Goal: Communication & Community: Participate in discussion

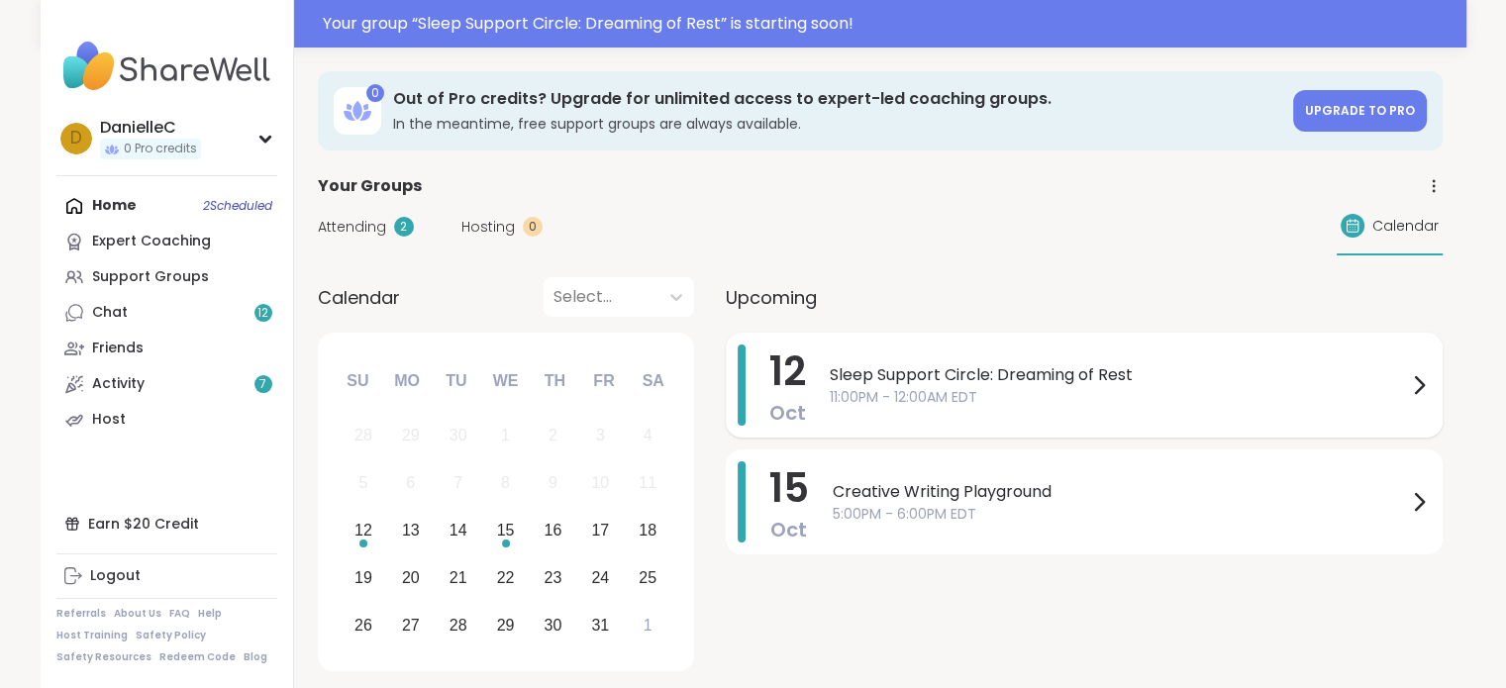
click at [1418, 388] on icon at bounding box center [1419, 385] width 8 height 16
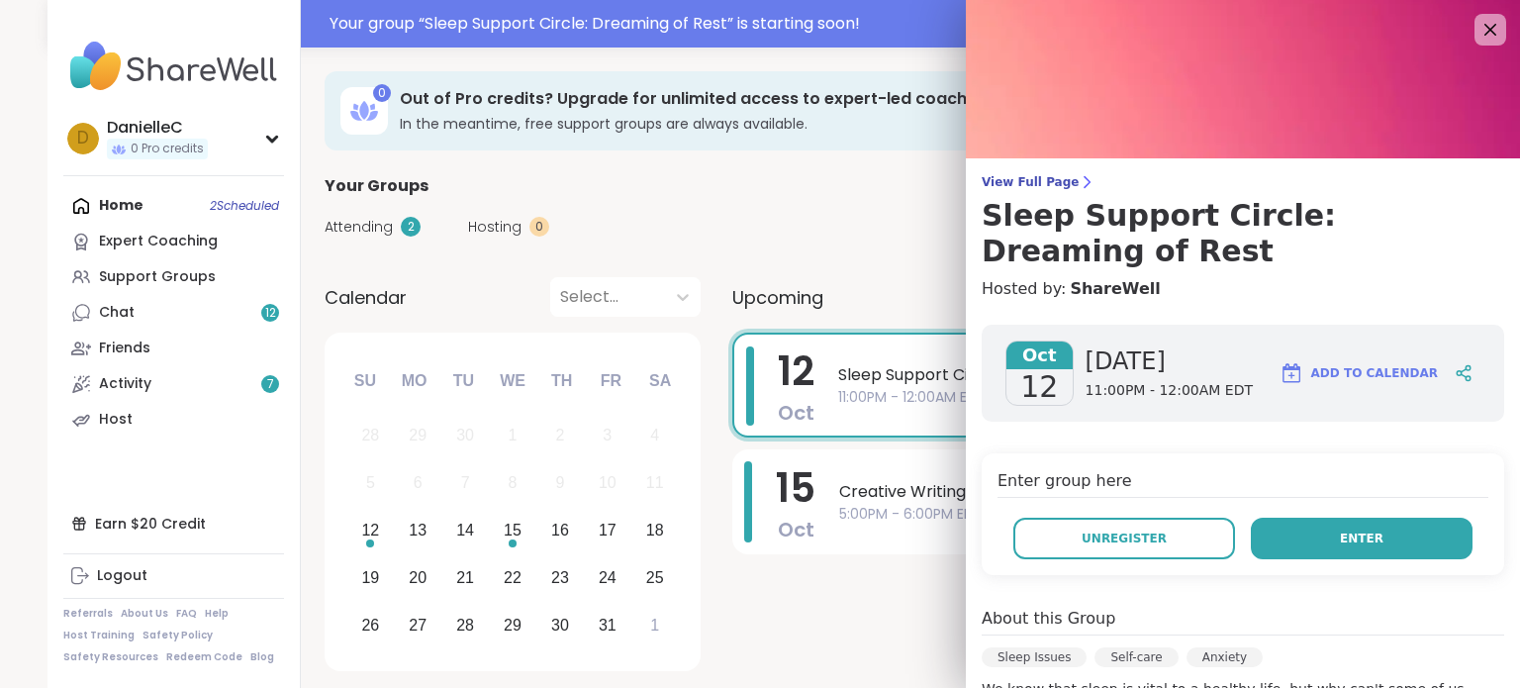
click at [1358, 537] on button "Enter" at bounding box center [1362, 539] width 222 height 42
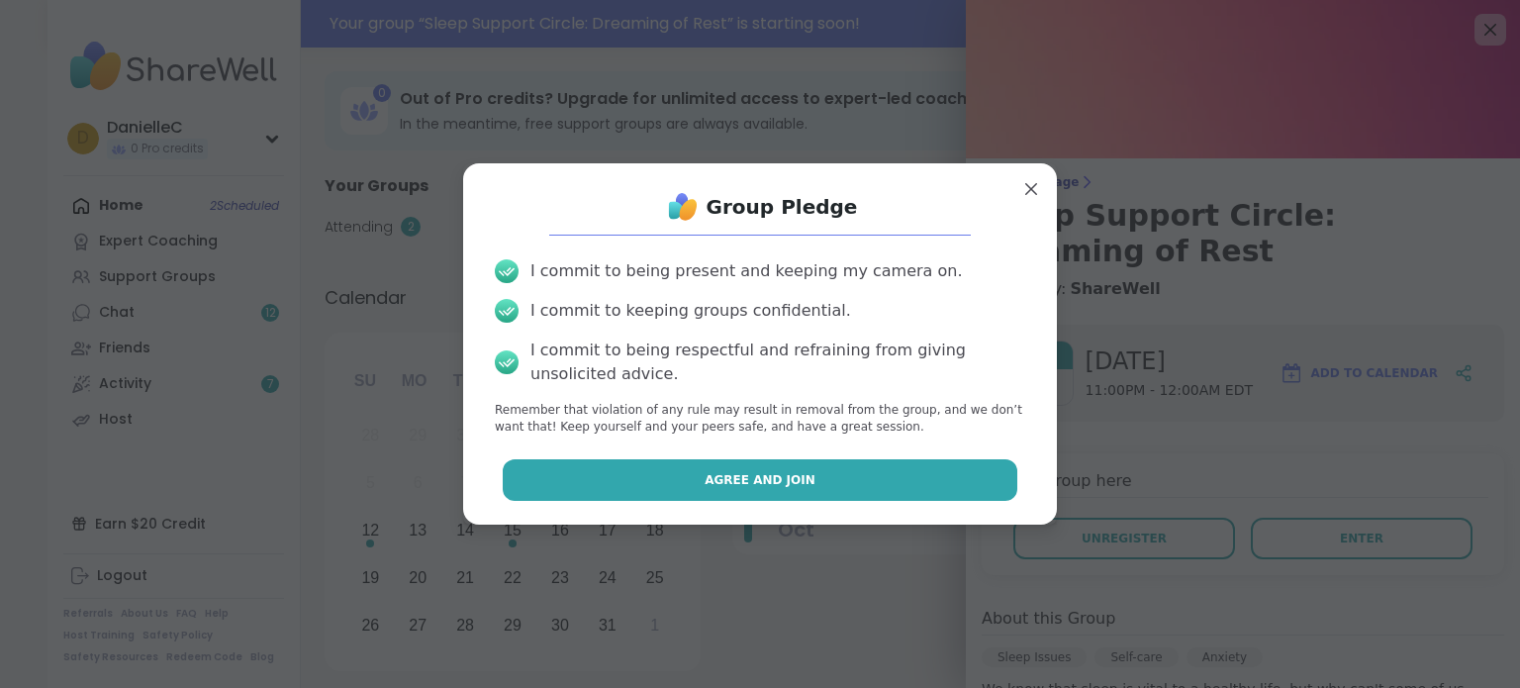
click at [903, 490] on button "Agree and Join" at bounding box center [761, 480] width 516 height 42
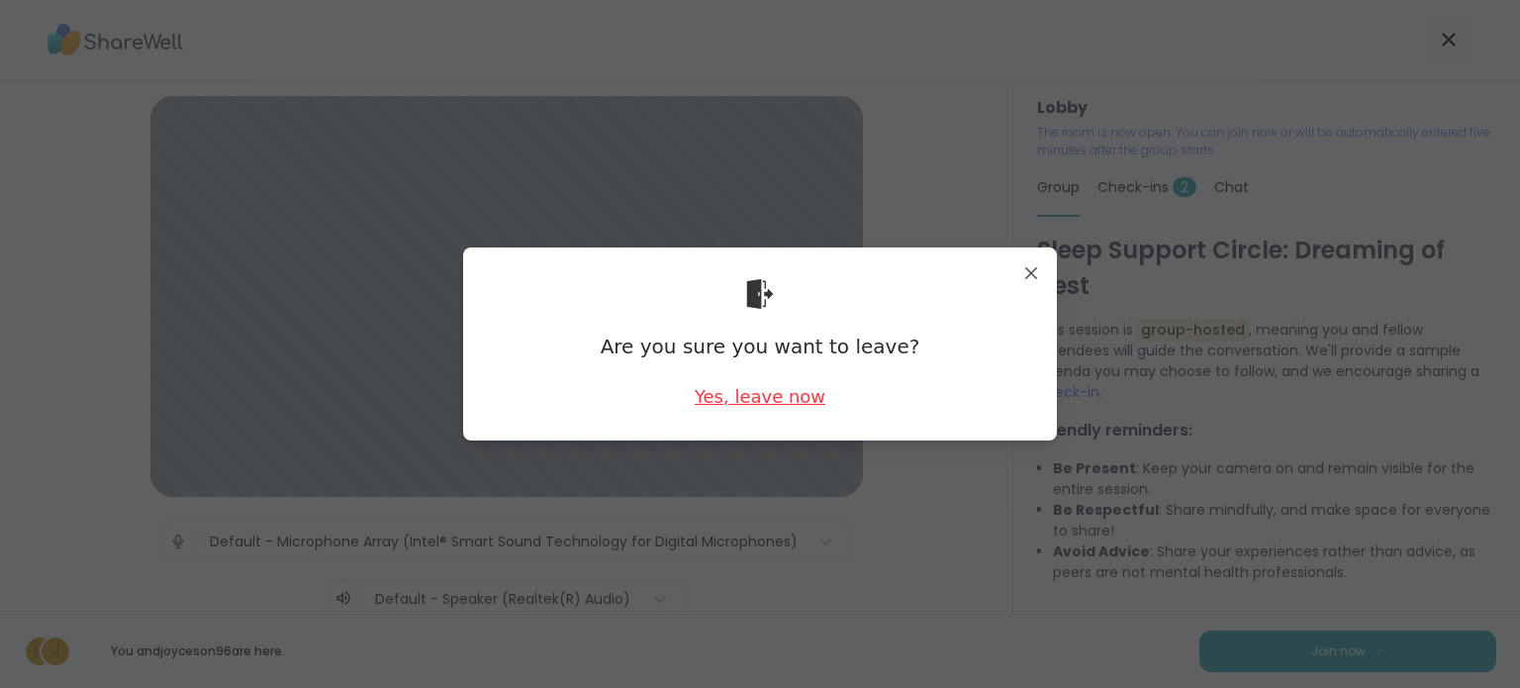
click at [793, 402] on div "Yes, leave now" at bounding box center [760, 396] width 131 height 25
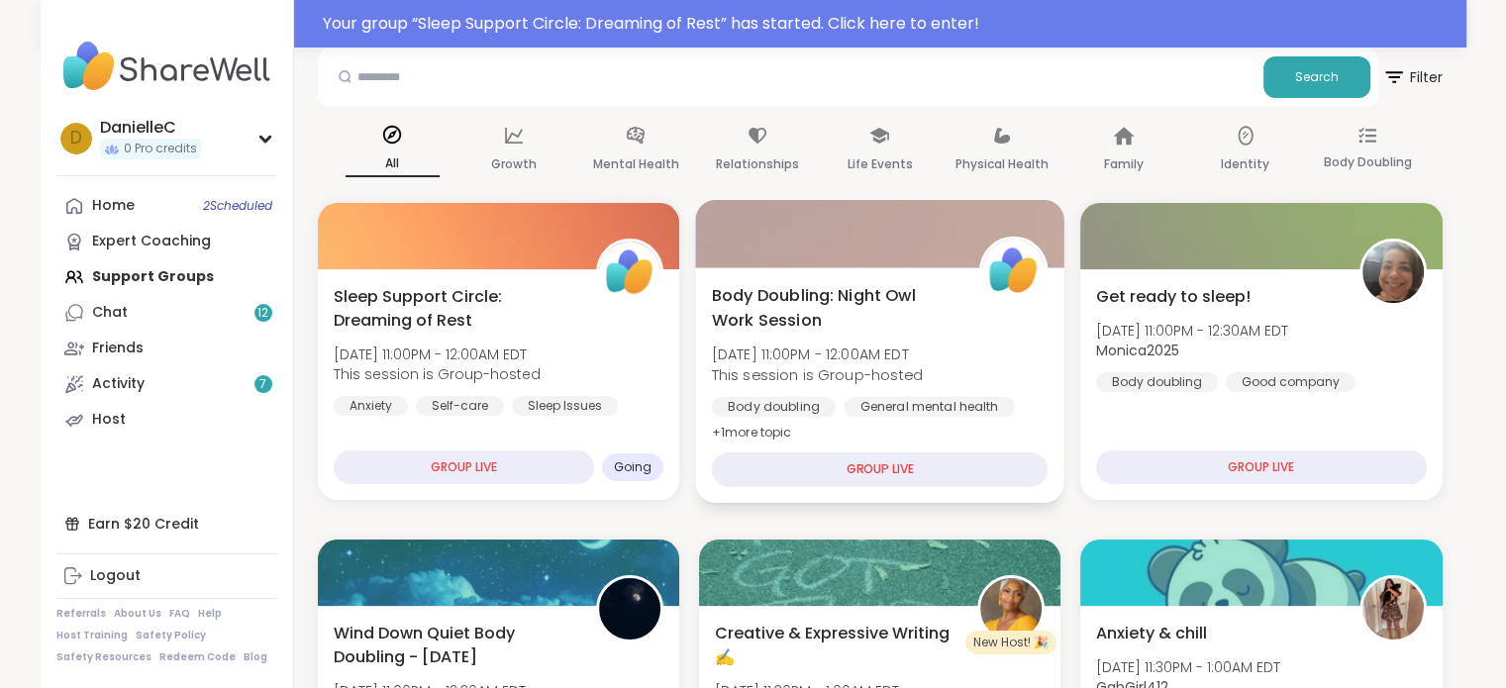
scroll to position [198, 0]
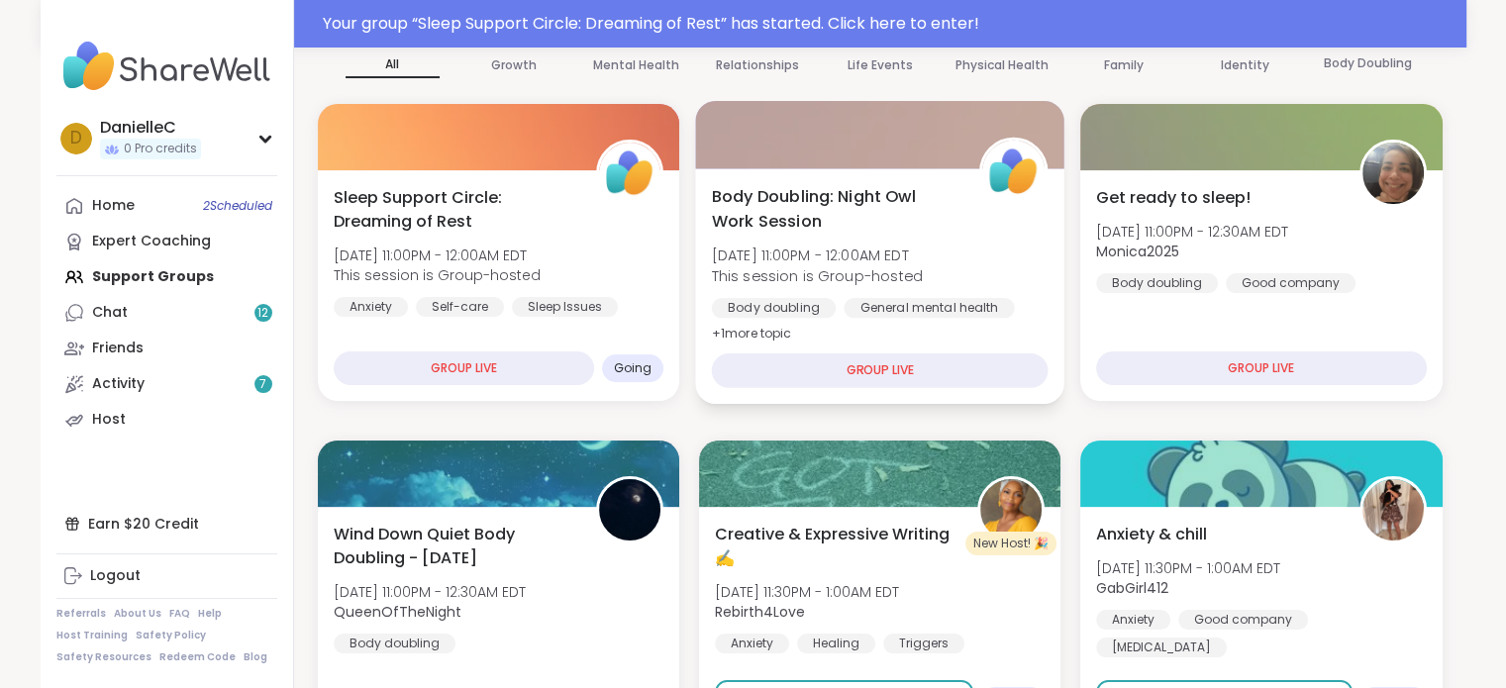
click at [912, 367] on div "GROUP LIVE" at bounding box center [879, 370] width 337 height 35
click at [907, 371] on div "GROUP LIVE" at bounding box center [879, 370] width 337 height 35
click at [887, 363] on div "GROUP LIVE" at bounding box center [879, 370] width 337 height 35
click at [867, 197] on span "Body Doubling: Night Owl Work Session" at bounding box center [833, 208] width 245 height 49
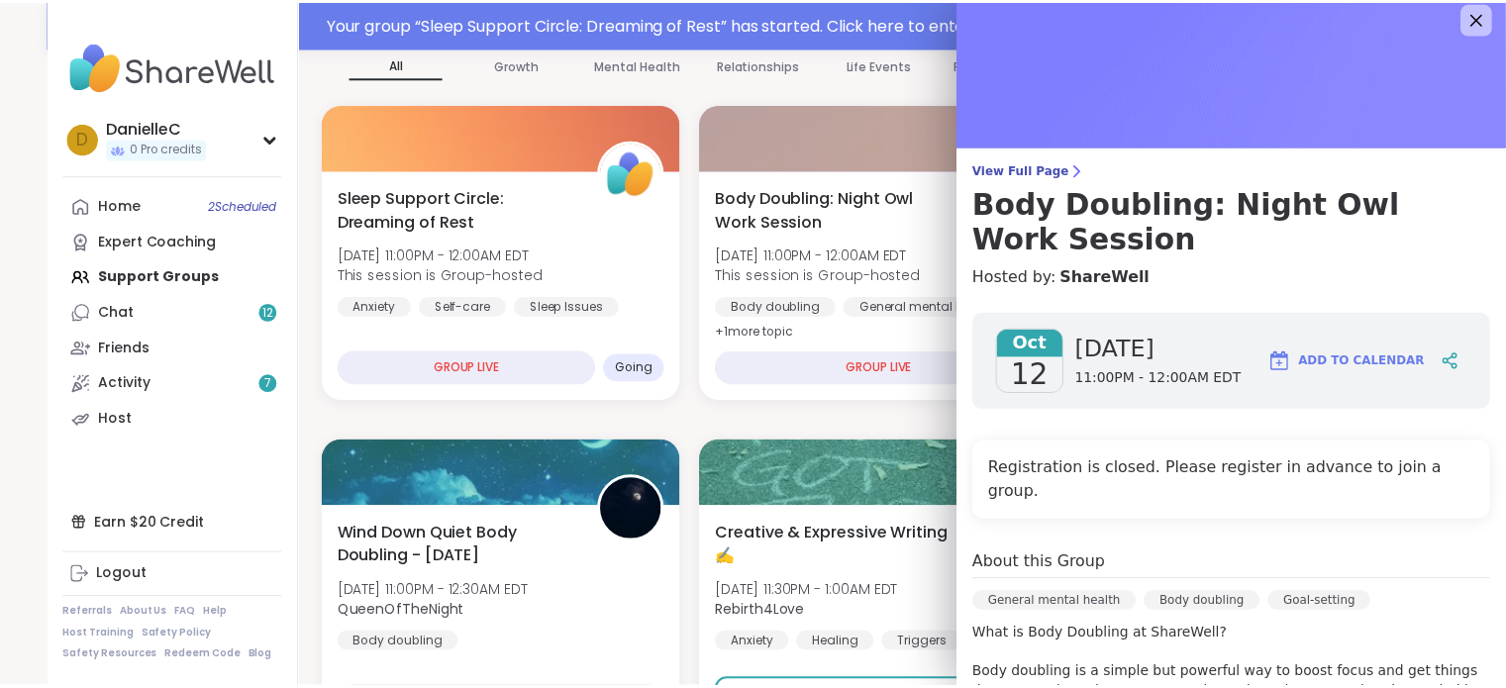
scroll to position [0, 0]
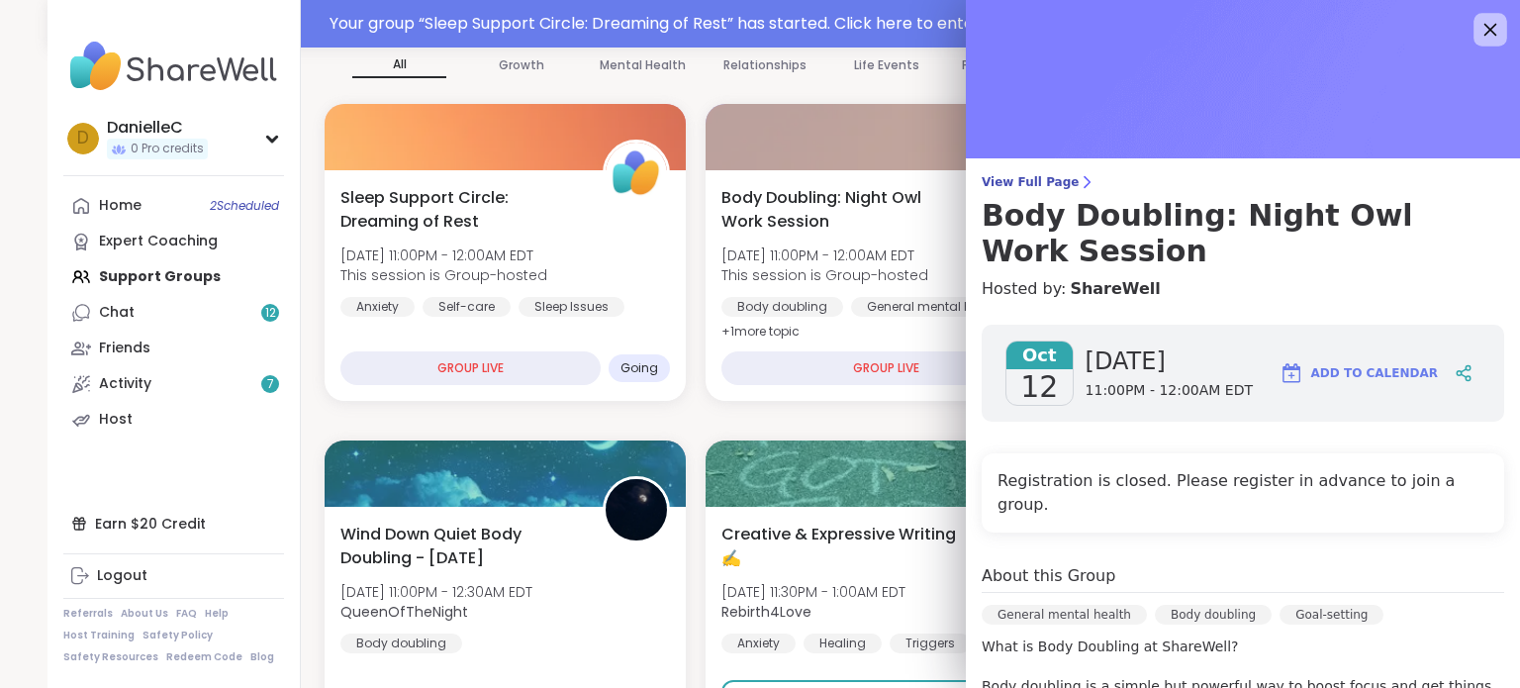
click at [1485, 26] on icon at bounding box center [1491, 30] width 13 height 13
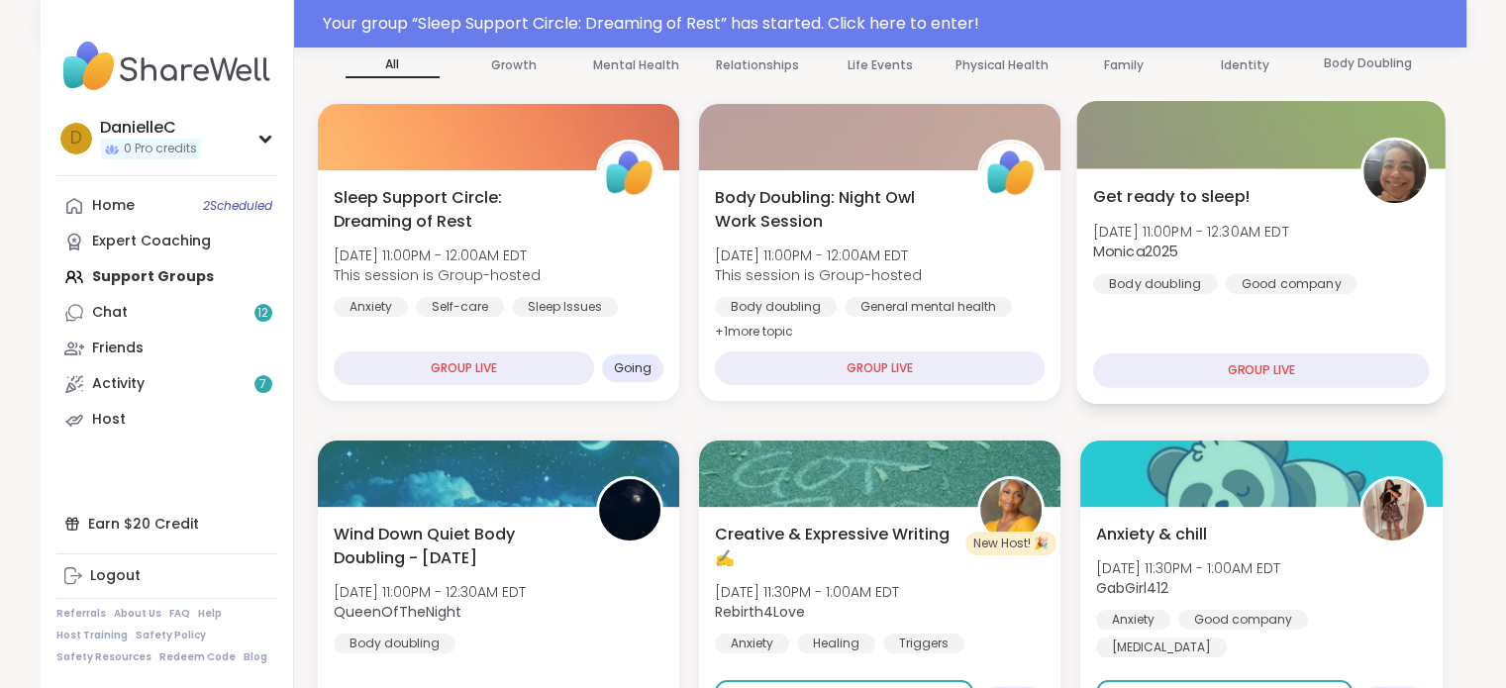
click at [1273, 371] on div "GROUP LIVE" at bounding box center [1261, 370] width 337 height 35
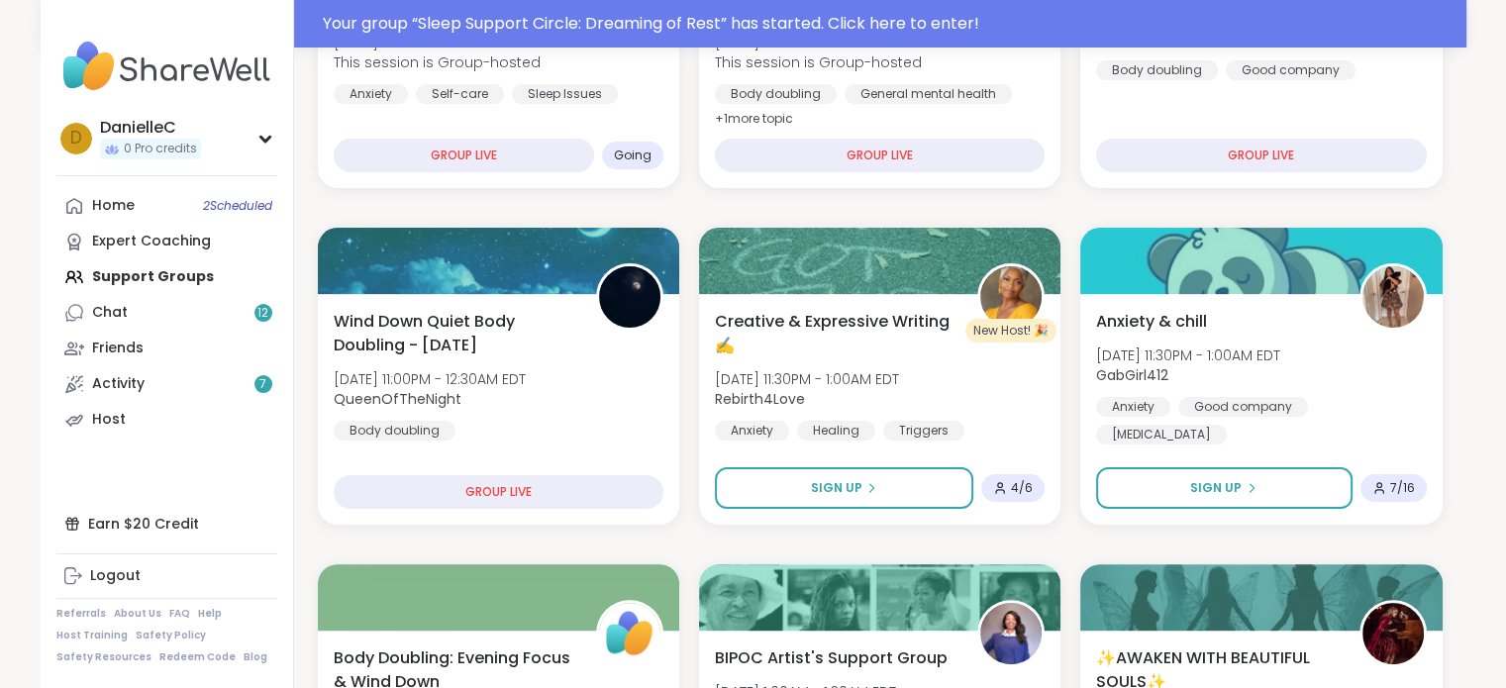
scroll to position [495, 0]
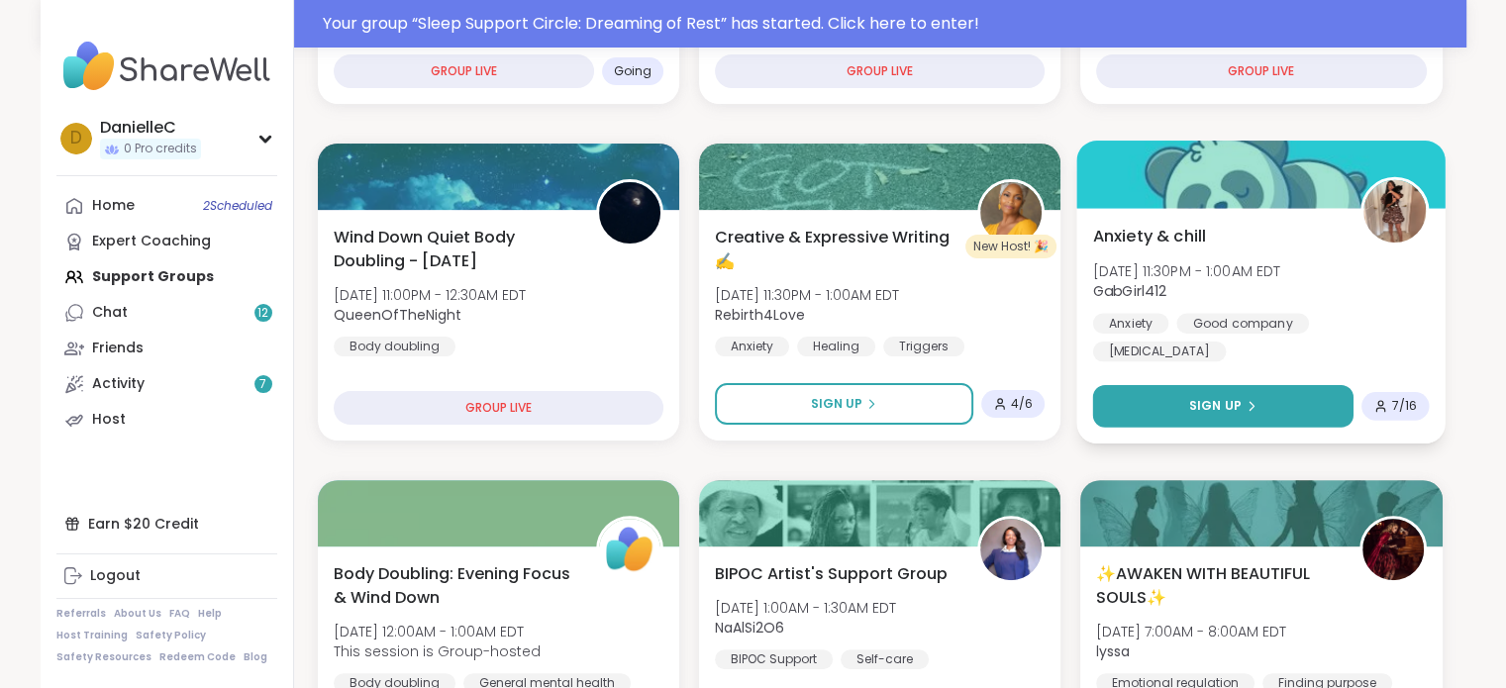
click at [1235, 406] on span "Sign Up" at bounding box center [1215, 406] width 52 height 18
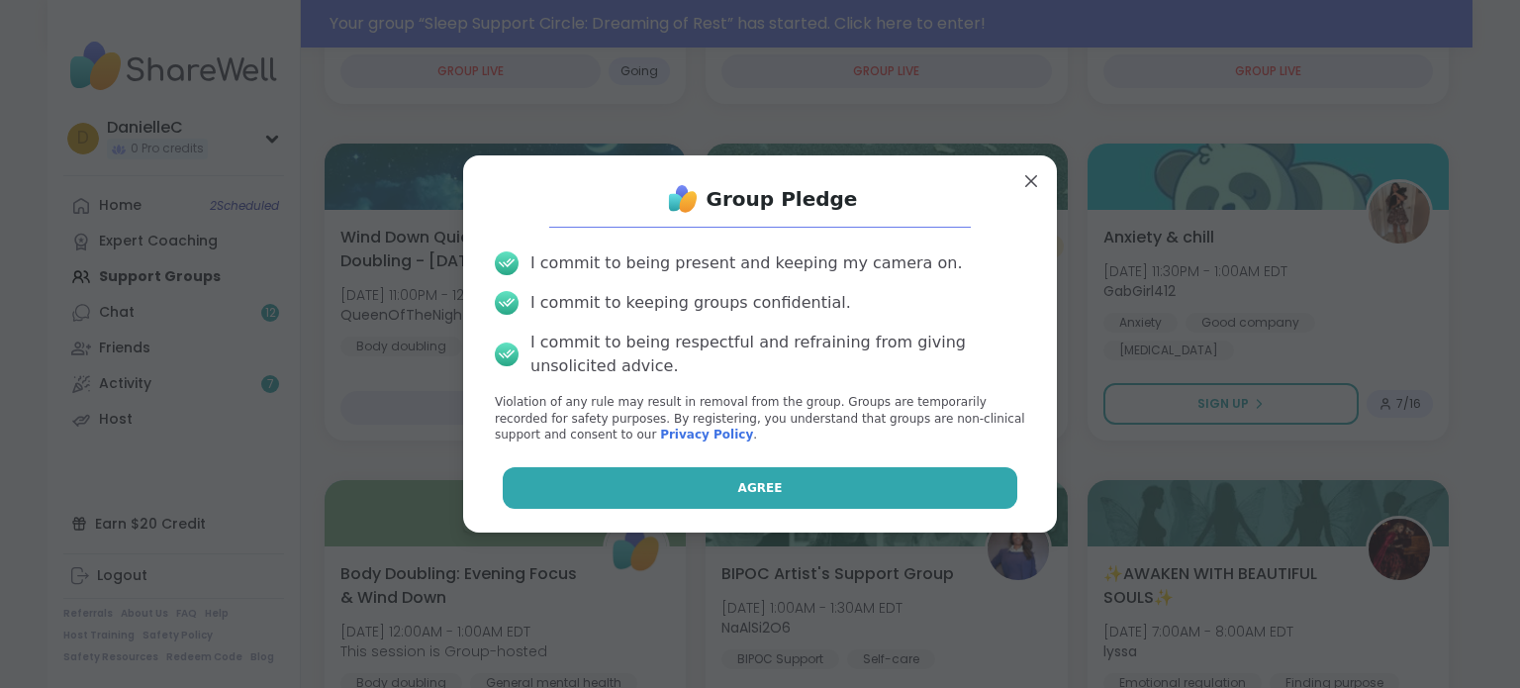
click at [833, 475] on button "Agree" at bounding box center [761, 488] width 516 height 42
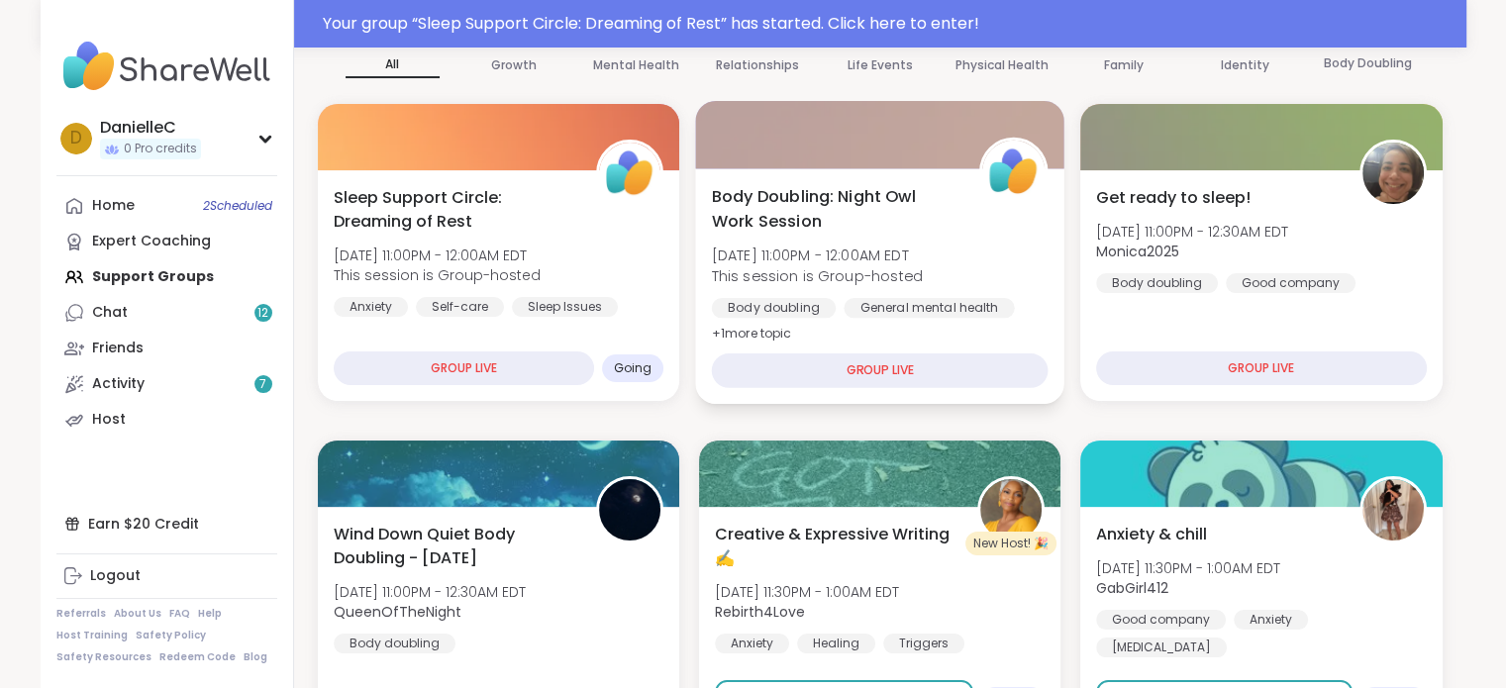
scroll to position [198, 0]
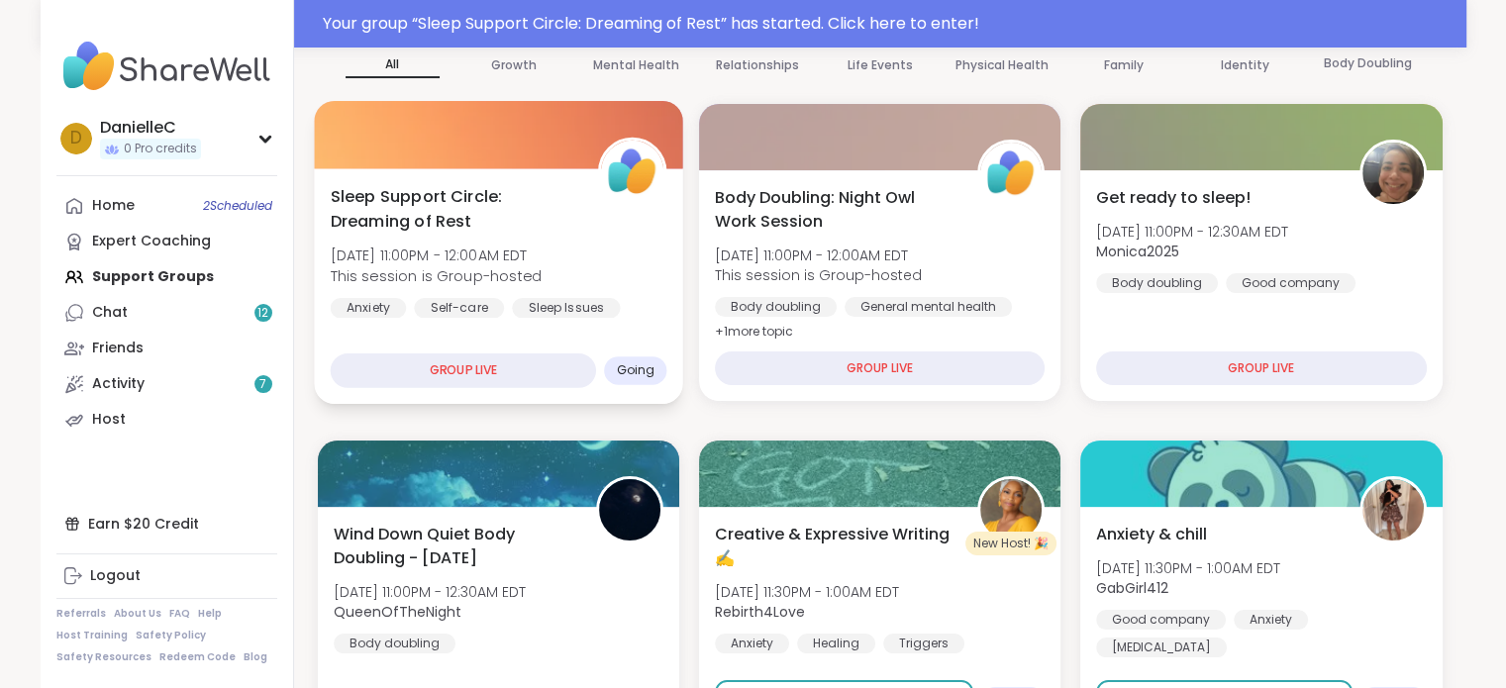
click at [549, 373] on div "GROUP LIVE" at bounding box center [463, 370] width 266 height 35
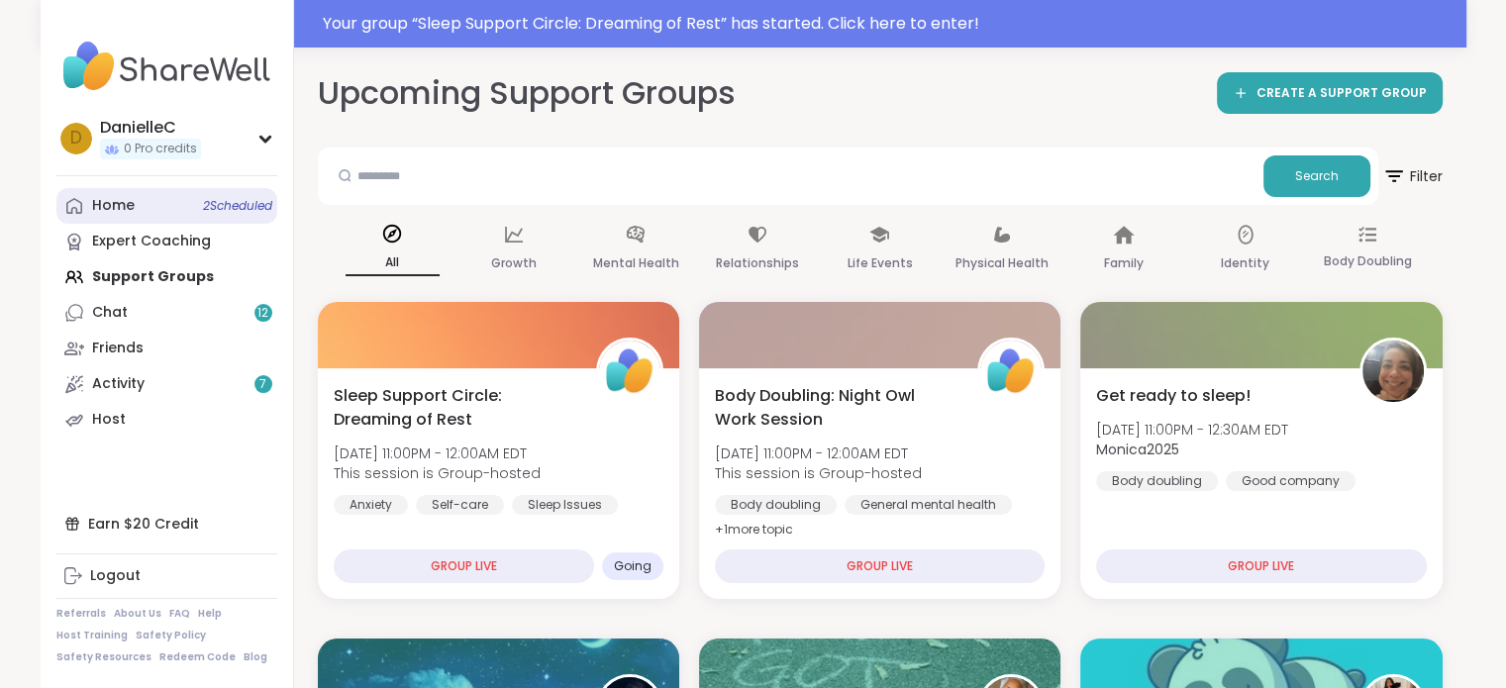
click at [246, 199] on span "2 Scheduled" at bounding box center [237, 206] width 69 height 16
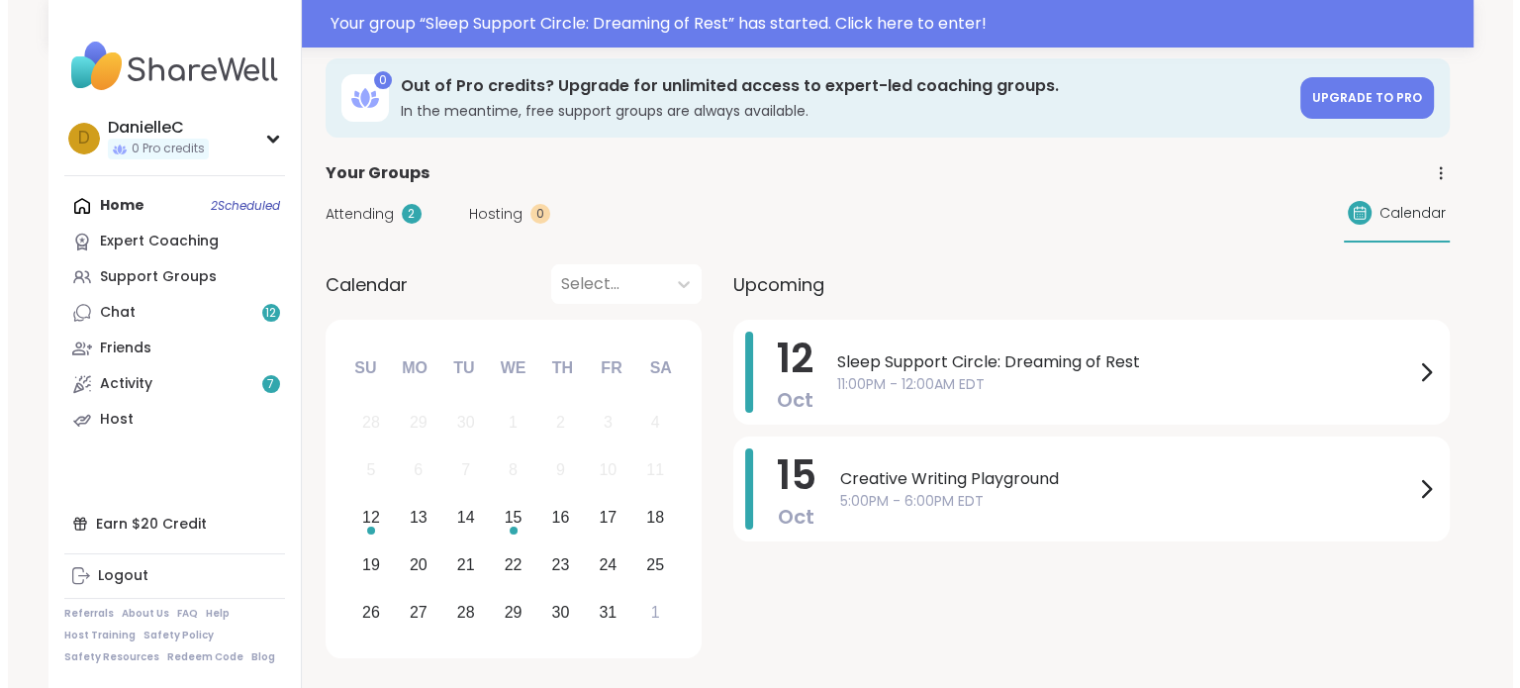
scroll to position [99, 0]
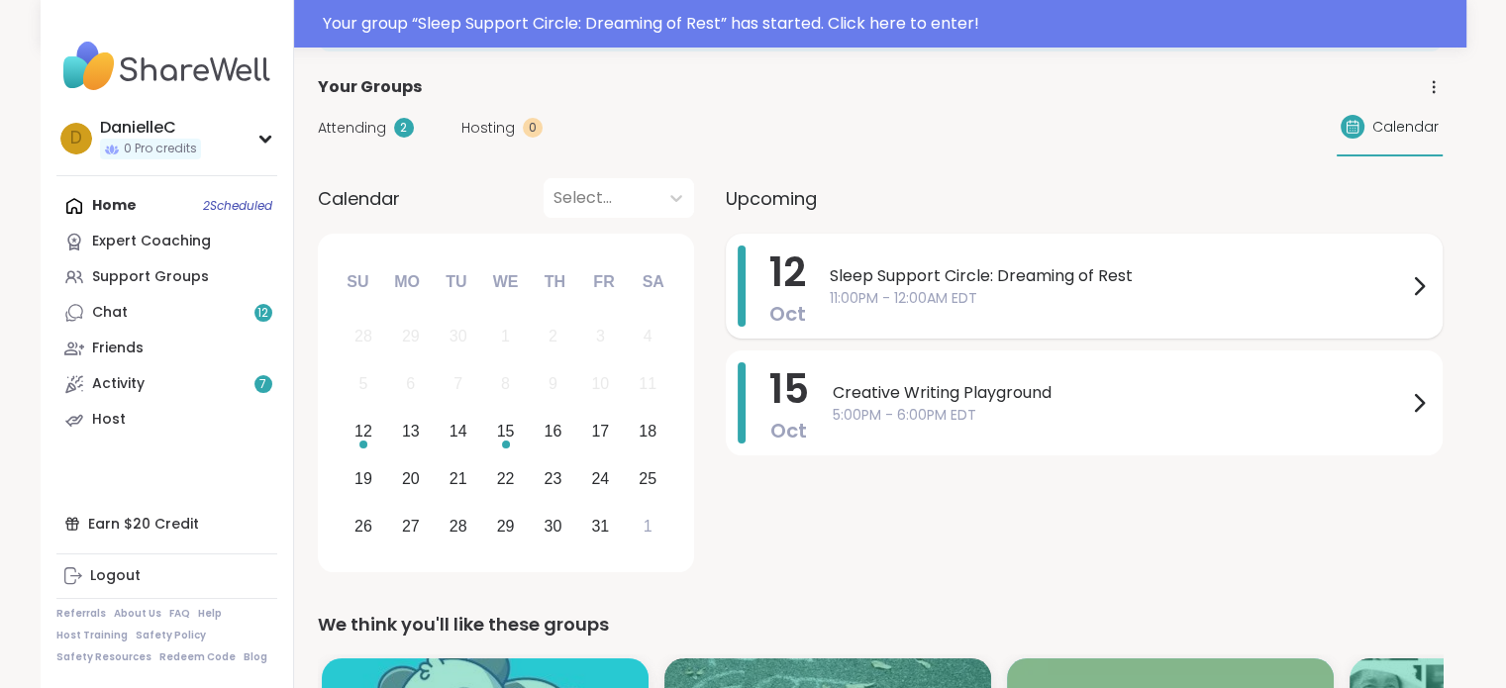
click at [1129, 284] on span "Sleep Support Circle: Dreaming of Rest" at bounding box center [1117, 276] width 577 height 24
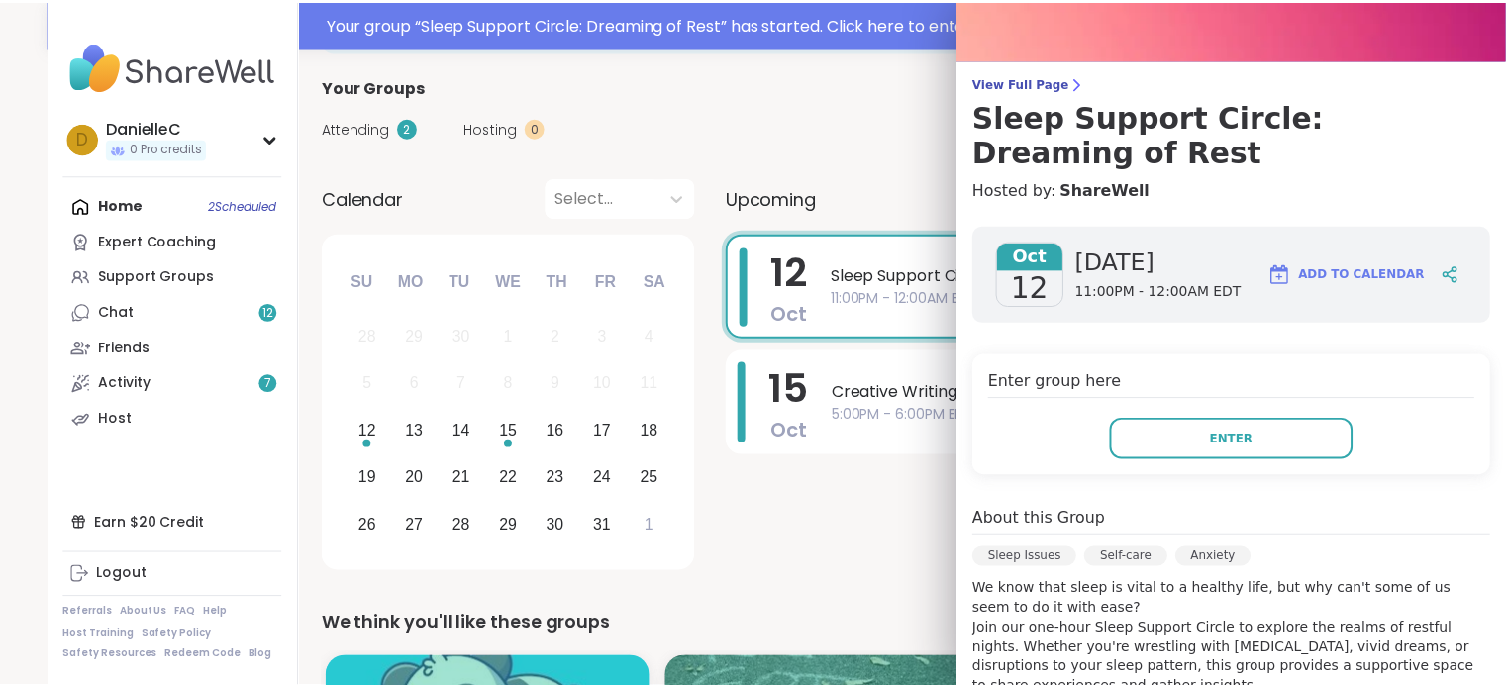
scroll to position [0, 0]
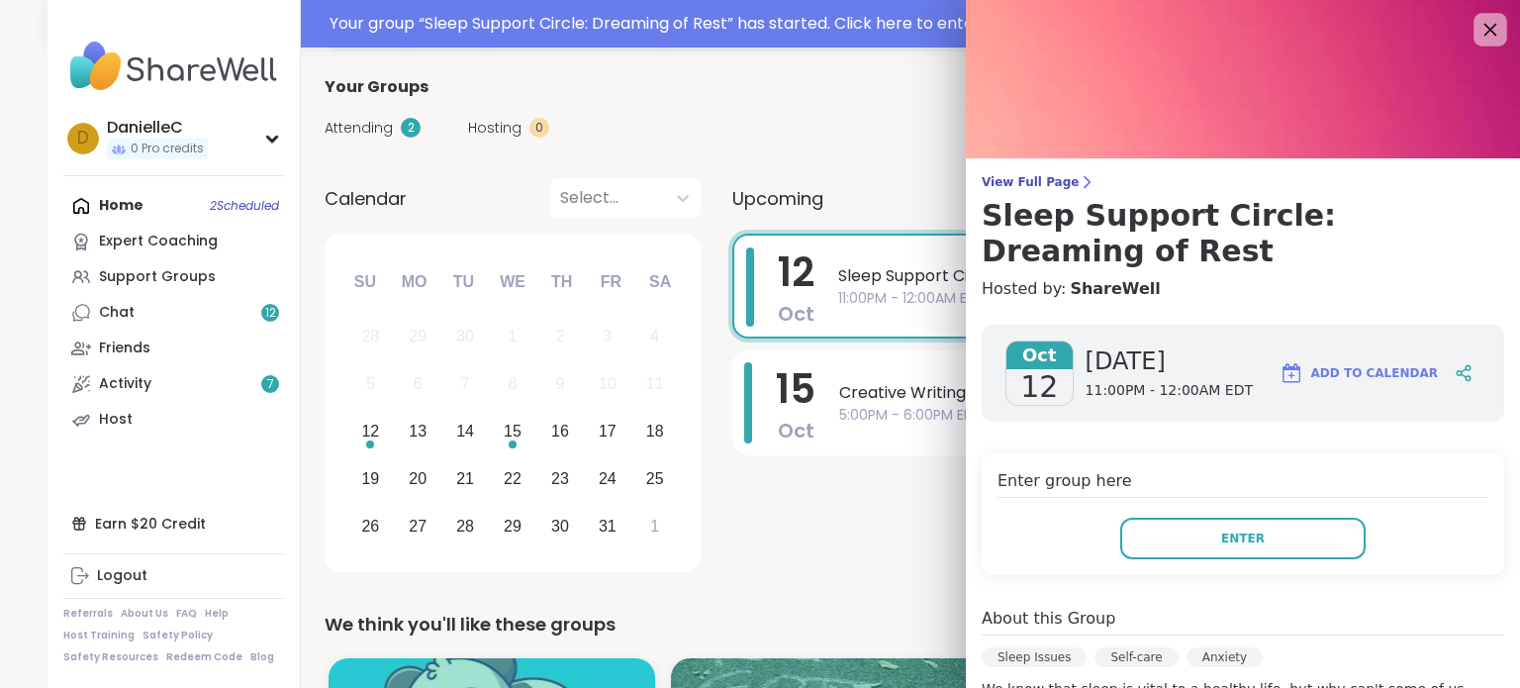
click at [1485, 33] on icon at bounding box center [1491, 30] width 13 height 13
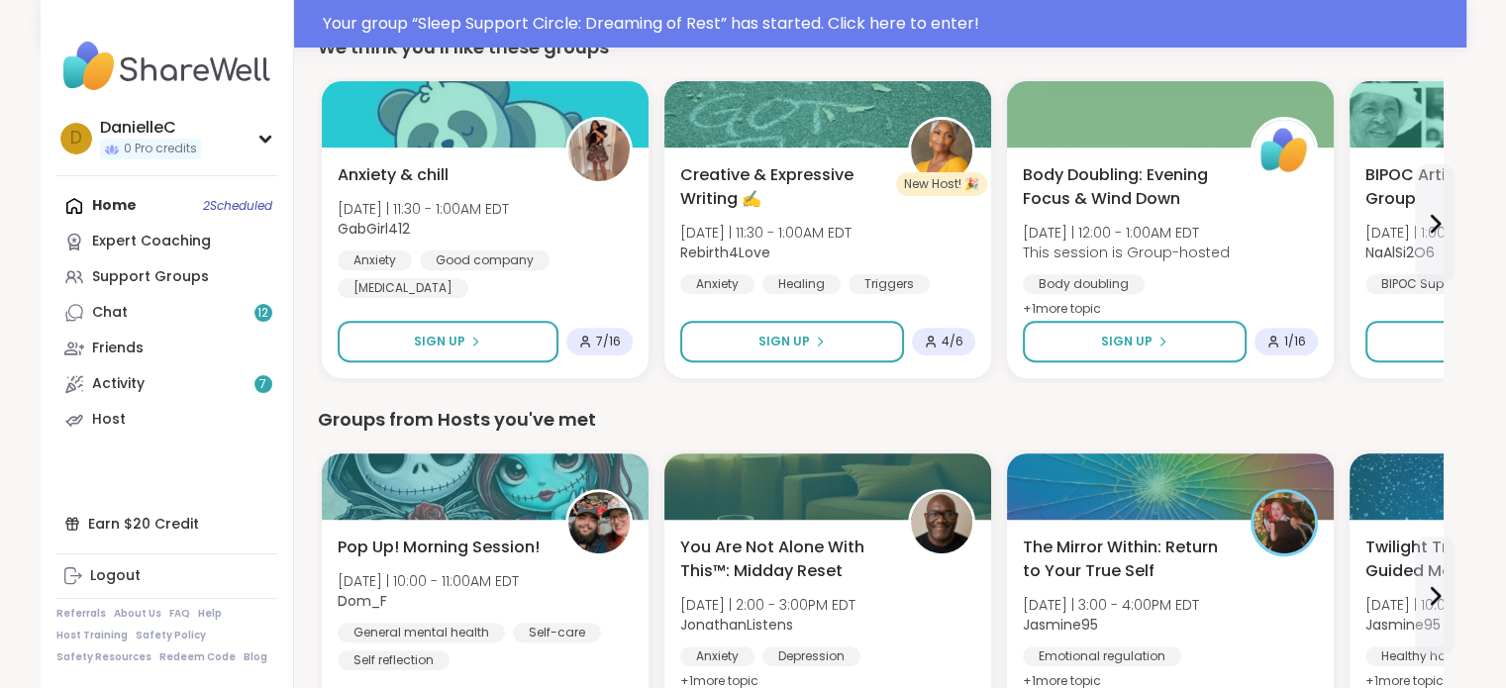
scroll to position [693, 0]
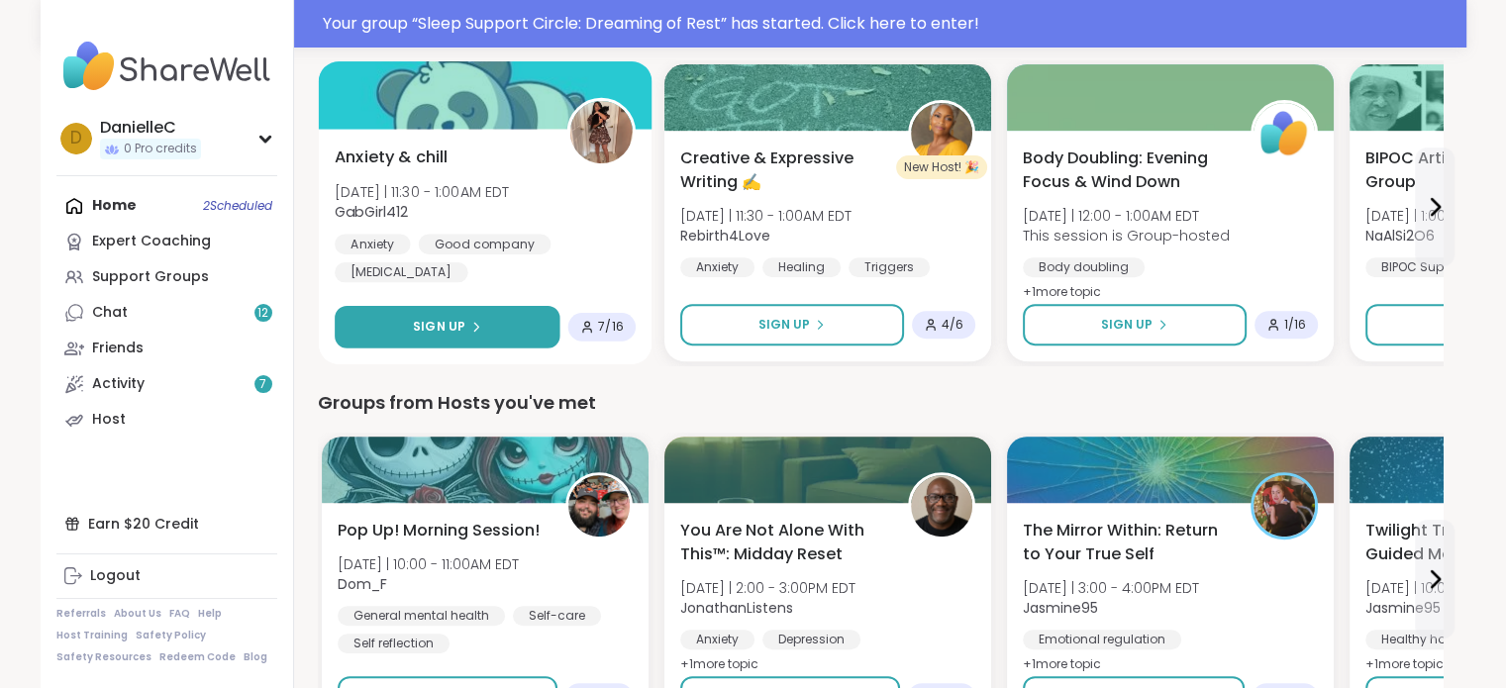
click at [533, 340] on button "Sign Up" at bounding box center [447, 327] width 225 height 43
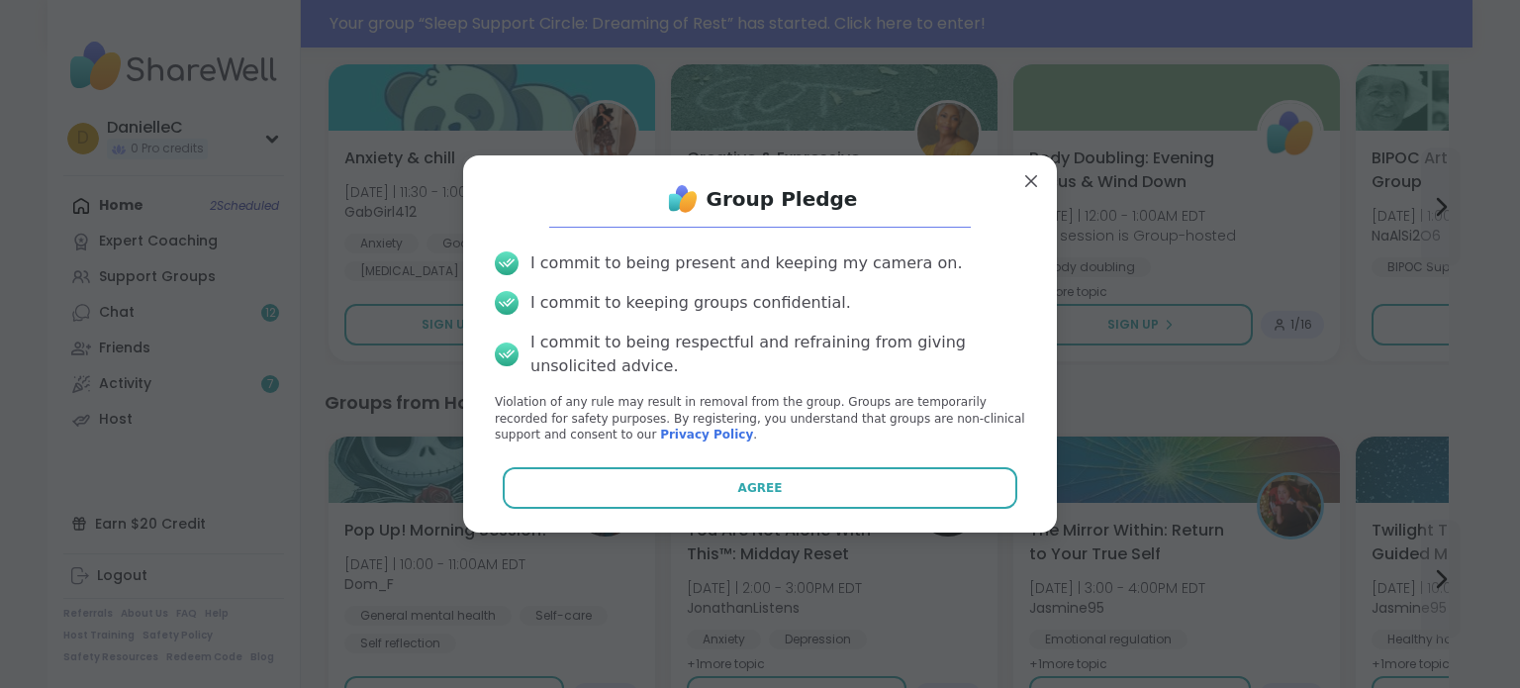
click at [777, 499] on button "Agree" at bounding box center [761, 488] width 516 height 42
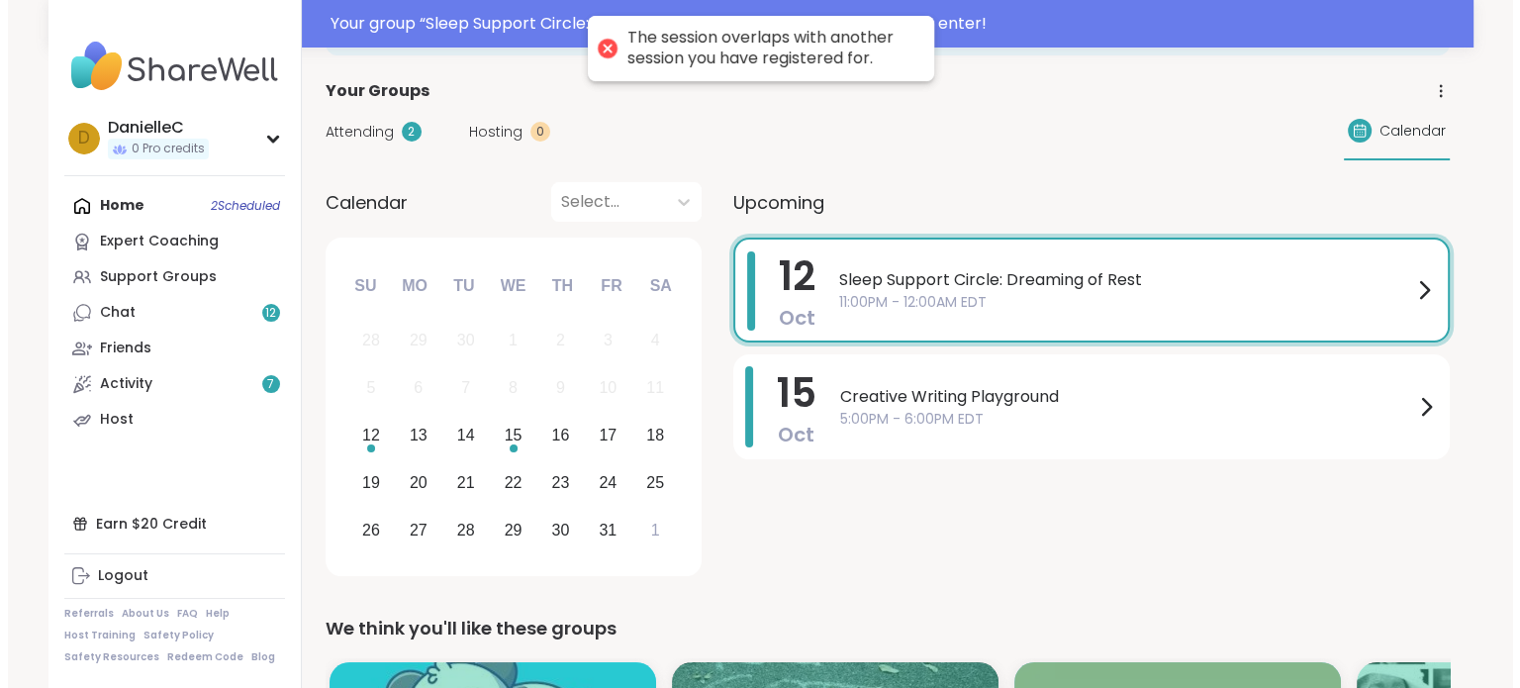
scroll to position [0, 0]
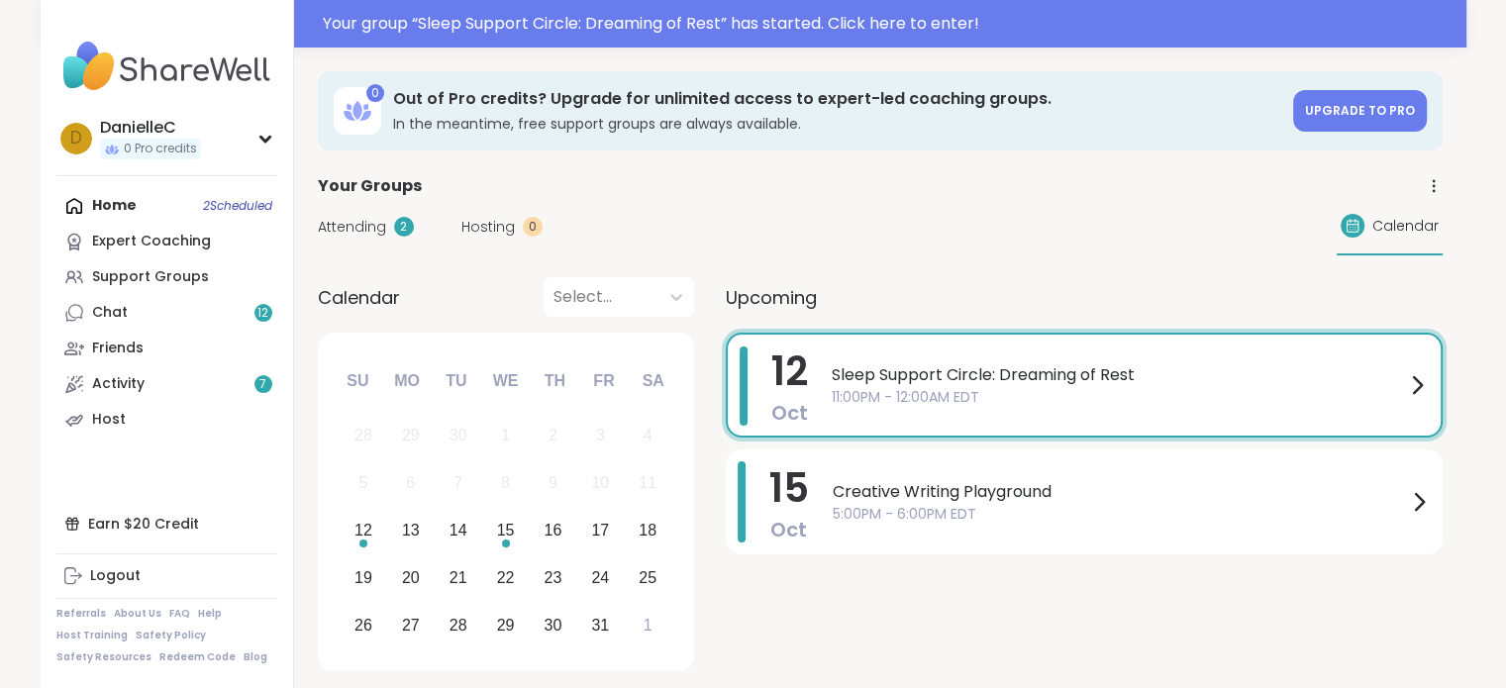
click at [1342, 384] on div "Sleep Support Circle: Dreaming of Rest 11:00PM - 12:00AM EDT" at bounding box center [1117, 385] width 573 height 45
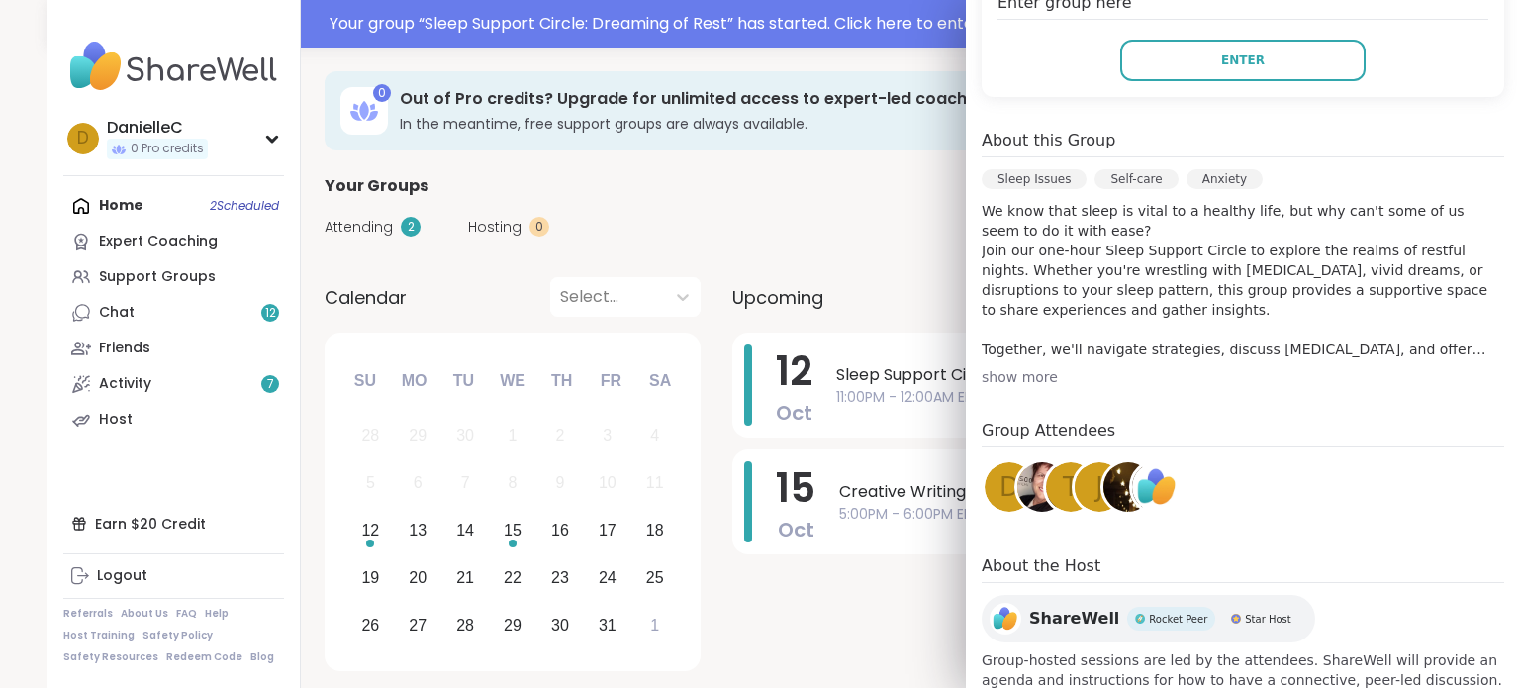
scroll to position [495, 0]
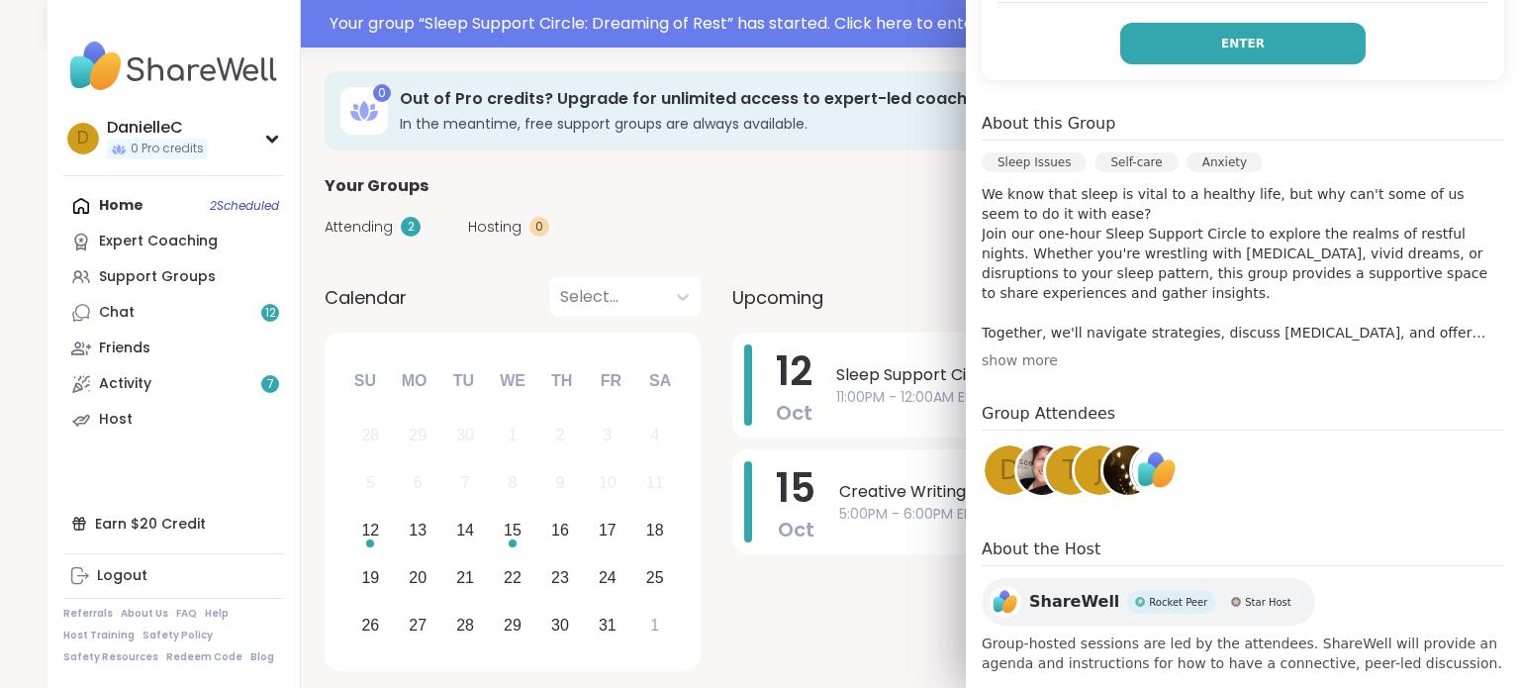
click at [1221, 41] on span "Enter" at bounding box center [1243, 44] width 44 height 18
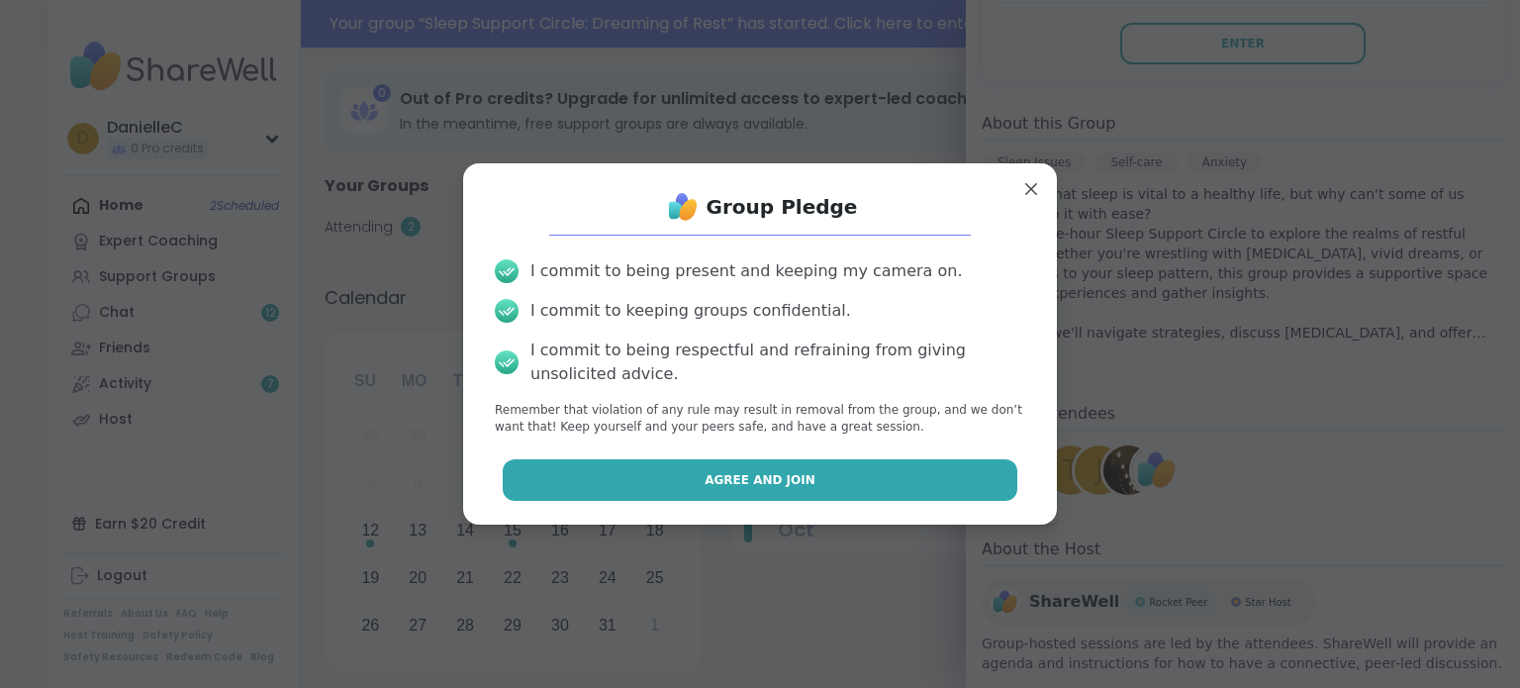
click at [906, 470] on button "Agree and Join" at bounding box center [761, 480] width 516 height 42
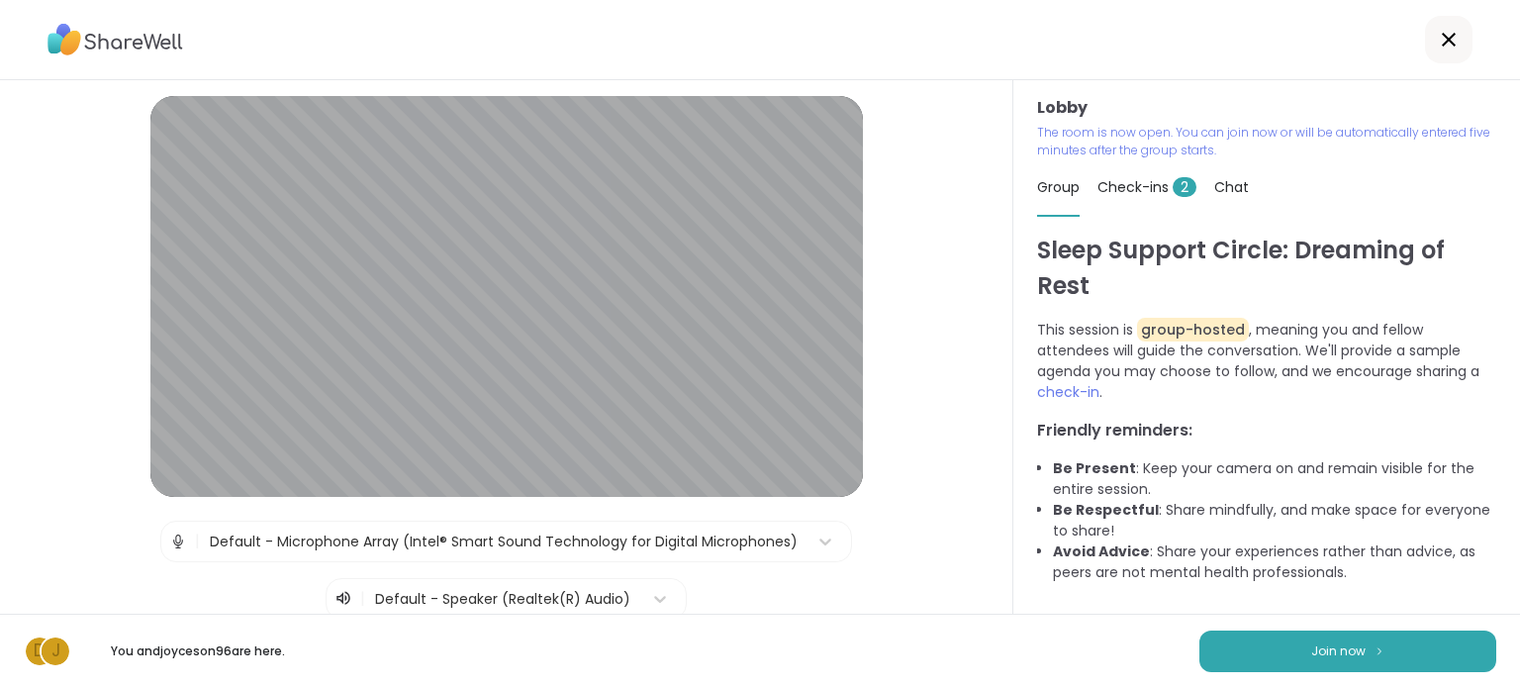
click at [1442, 30] on icon at bounding box center [1449, 40] width 24 height 24
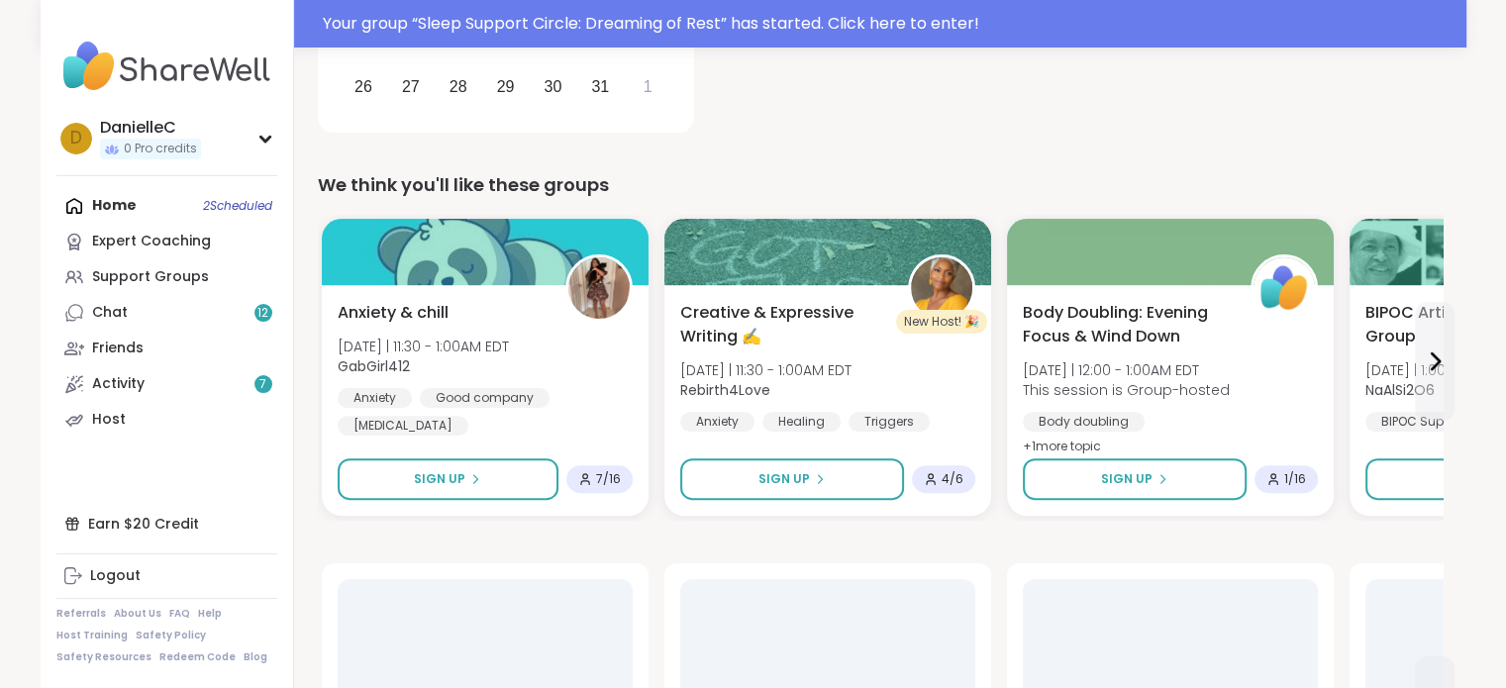
scroll to position [594, 0]
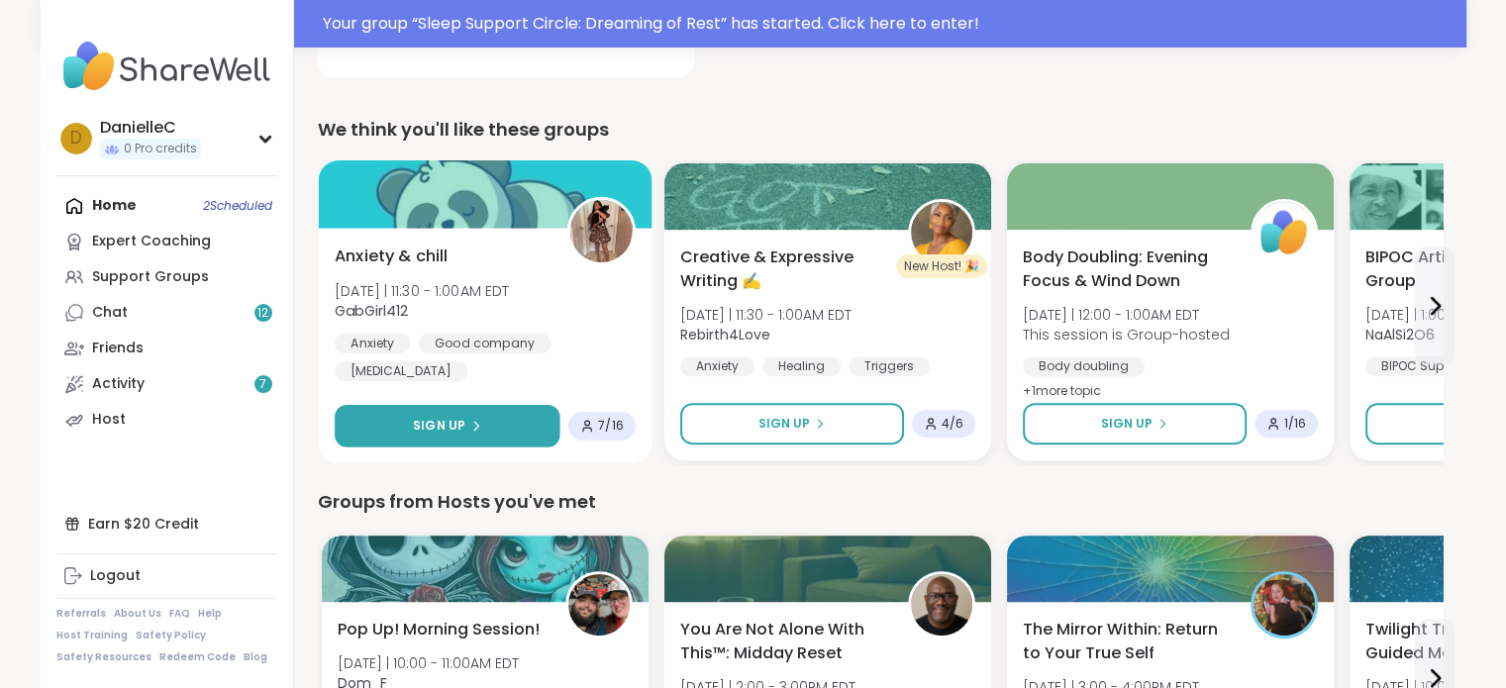
click at [443, 423] on span "Sign Up" at bounding box center [439, 426] width 52 height 18
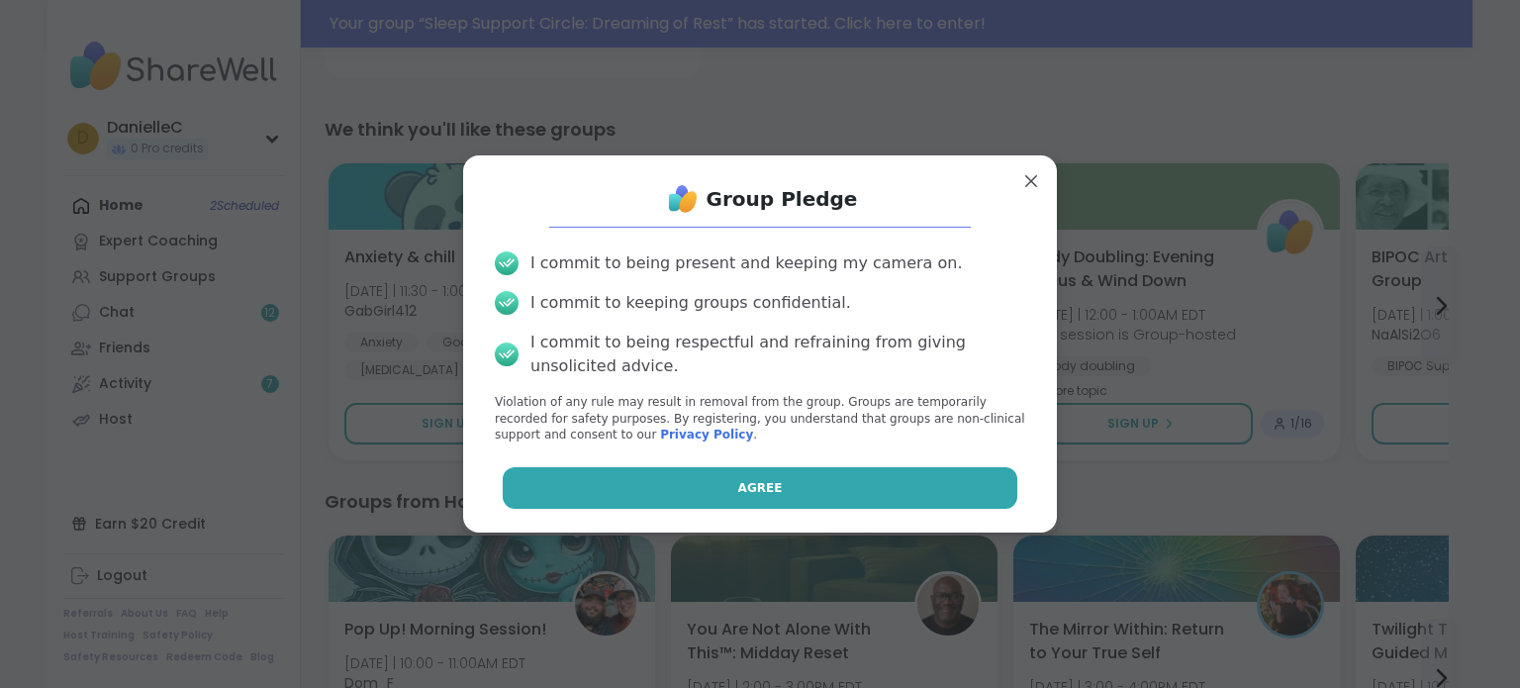
click at [756, 482] on span "Agree" at bounding box center [760, 488] width 45 height 18
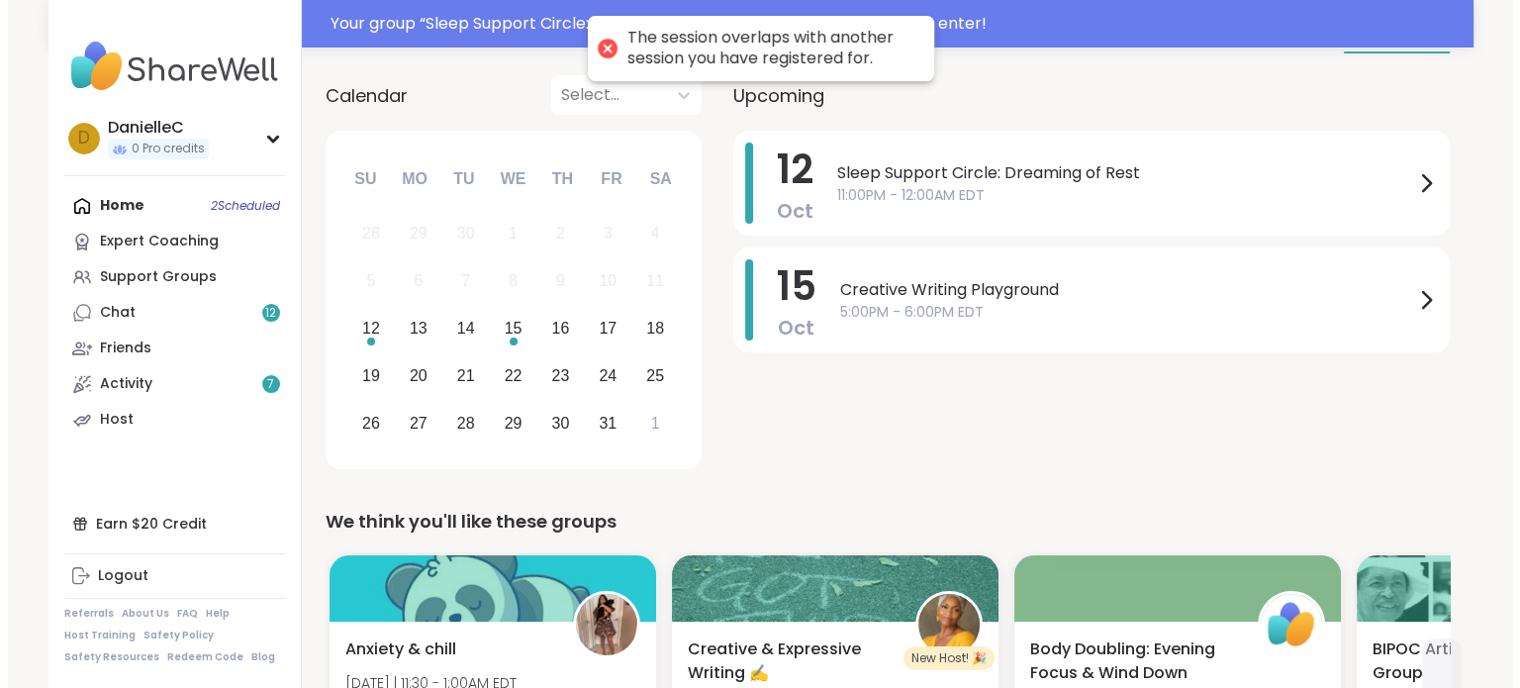
scroll to position [0, 0]
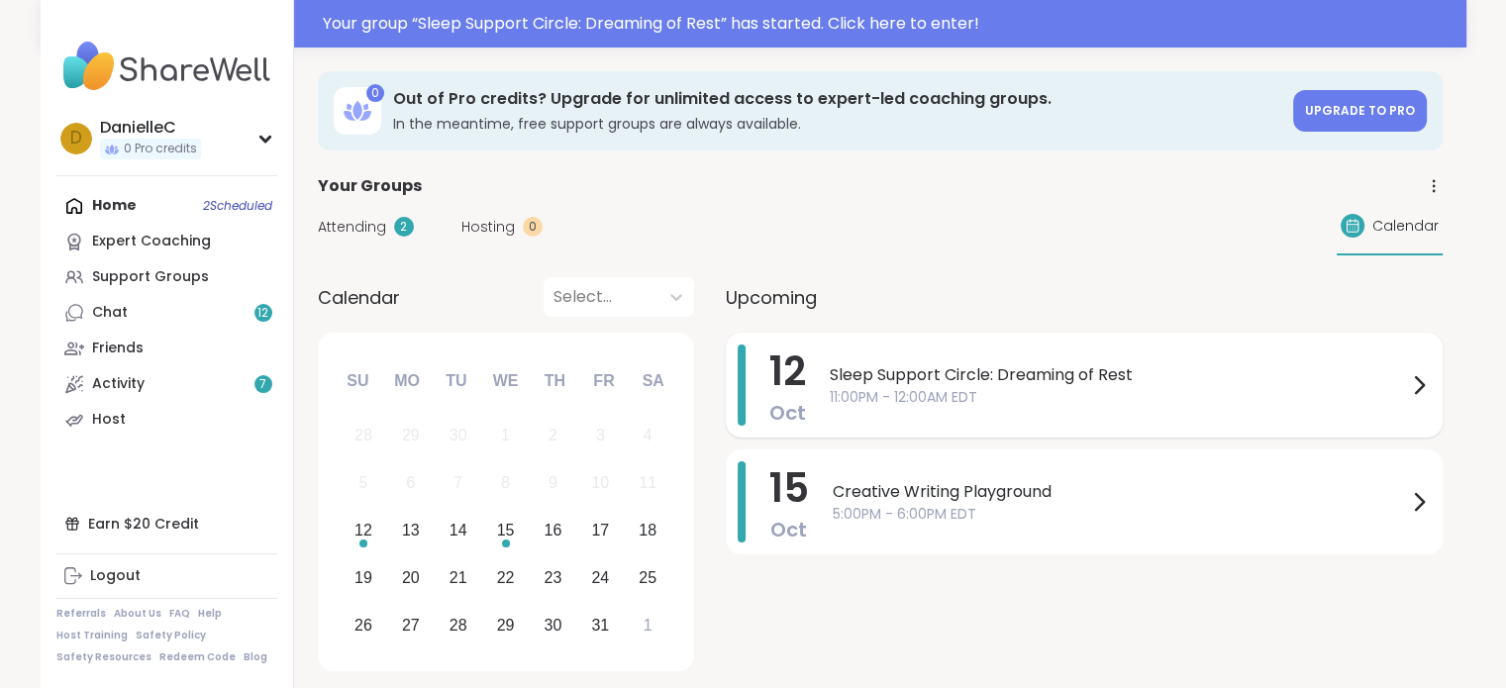
drag, startPoint x: 1014, startPoint y: 371, endPoint x: 947, endPoint y: 384, distance: 67.6
click at [947, 384] on span "Sleep Support Circle: Dreaming of Rest" at bounding box center [1117, 375] width 577 height 24
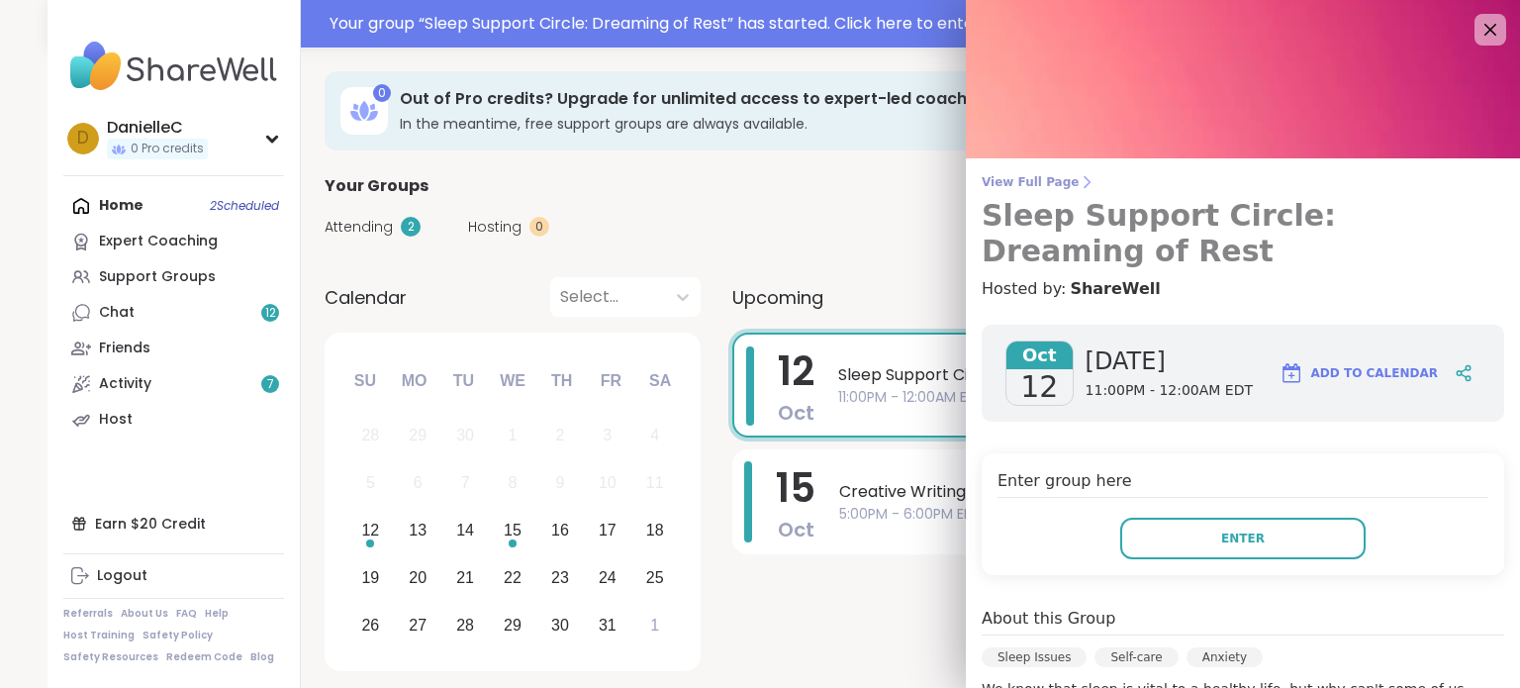
click at [1009, 175] on span "View Full Page" at bounding box center [1243, 182] width 523 height 16
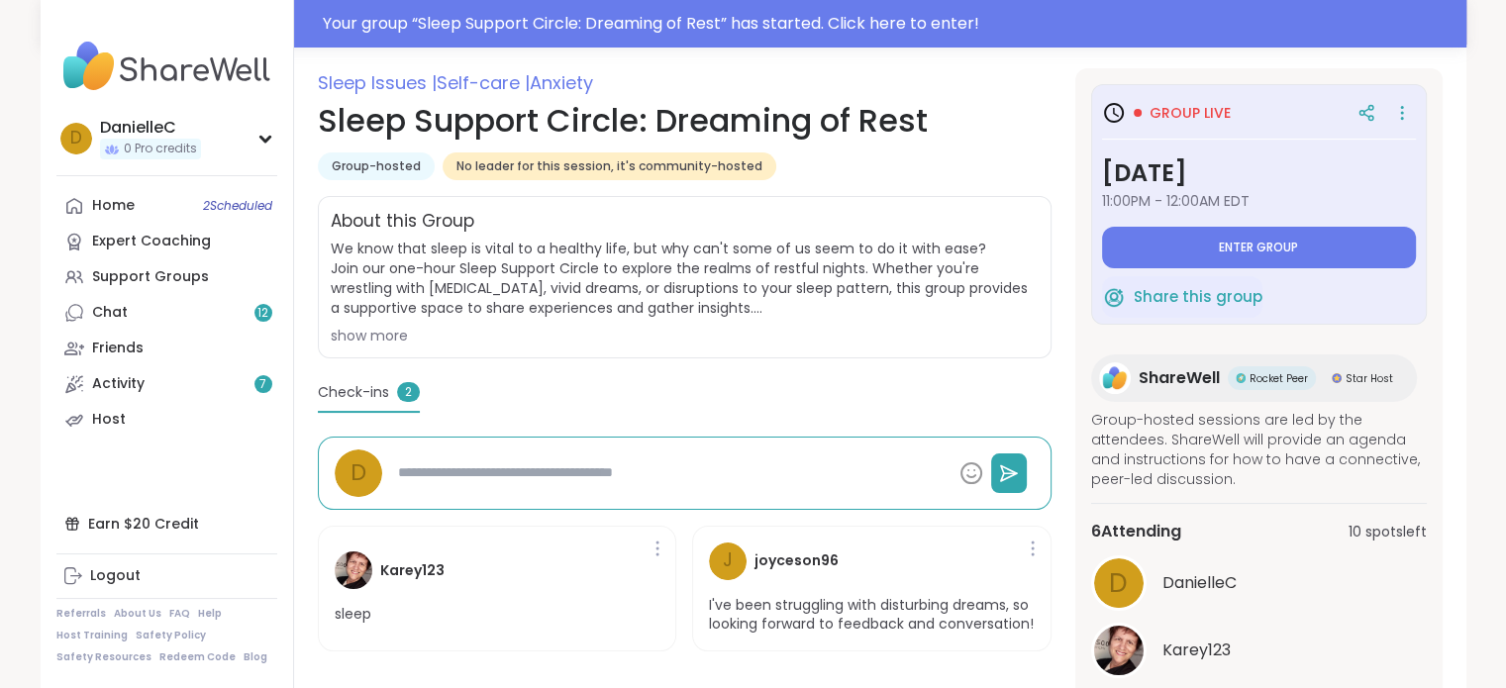
scroll to position [297, 0]
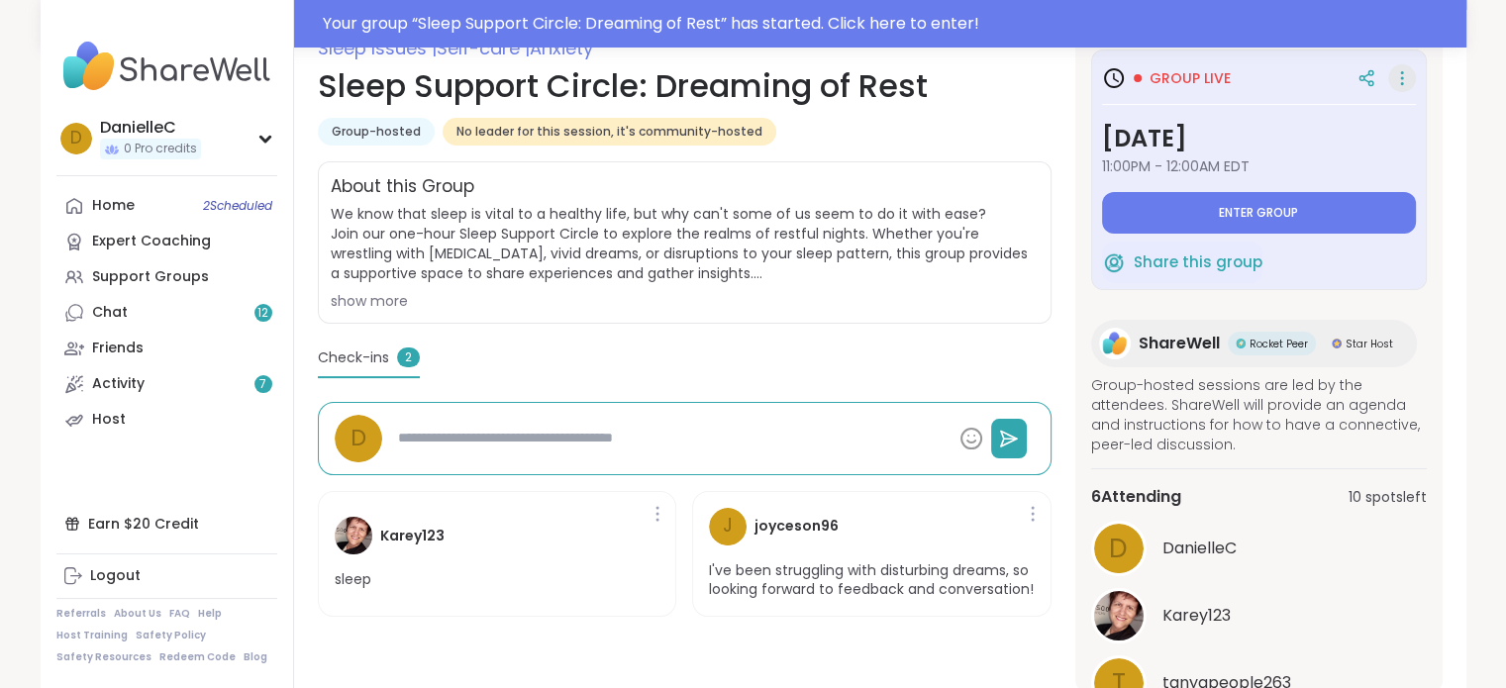
click at [1392, 79] on icon at bounding box center [1402, 78] width 20 height 28
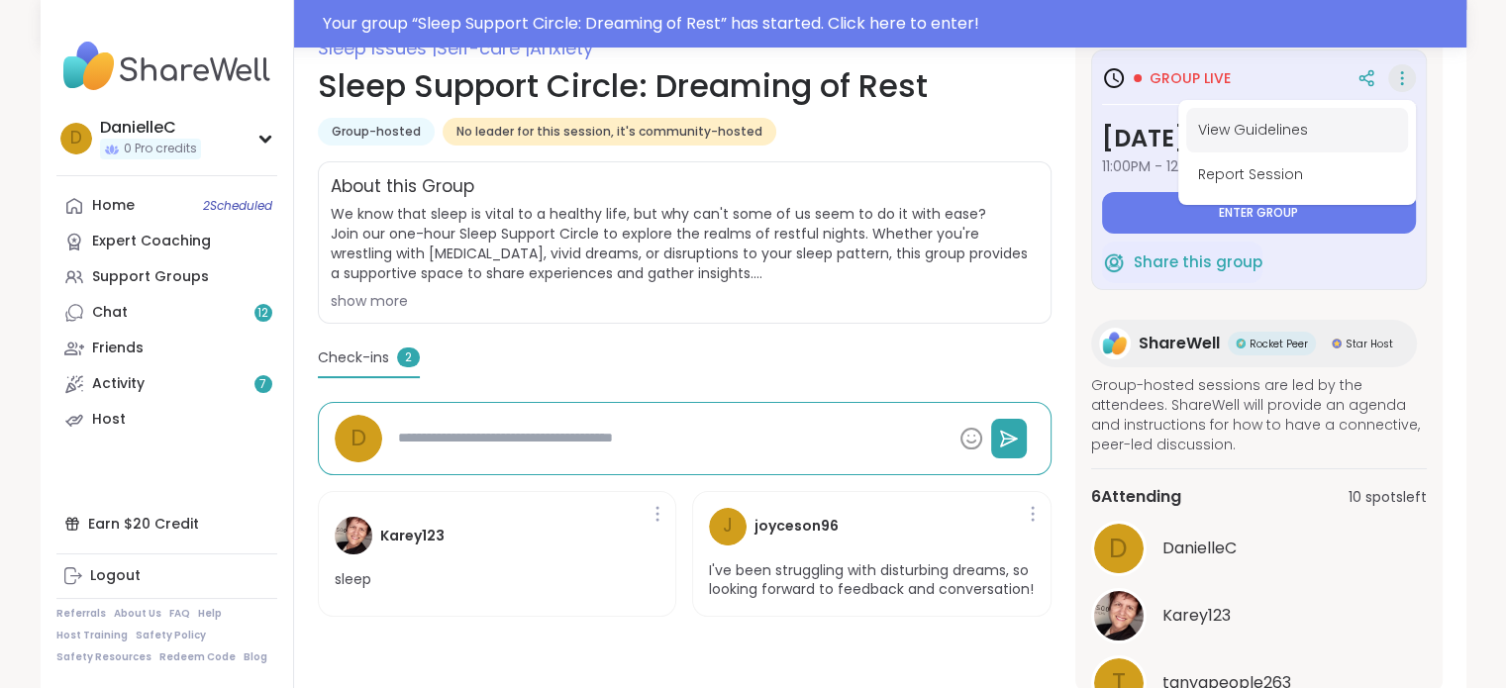
click at [1272, 130] on button "View Guidelines" at bounding box center [1297, 130] width 222 height 45
type textarea "*"
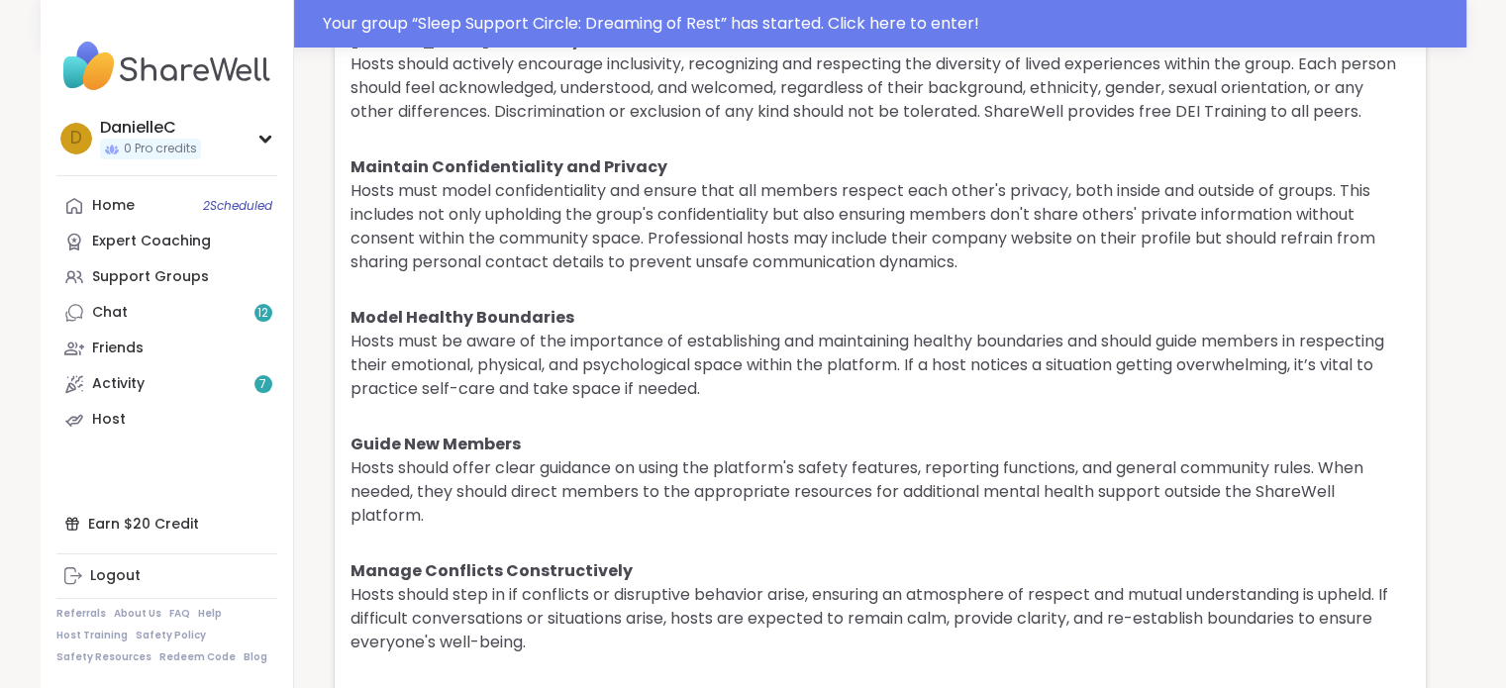
scroll to position [4821, 0]
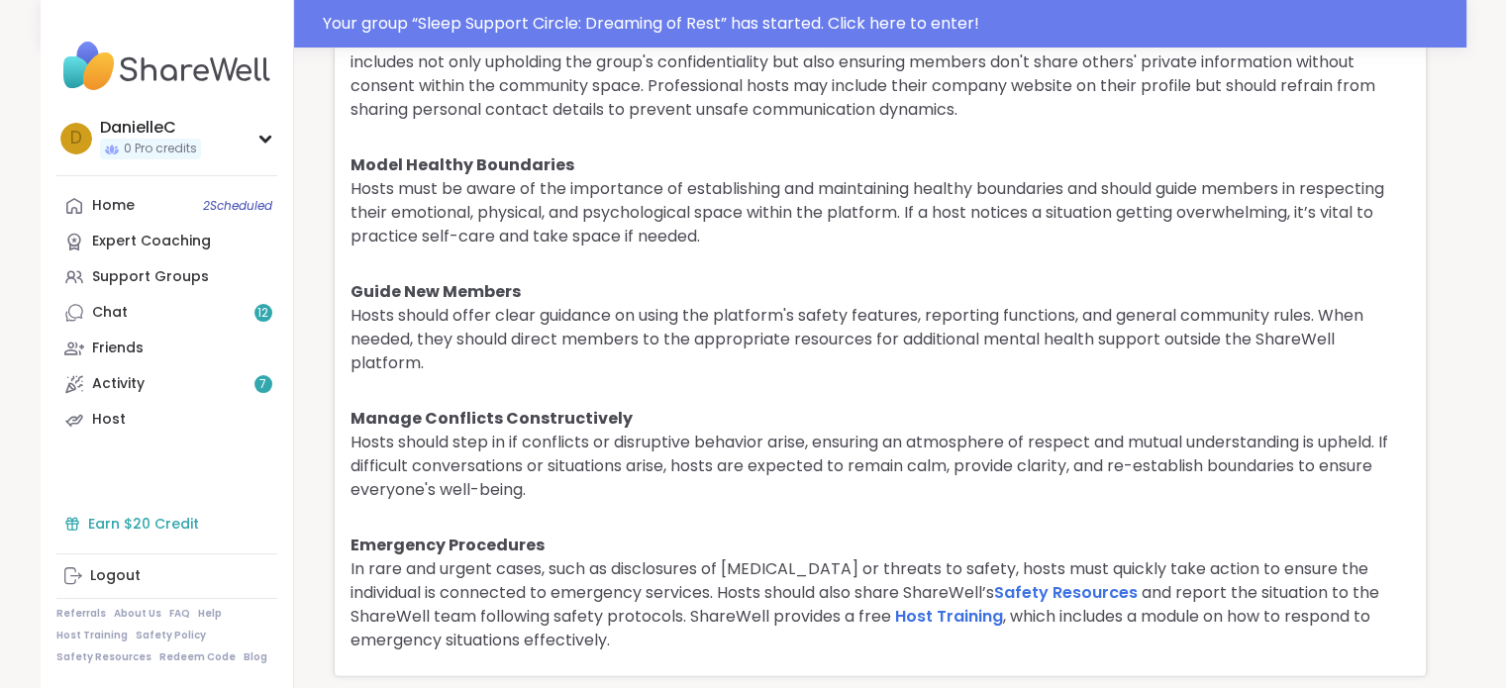
click at [216, 522] on div "Earn $20 Credit" at bounding box center [166, 524] width 221 height 36
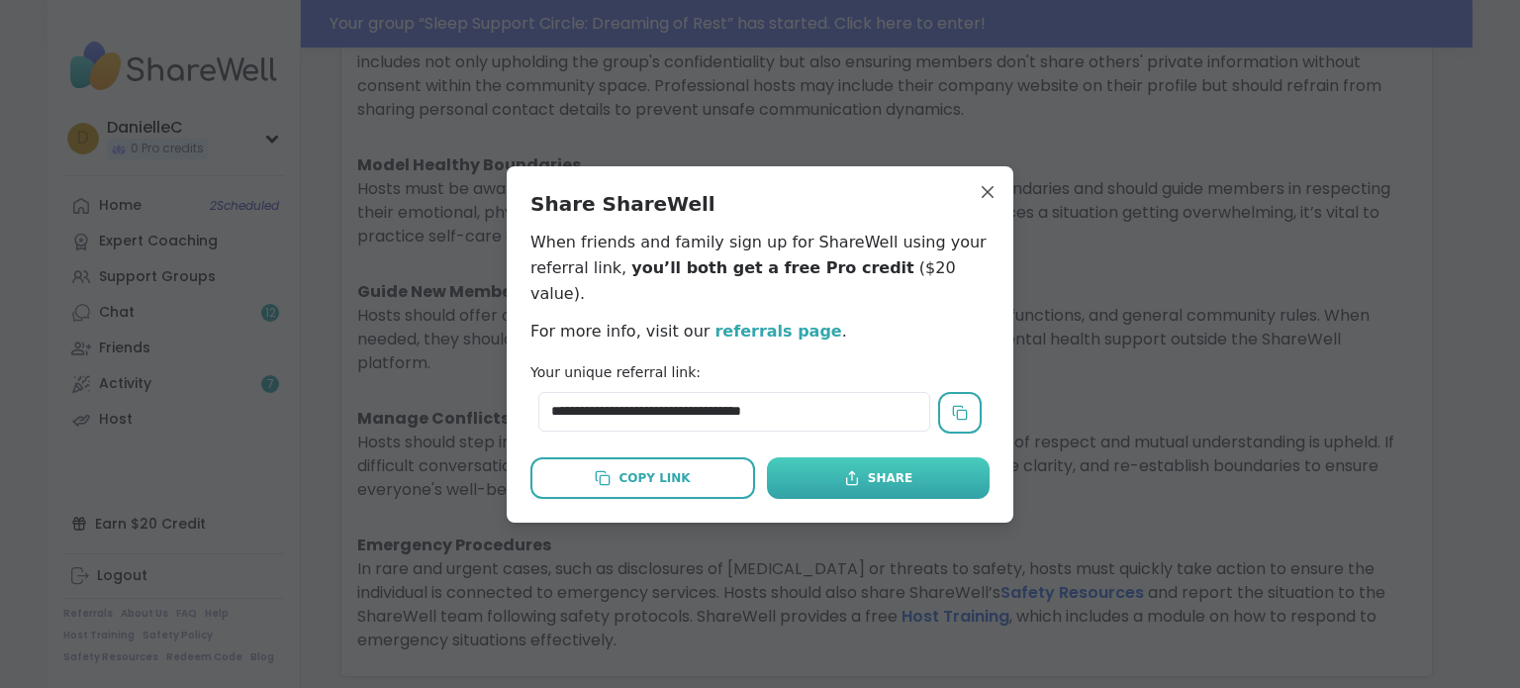
click at [903, 466] on button "Share" at bounding box center [878, 478] width 223 height 42
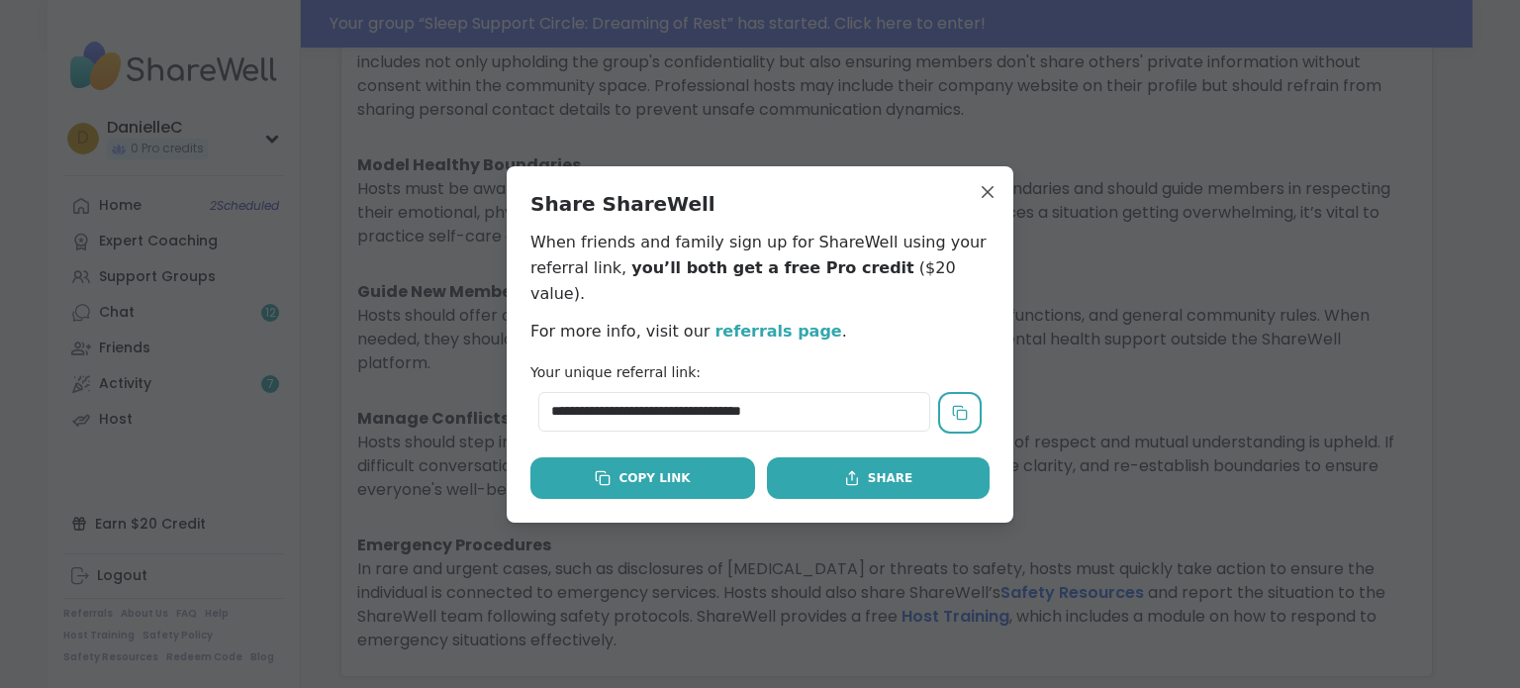
click at [652, 469] on div "Copy Link" at bounding box center [642, 478] width 95 height 18
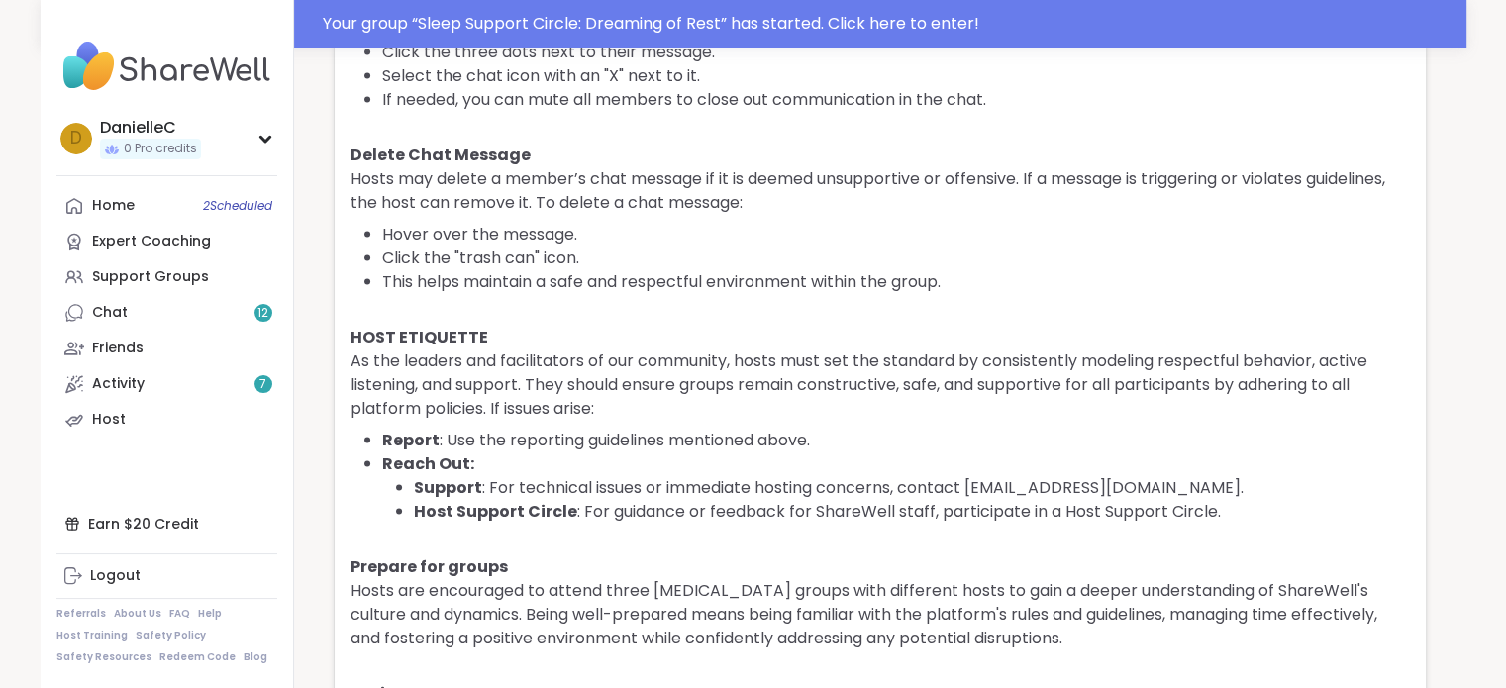
scroll to position [3633, 0]
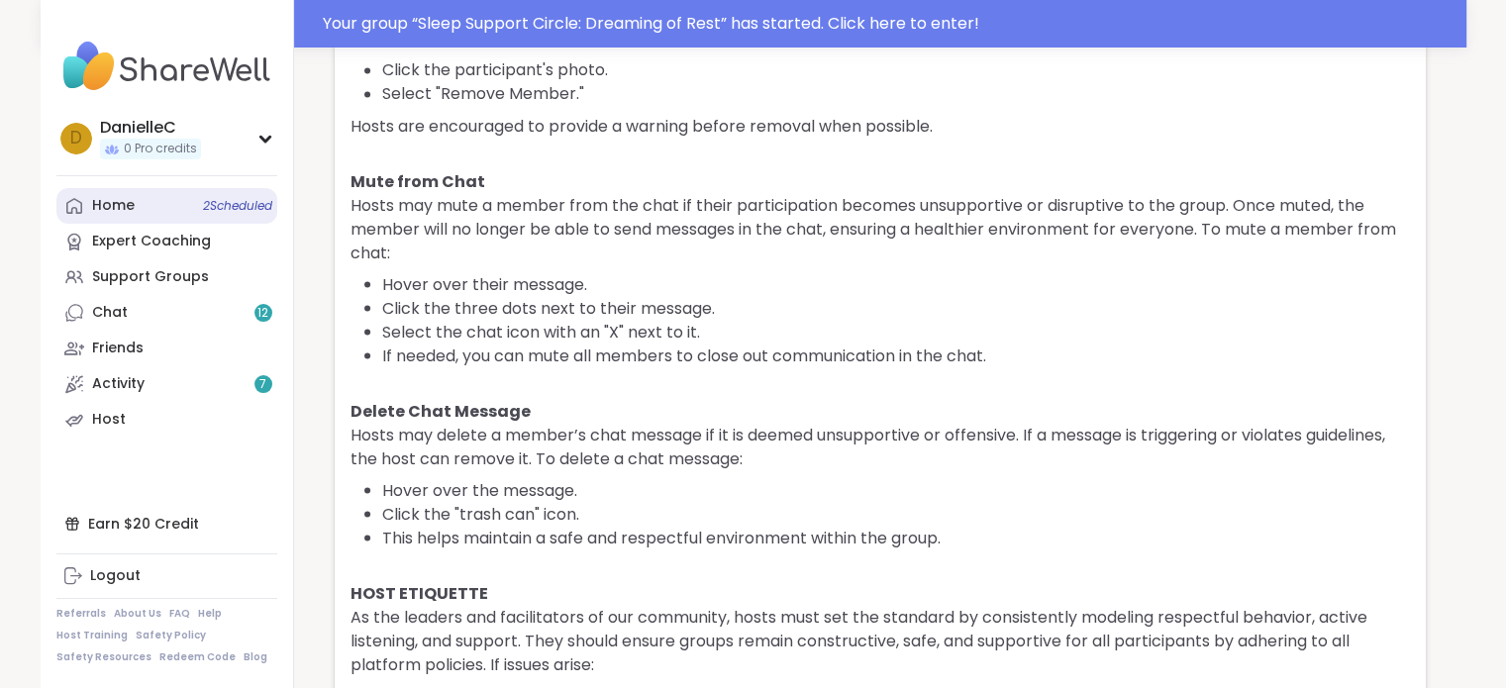
click at [154, 201] on link "Home 2 Scheduled" at bounding box center [166, 206] width 221 height 36
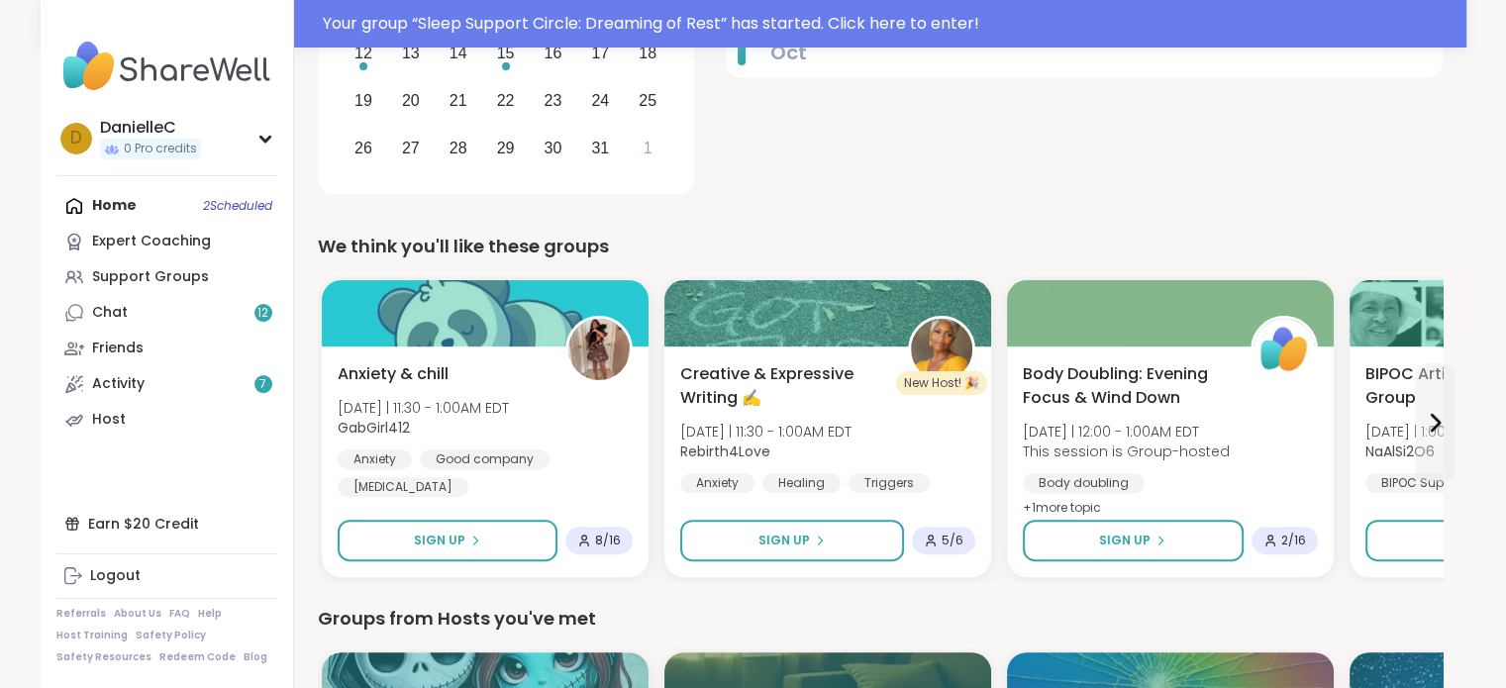
scroll to position [594, 0]
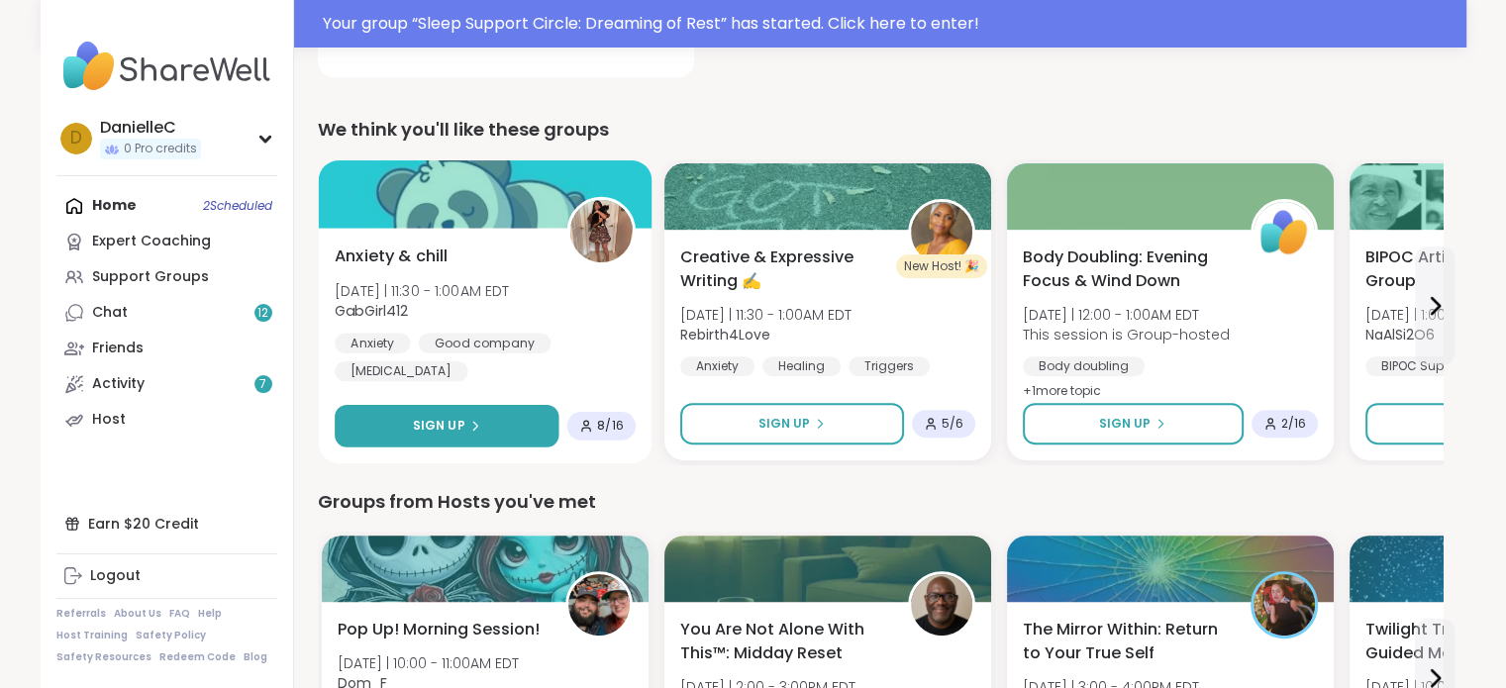
click at [468, 423] on icon at bounding box center [474, 426] width 12 height 12
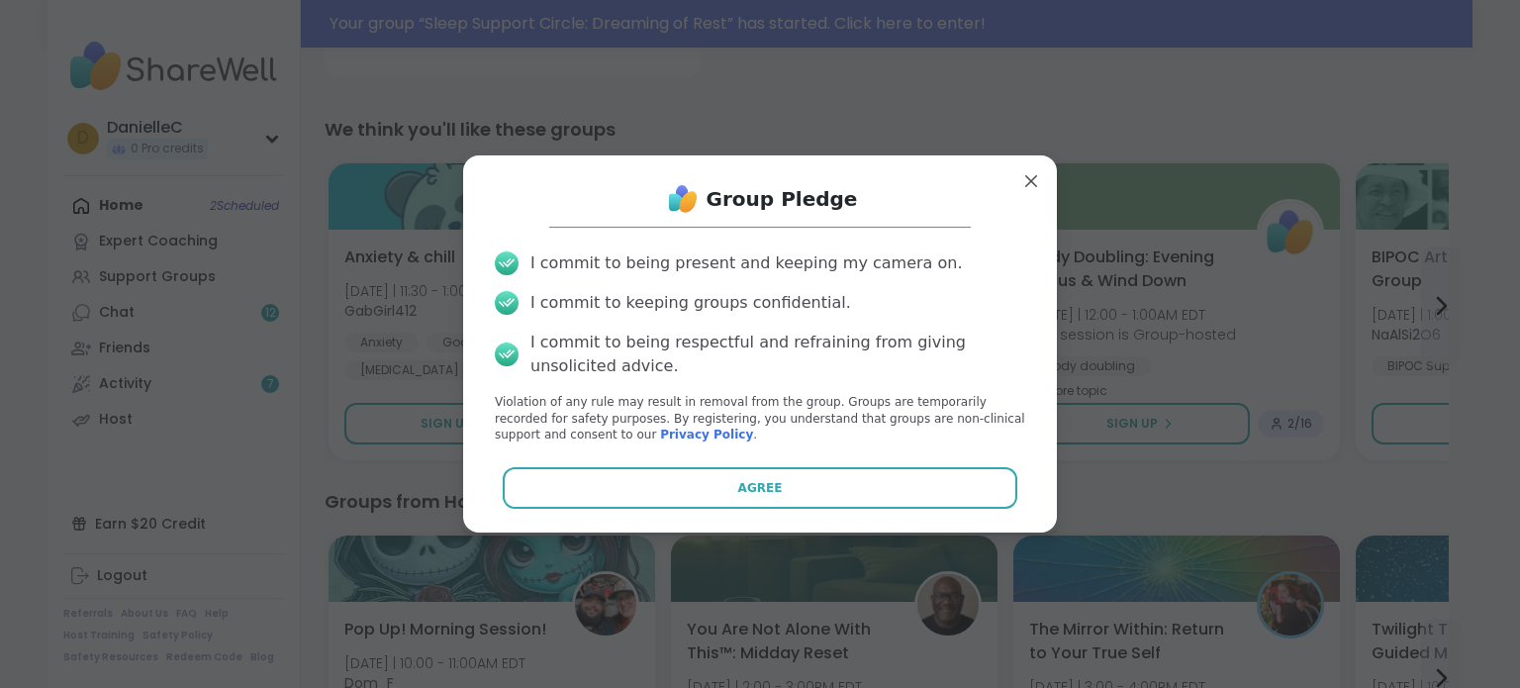
click at [773, 490] on button "Agree" at bounding box center [761, 488] width 516 height 42
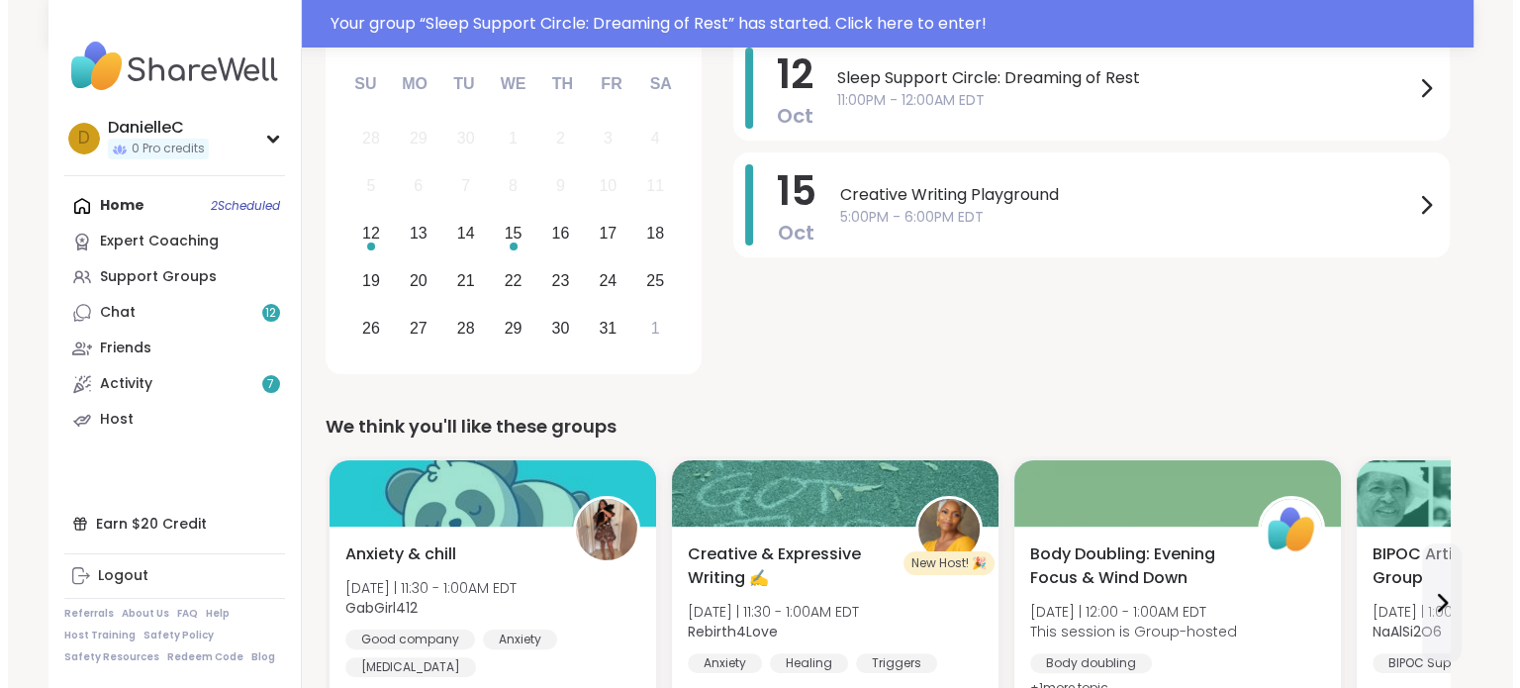
scroll to position [198, 0]
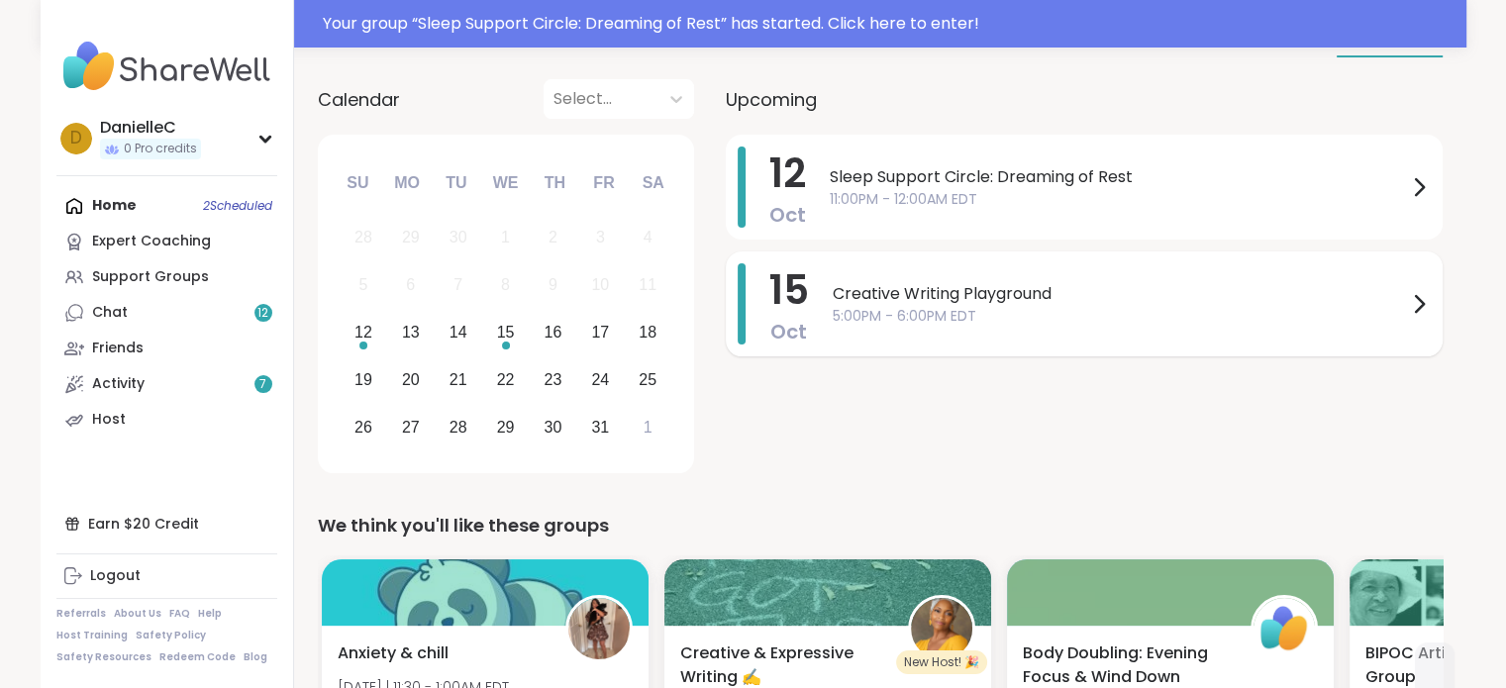
click at [949, 306] on span "5:00PM - 6:00PM EDT" at bounding box center [1119, 316] width 574 height 21
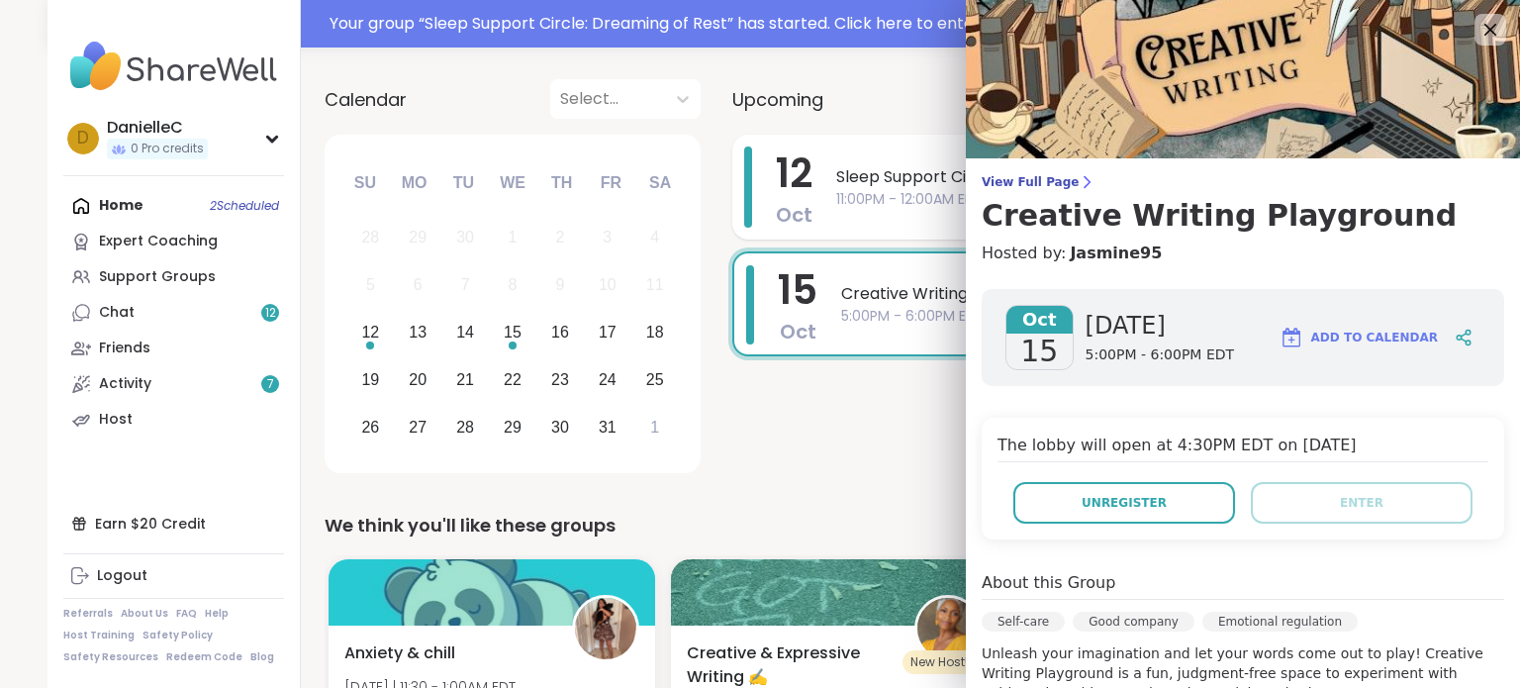
click at [851, 185] on span "Sleep Support Circle: Dreaming of Rest" at bounding box center [1124, 177] width 577 height 24
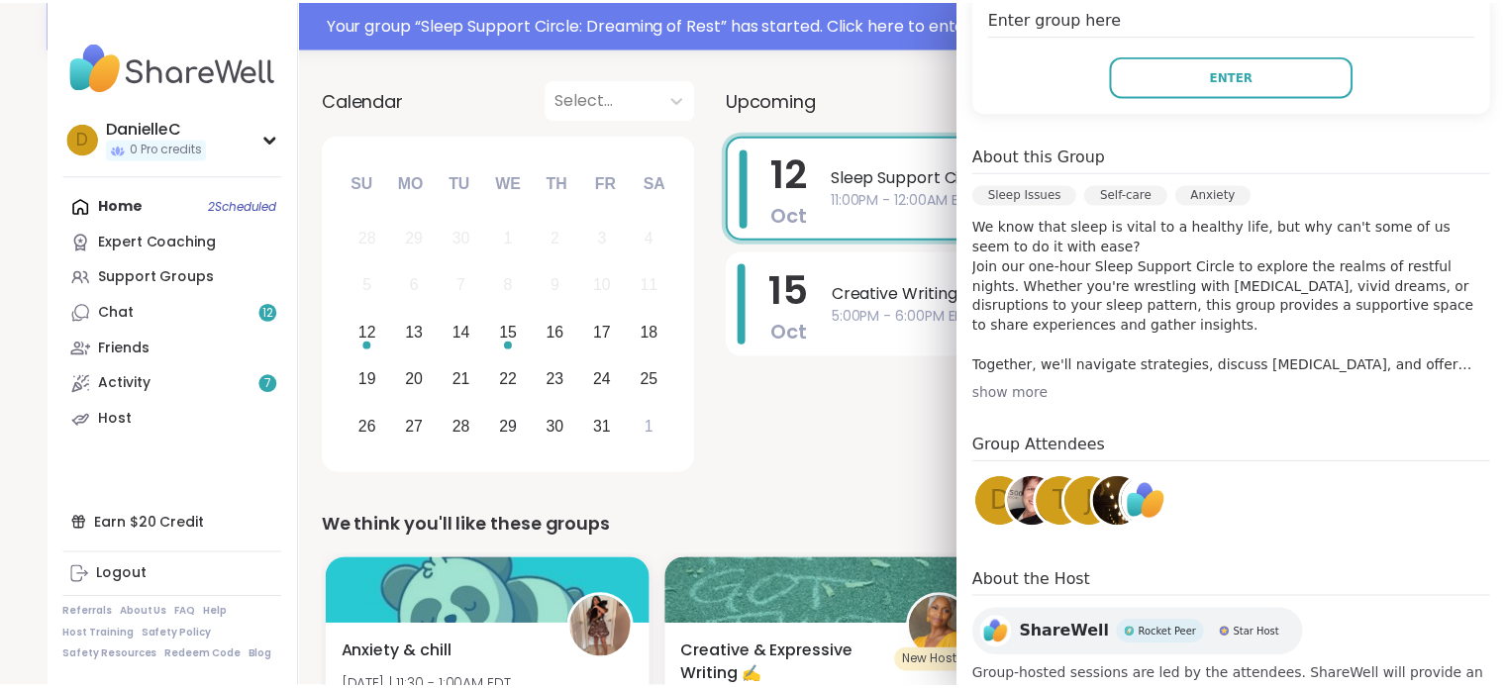
scroll to position [249, 0]
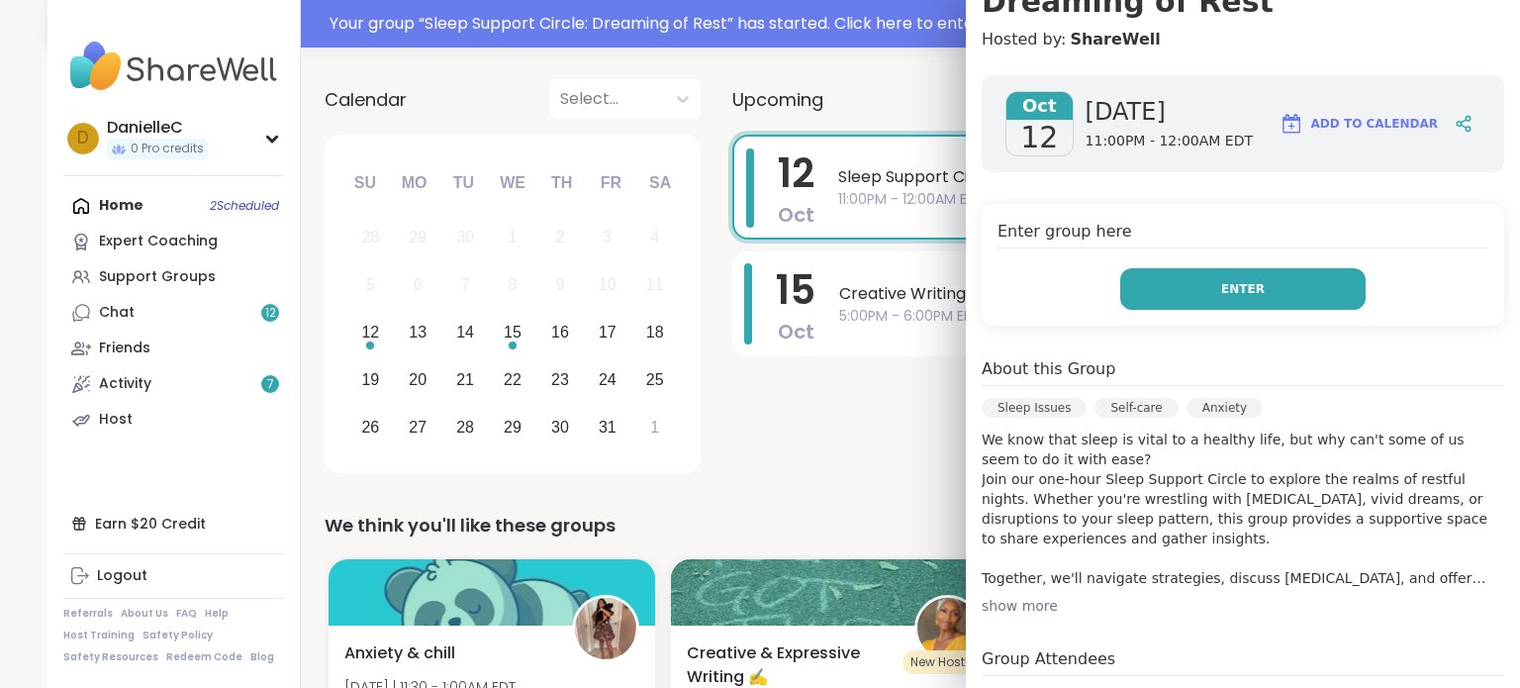
click at [1156, 276] on button "Enter" at bounding box center [1243, 289] width 245 height 42
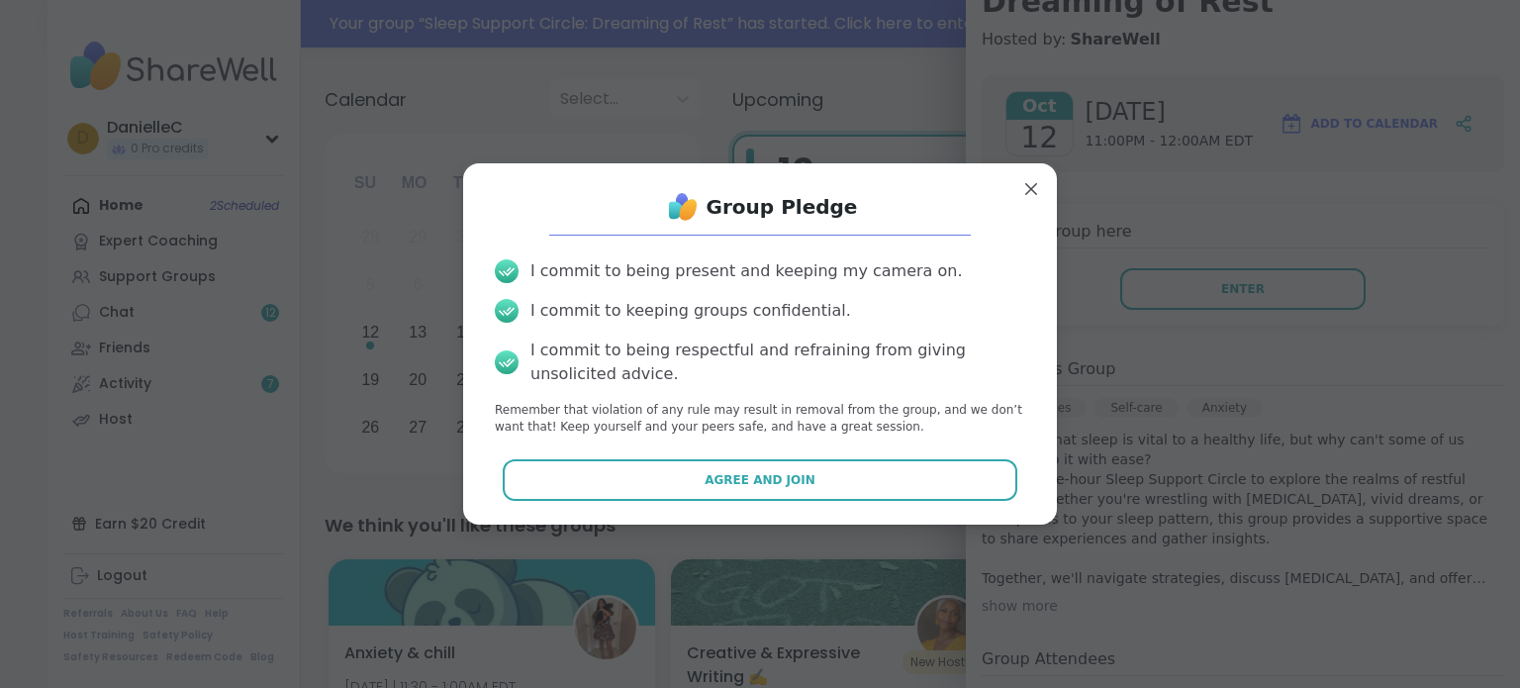
click at [871, 468] on button "Agree and Join" at bounding box center [761, 480] width 516 height 42
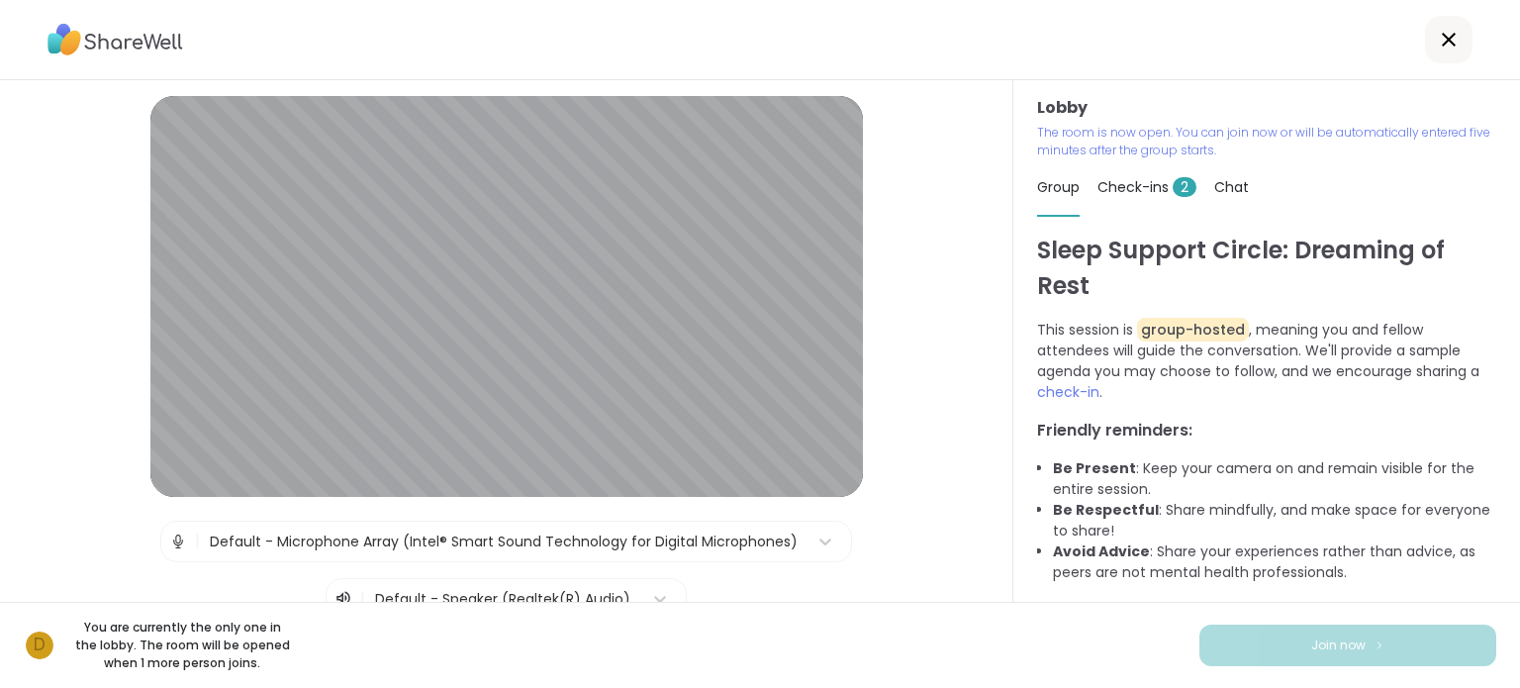
click at [1440, 41] on icon at bounding box center [1449, 40] width 24 height 24
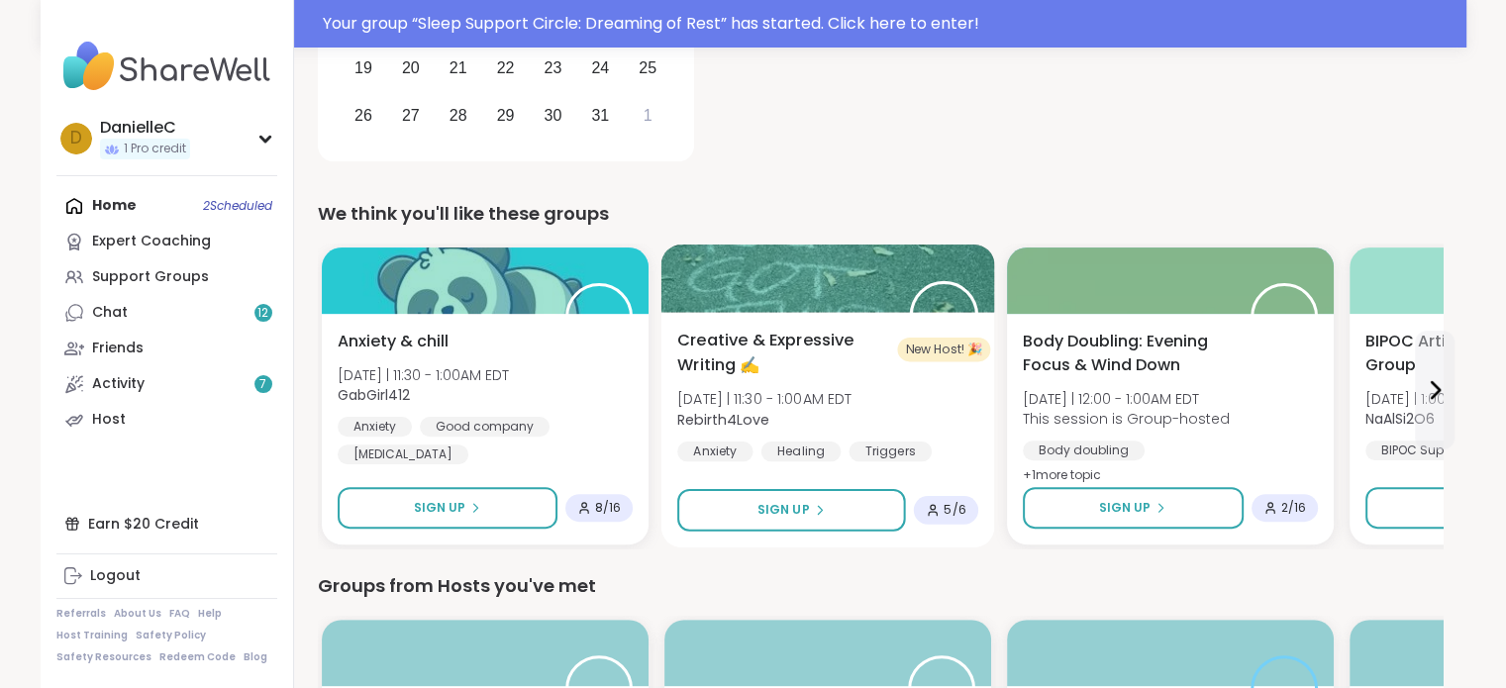
scroll to position [594, 0]
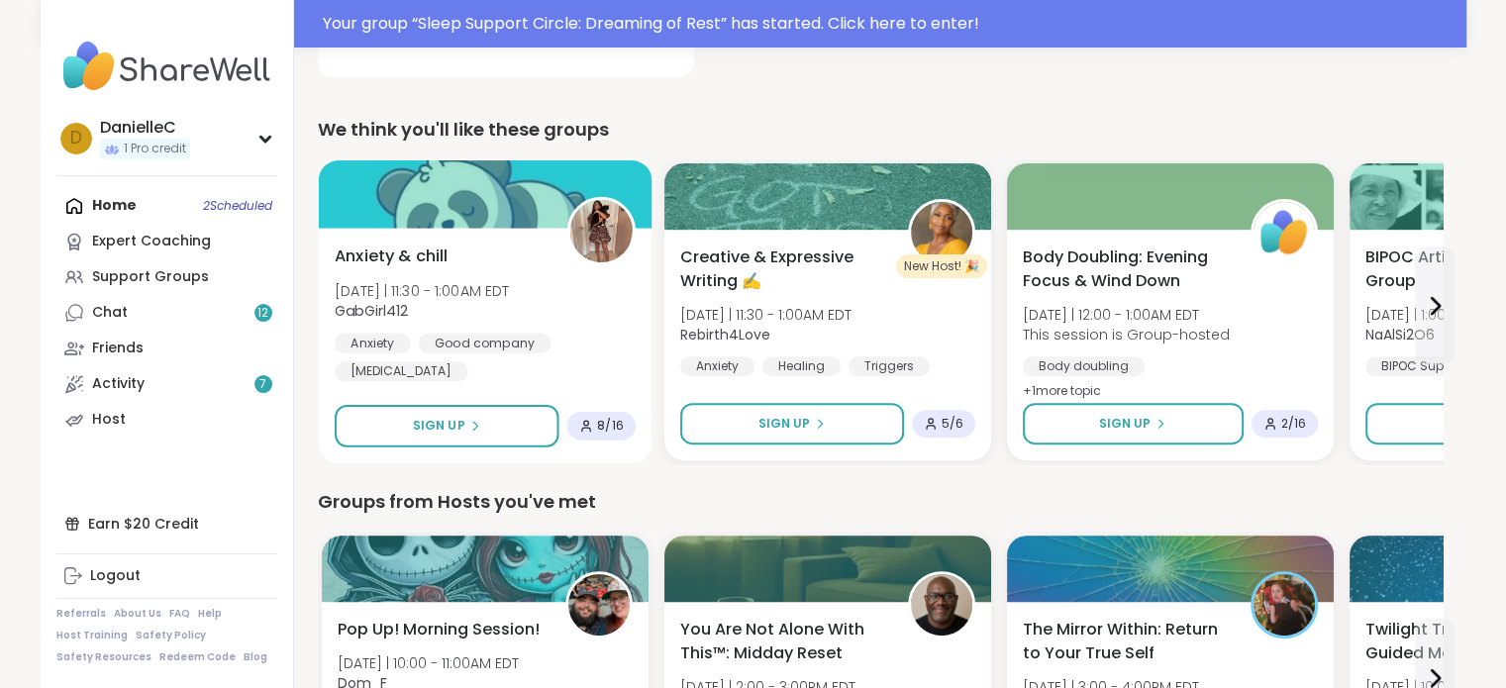
click at [451, 400] on div "Anxiety & chill Sun 10/12 | 11:30 - 1:00AM EDT GabGirl412 Anxiety Good company …" at bounding box center [485, 346] width 334 height 236
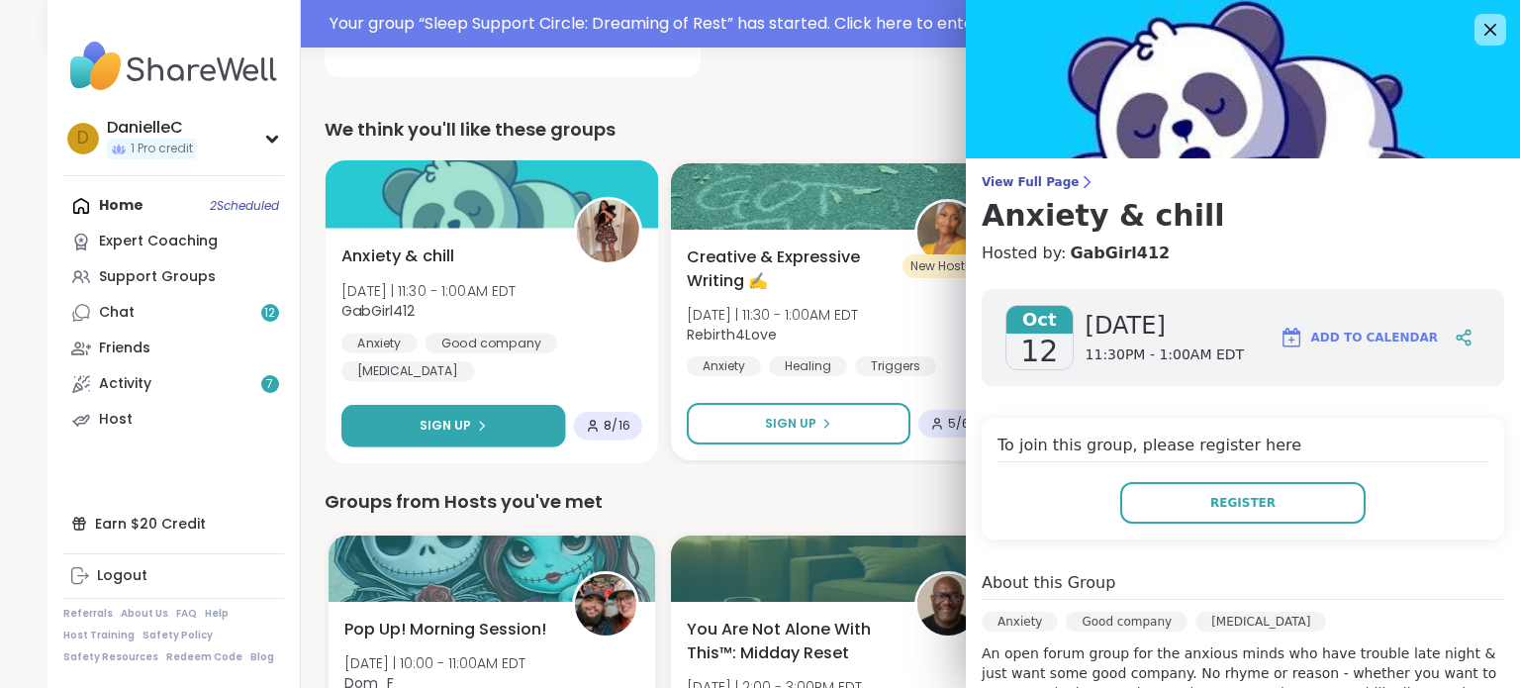
click at [449, 419] on span "Sign Up" at bounding box center [446, 426] width 52 height 18
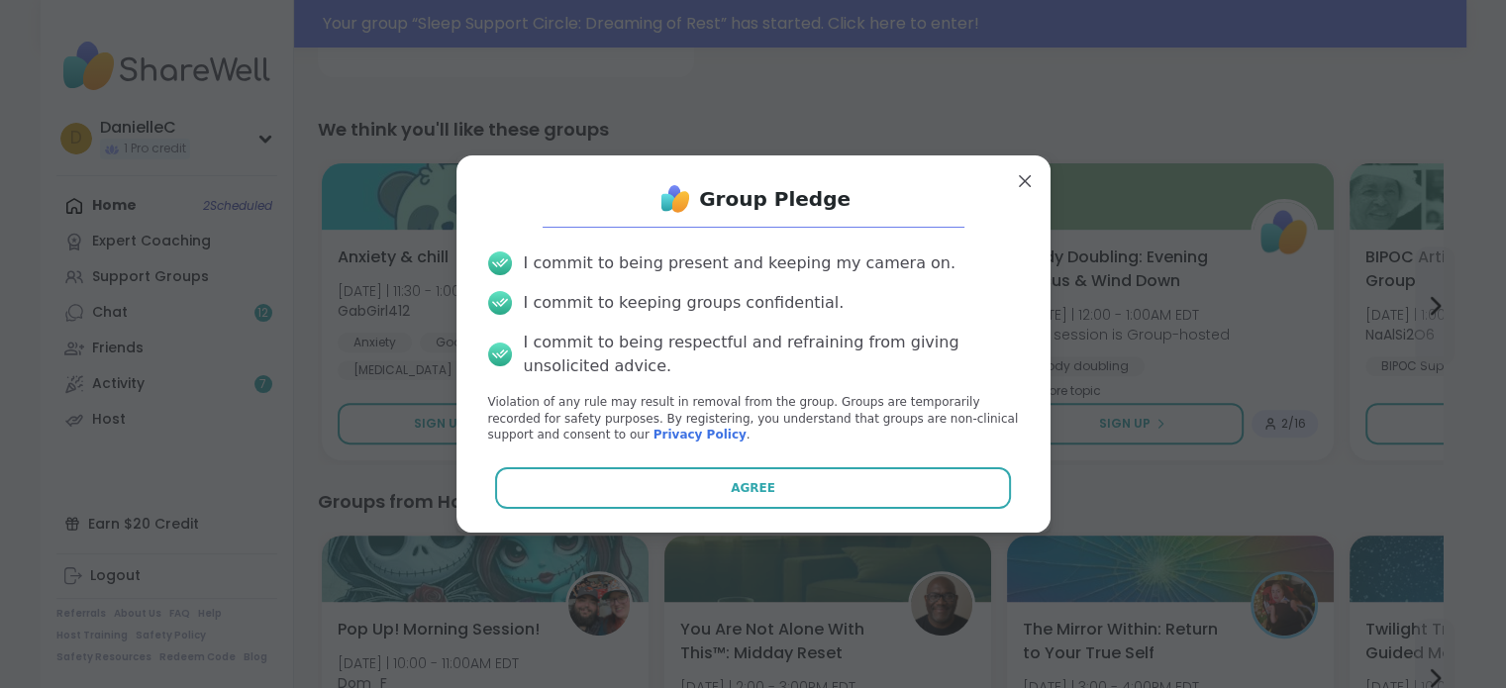
click at [817, 476] on button "Agree" at bounding box center [753, 488] width 516 height 42
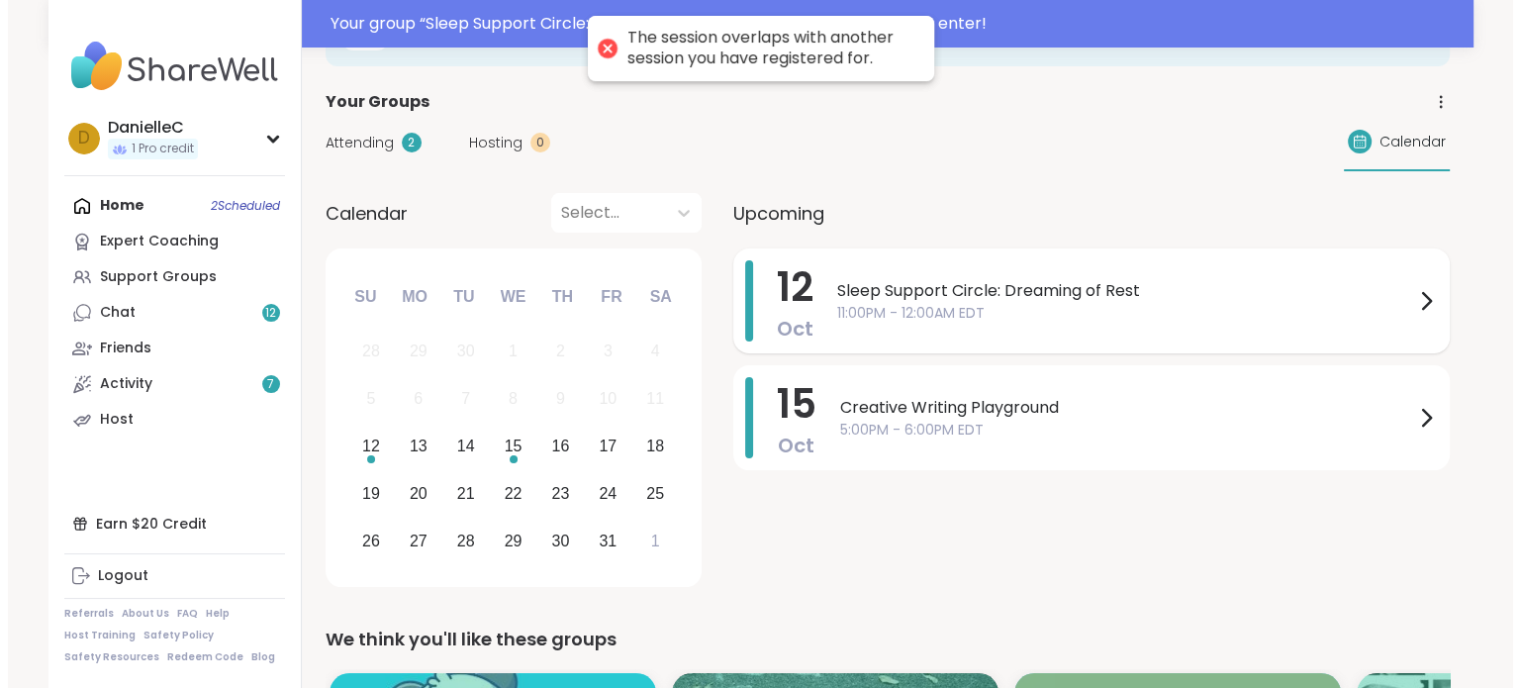
scroll to position [0, 0]
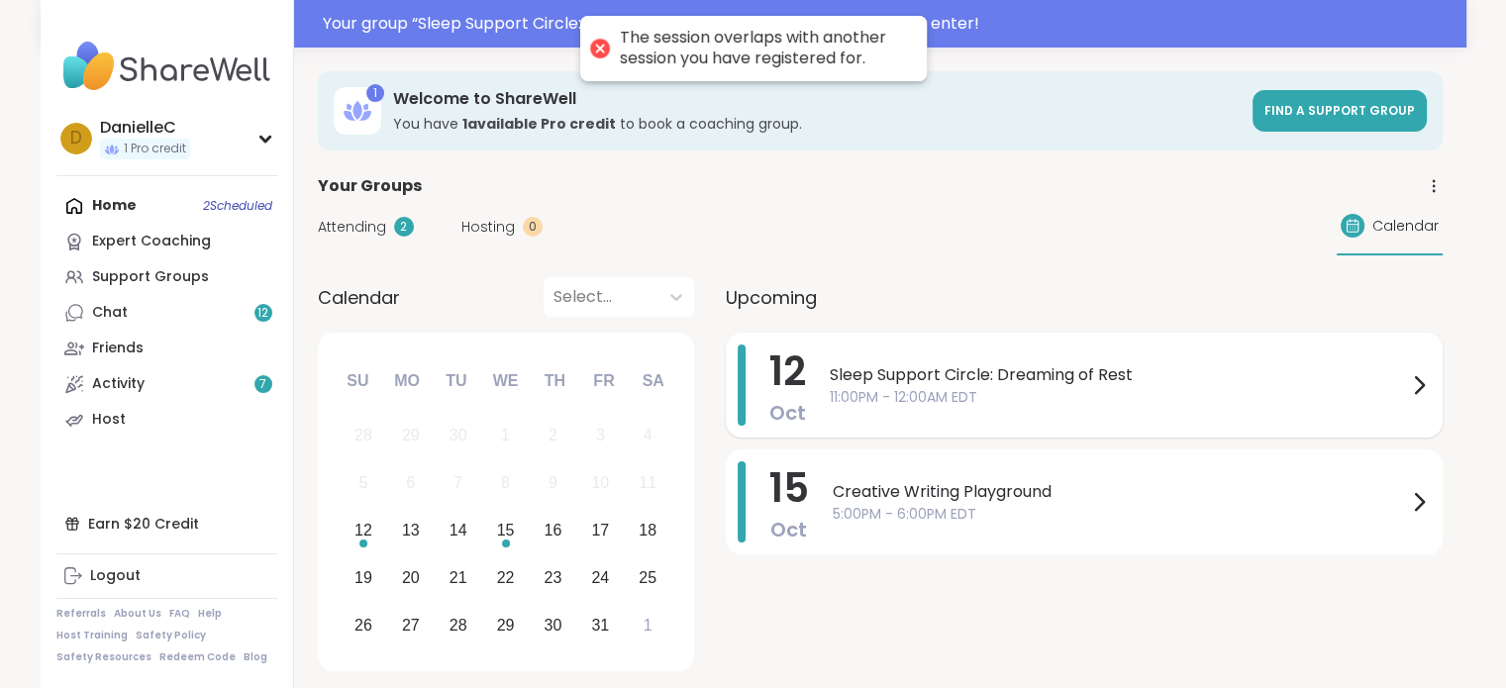
click at [941, 399] on span "11:00PM - 12:00AM EDT" at bounding box center [1117, 397] width 577 height 21
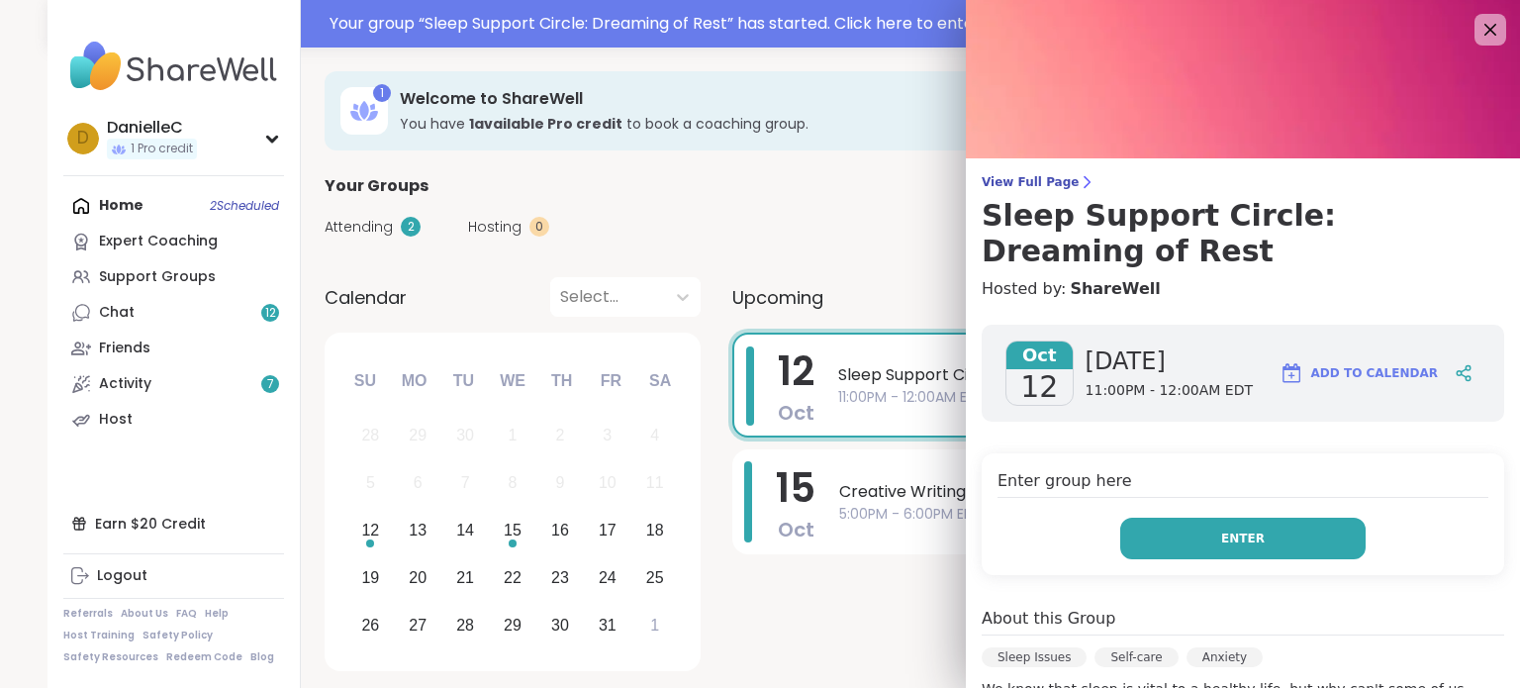
click at [1180, 545] on button "Enter" at bounding box center [1243, 539] width 245 height 42
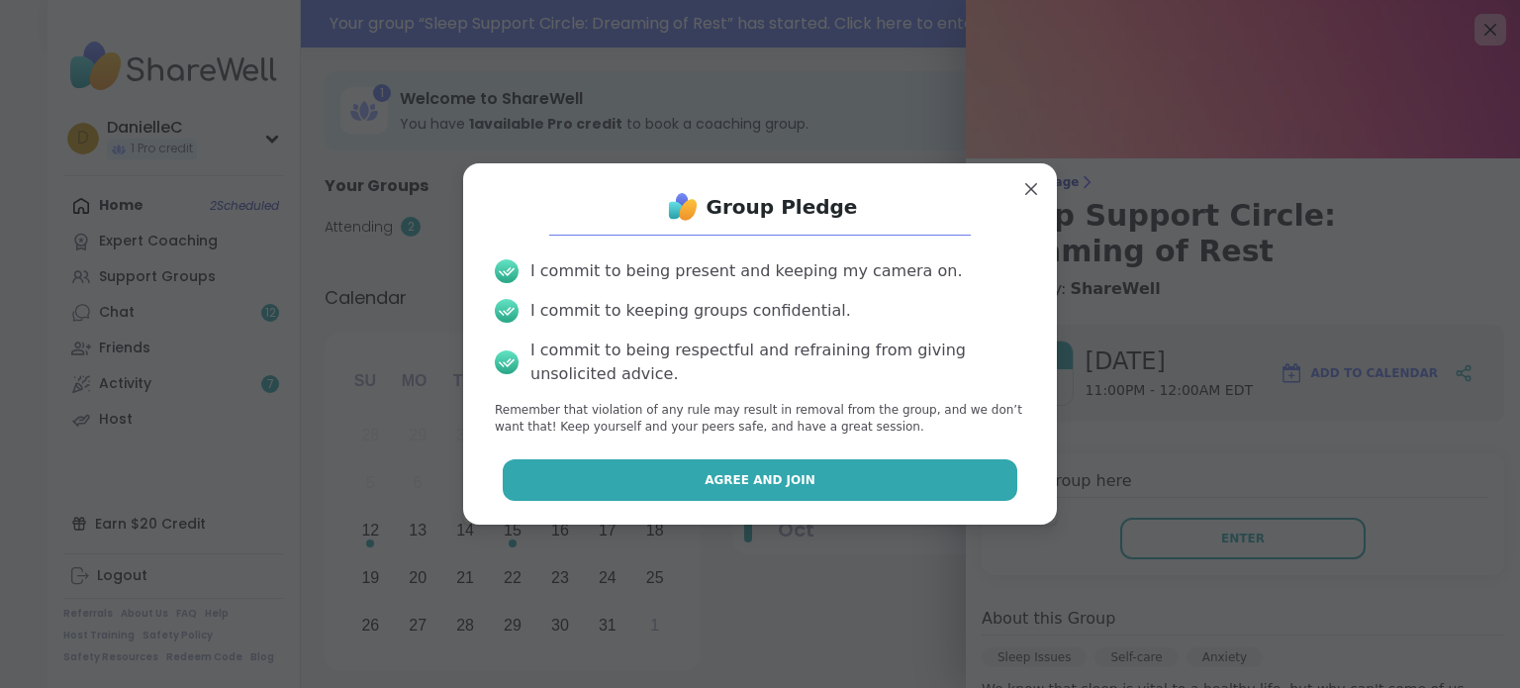
click at [623, 479] on button "Agree and Join" at bounding box center [761, 480] width 516 height 42
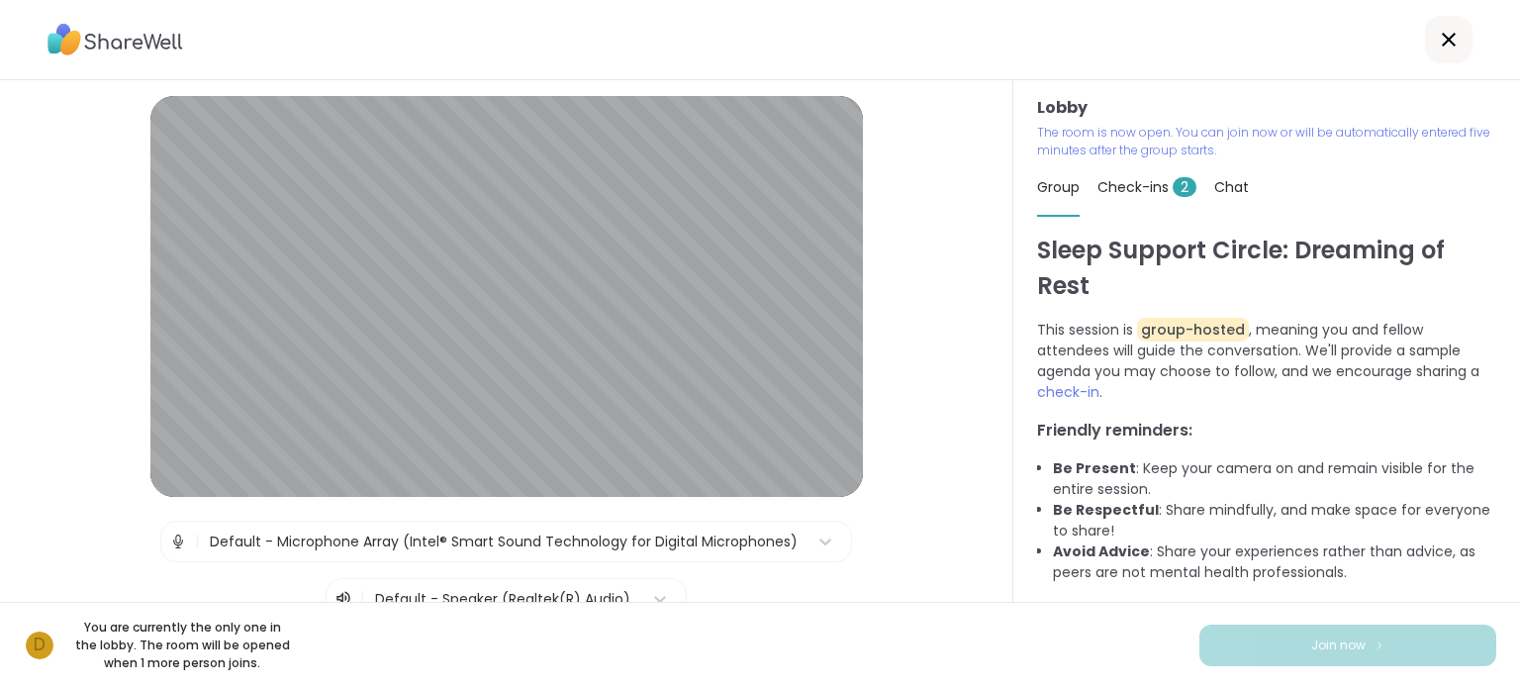
click at [1069, 652] on div "D You are currently the only one in the lobby. The room will be opened when 1 m…" at bounding box center [760, 645] width 1520 height 86
click at [1067, 652] on div "D You are currently the only one in the lobby. The room will be opened when 1 m…" at bounding box center [760, 645] width 1520 height 86
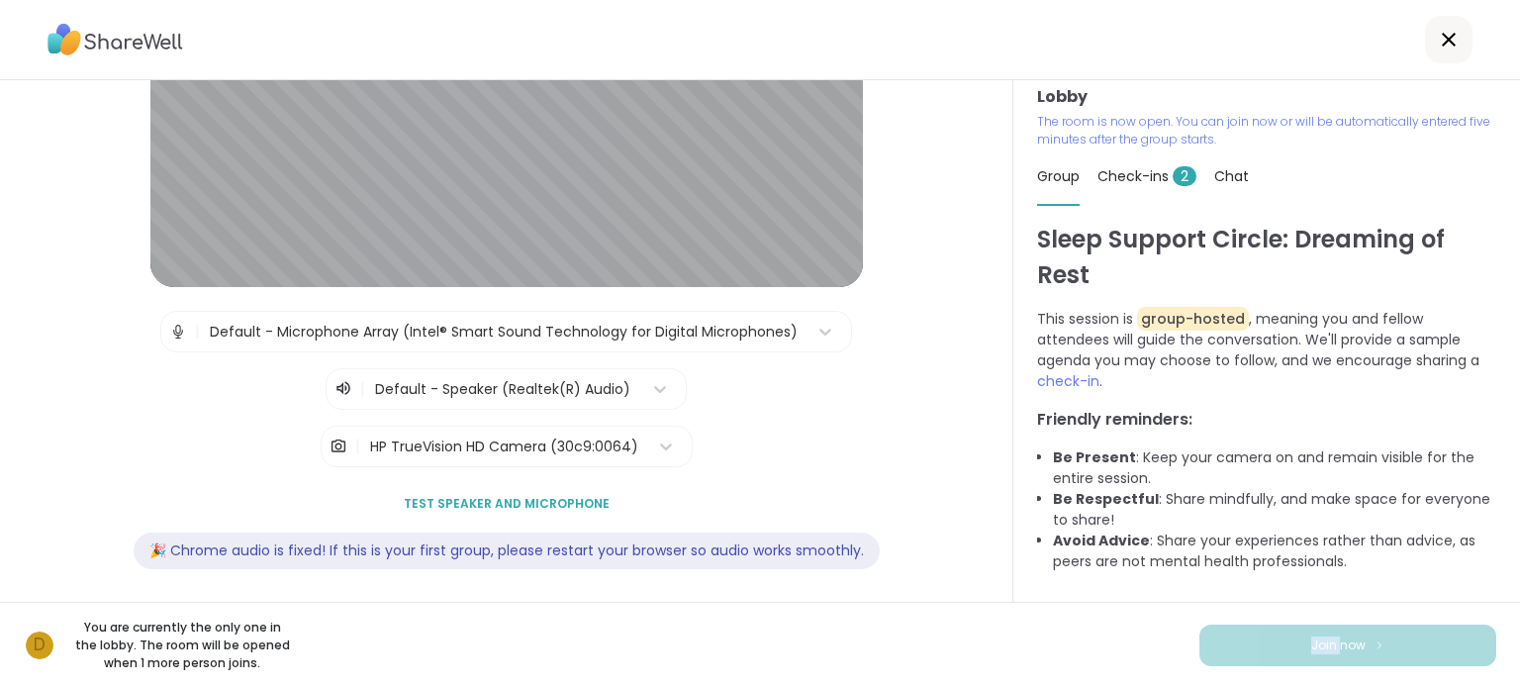
scroll to position [214, 0]
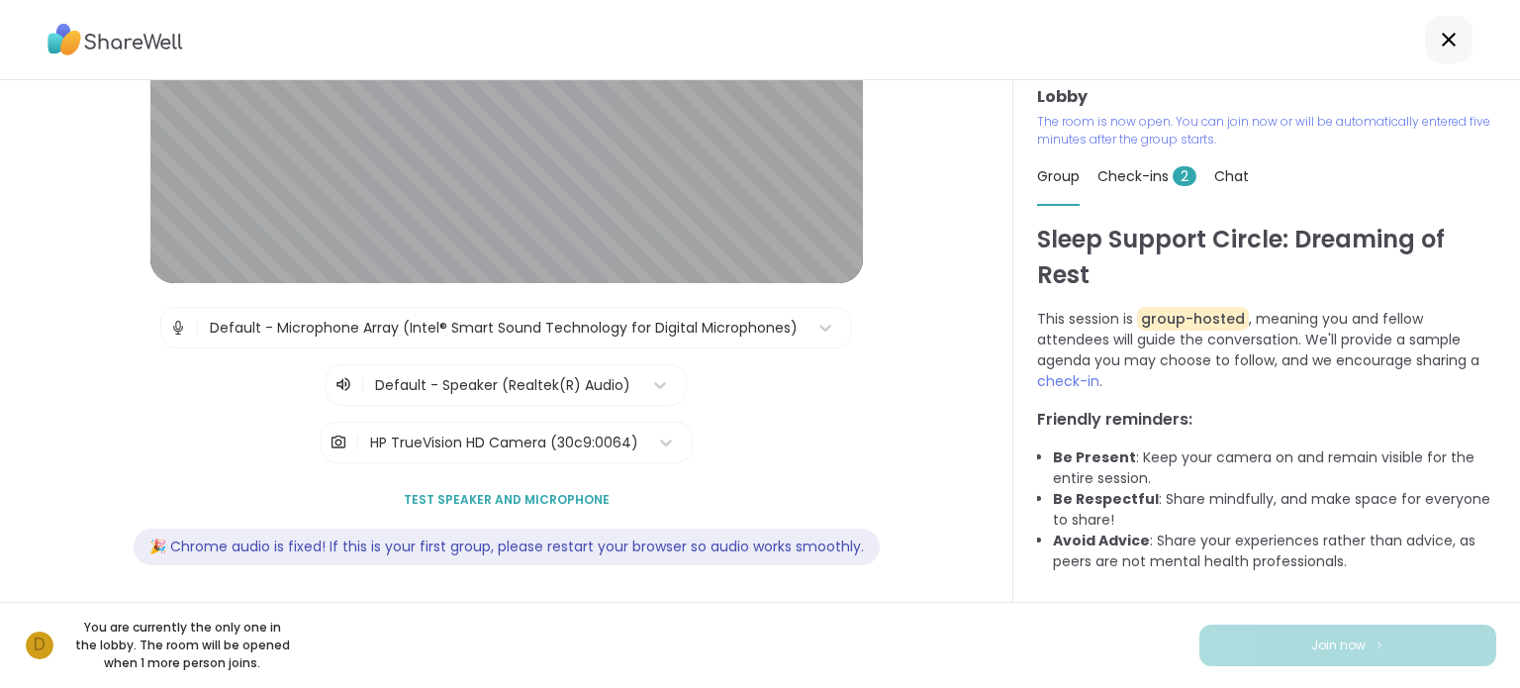
click at [1148, 181] on span "Check-ins 2" at bounding box center [1147, 176] width 99 height 20
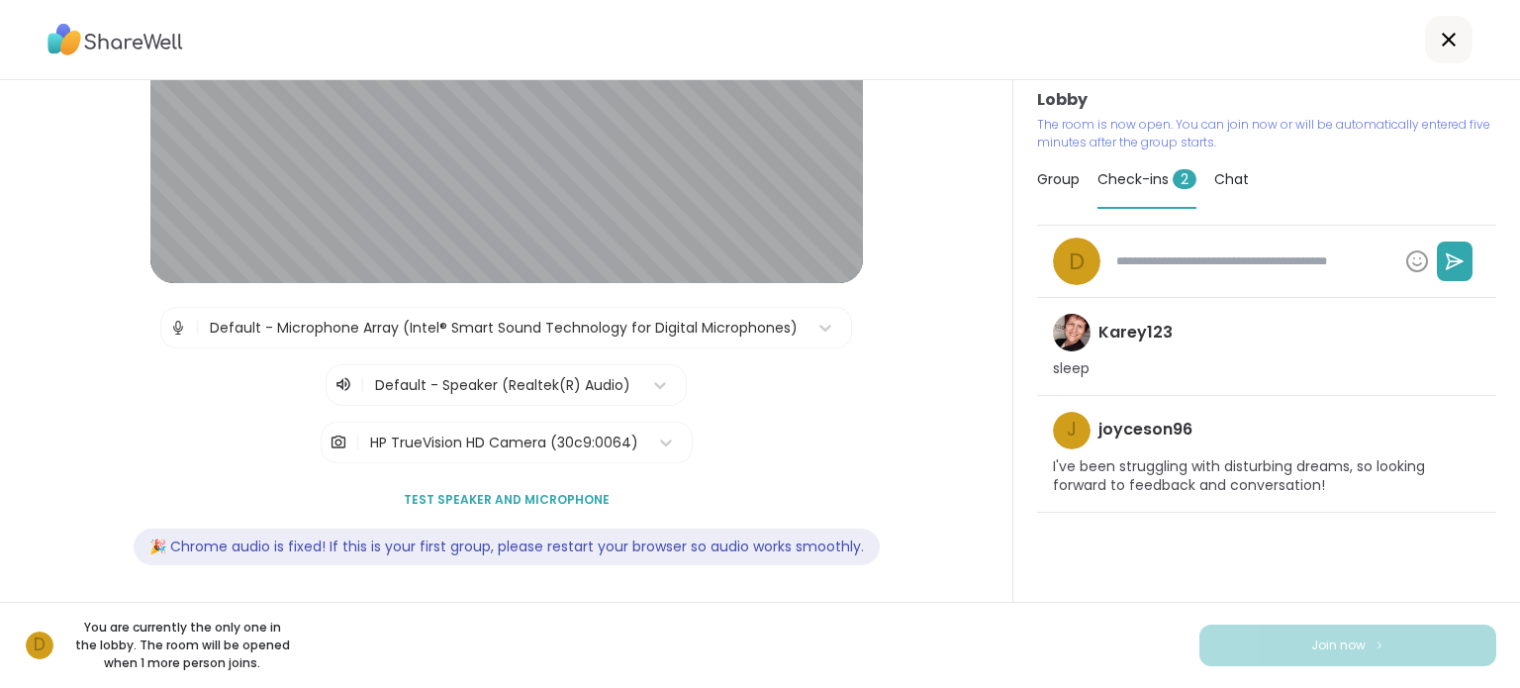
scroll to position [11, 0]
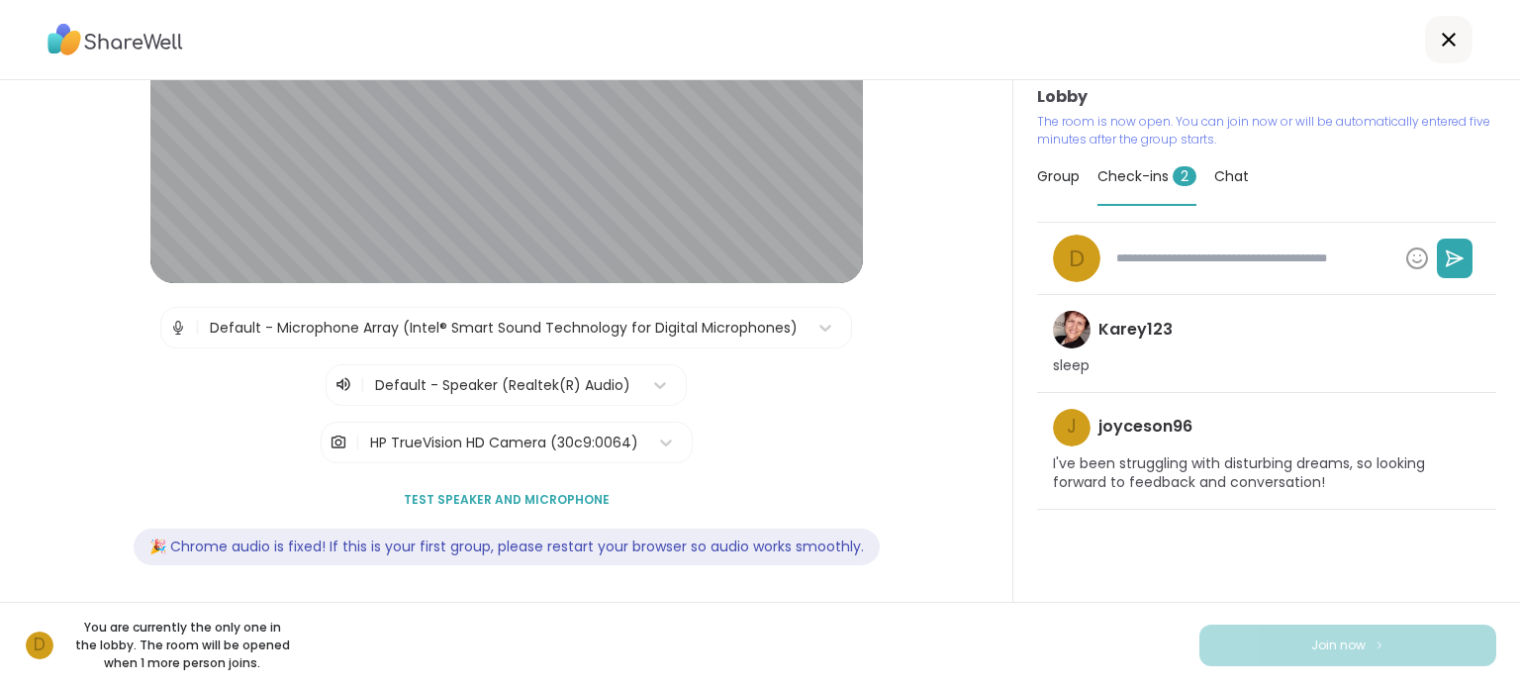
click at [1220, 171] on span "Chat" at bounding box center [1232, 176] width 35 height 20
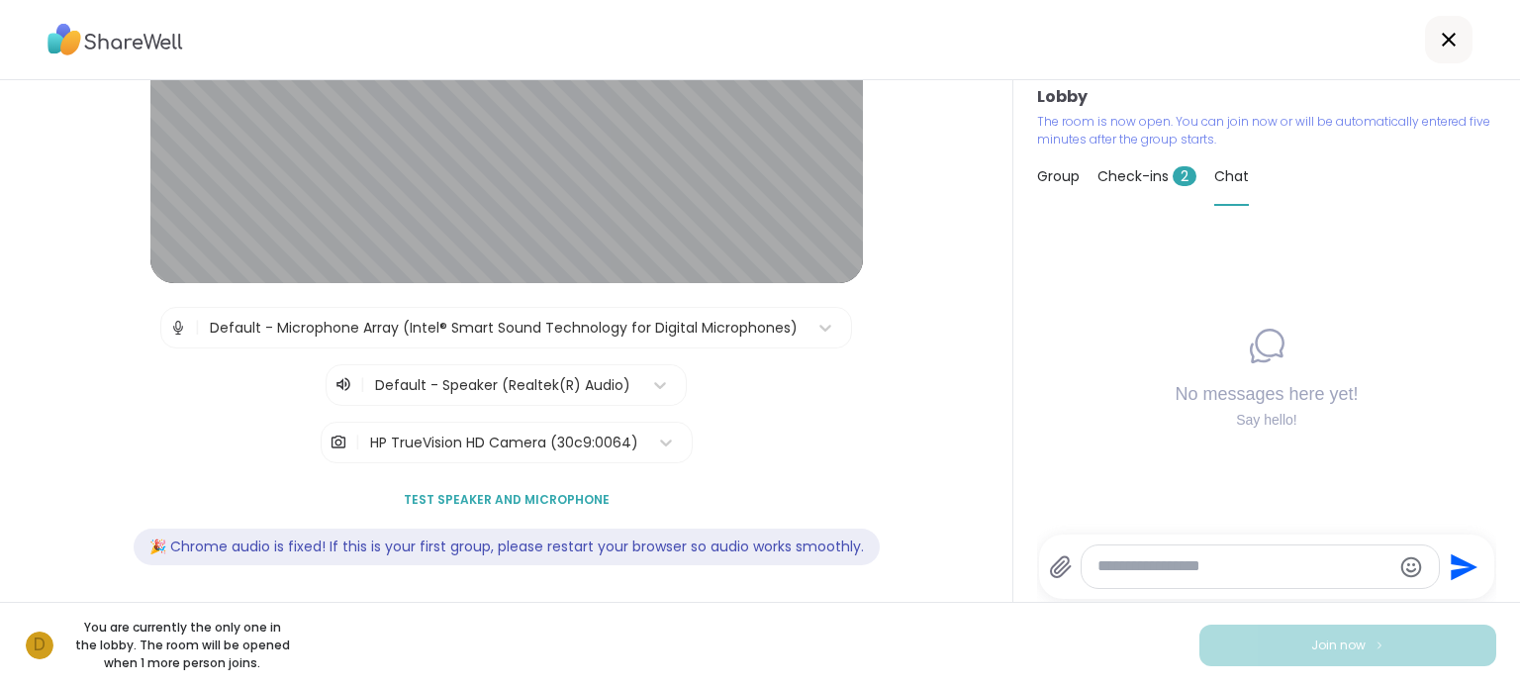
click at [1058, 179] on span "Group" at bounding box center [1058, 176] width 43 height 20
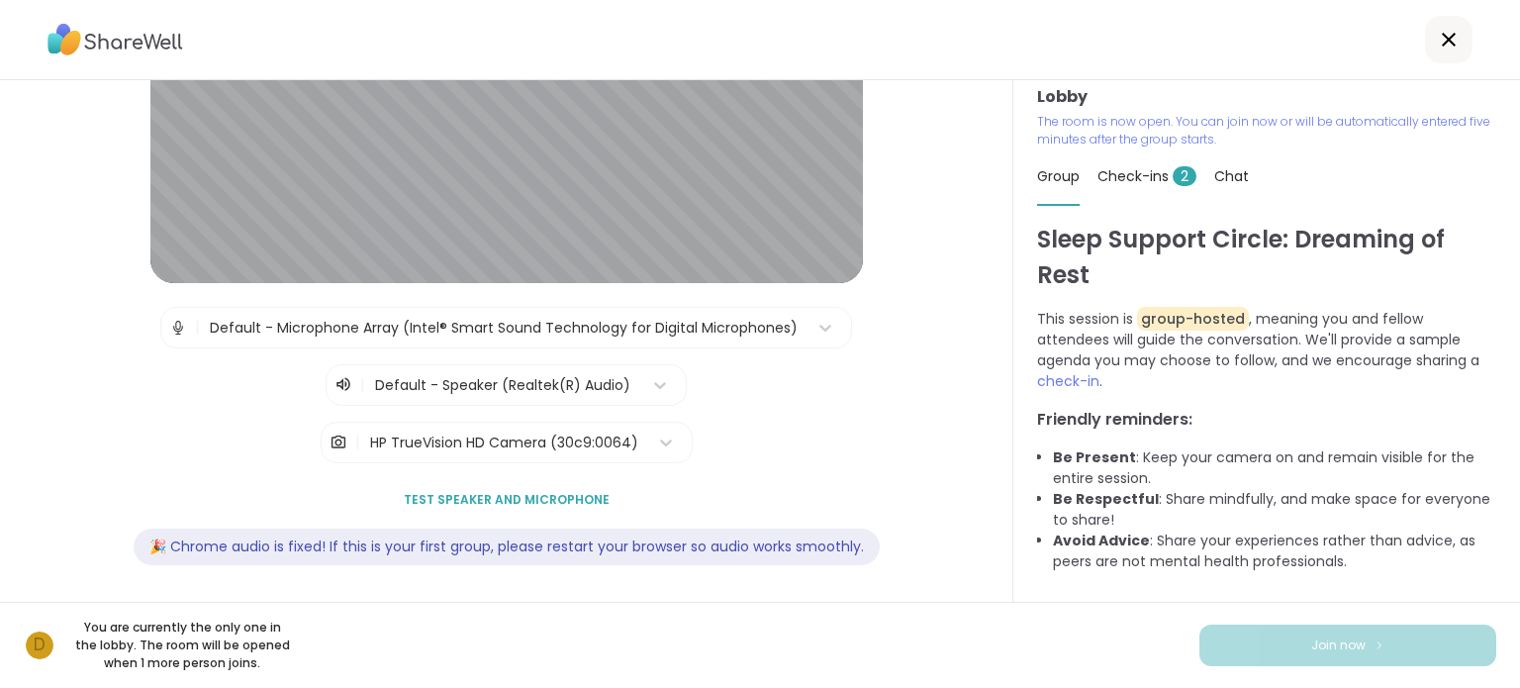
click at [1113, 178] on span "Check-ins 2" at bounding box center [1147, 176] width 99 height 20
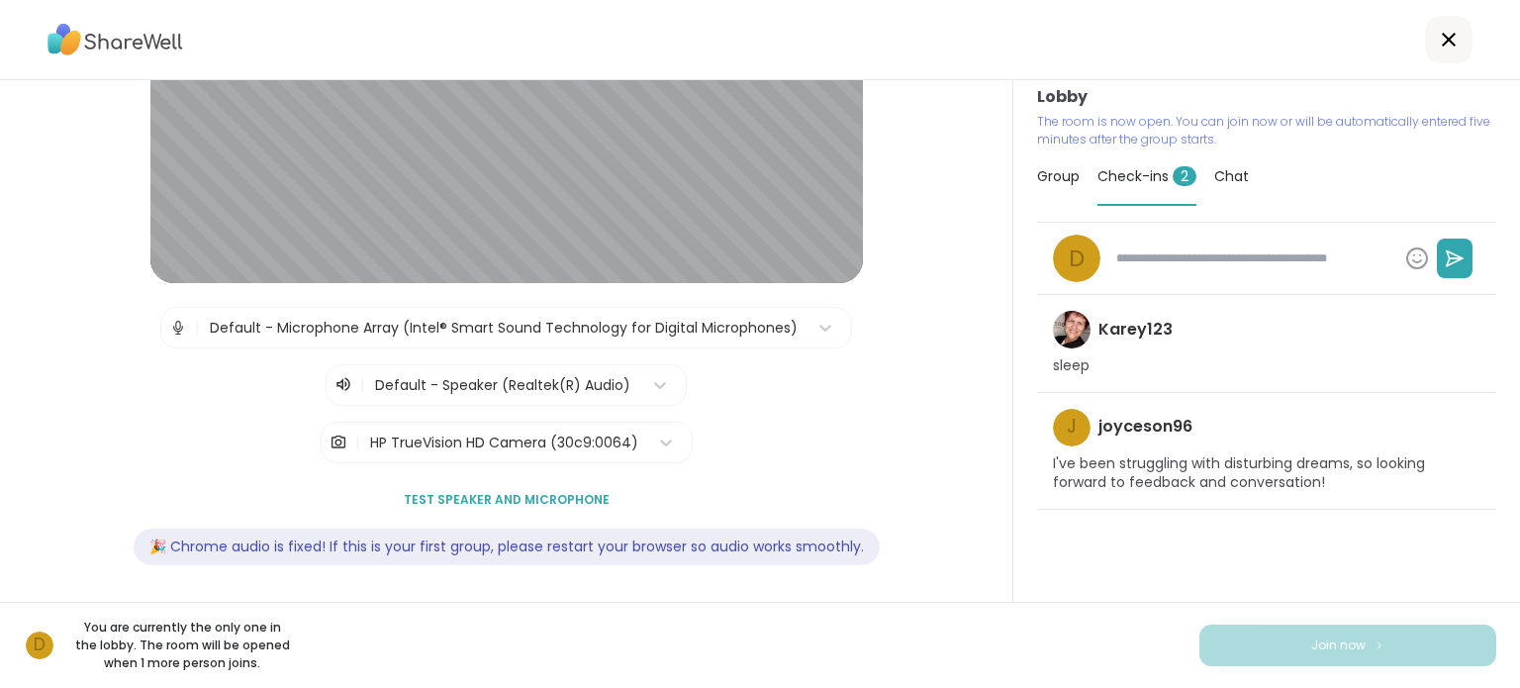
type textarea "*"
click at [1437, 46] on icon at bounding box center [1449, 40] width 24 height 24
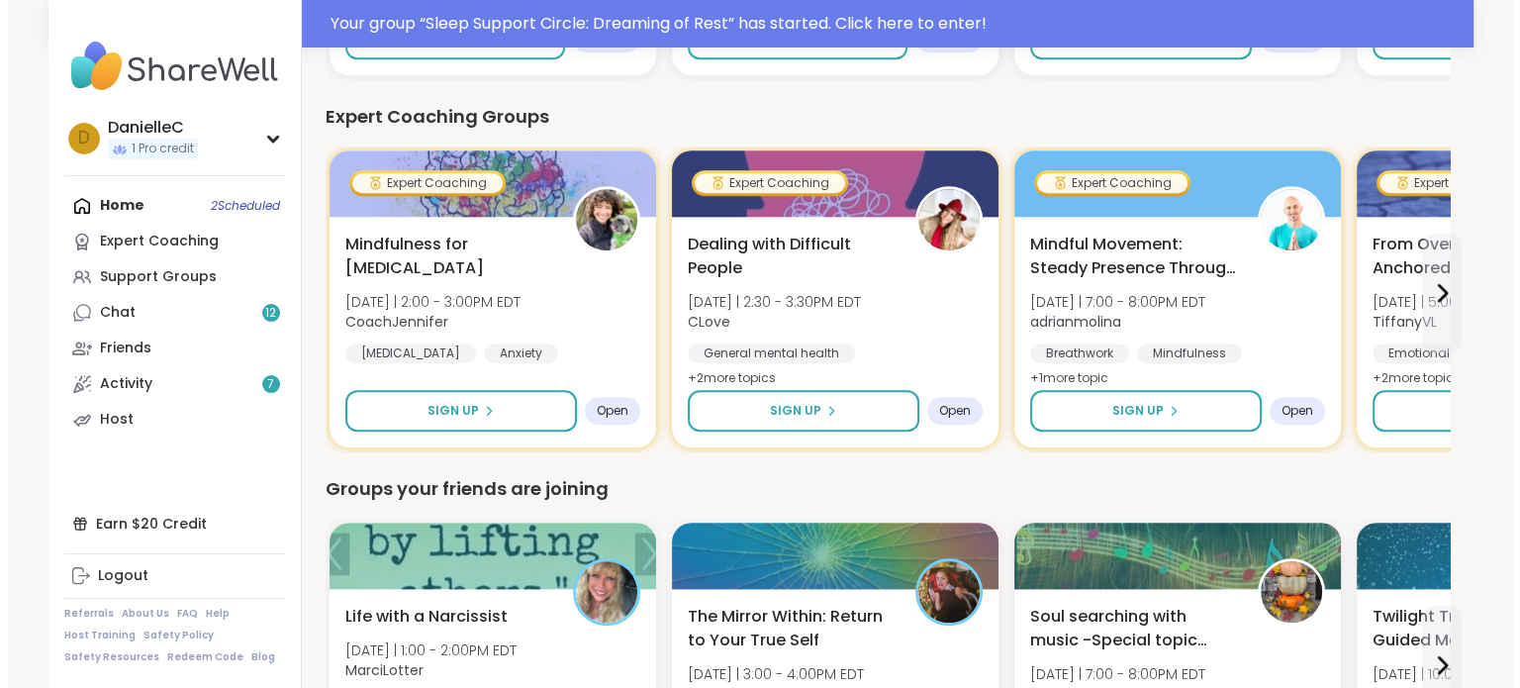
scroll to position [1386, 0]
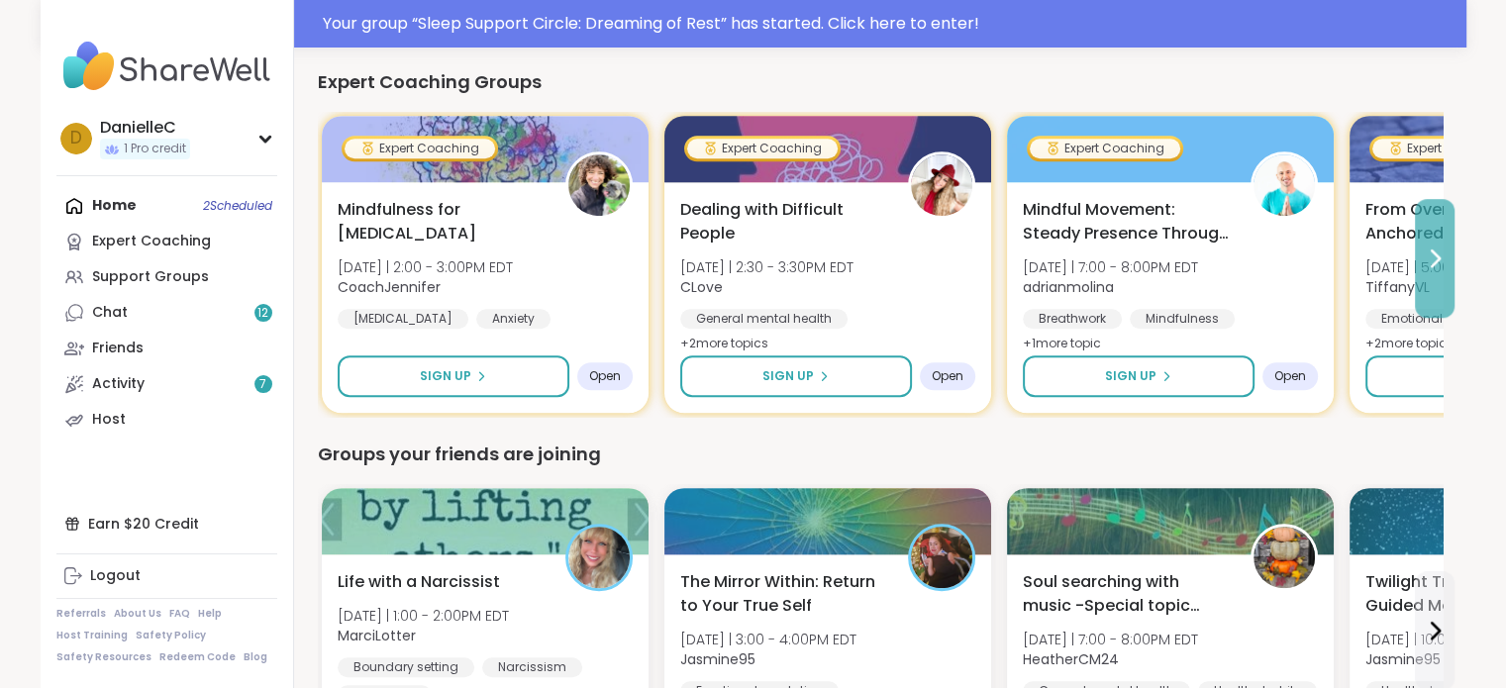
click at [1426, 258] on icon at bounding box center [1434, 258] width 24 height 24
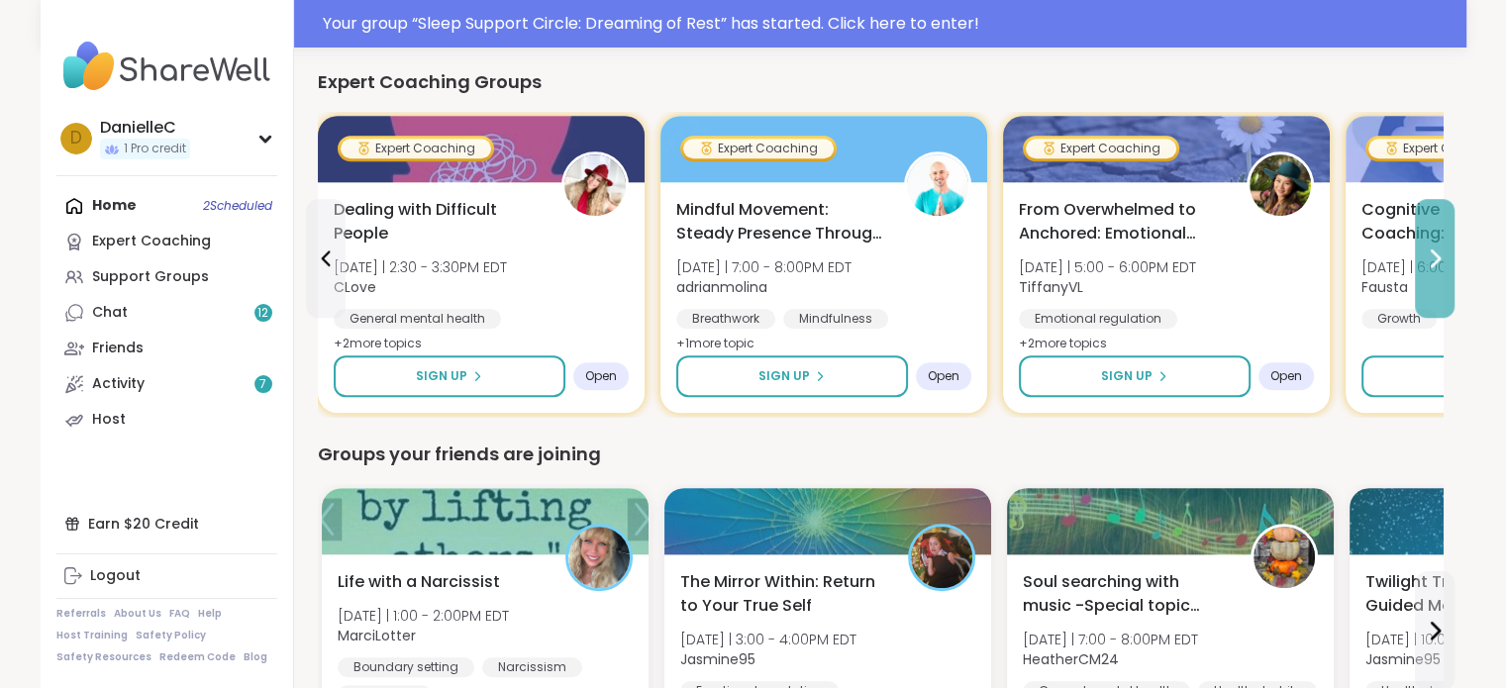
click at [1426, 258] on icon at bounding box center [1434, 258] width 24 height 24
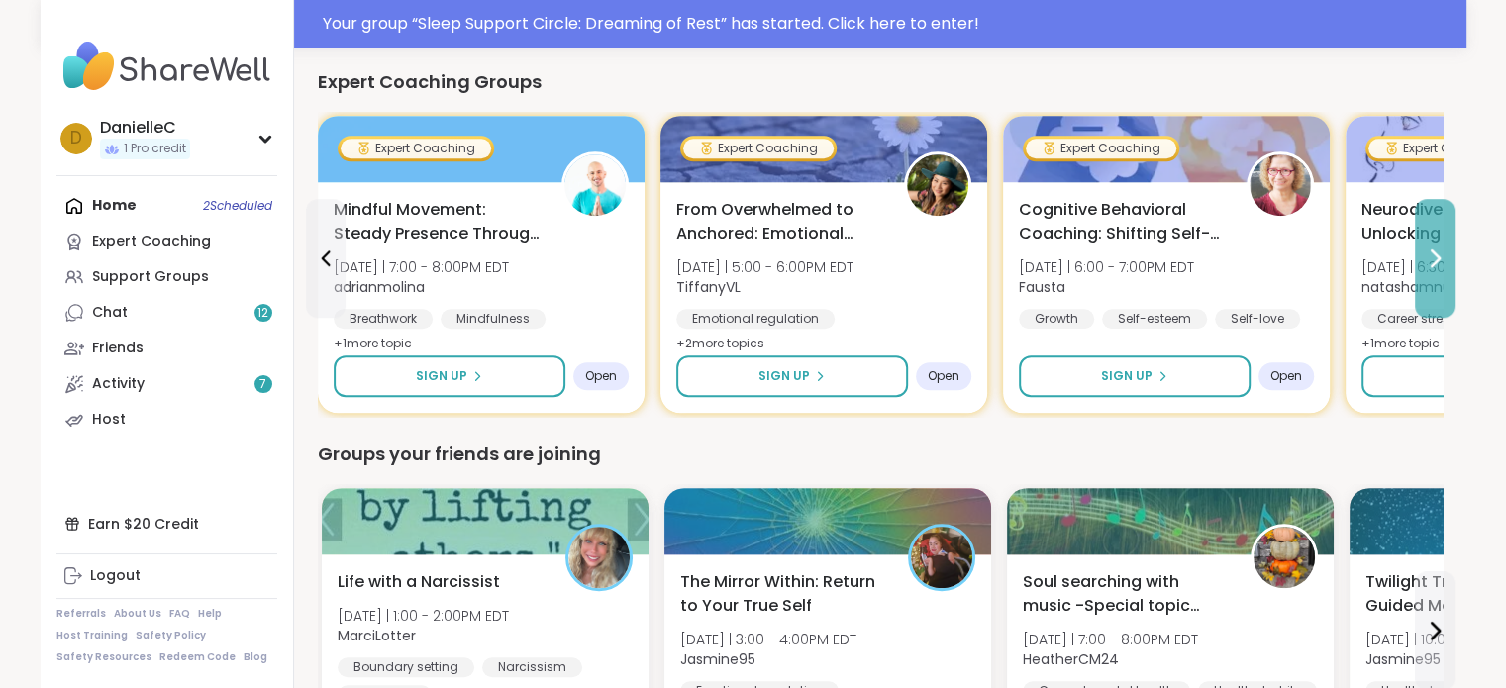
click at [1426, 258] on icon at bounding box center [1434, 258] width 24 height 24
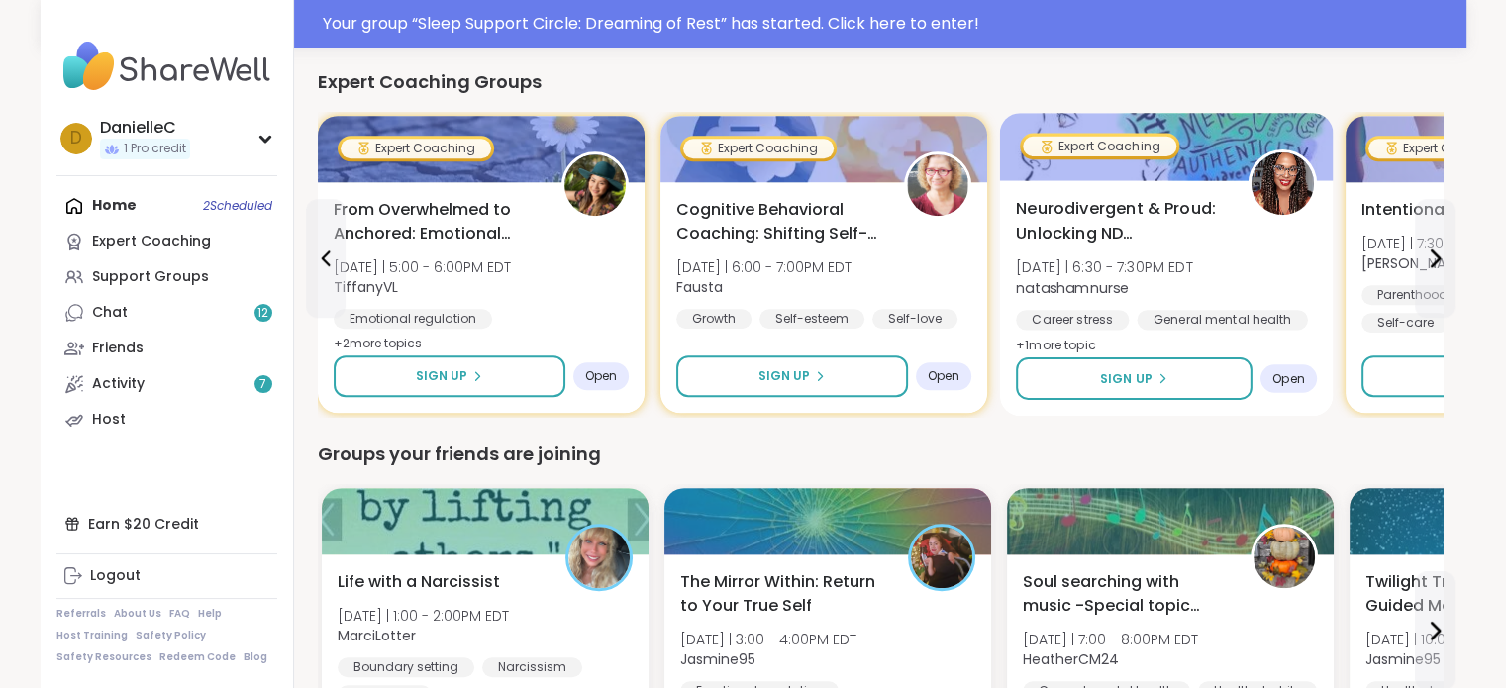
click at [1119, 220] on span "Neurodivergent & Proud: Unlocking ND Superpowers" at bounding box center [1121, 221] width 210 height 49
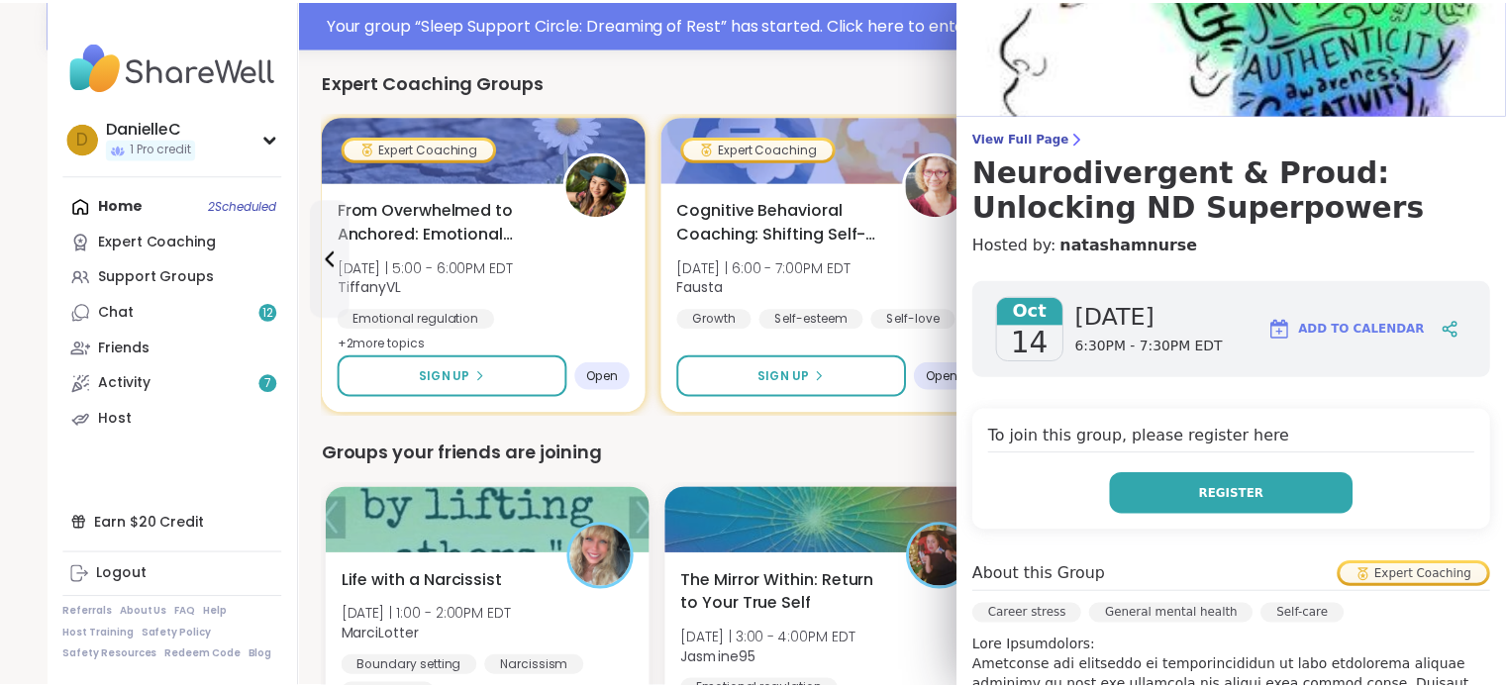
scroll to position [0, 0]
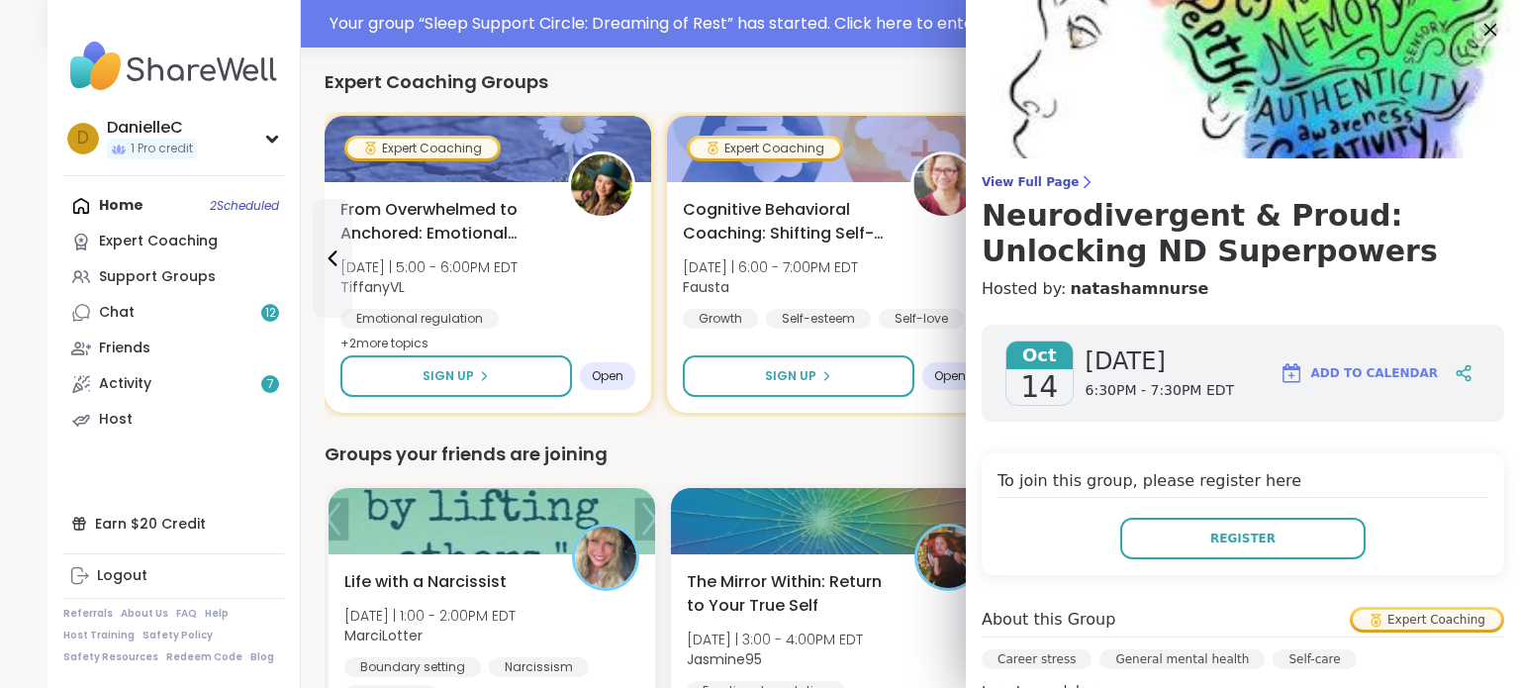
click at [1478, 29] on icon at bounding box center [1490, 29] width 25 height 25
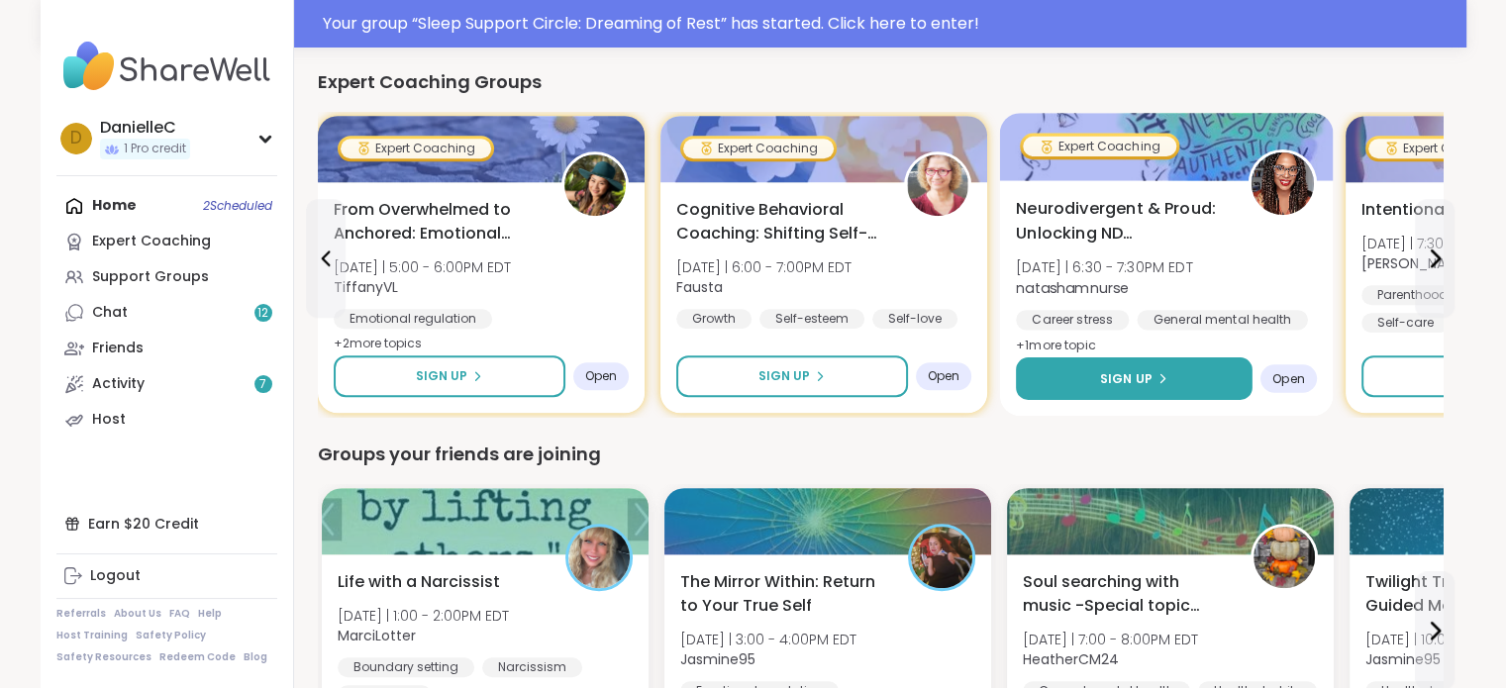
click at [1164, 380] on icon at bounding box center [1161, 378] width 12 height 12
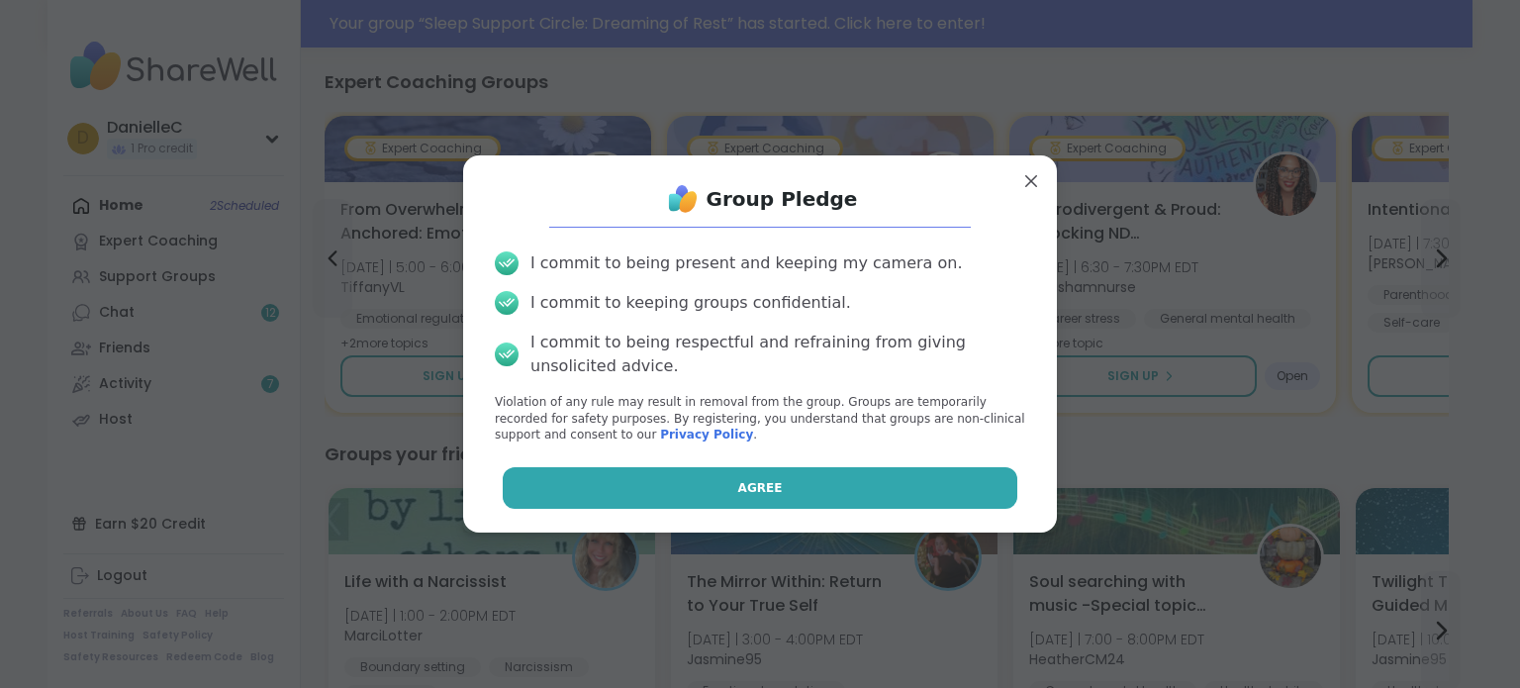
click at [920, 482] on button "Agree" at bounding box center [761, 488] width 516 height 42
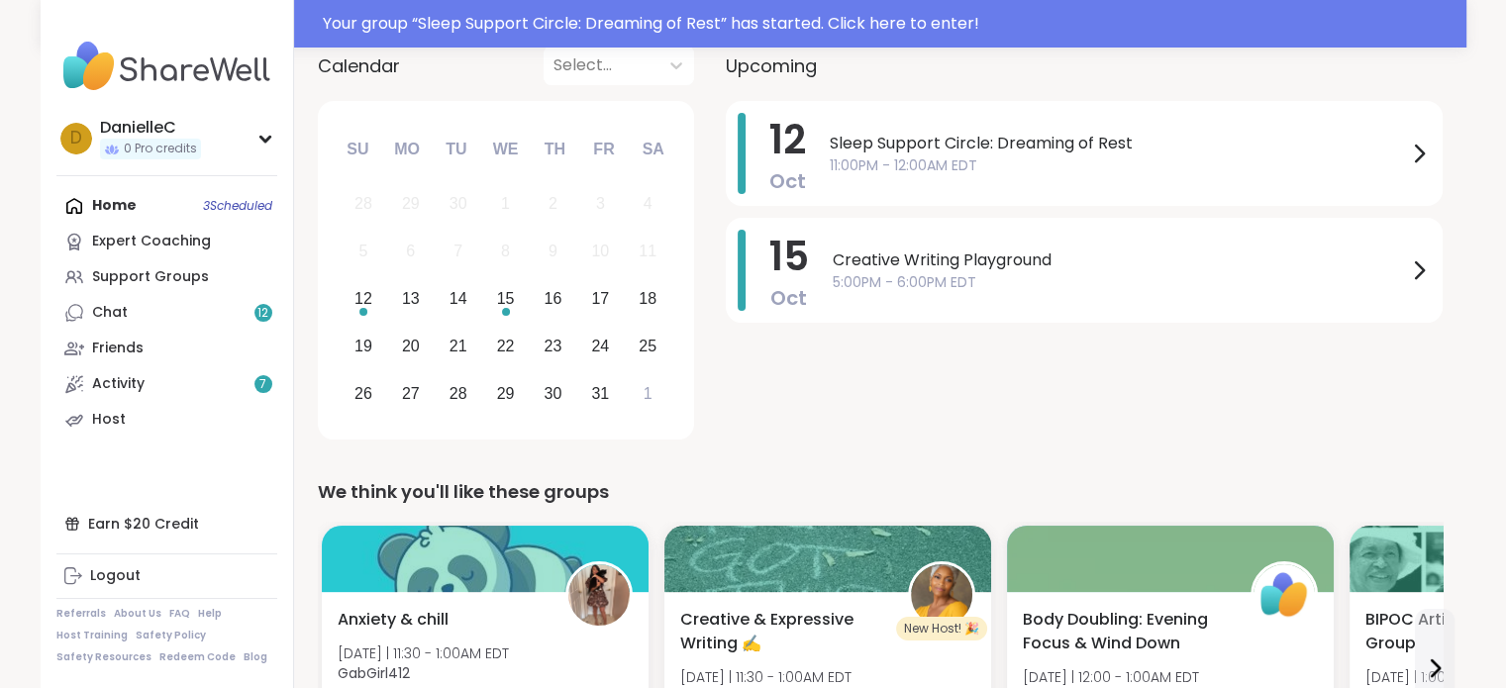
scroll to position [99, 0]
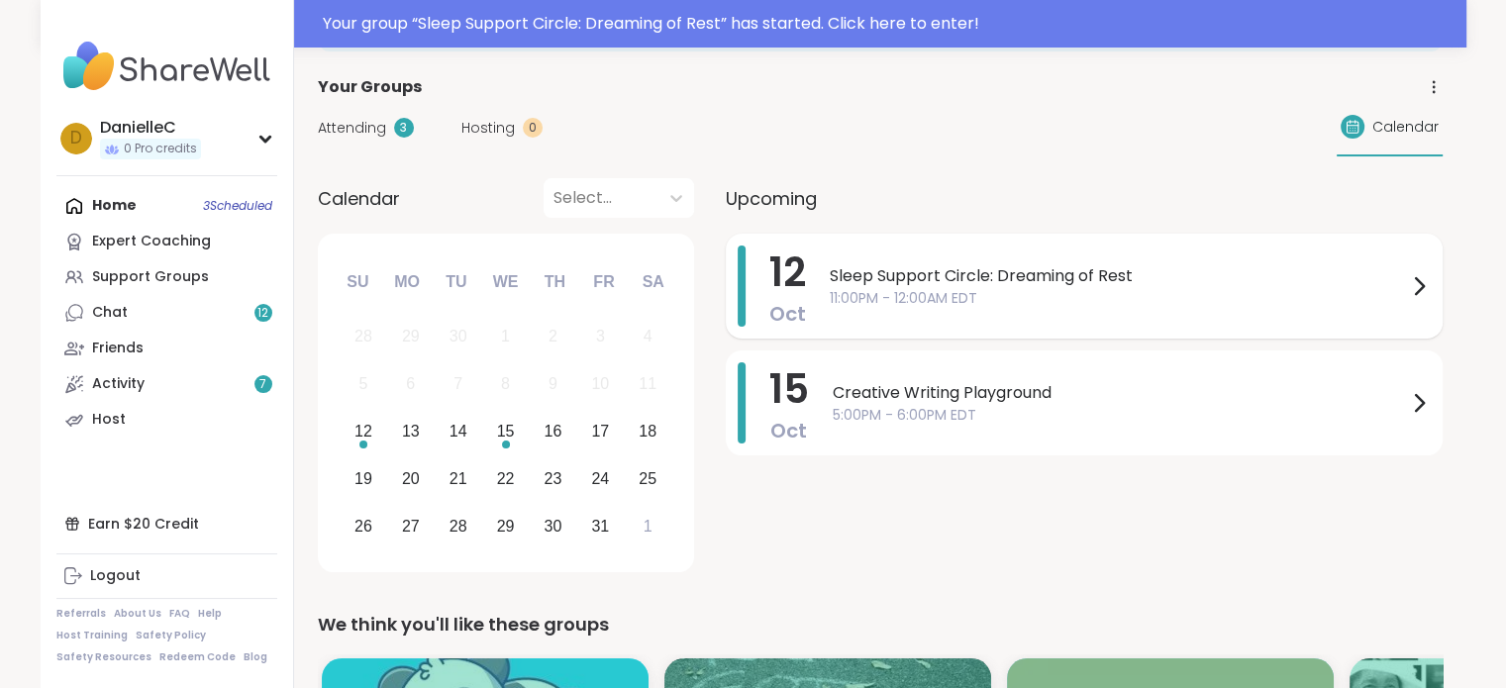
click at [1137, 276] on span "Sleep Support Circle: Dreaming of Rest" at bounding box center [1117, 276] width 577 height 24
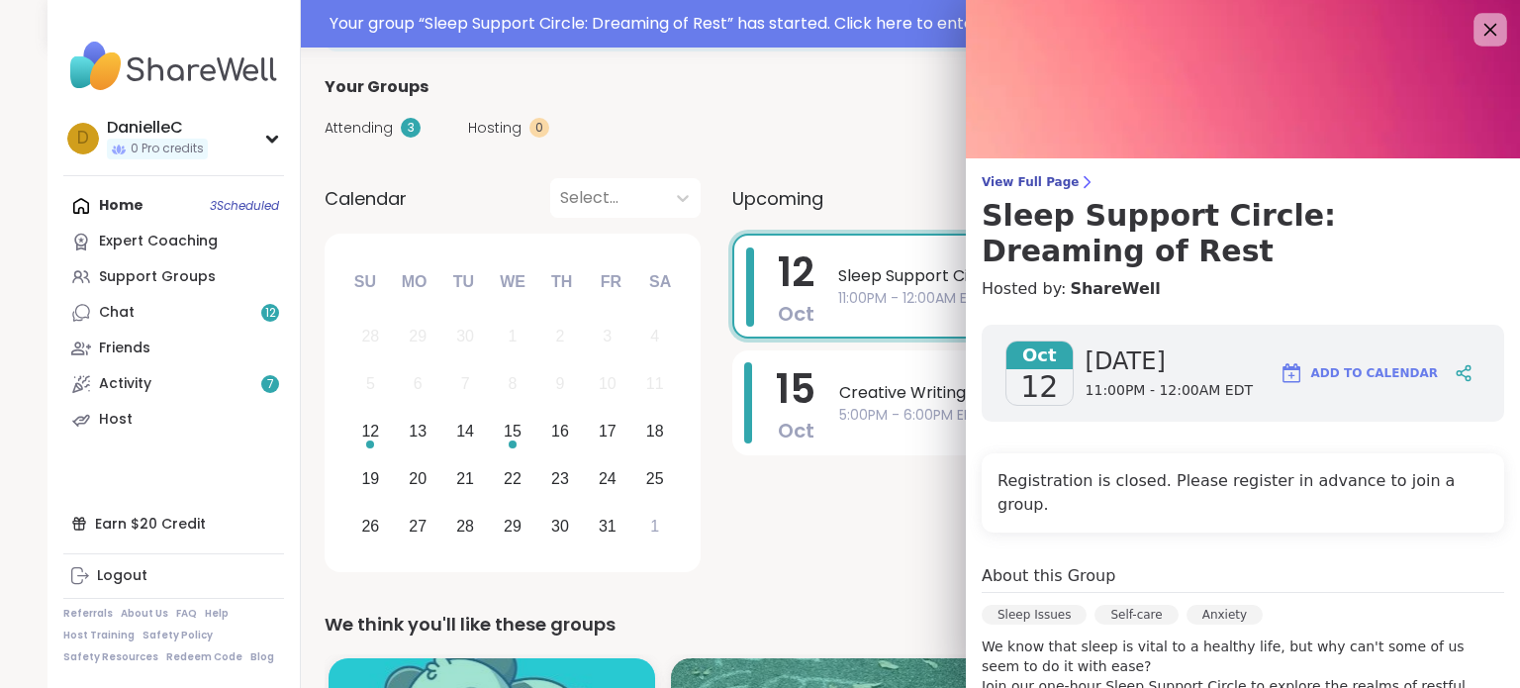
click at [1478, 23] on icon at bounding box center [1490, 29] width 25 height 25
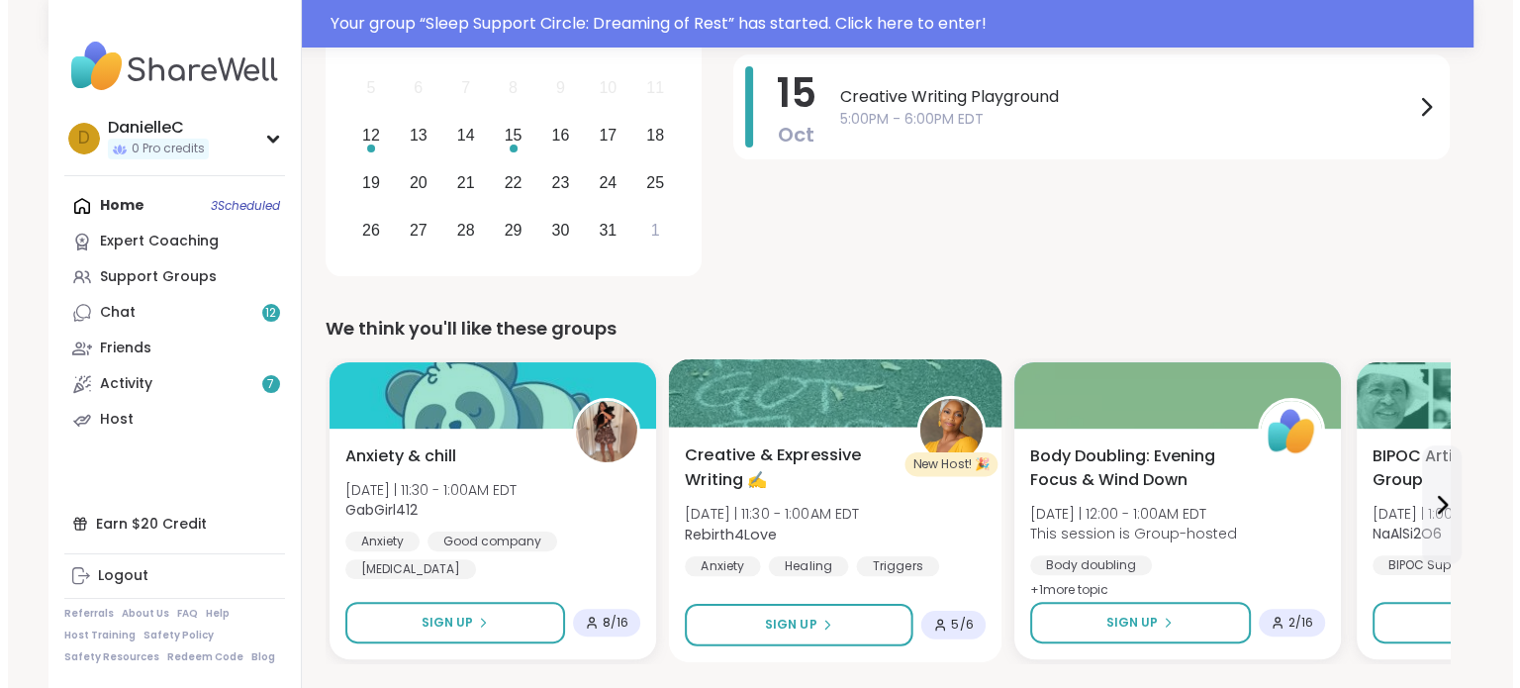
scroll to position [396, 0]
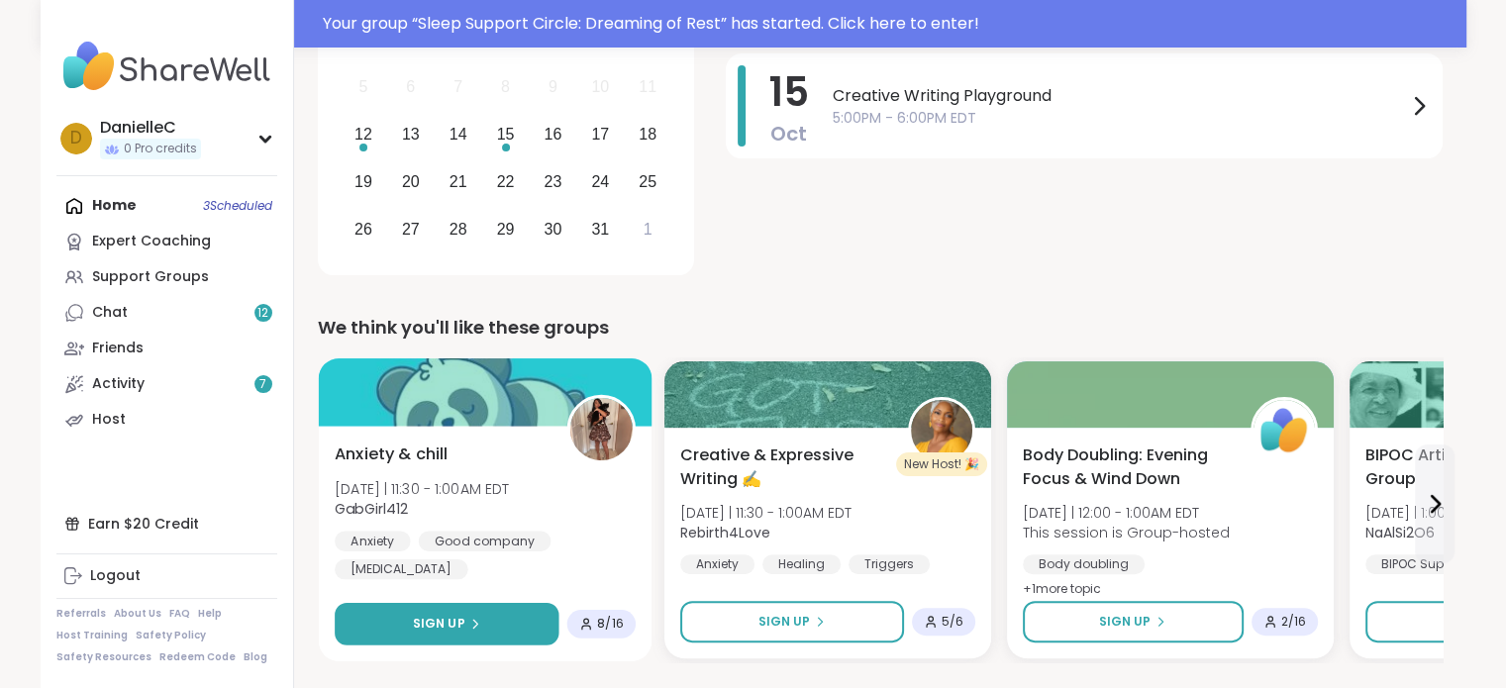
click at [495, 613] on button "Sign Up" at bounding box center [447, 624] width 224 height 43
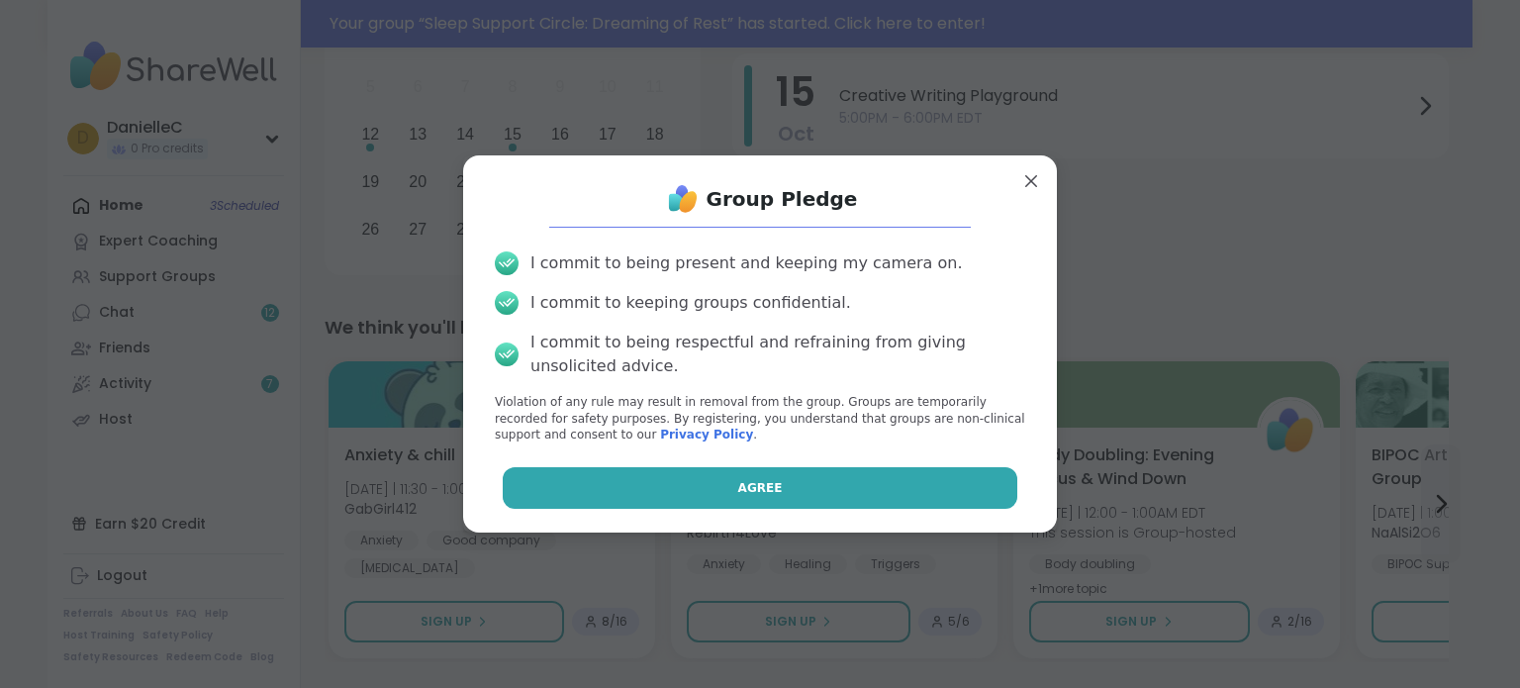
click at [628, 481] on button "Agree" at bounding box center [761, 488] width 516 height 42
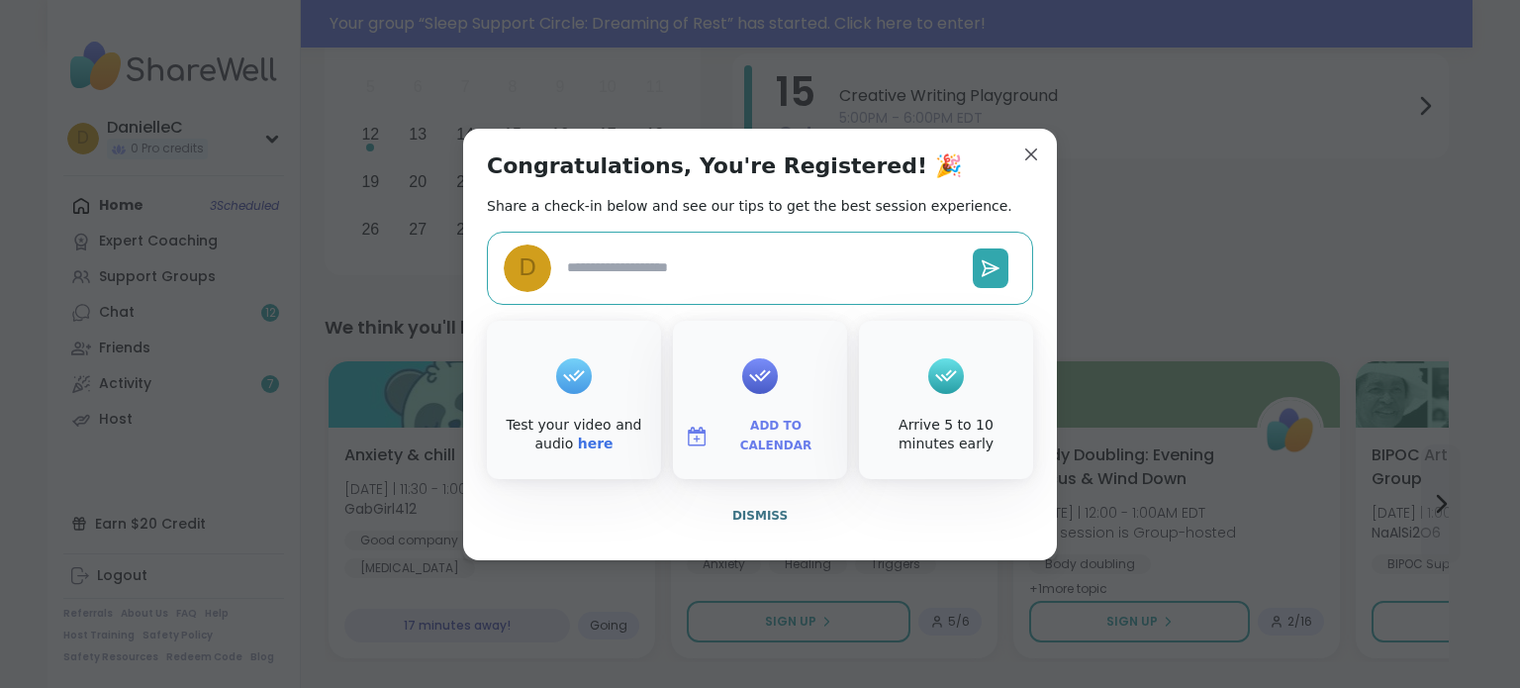
type textarea "*"
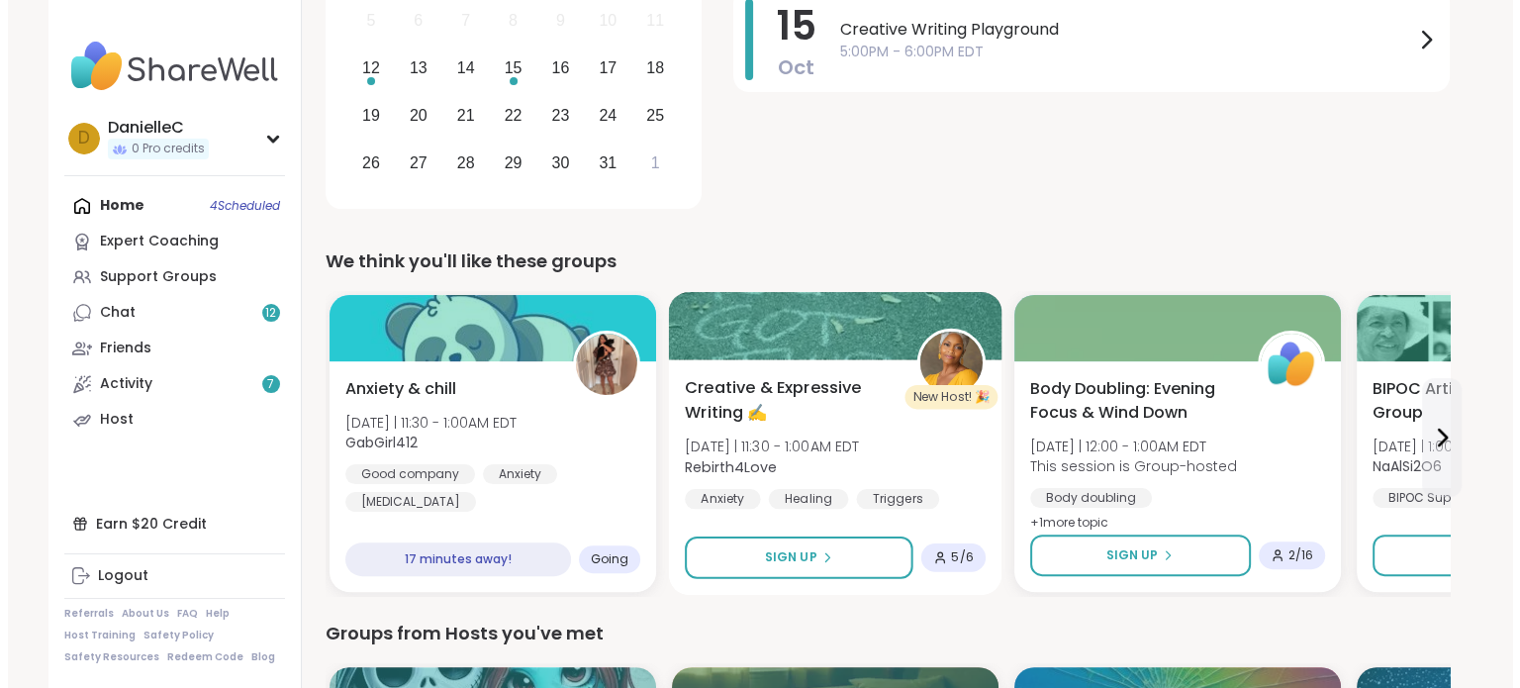
scroll to position [546, 0]
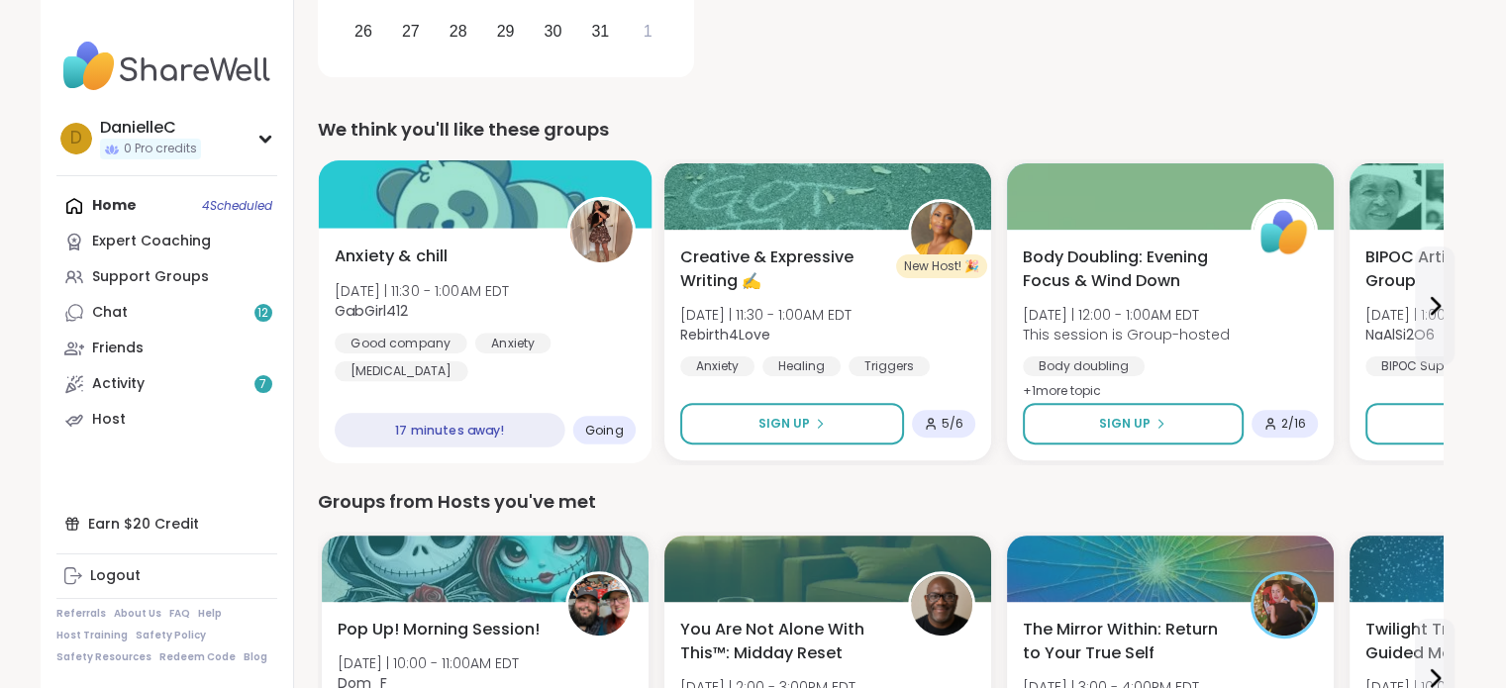
click at [598, 427] on span "Going" at bounding box center [603, 430] width 39 height 16
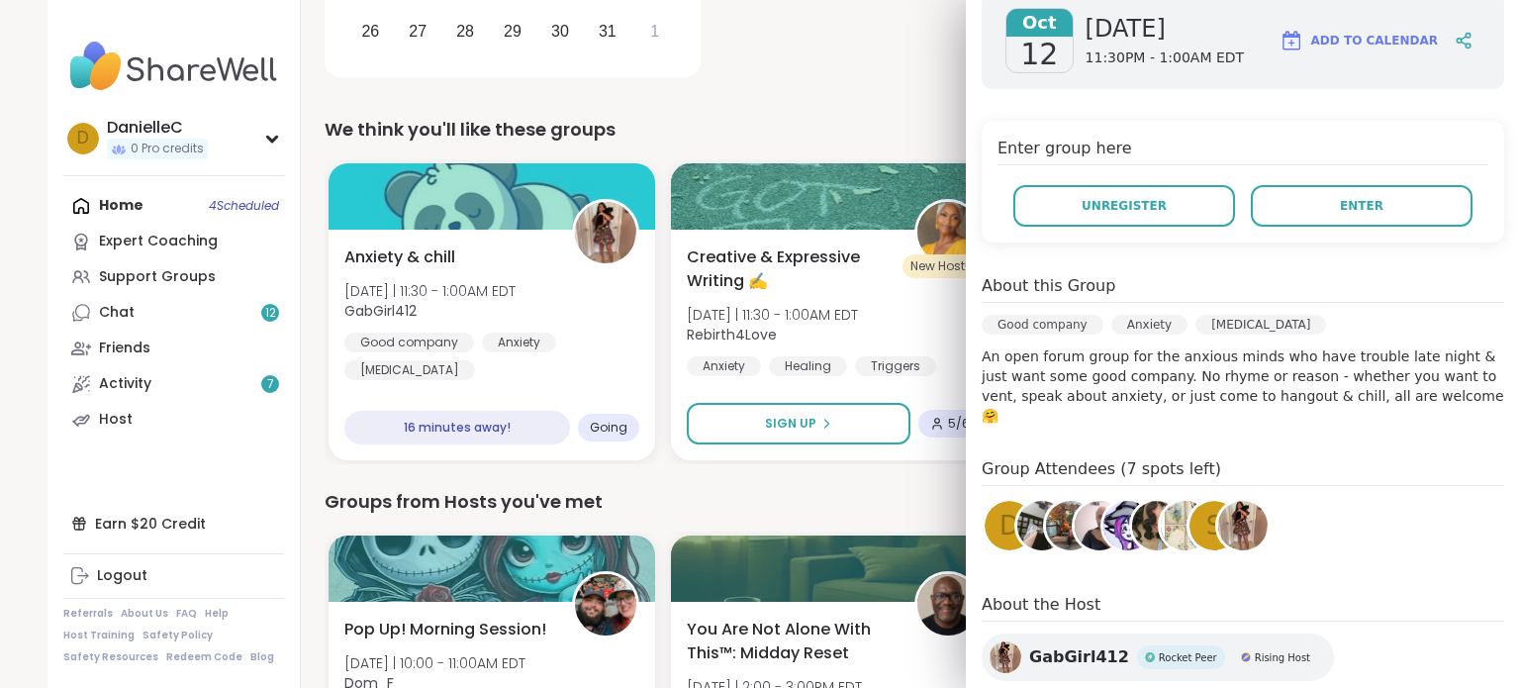
scroll to position [364, 0]
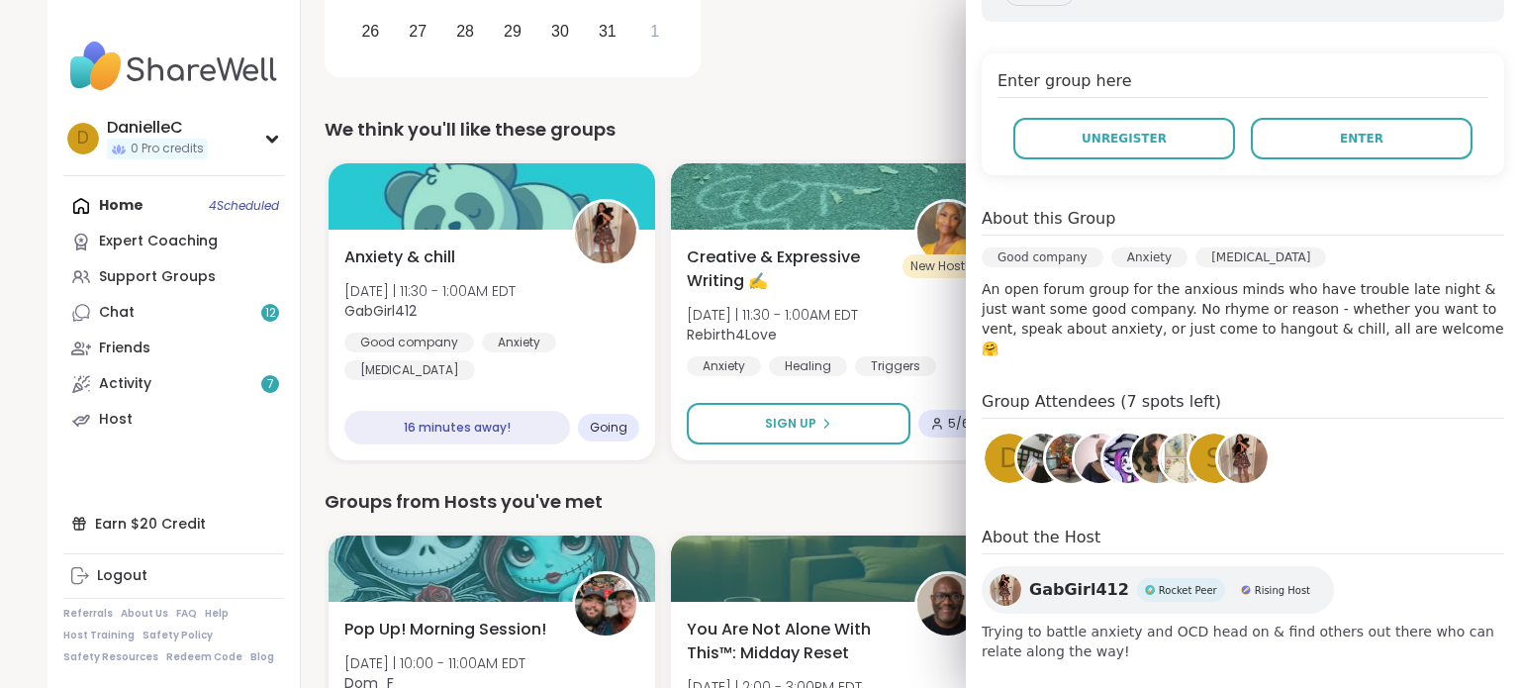
click at [1076, 439] on img at bounding box center [1099, 458] width 49 height 49
click at [1218, 434] on img at bounding box center [1242, 458] width 49 height 49
click at [1133, 434] on img at bounding box center [1156, 458] width 49 height 49
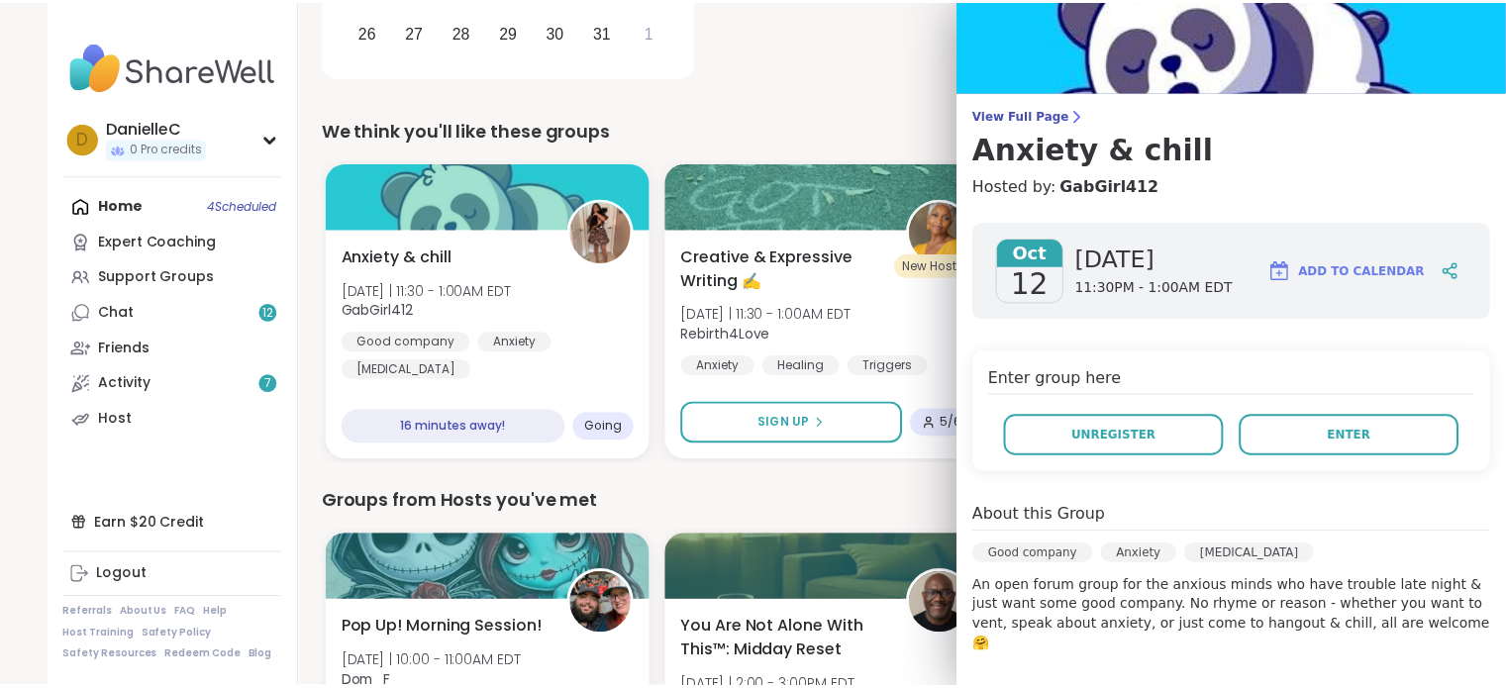
scroll to position [0, 0]
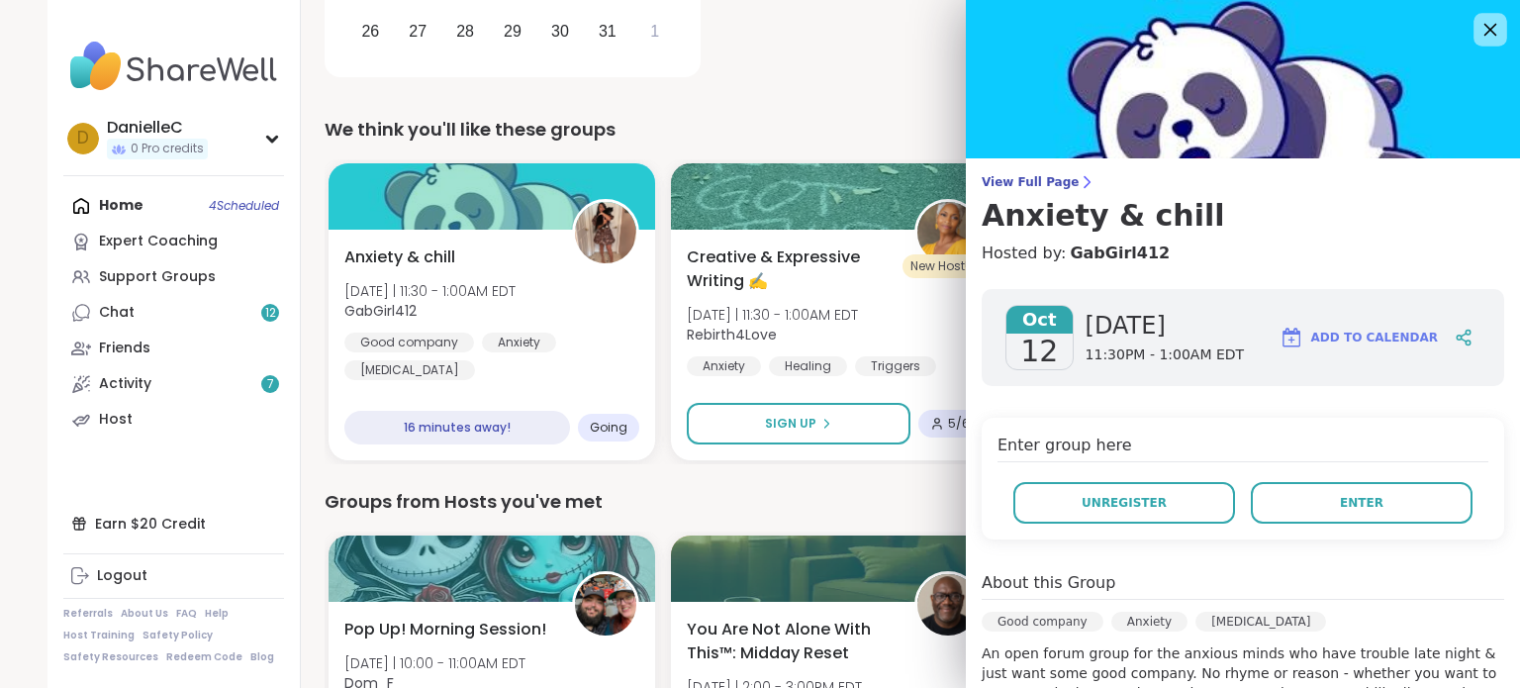
click at [1485, 27] on icon at bounding box center [1491, 30] width 13 height 13
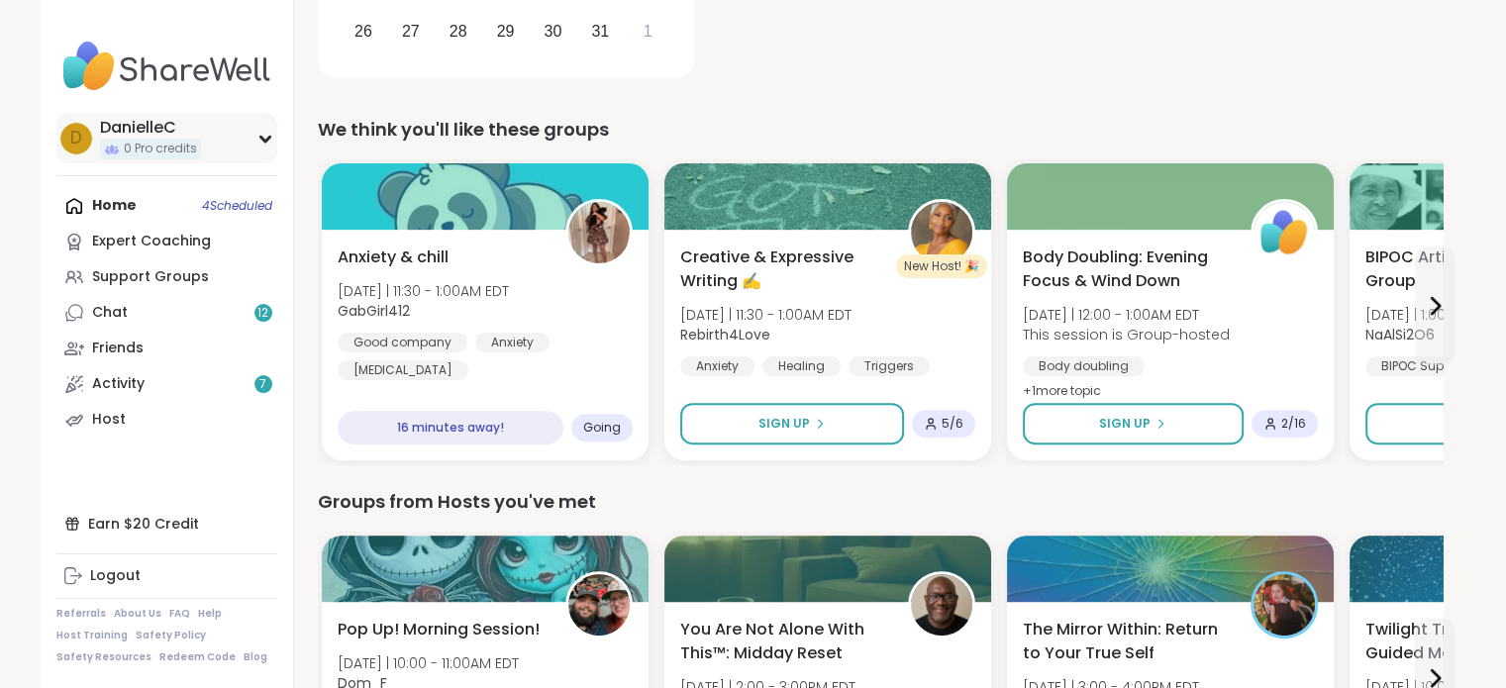
click at [259, 134] on icon at bounding box center [265, 139] width 16 height 10
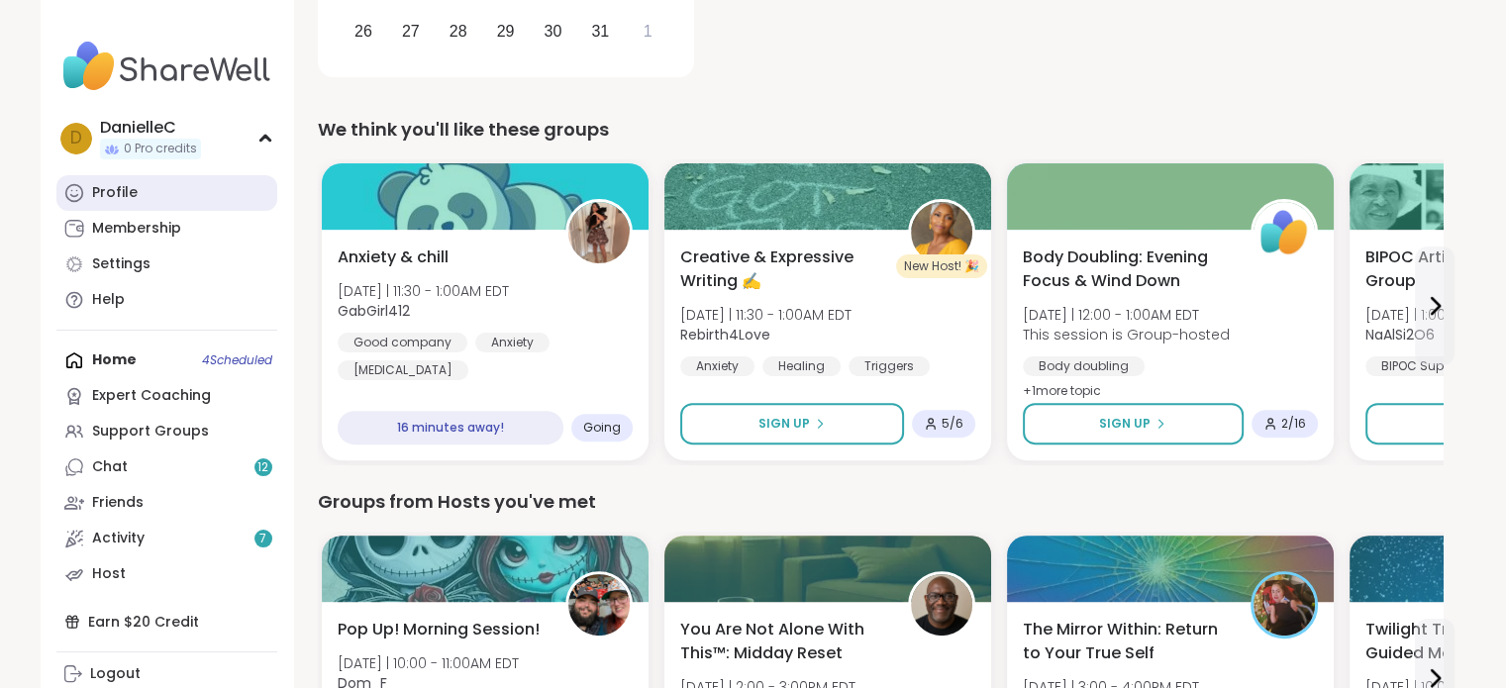
click at [206, 195] on link "Profile" at bounding box center [166, 193] width 221 height 36
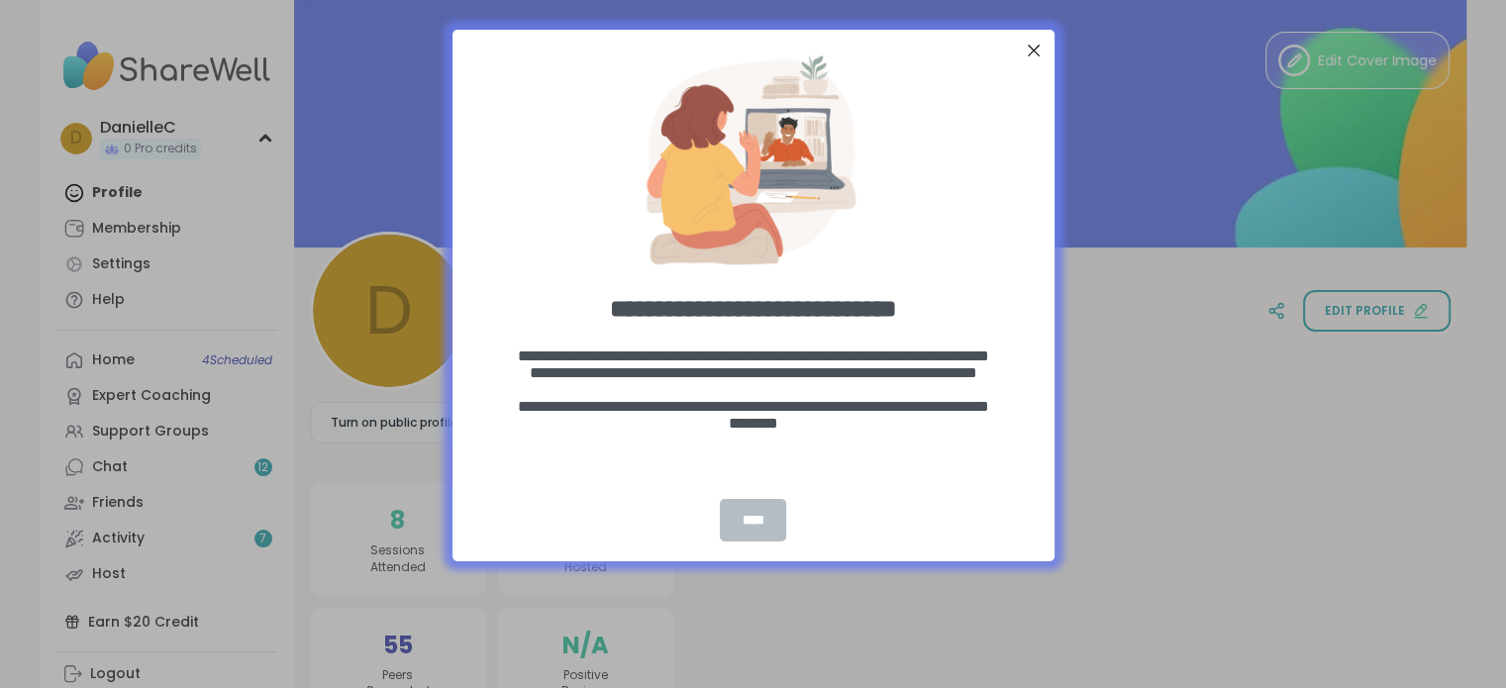
click at [746, 524] on div "****" at bounding box center [752, 520] width 65 height 43
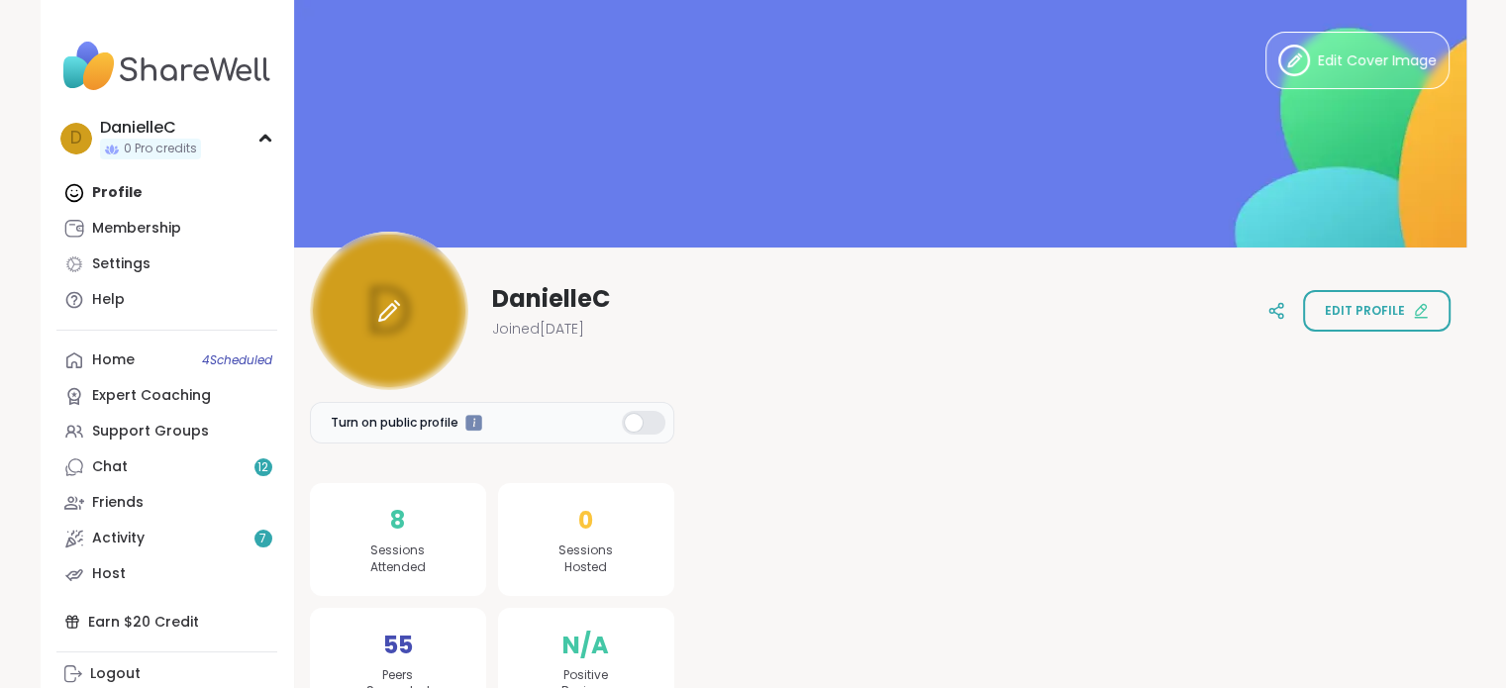
click at [428, 337] on div at bounding box center [389, 311] width 158 height 158
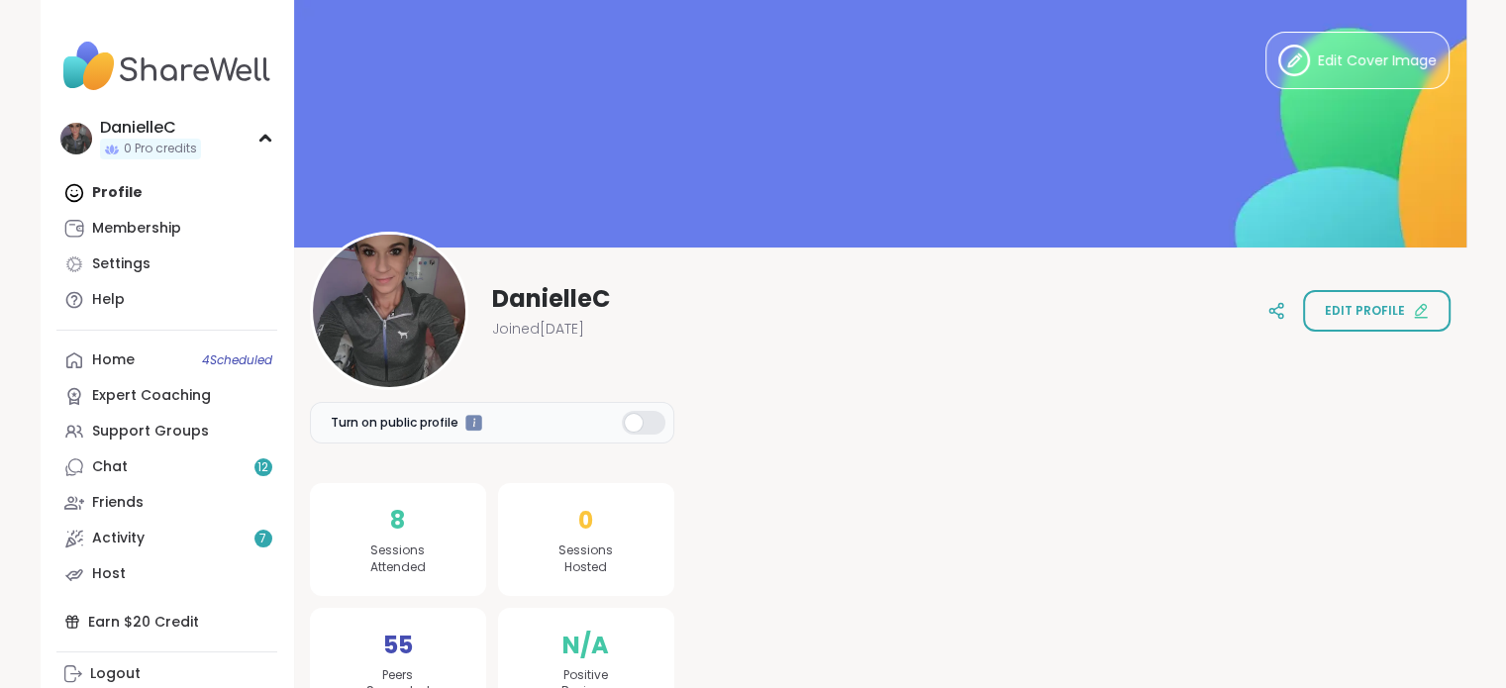
click at [657, 423] on div at bounding box center [644, 423] width 44 height 24
click at [1391, 64] on span "Edit Cover Image" at bounding box center [1376, 60] width 119 height 21
click at [1382, 54] on span "Edit Cover Image" at bounding box center [1376, 60] width 119 height 21
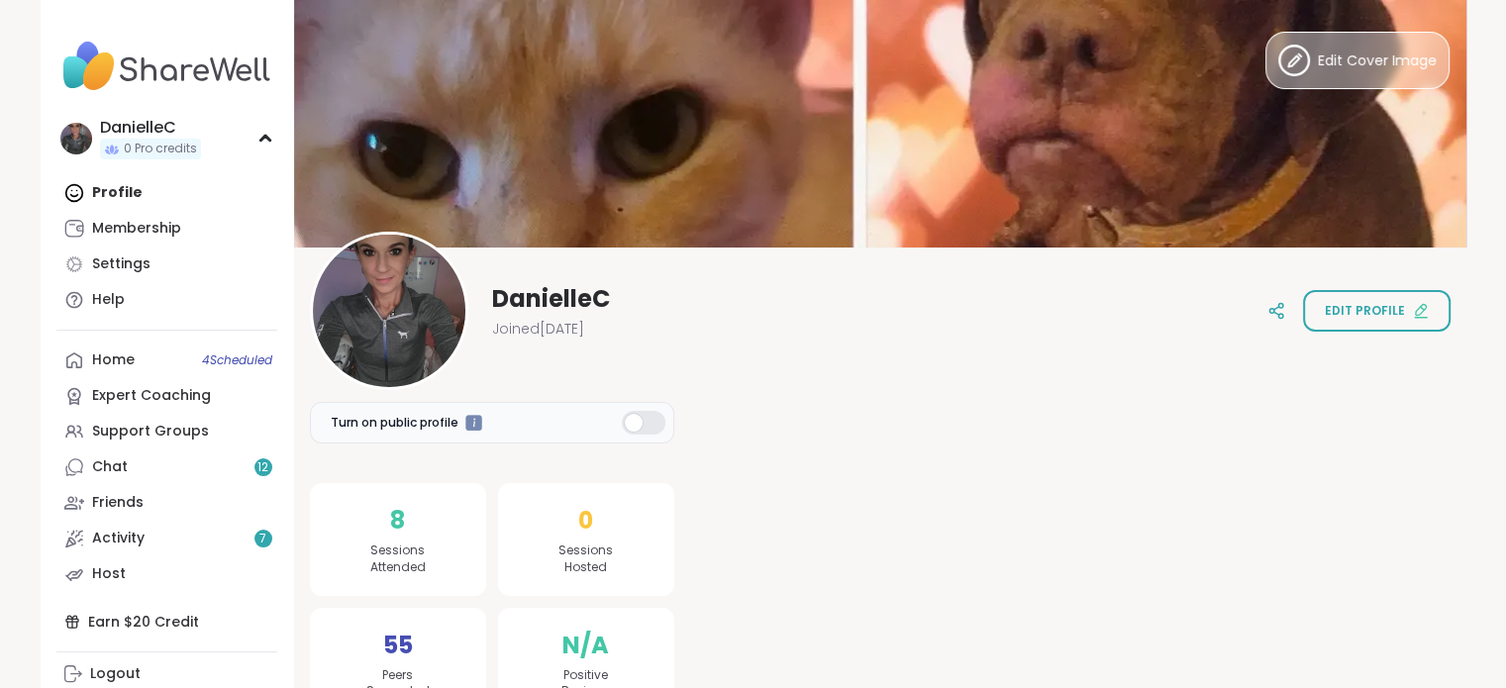
click at [1336, 42] on button "Edit Cover Image" at bounding box center [1357, 60] width 184 height 57
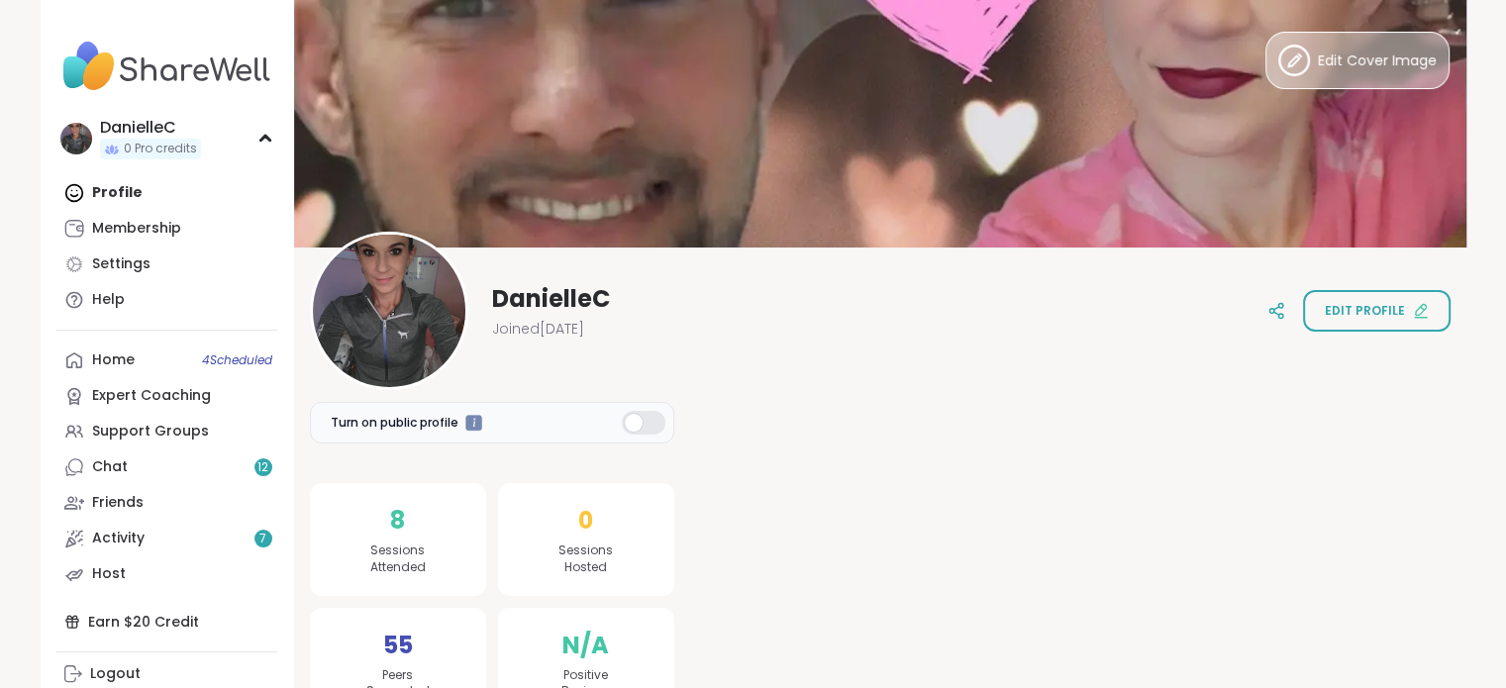
click at [1361, 46] on button "Edit Cover Image" at bounding box center [1357, 60] width 184 height 57
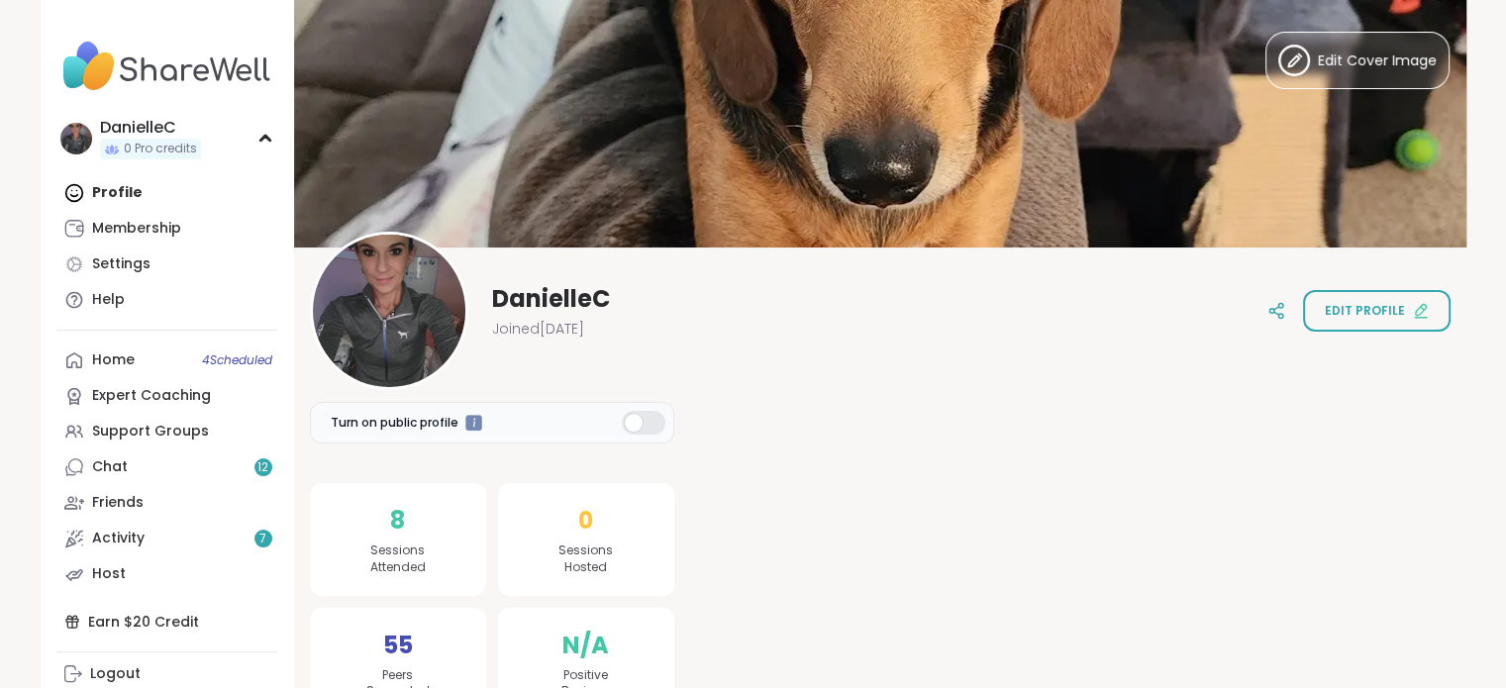
click at [958, 103] on img at bounding box center [880, 123] width 1172 height 247
click at [1356, 46] on button "Edit Cover Image" at bounding box center [1357, 60] width 184 height 57
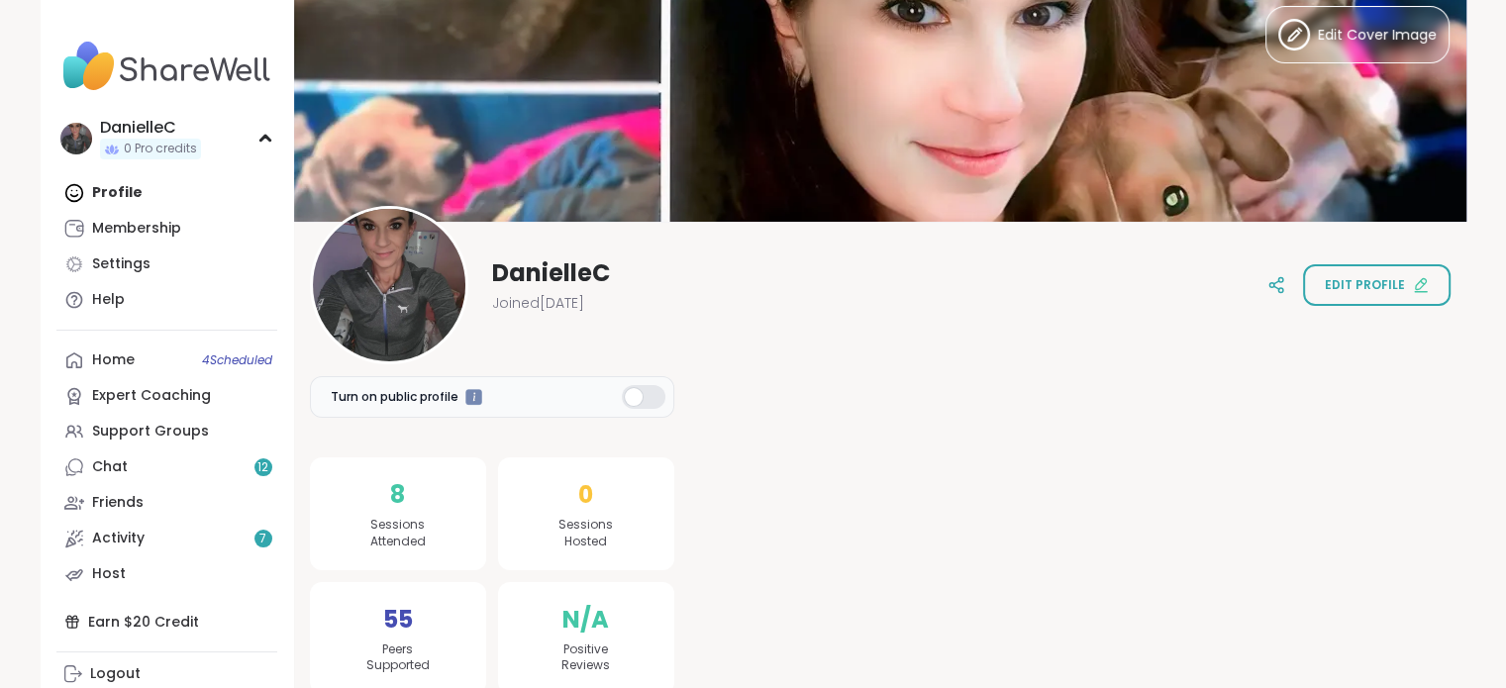
scroll to position [51, 0]
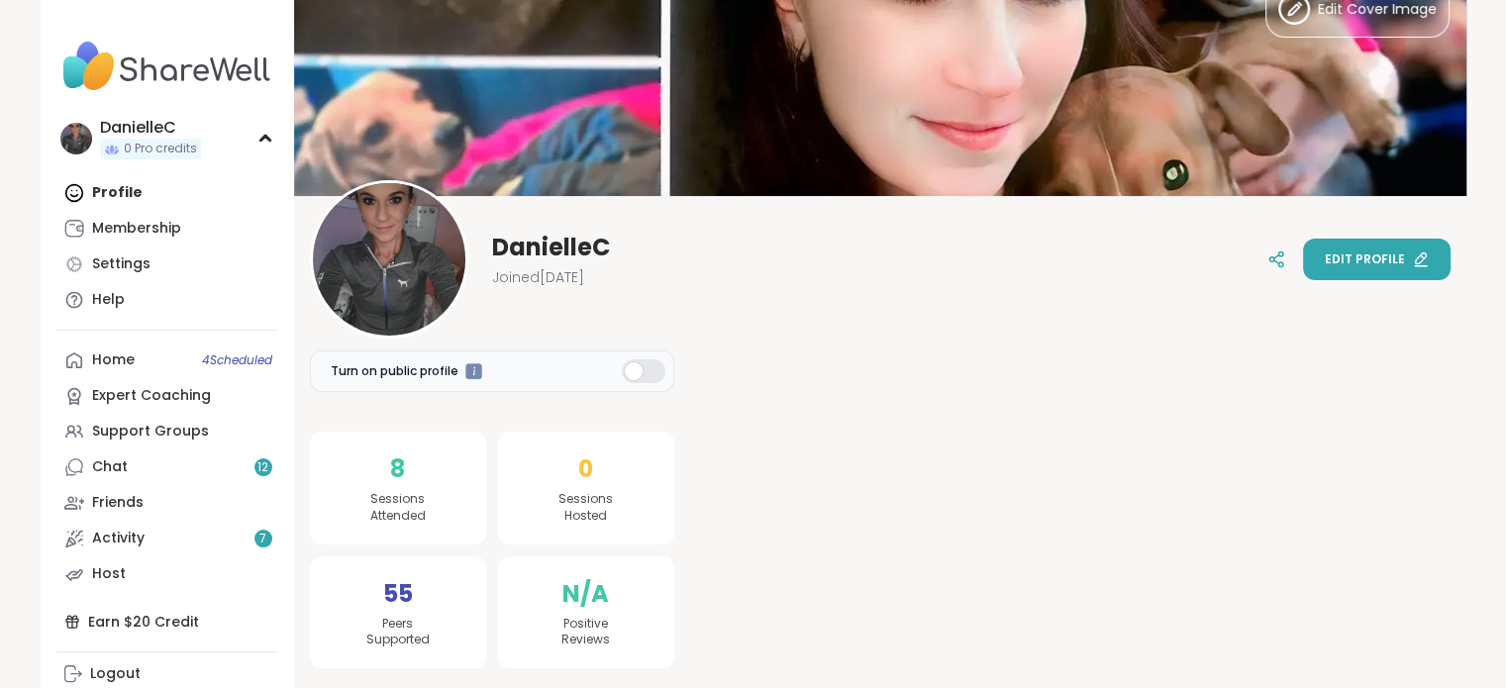
click at [1336, 263] on span "Edit profile" at bounding box center [1364, 259] width 80 height 18
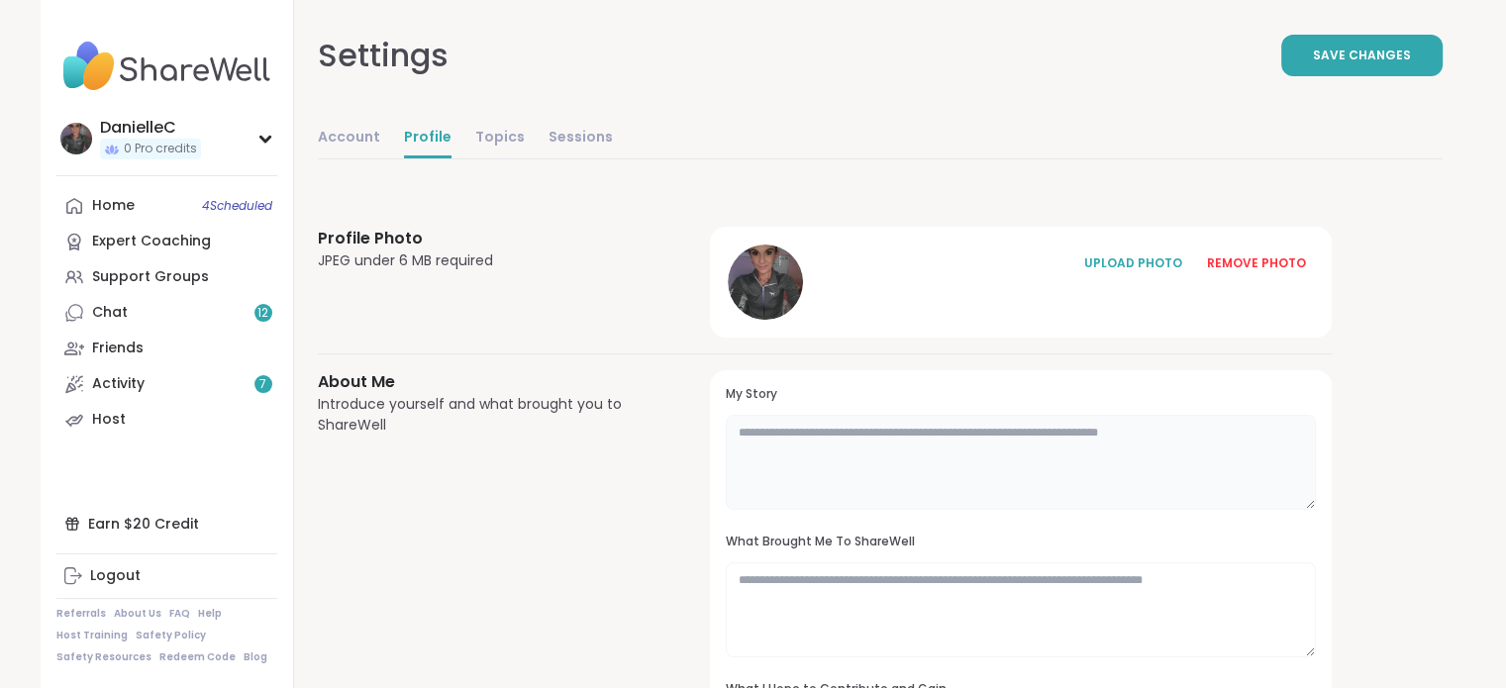
click at [817, 432] on textarea at bounding box center [1020, 462] width 589 height 95
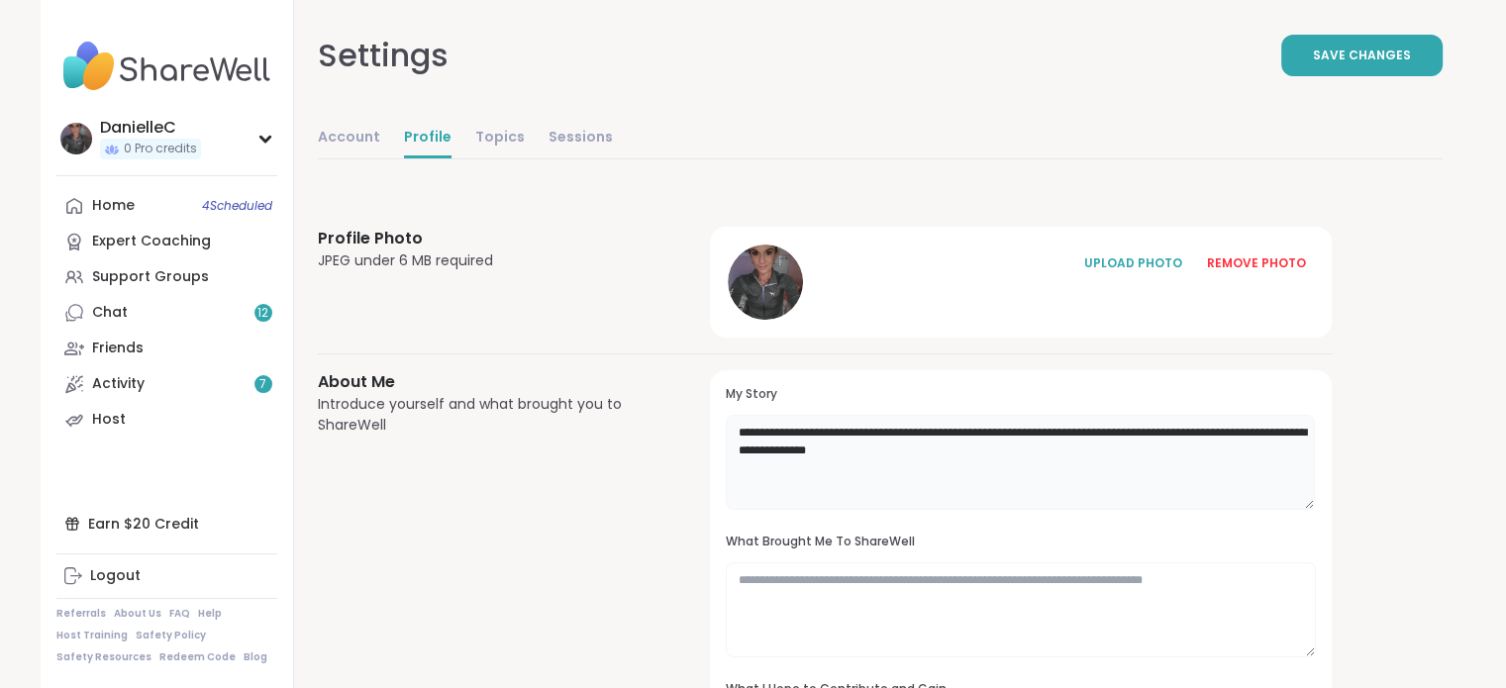
drag, startPoint x: 869, startPoint y: 601, endPoint x: 1041, endPoint y: 451, distance: 228.0
click at [1041, 451] on textarea "**********" at bounding box center [1020, 462] width 589 height 95
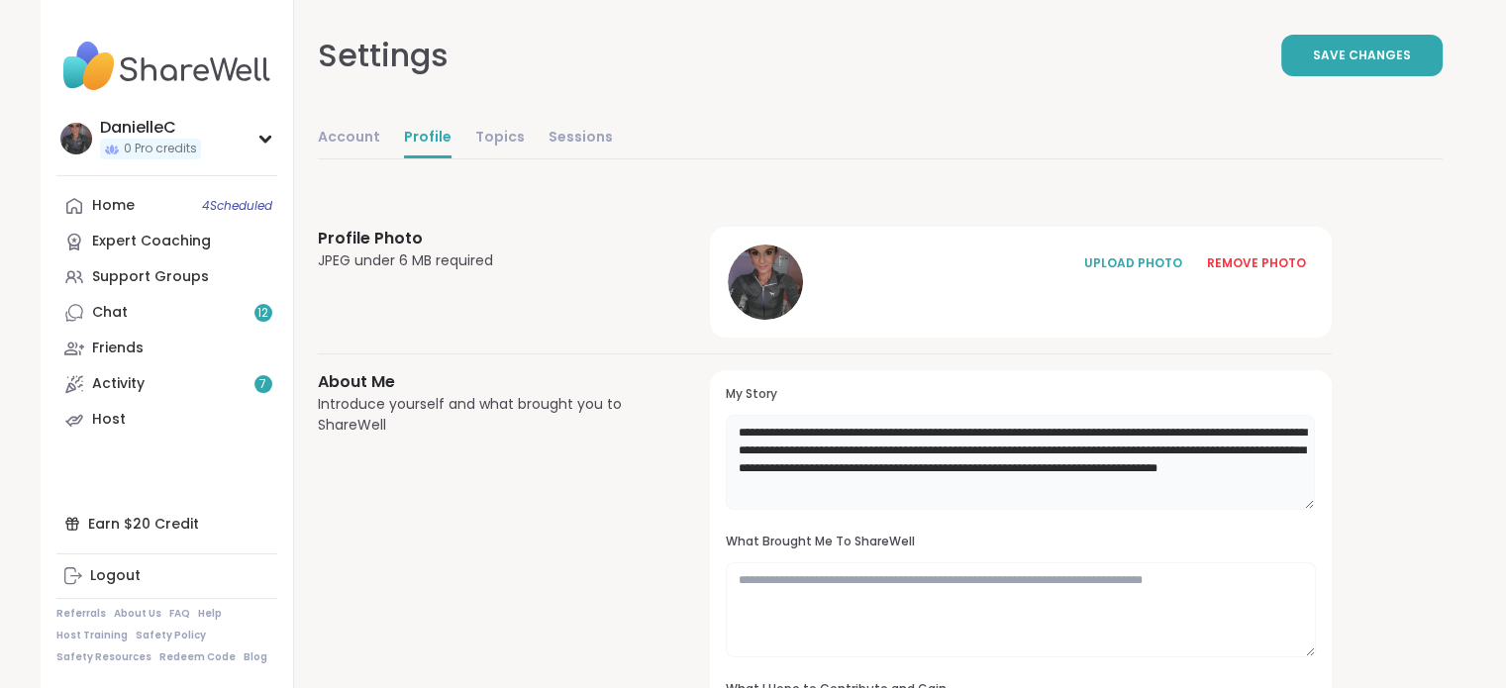
type textarea "**********"
click at [913, 586] on textarea at bounding box center [1020, 609] width 589 height 95
click at [827, 574] on textarea "**********" at bounding box center [1020, 609] width 589 height 95
click at [933, 577] on textarea "**********" at bounding box center [1020, 609] width 589 height 95
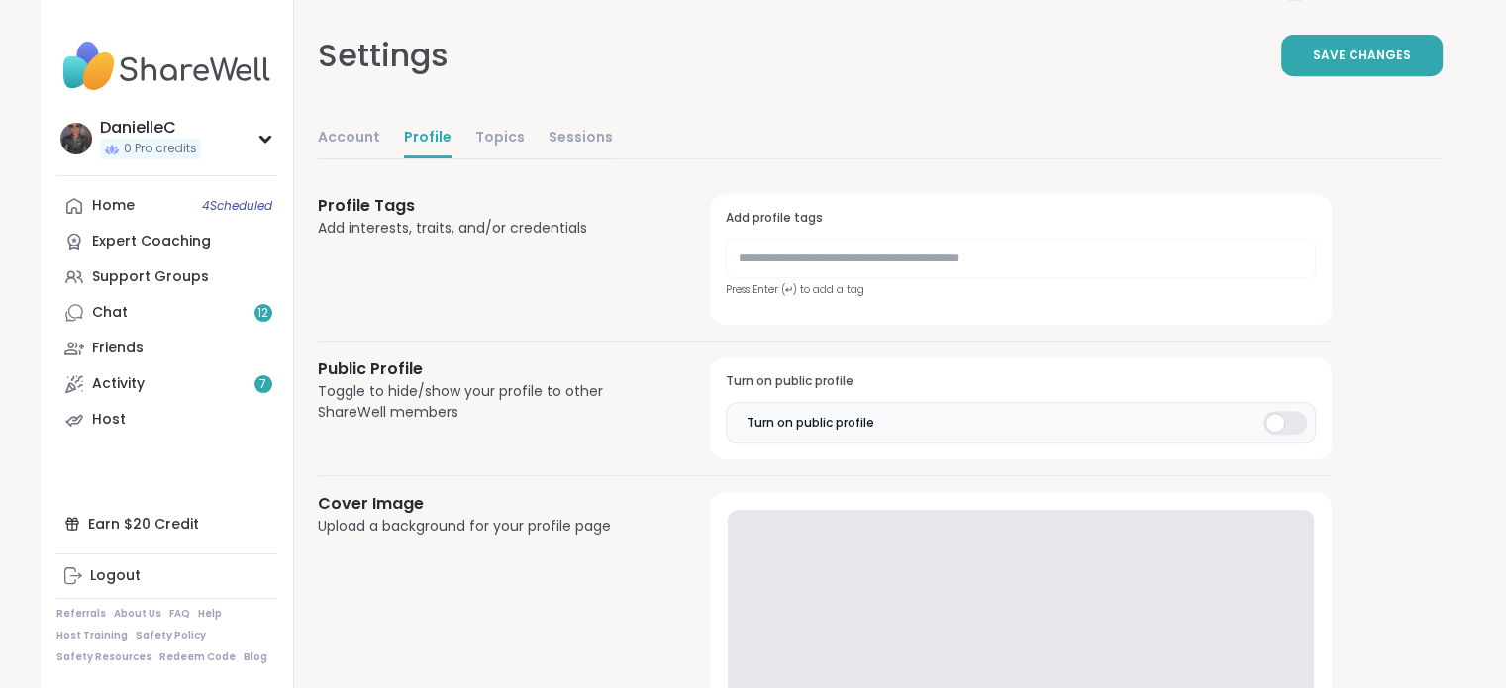
scroll to position [891, 0]
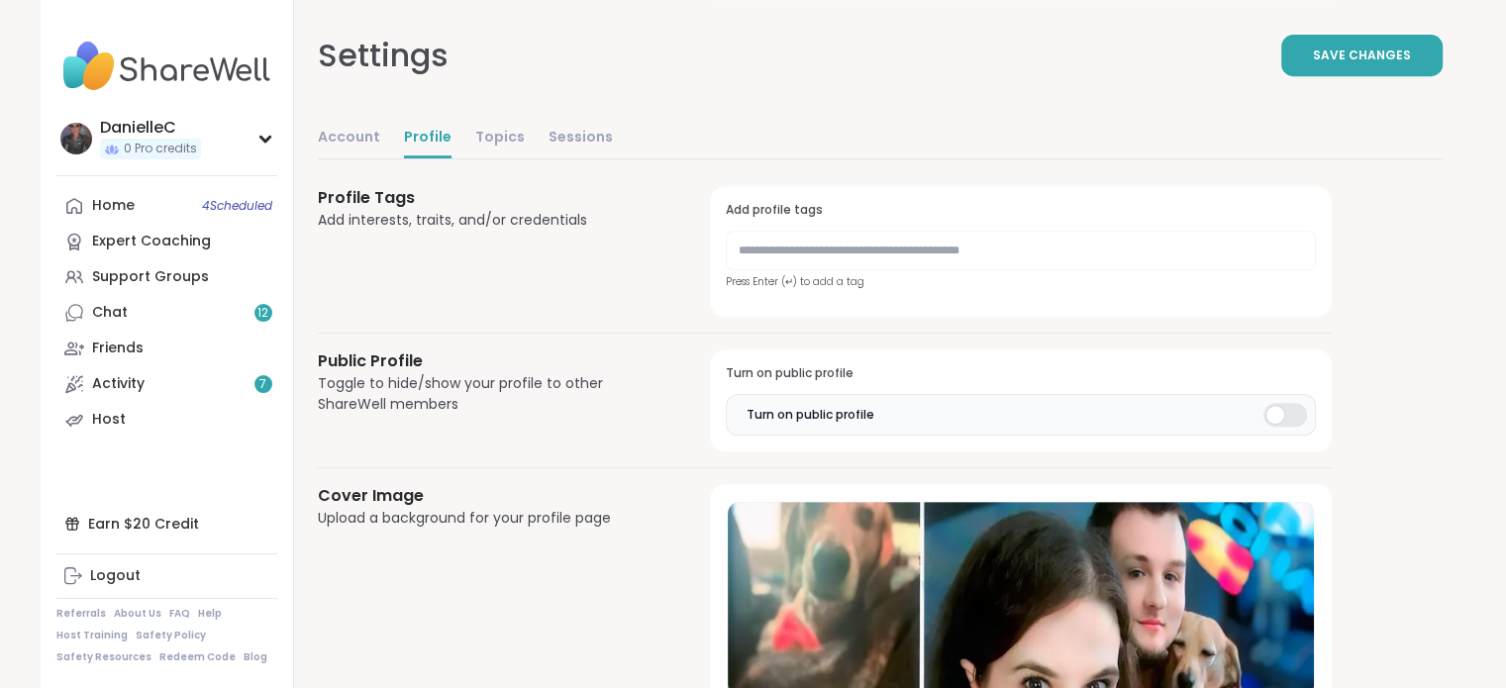
type textarea "**********"
click at [776, 242] on input "text" at bounding box center [1020, 251] width 589 height 40
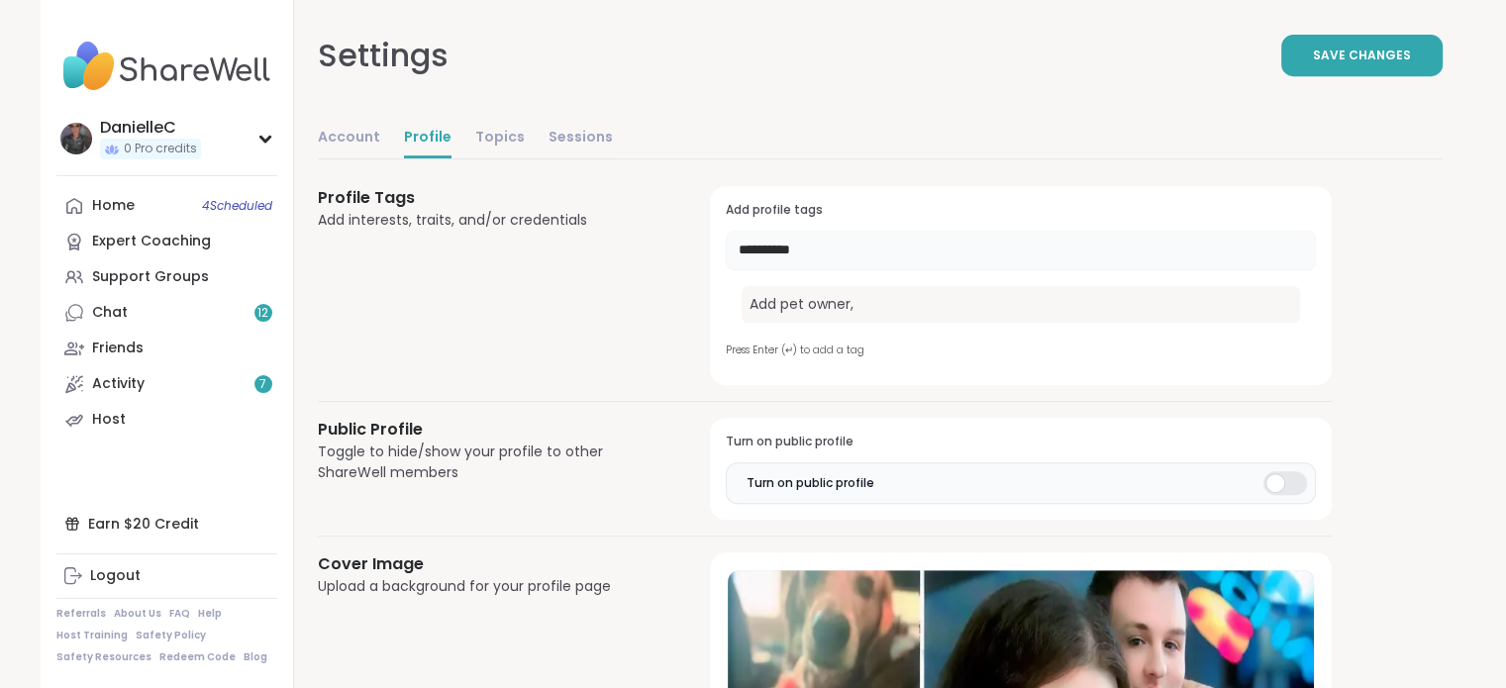
type input "*********"
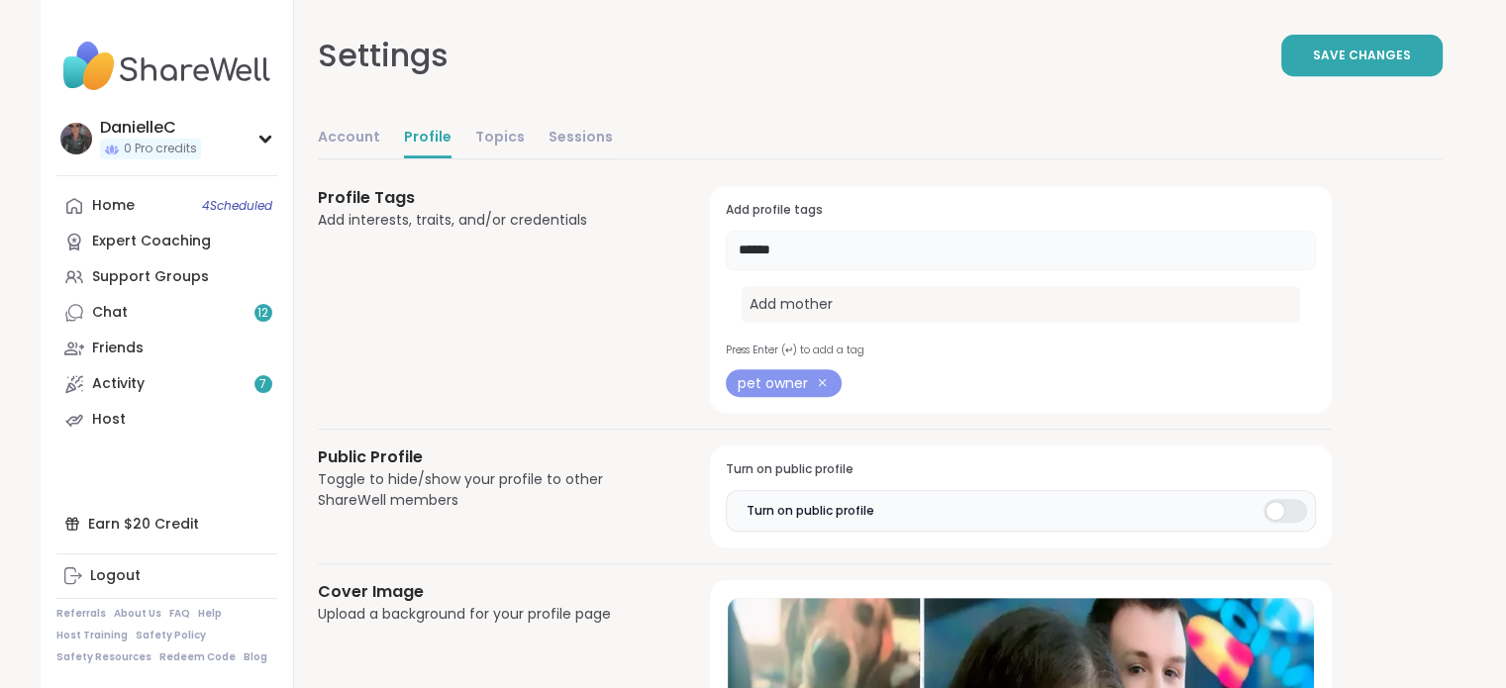
type input "*******"
type input "****"
type input "*******"
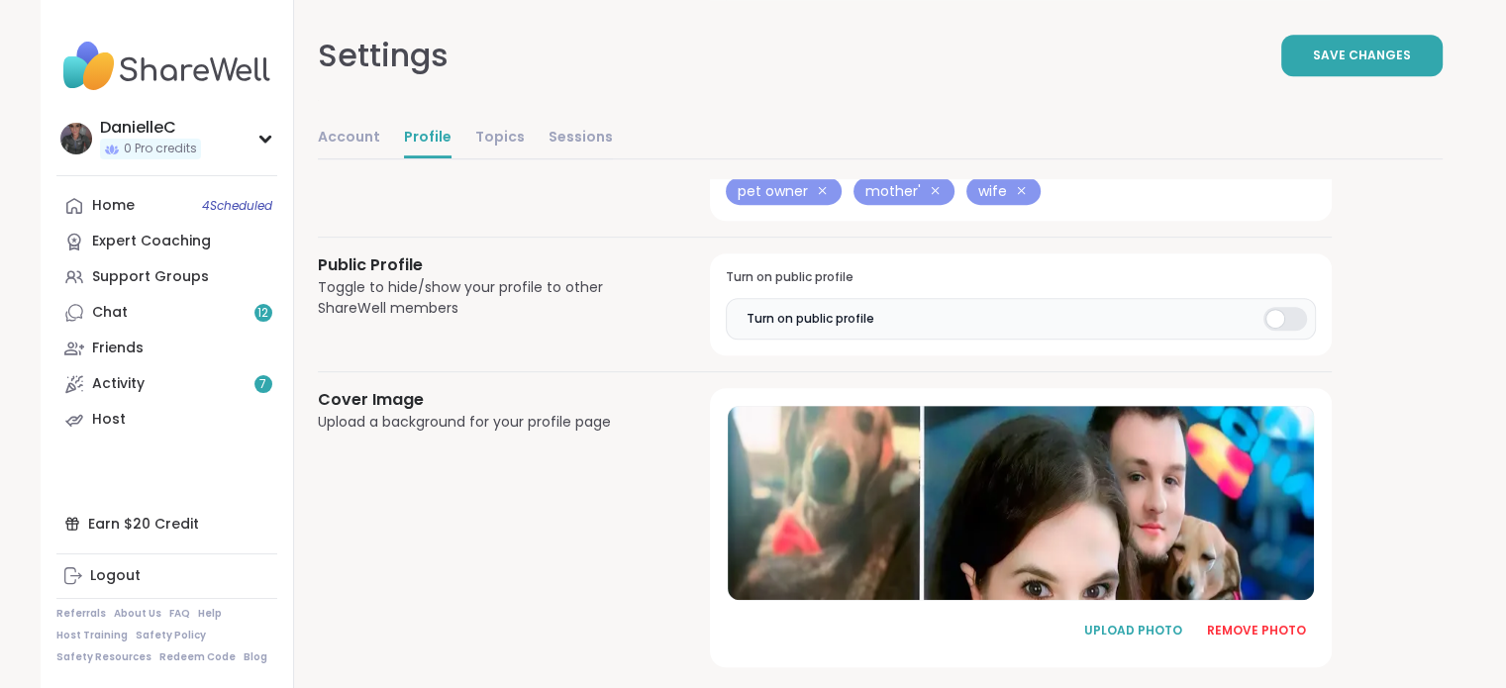
scroll to position [1038, 0]
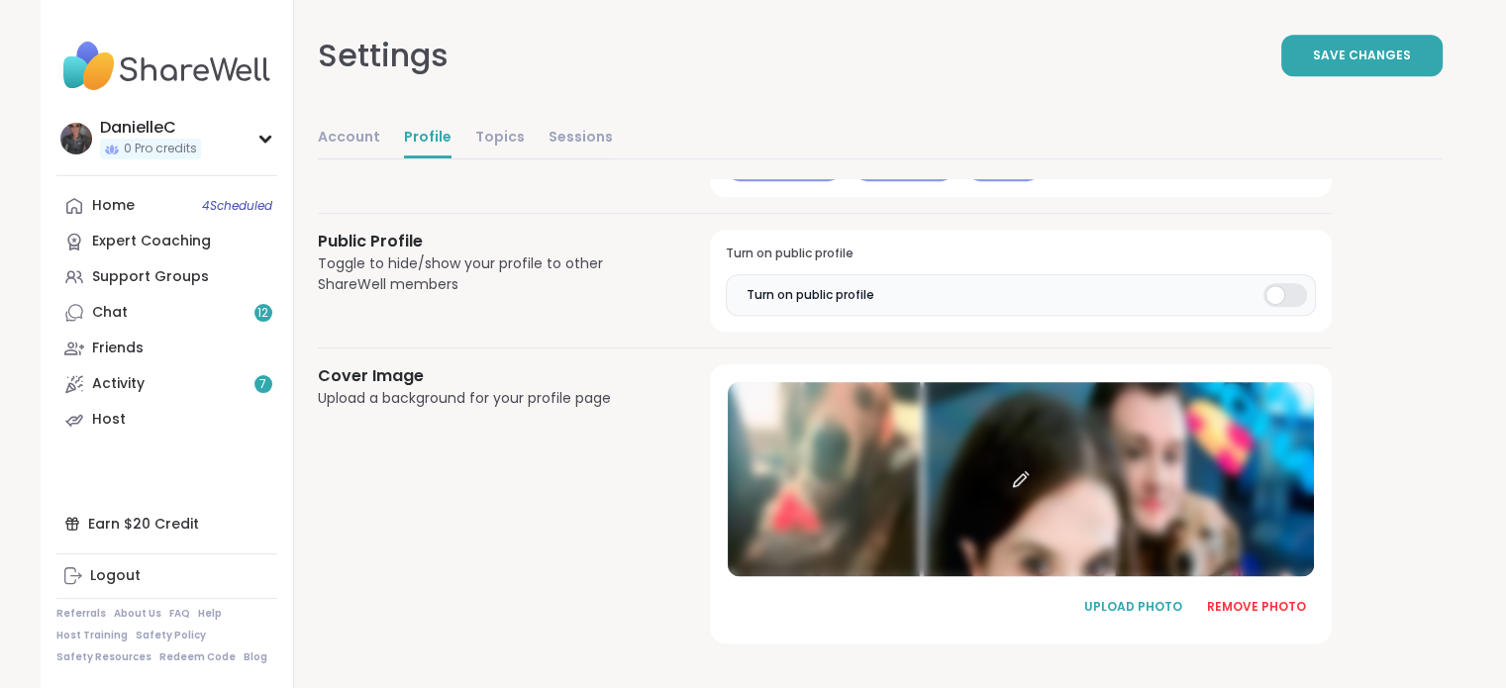
drag, startPoint x: 1093, startPoint y: 468, endPoint x: 1093, endPoint y: 439, distance: 28.7
click at [1093, 439] on div at bounding box center [1020, 479] width 585 height 194
click at [173, 531] on div "Earn $20 Credit" at bounding box center [166, 524] width 221 height 36
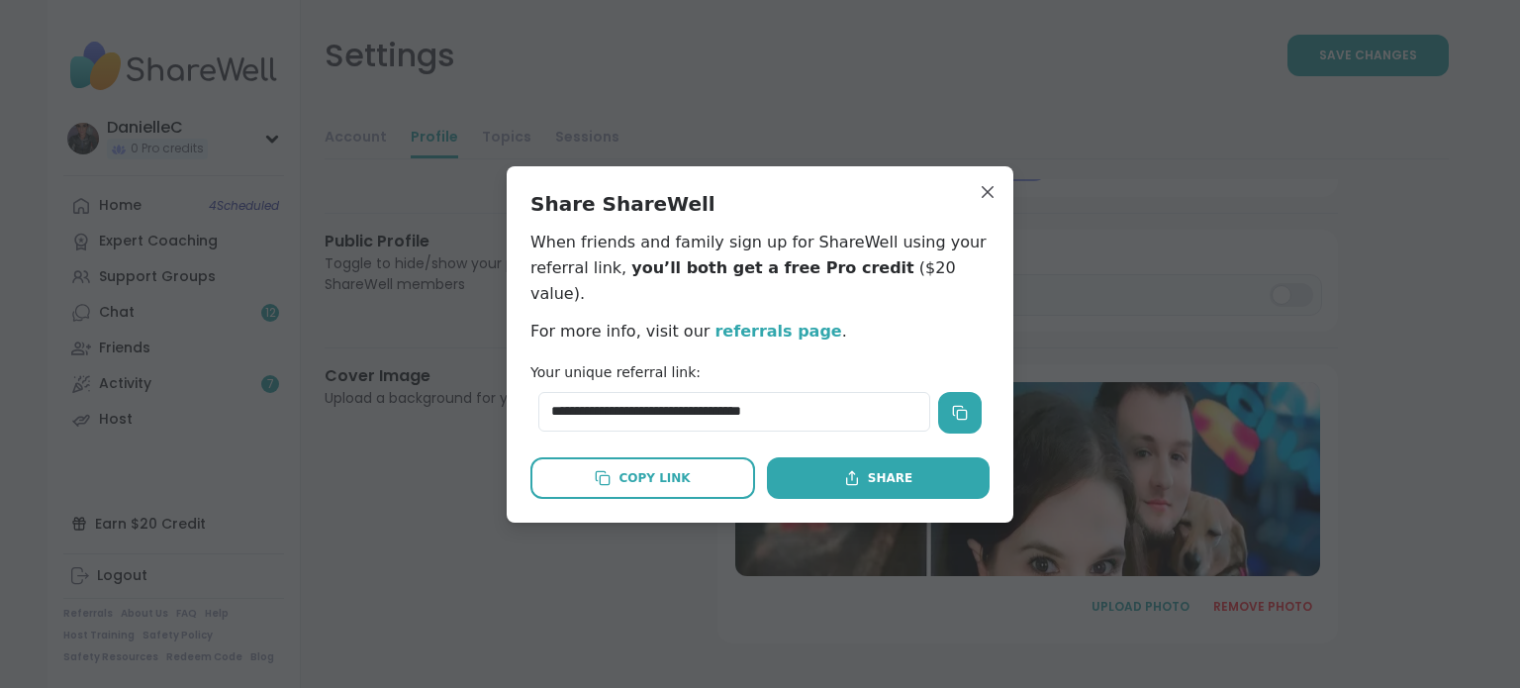
click at [952, 405] on icon at bounding box center [960, 413] width 16 height 16
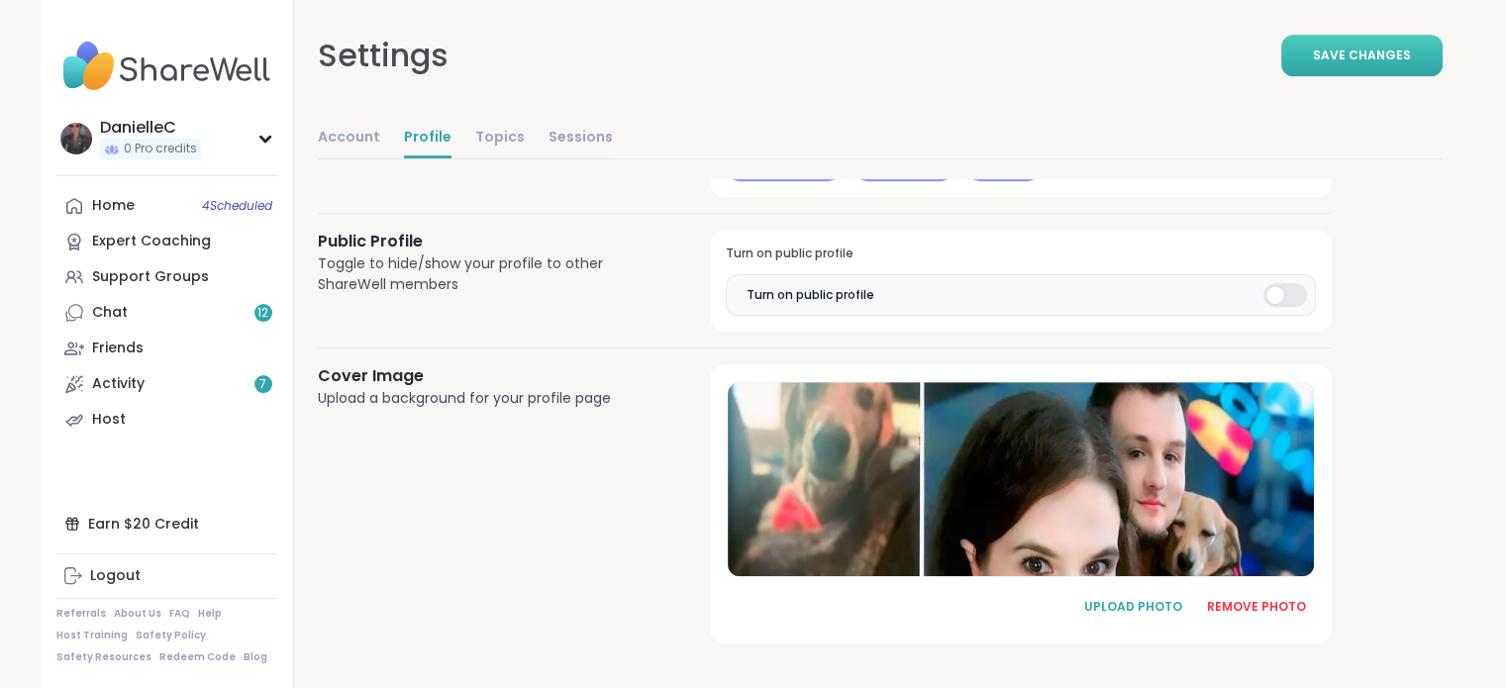
click at [1330, 43] on button "Save Changes" at bounding box center [1361, 56] width 161 height 42
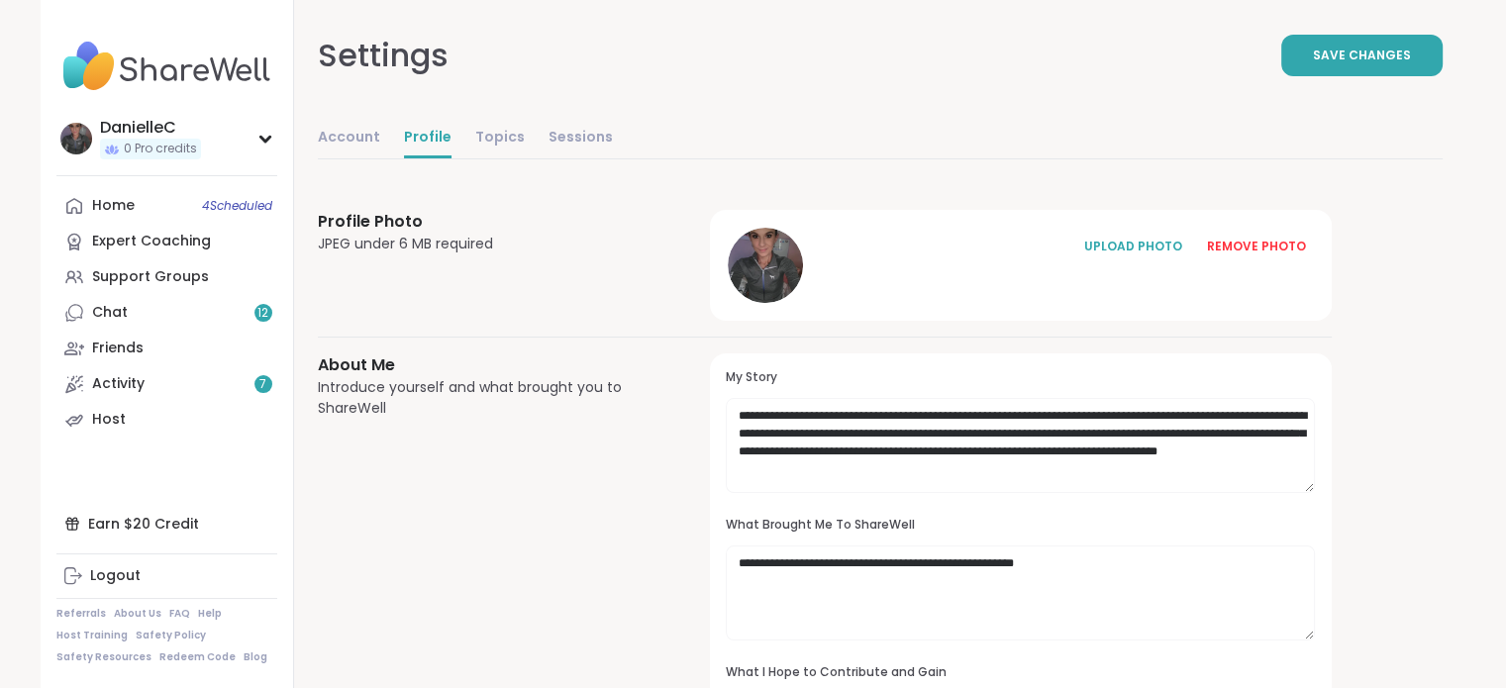
scroll to position [0, 0]
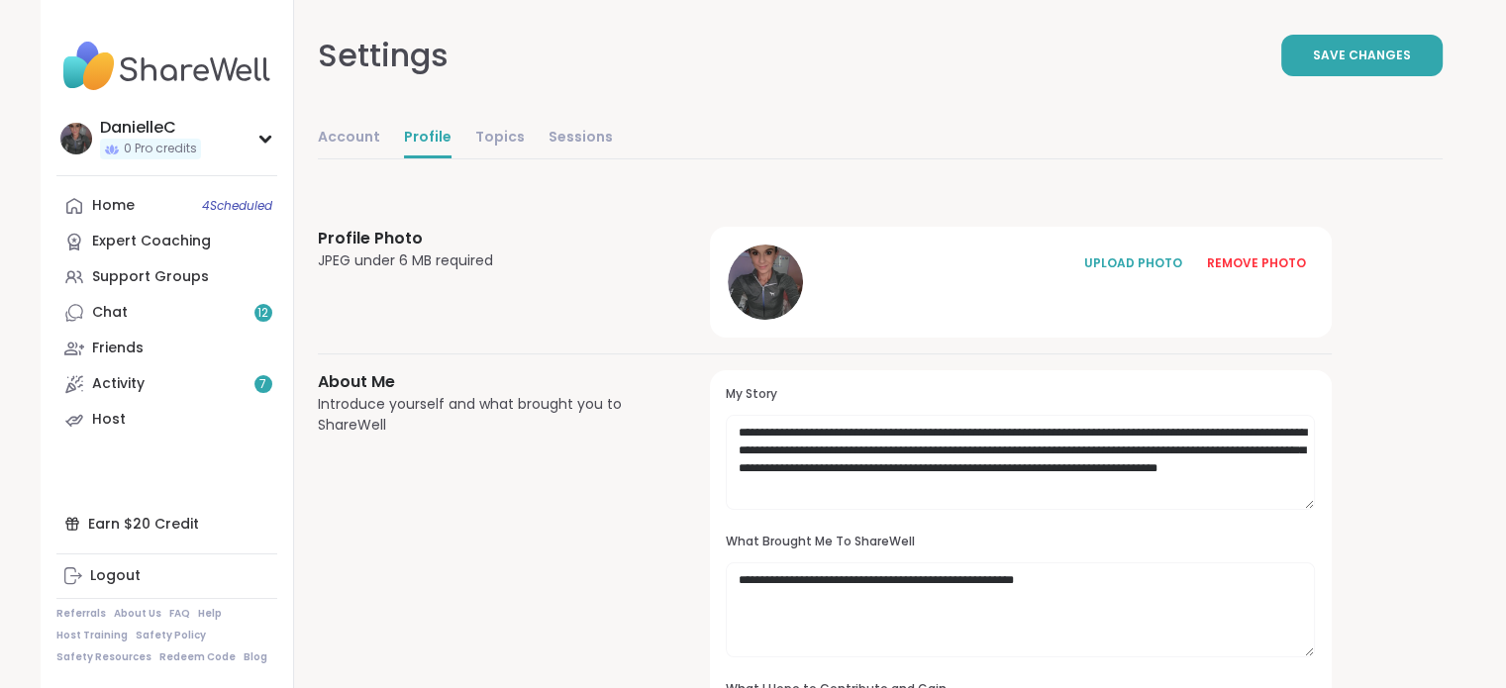
click at [144, 209] on link "Home 4 Scheduled" at bounding box center [166, 206] width 221 height 36
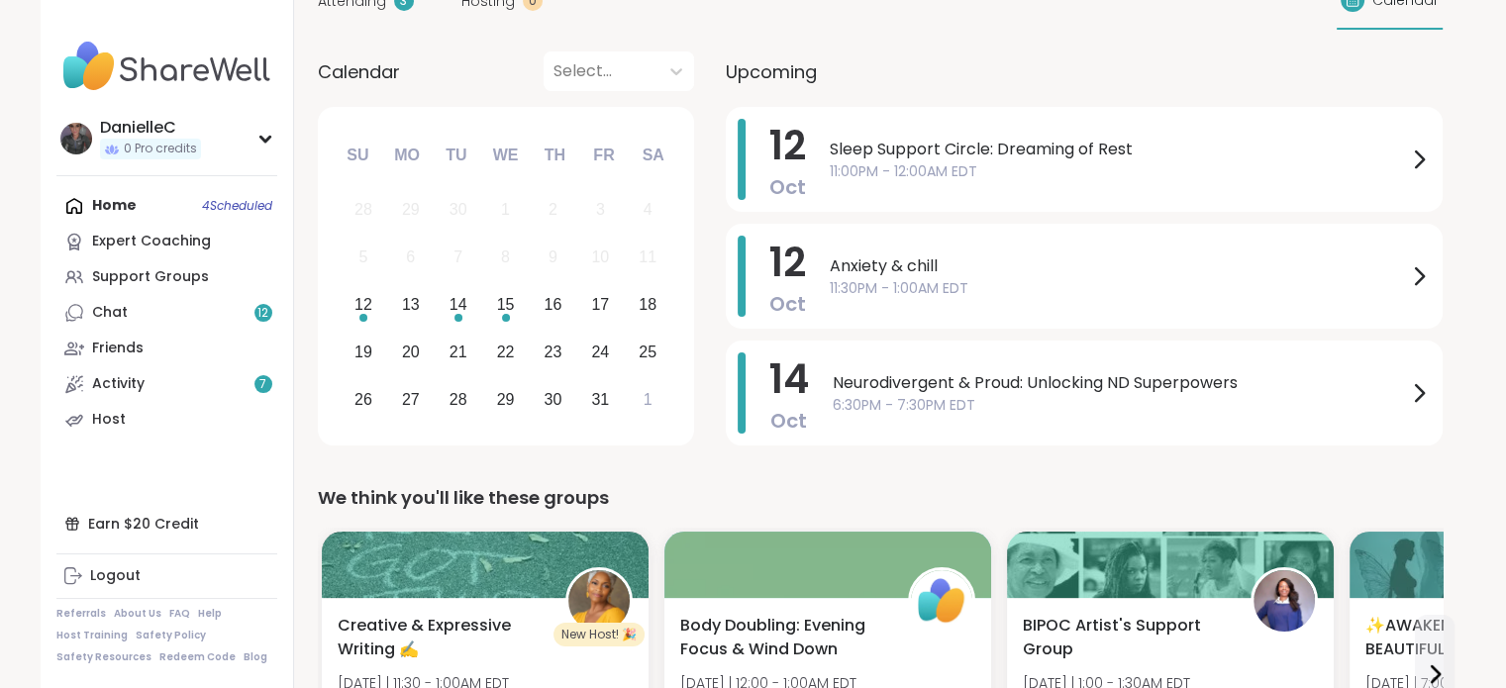
scroll to position [198, 0]
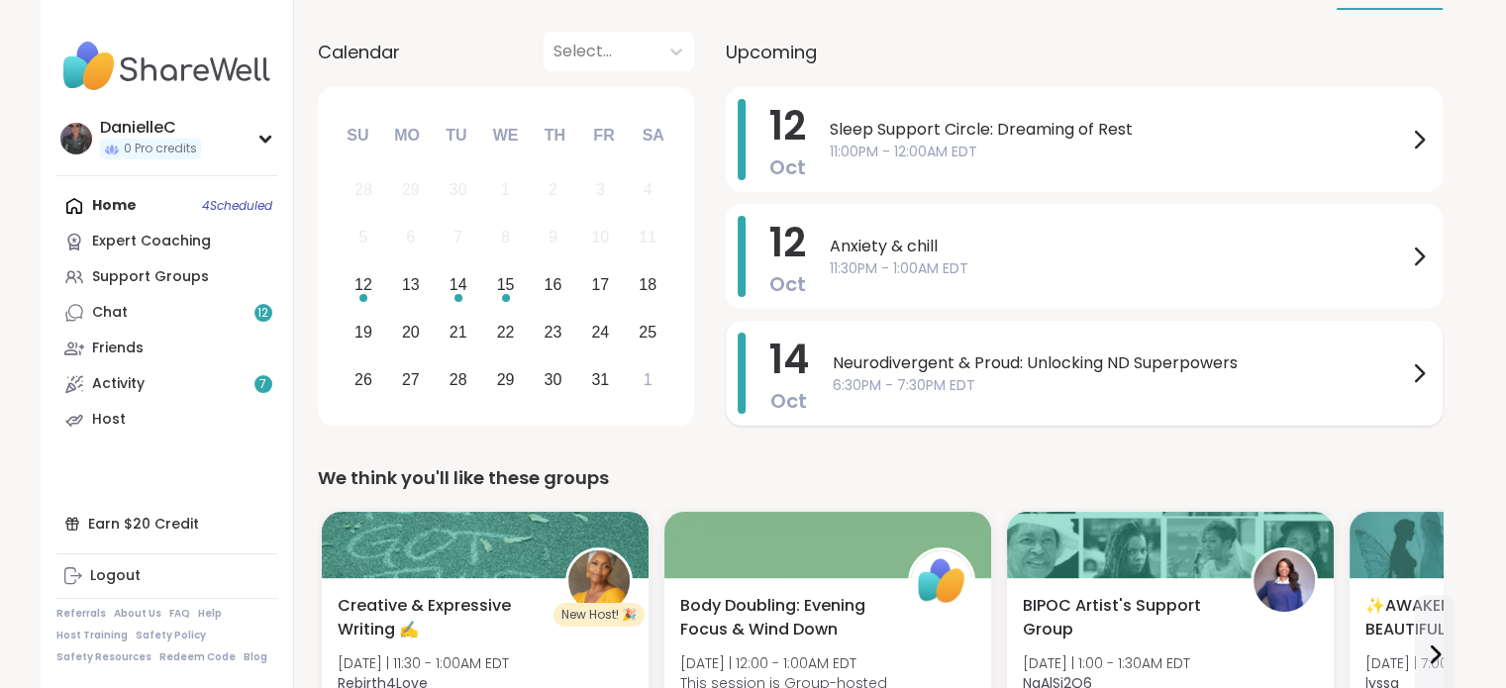
drag, startPoint x: 919, startPoint y: 359, endPoint x: 879, endPoint y: 371, distance: 41.3
click at [919, 358] on span "Neurodivergent & Proud: Unlocking ND Superpowers" at bounding box center [1119, 363] width 574 height 24
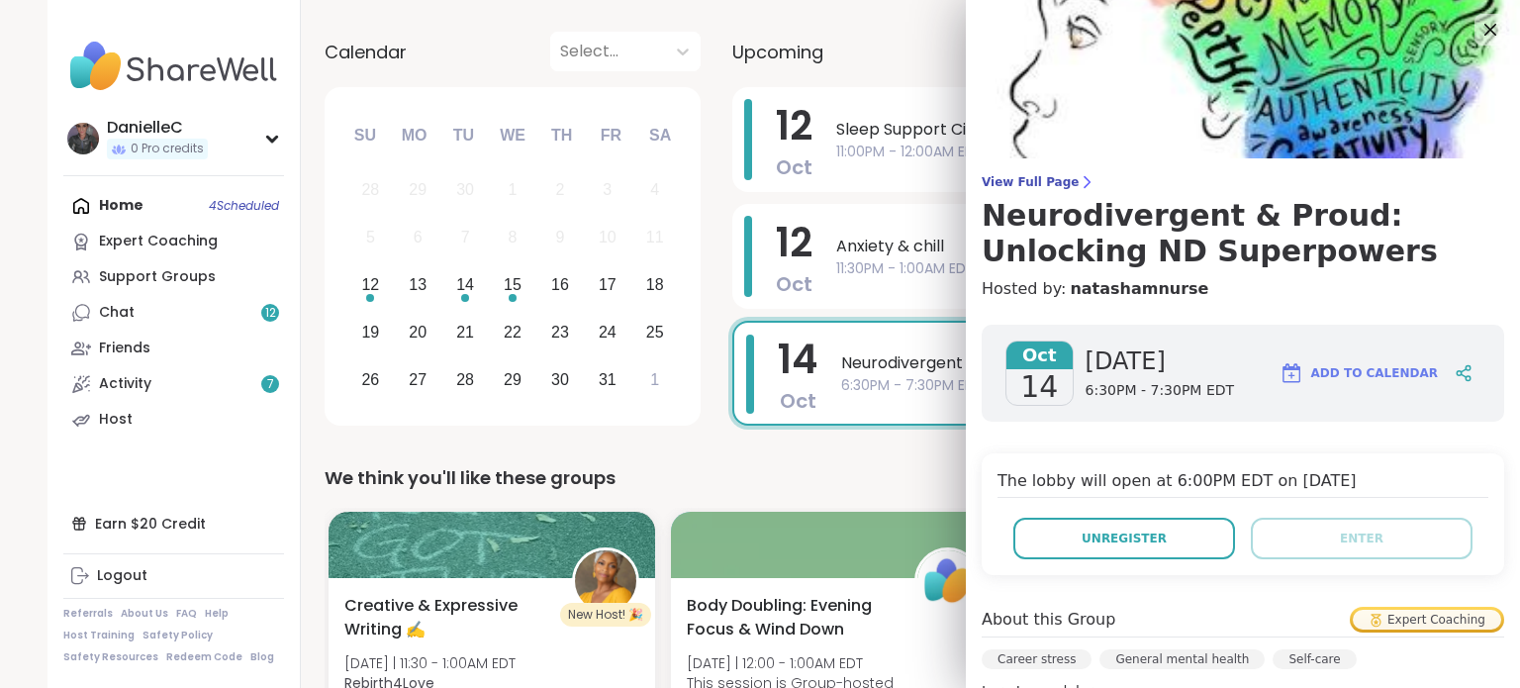
click at [1377, 370] on span "Add to Calendar" at bounding box center [1375, 373] width 127 height 18
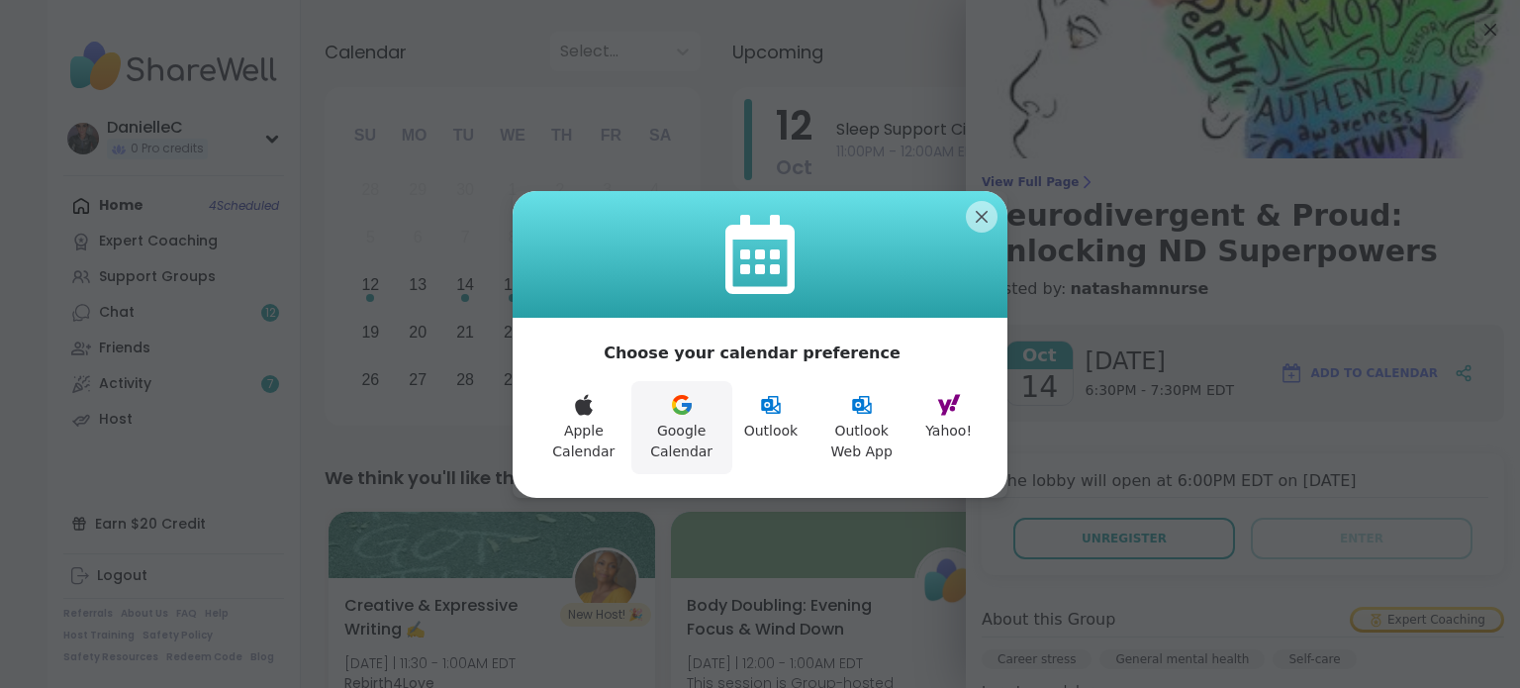
click at [669, 423] on button "Google Calendar" at bounding box center [682, 427] width 101 height 93
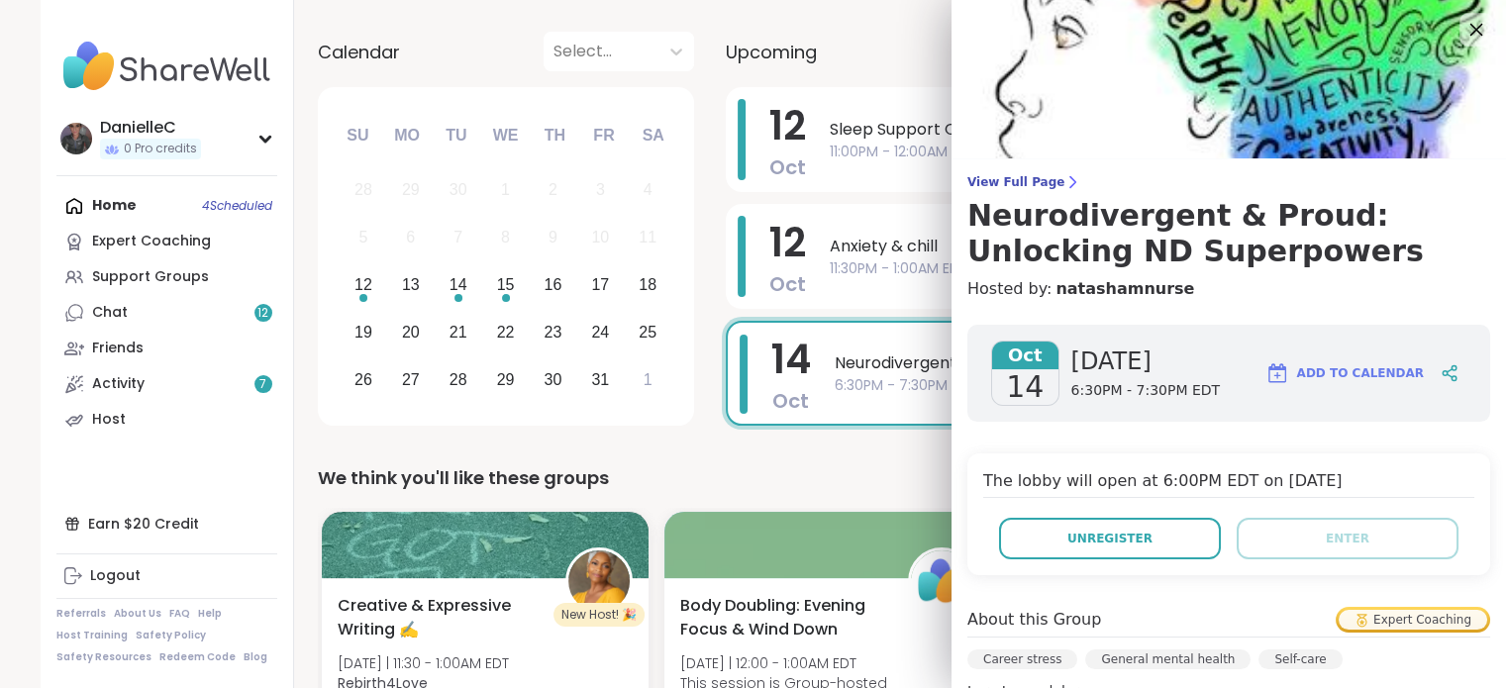
click at [1463, 19] on icon at bounding box center [1475, 29] width 25 height 25
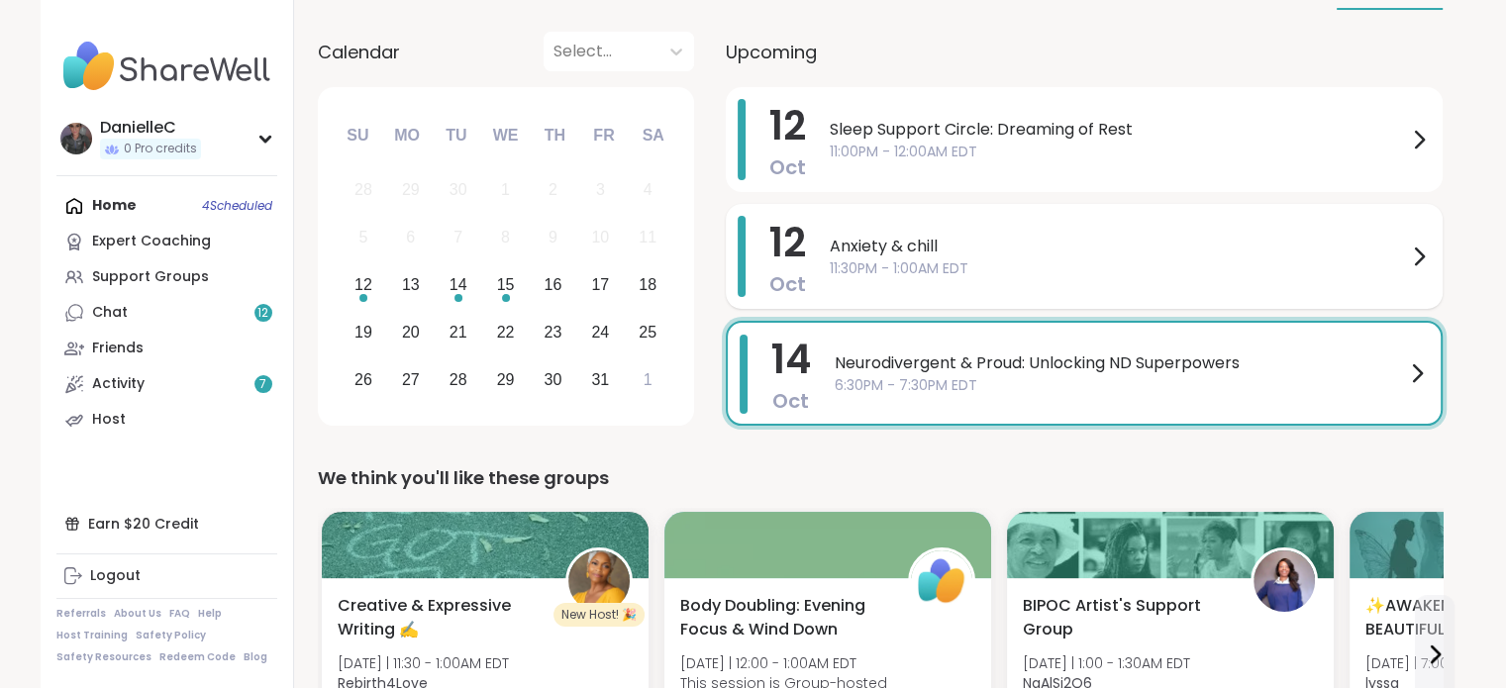
click at [1121, 248] on span "Anxiety & chill" at bounding box center [1117, 247] width 577 height 24
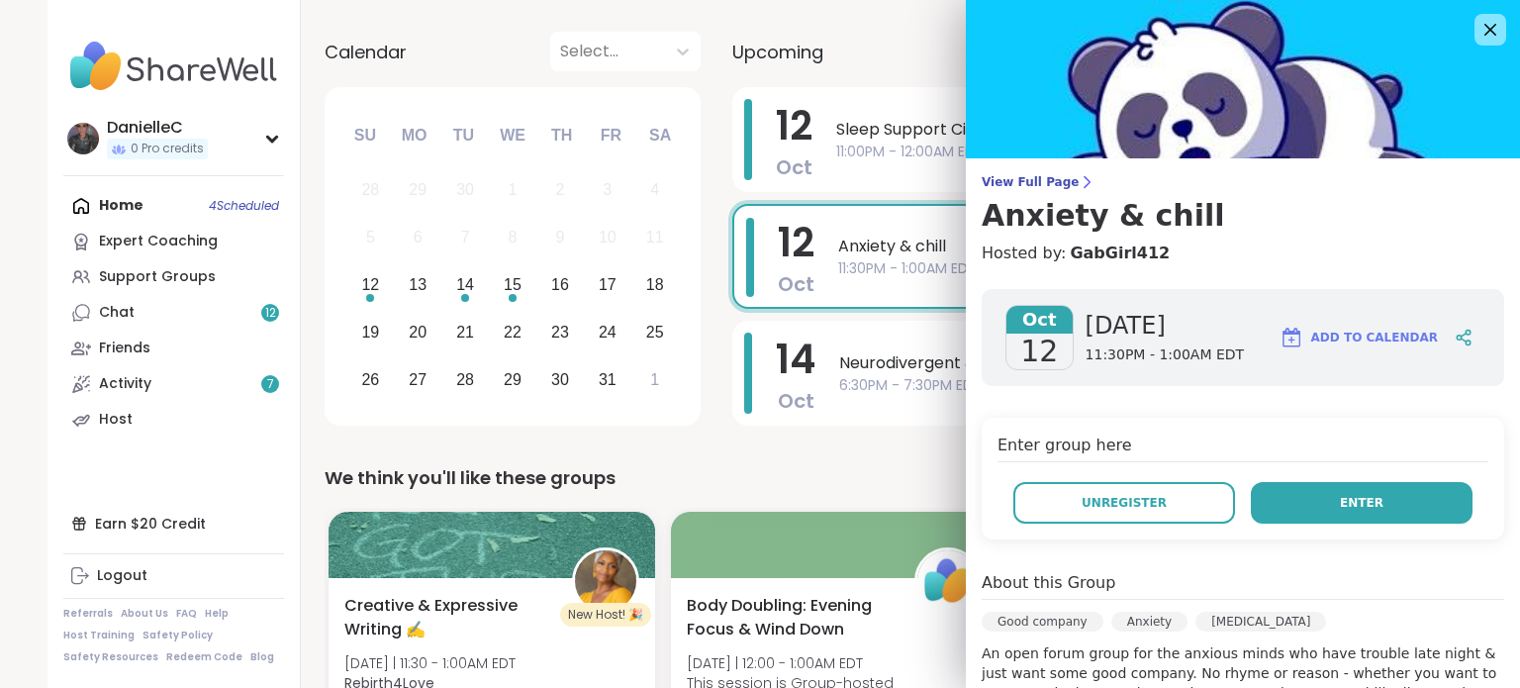
click at [1342, 502] on span "Enter" at bounding box center [1362, 503] width 44 height 18
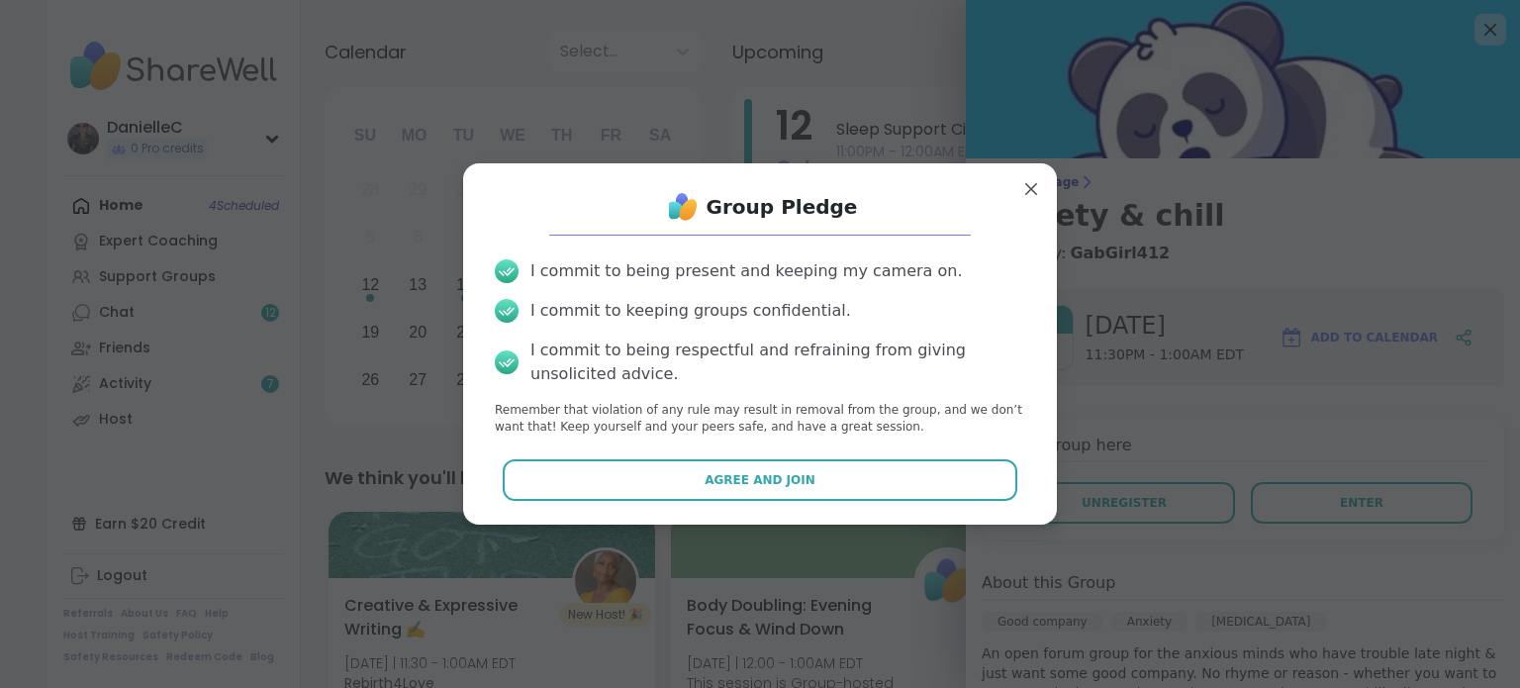
click at [845, 482] on button "Agree and Join" at bounding box center [761, 480] width 516 height 42
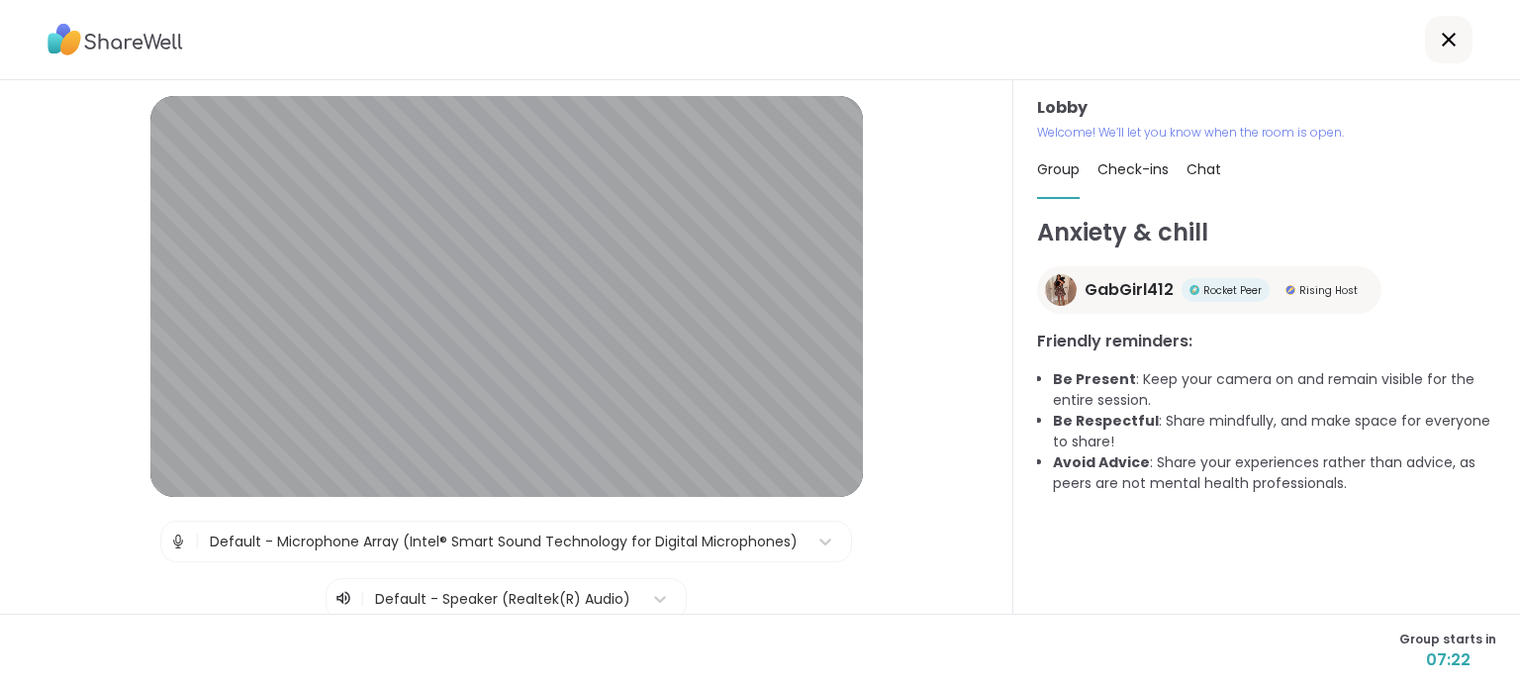
click at [1137, 166] on span "Check-ins" at bounding box center [1133, 169] width 71 height 20
type textarea "*"
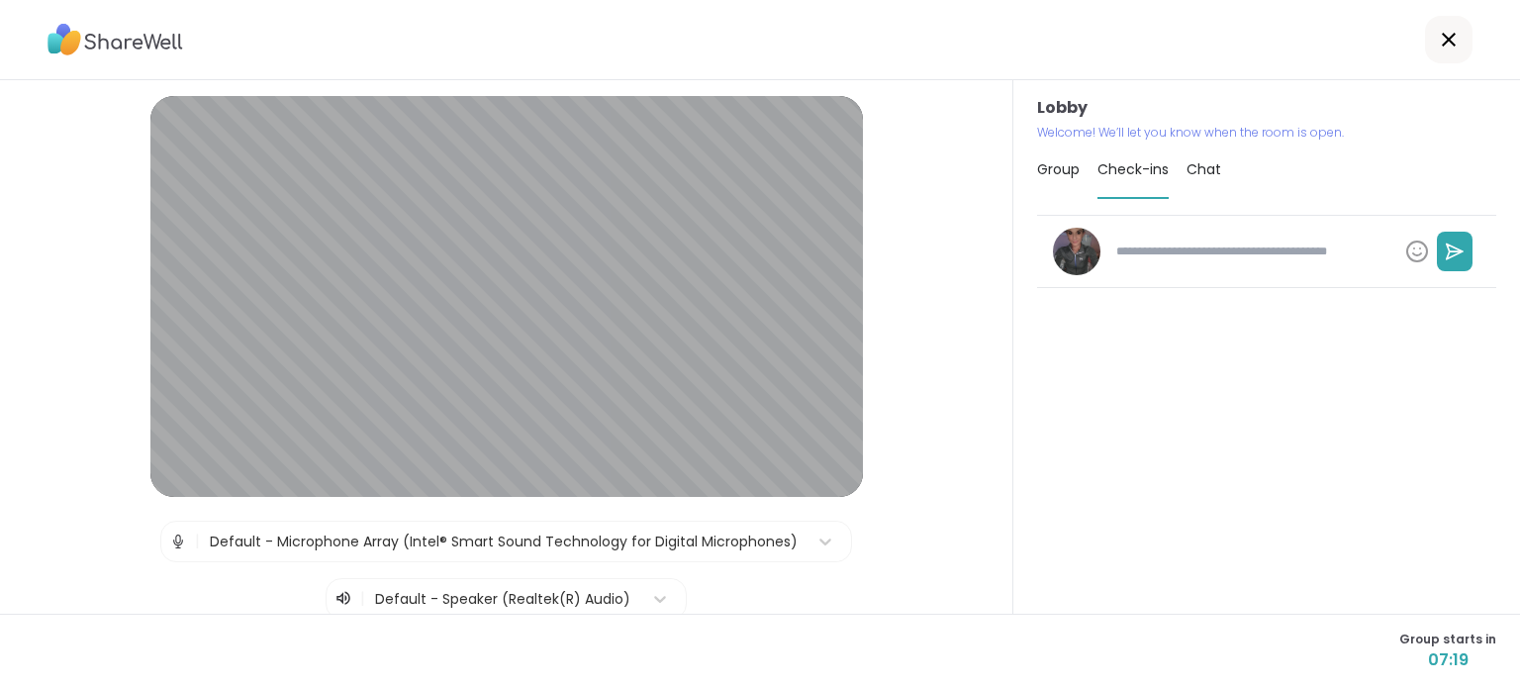
click at [1038, 168] on span "Group" at bounding box center [1058, 169] width 43 height 20
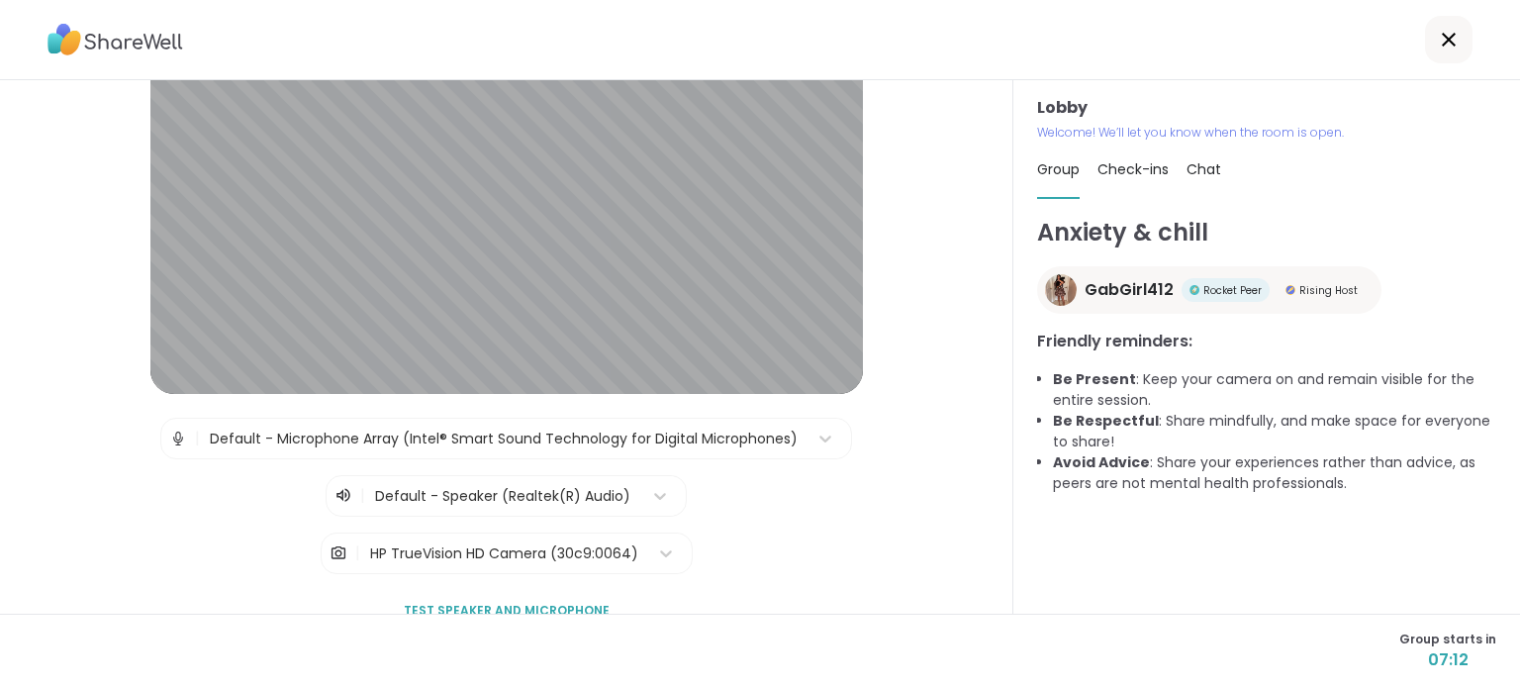
scroll to position [4, 0]
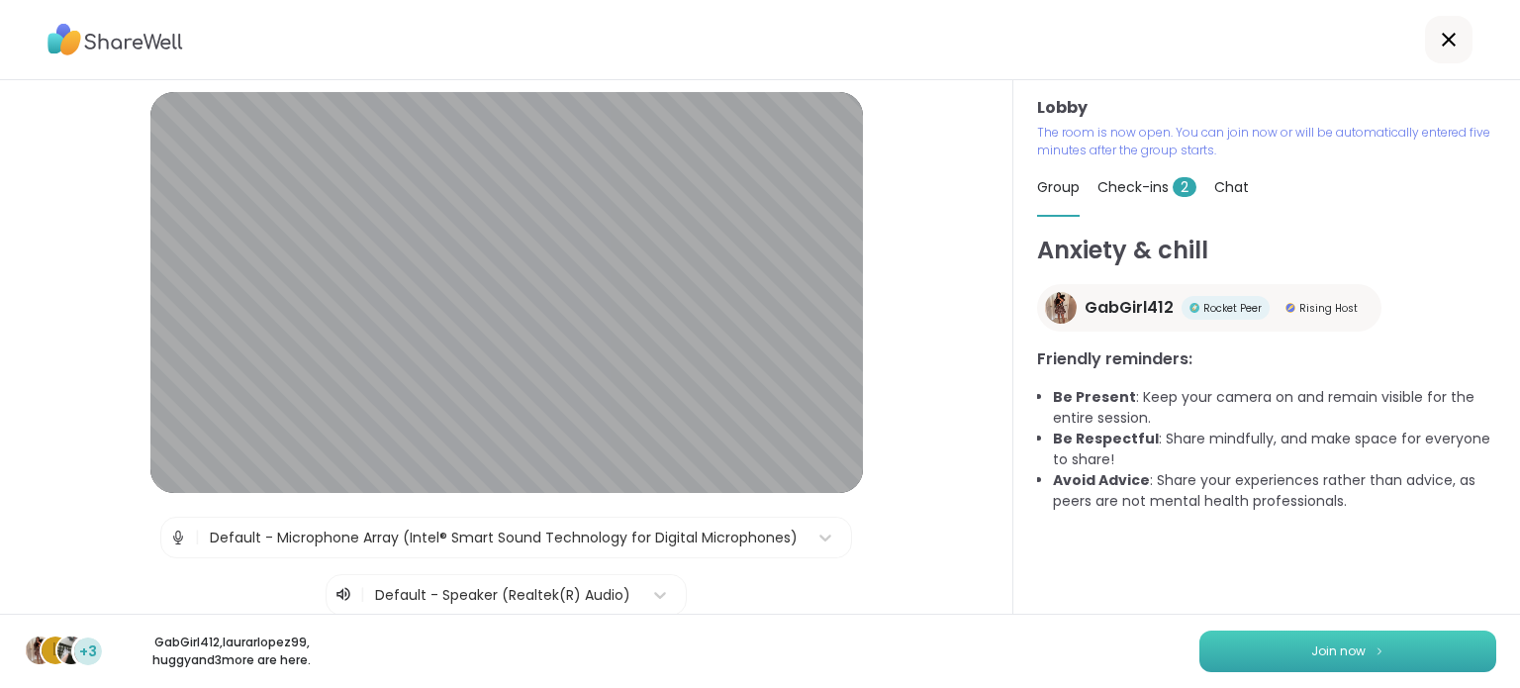
drag, startPoint x: 1312, startPoint y: 660, endPoint x: 1324, endPoint y: 656, distance: 13.5
click at [1322, 656] on button "Join now" at bounding box center [1348, 652] width 297 height 42
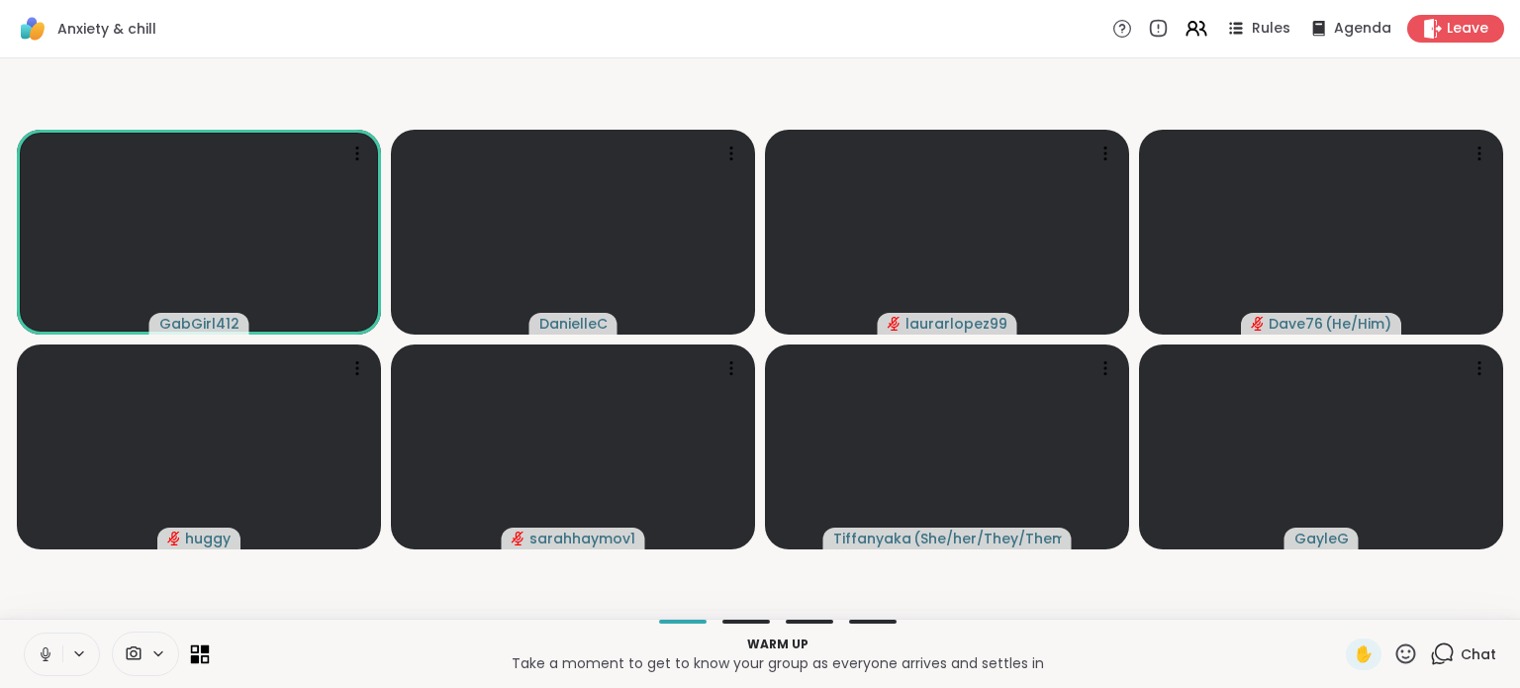
click at [201, 649] on icon at bounding box center [205, 648] width 9 height 9
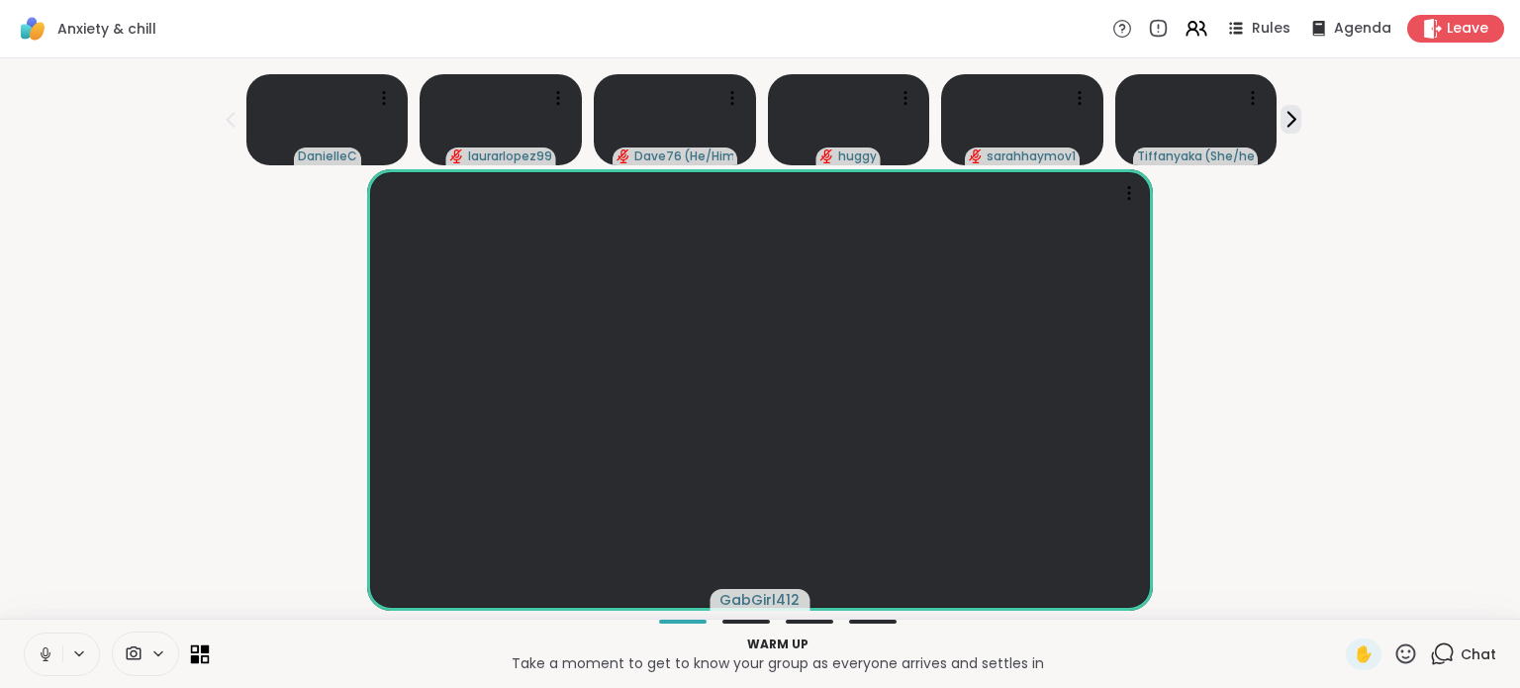
click at [199, 651] on icon at bounding box center [200, 653] width 19 height 19
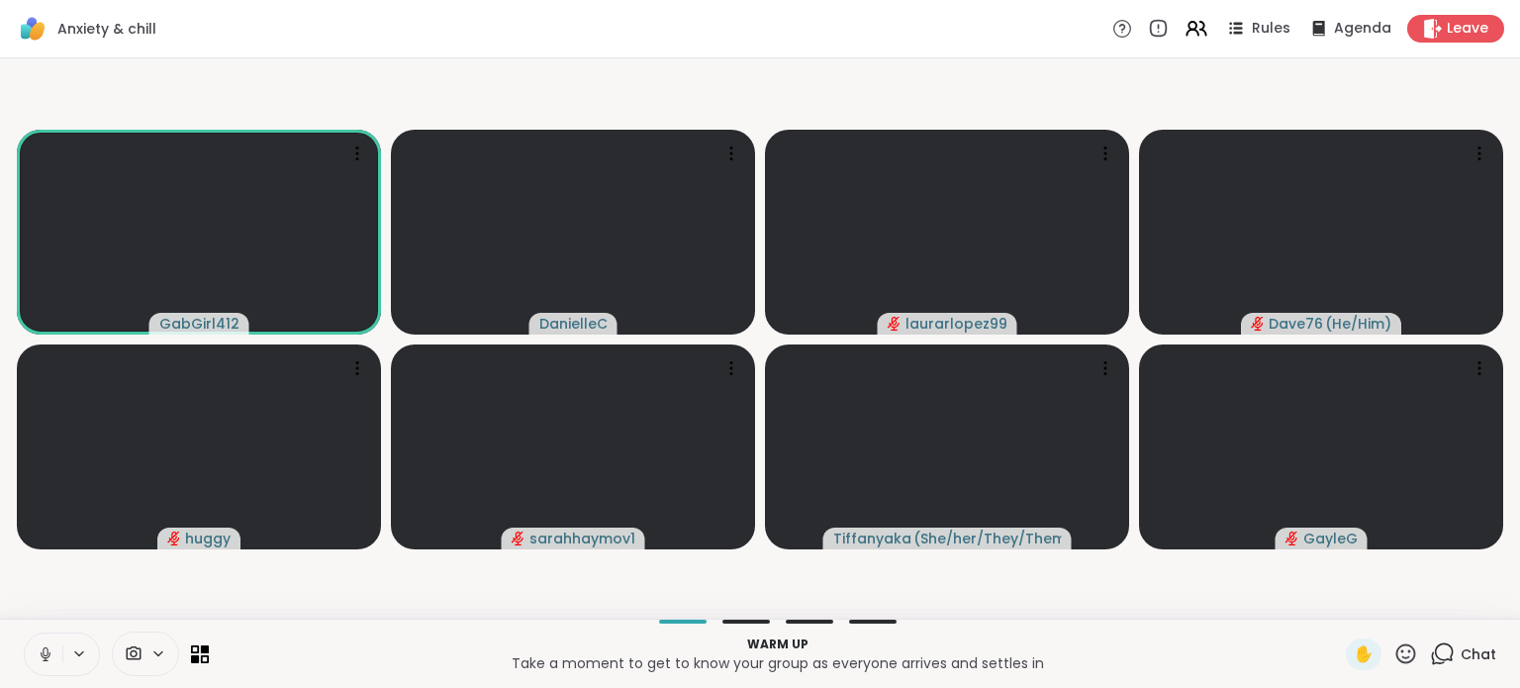
click at [136, 649] on icon at bounding box center [134, 653] width 18 height 19
click at [158, 585] on div "HP TrueVision HD Camera" at bounding box center [175, 583] width 200 height 24
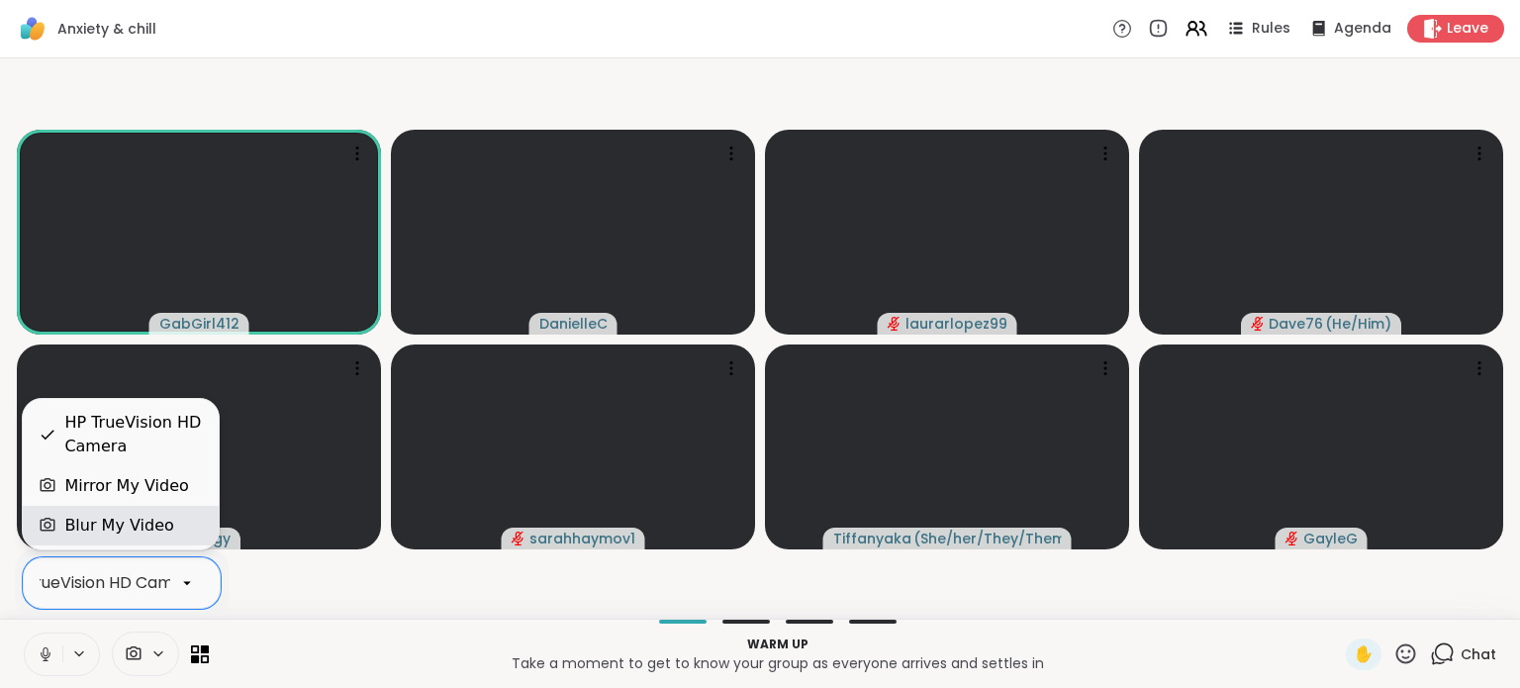
click at [139, 528] on div "Blur My Video" at bounding box center [118, 526] width 109 height 24
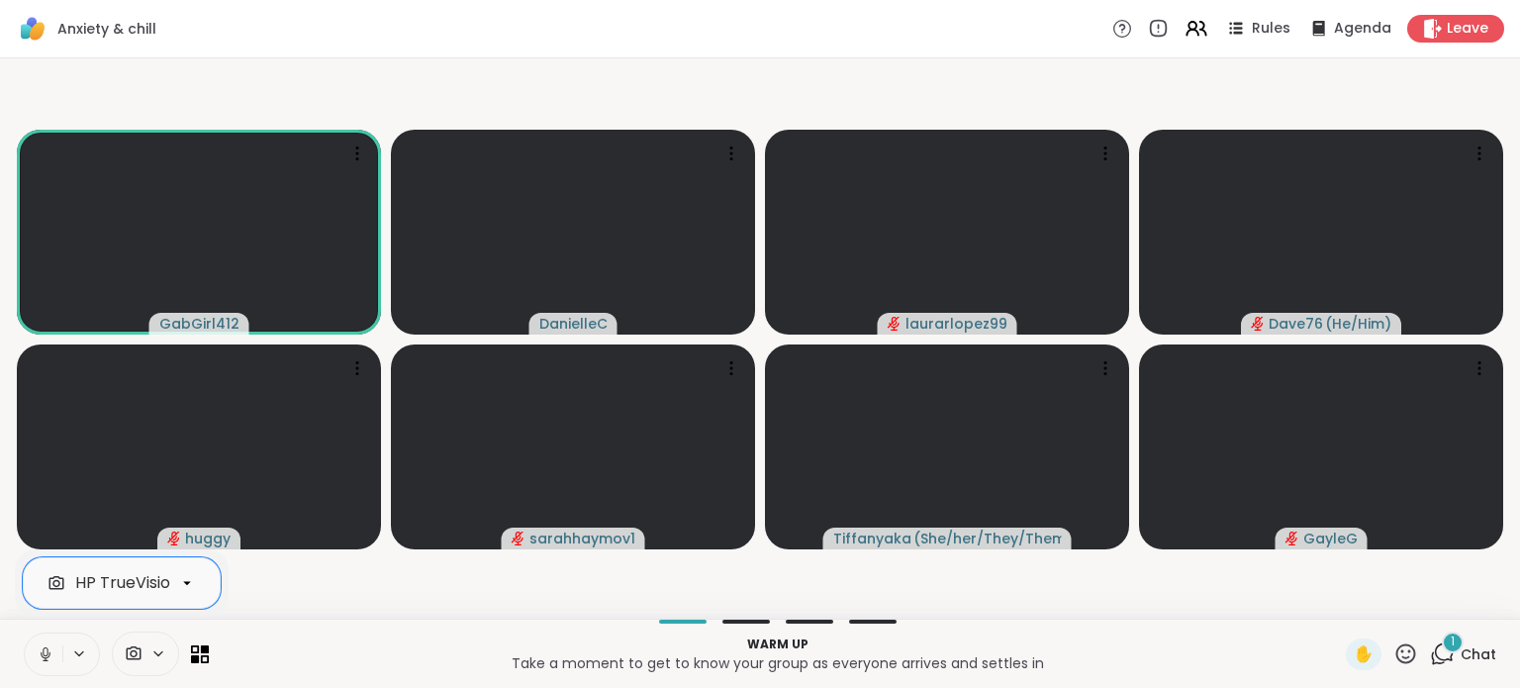
click at [46, 652] on icon at bounding box center [46, 654] width 18 height 18
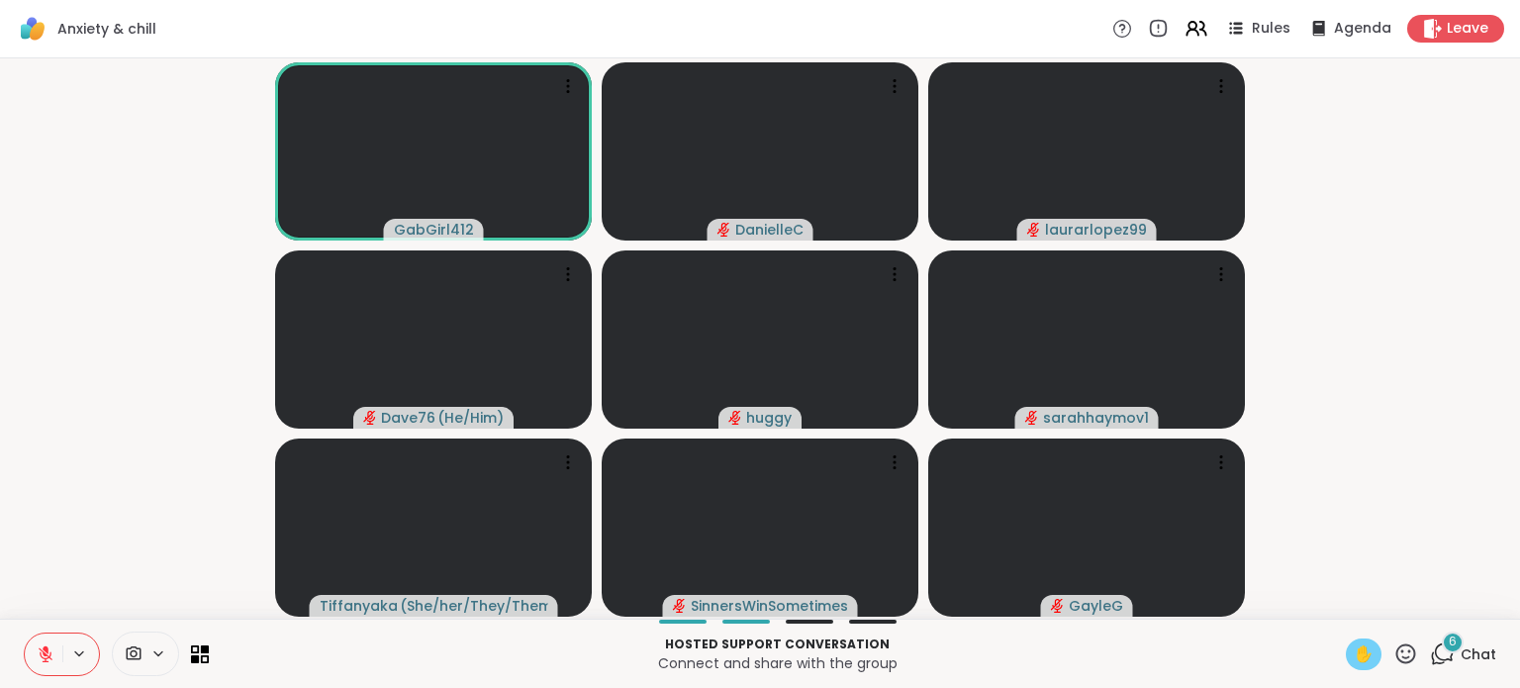
click at [1354, 661] on span "✋" at bounding box center [1364, 654] width 20 height 24
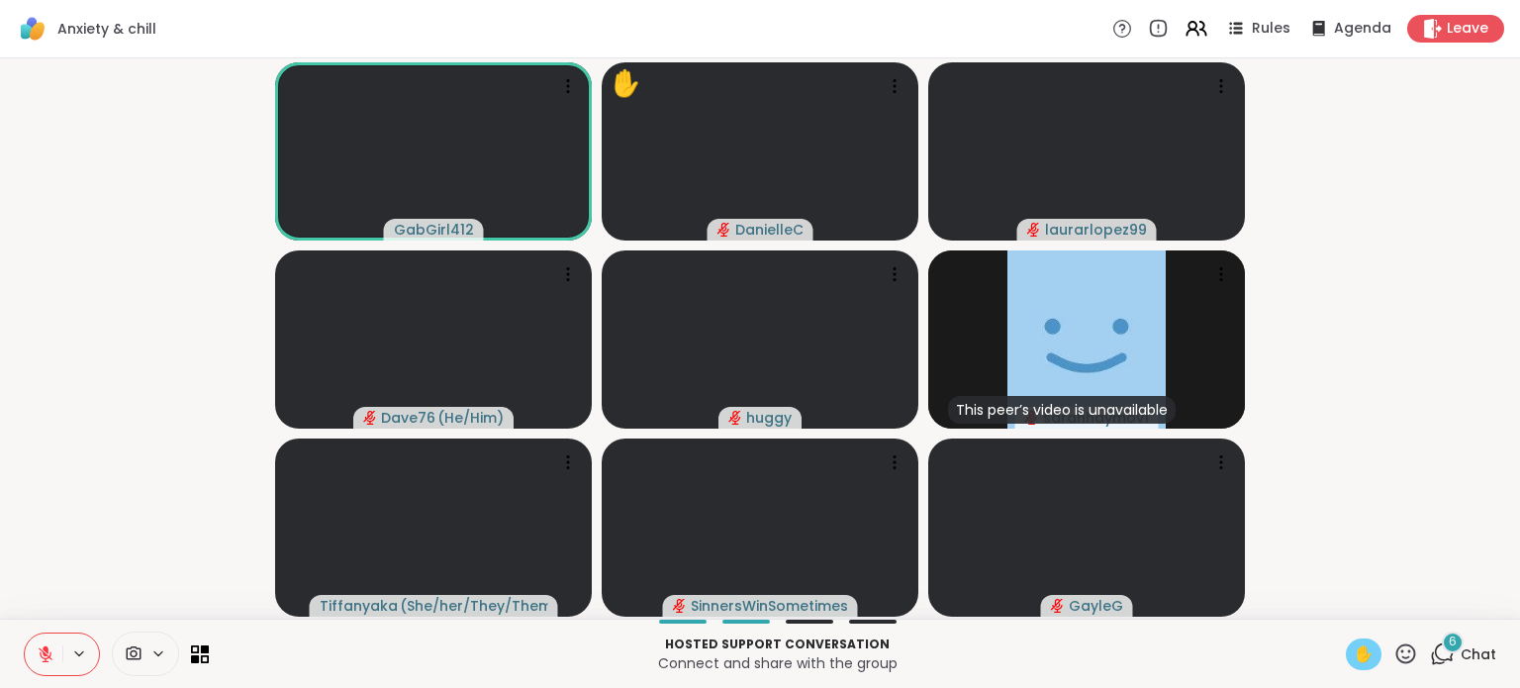
click at [1354, 645] on span "✋" at bounding box center [1364, 654] width 20 height 24
click at [49, 653] on icon at bounding box center [46, 654] width 18 height 18
click at [41, 658] on icon at bounding box center [46, 654] width 18 height 18
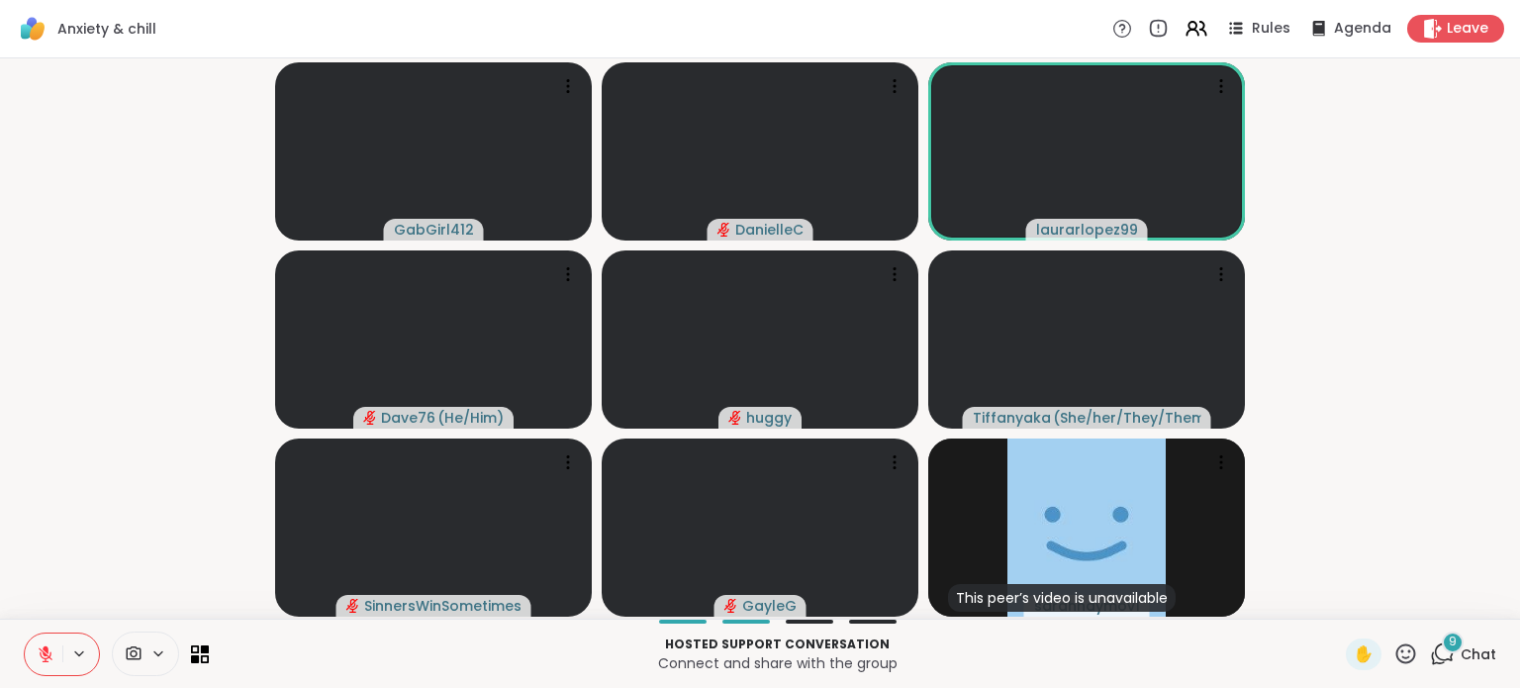
click at [42, 650] on icon at bounding box center [46, 654] width 14 height 14
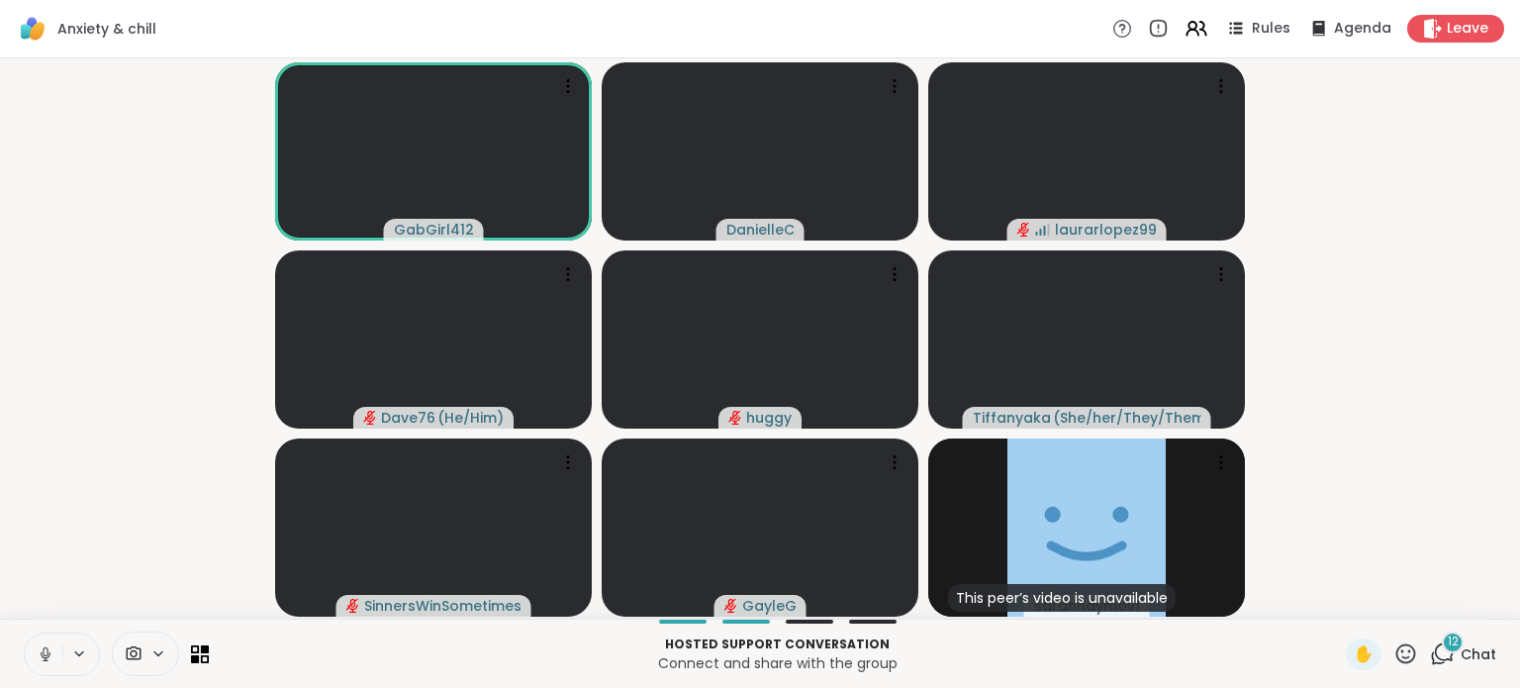
click at [48, 652] on icon at bounding box center [45, 651] width 5 height 9
click at [45, 656] on icon at bounding box center [46, 654] width 14 height 14
click at [44, 661] on icon at bounding box center [46, 654] width 18 height 18
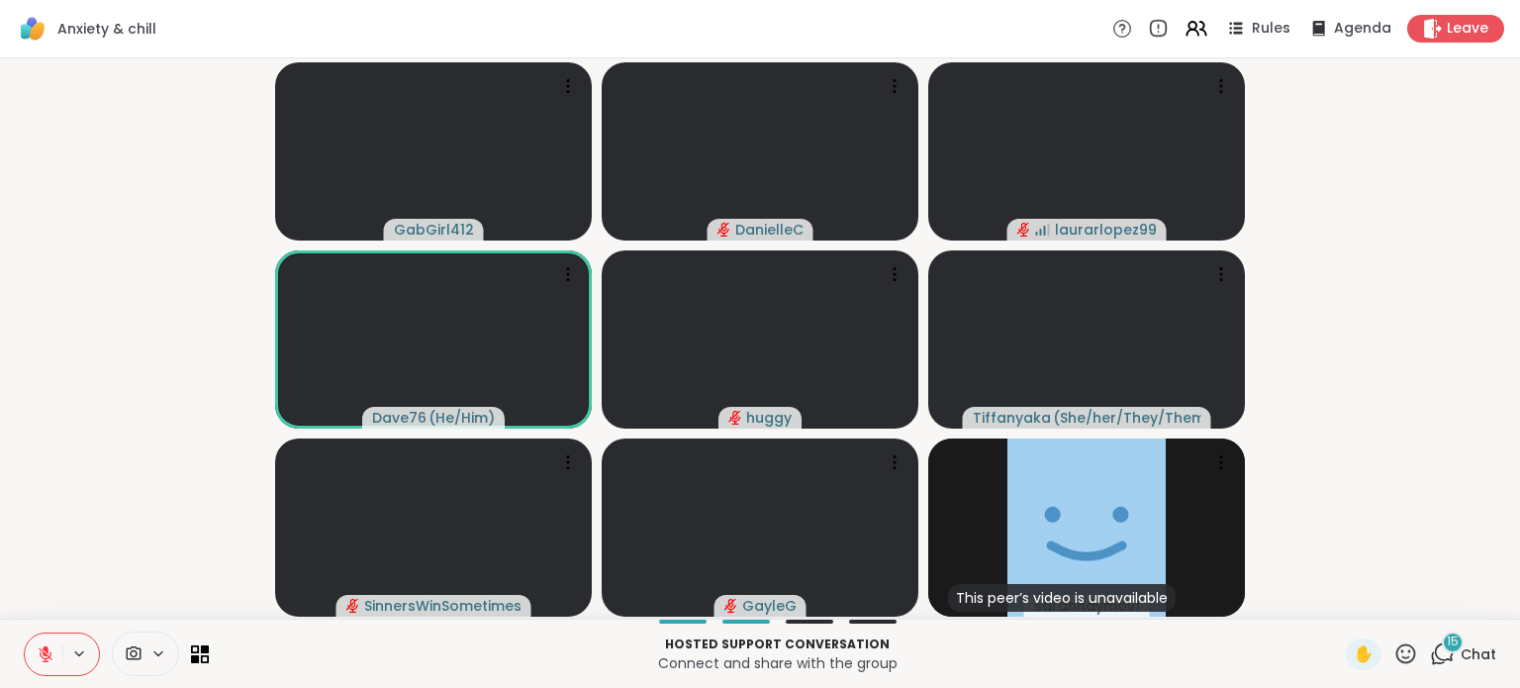
click at [1394, 649] on icon at bounding box center [1406, 653] width 25 height 25
click at [1295, 604] on span "❤️" at bounding box center [1305, 602] width 20 height 24
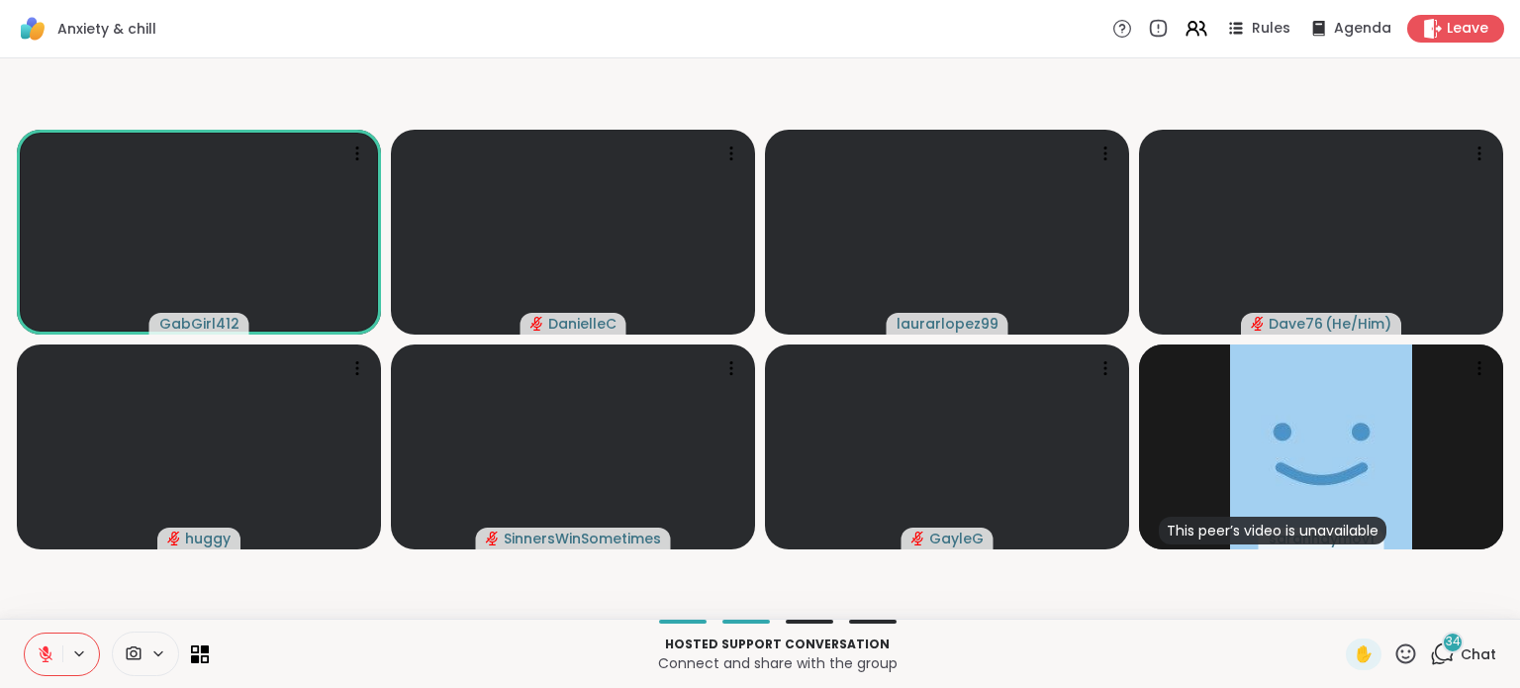
click at [48, 660] on icon at bounding box center [46, 654] width 18 height 18
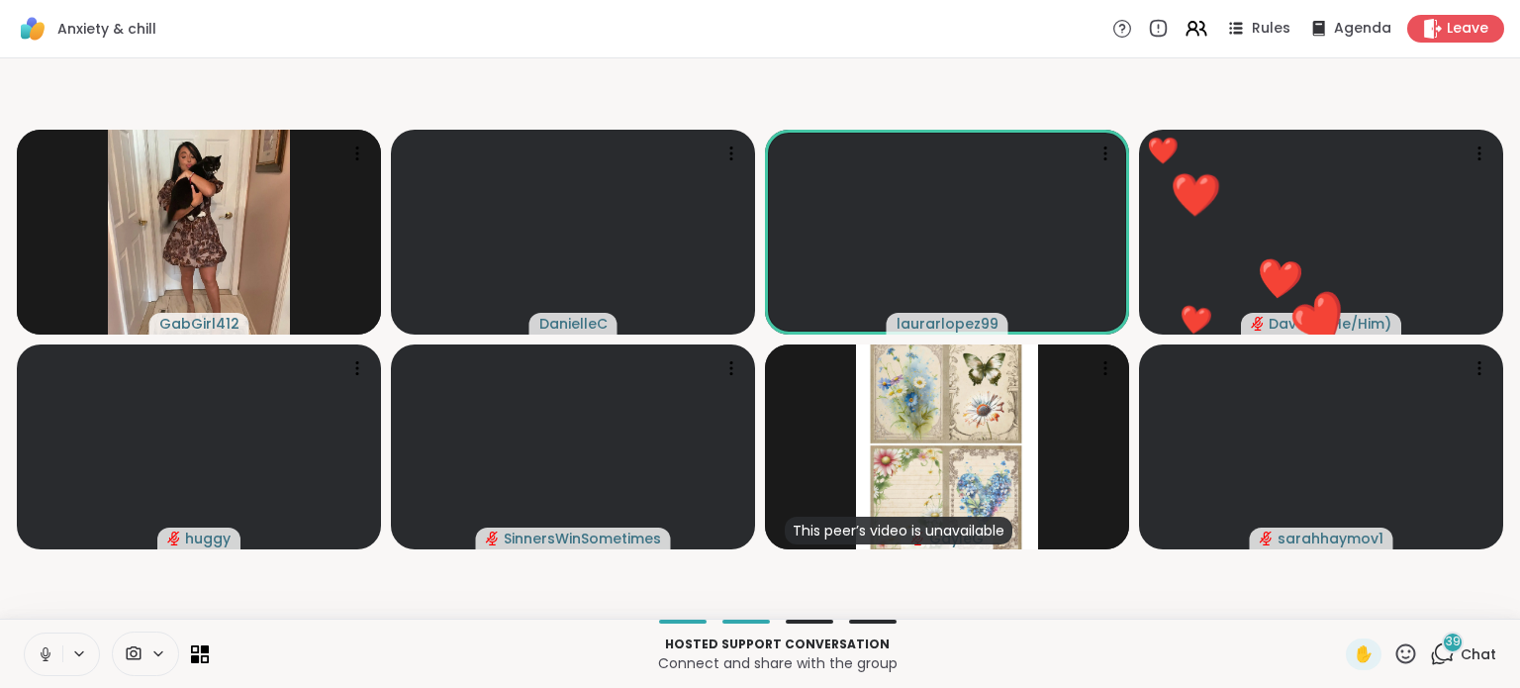
click at [48, 652] on icon at bounding box center [46, 654] width 18 height 18
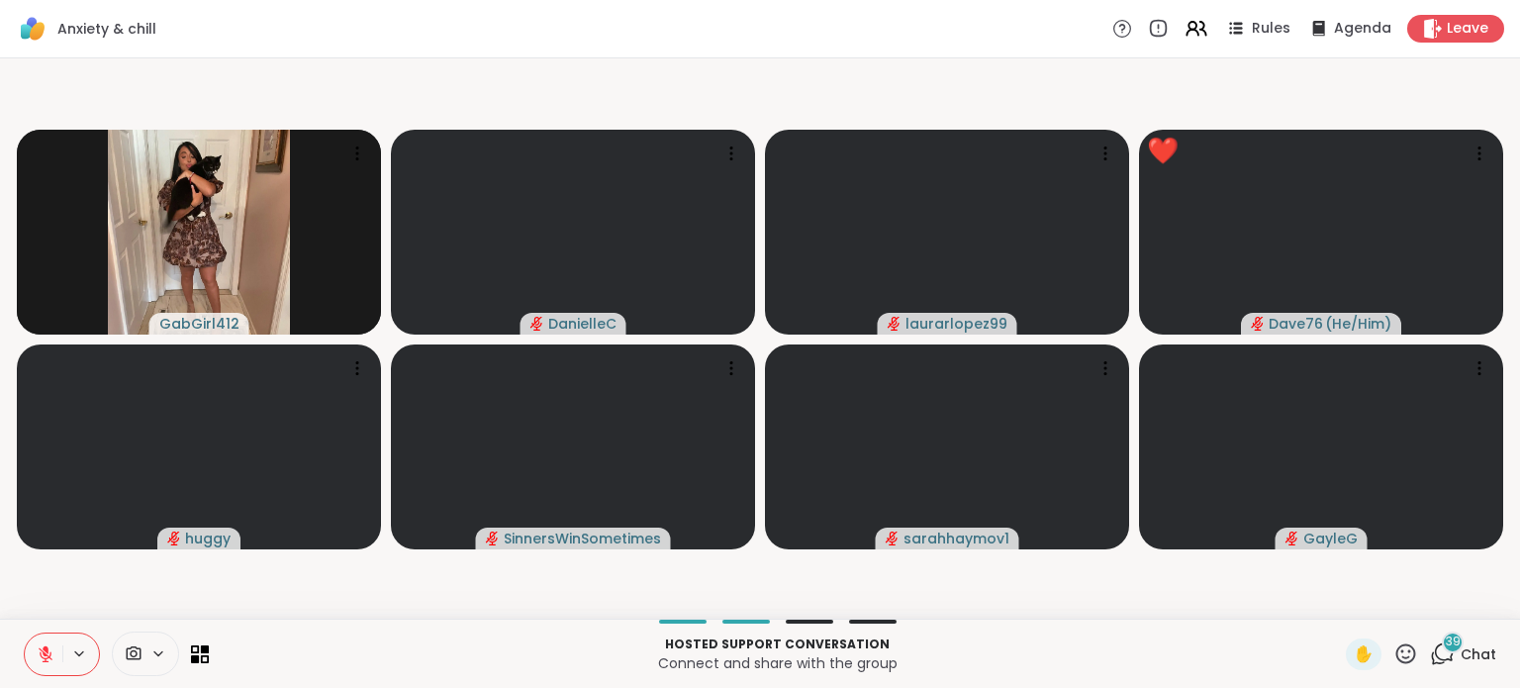
click at [1397, 658] on icon at bounding box center [1407, 653] width 20 height 20
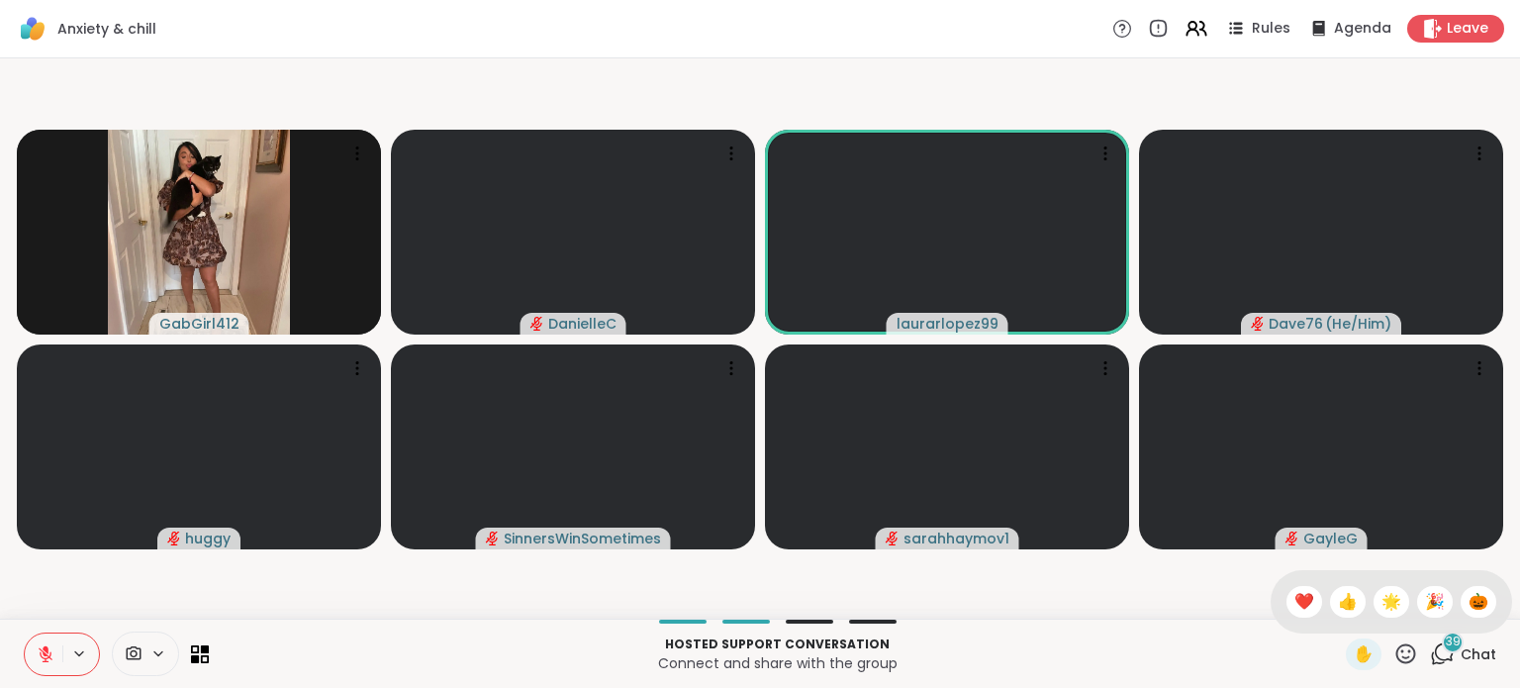
click at [1295, 598] on span "❤️" at bounding box center [1305, 602] width 20 height 24
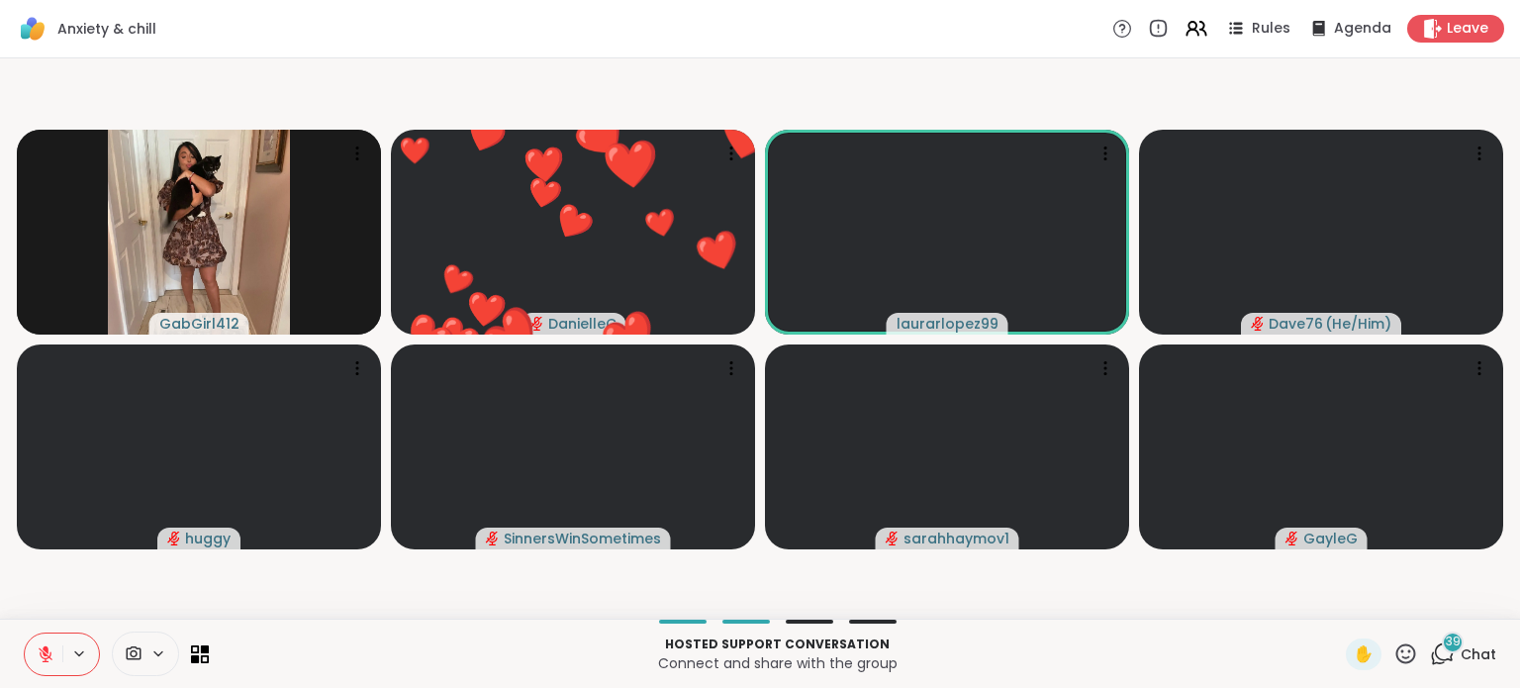
click at [49, 652] on icon at bounding box center [46, 654] width 18 height 18
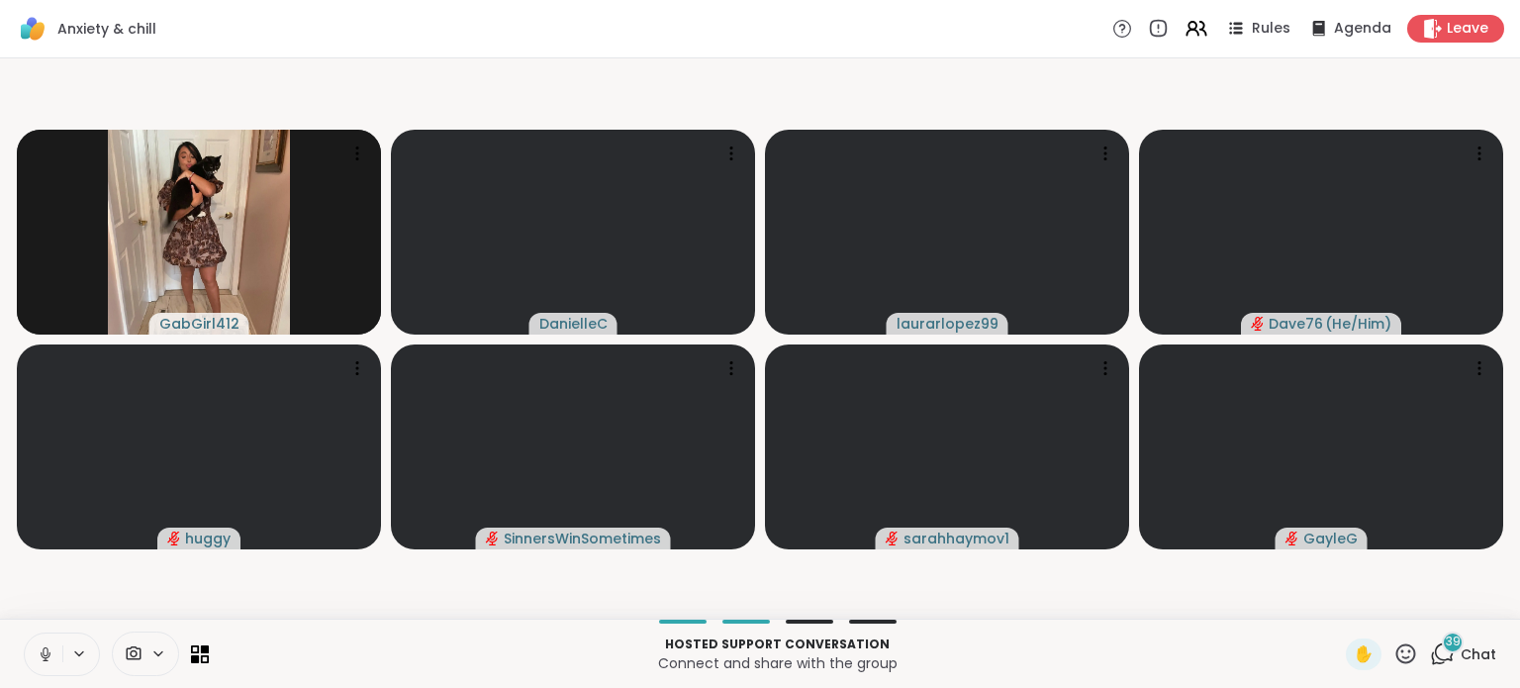
click at [49, 655] on icon at bounding box center [46, 654] width 18 height 18
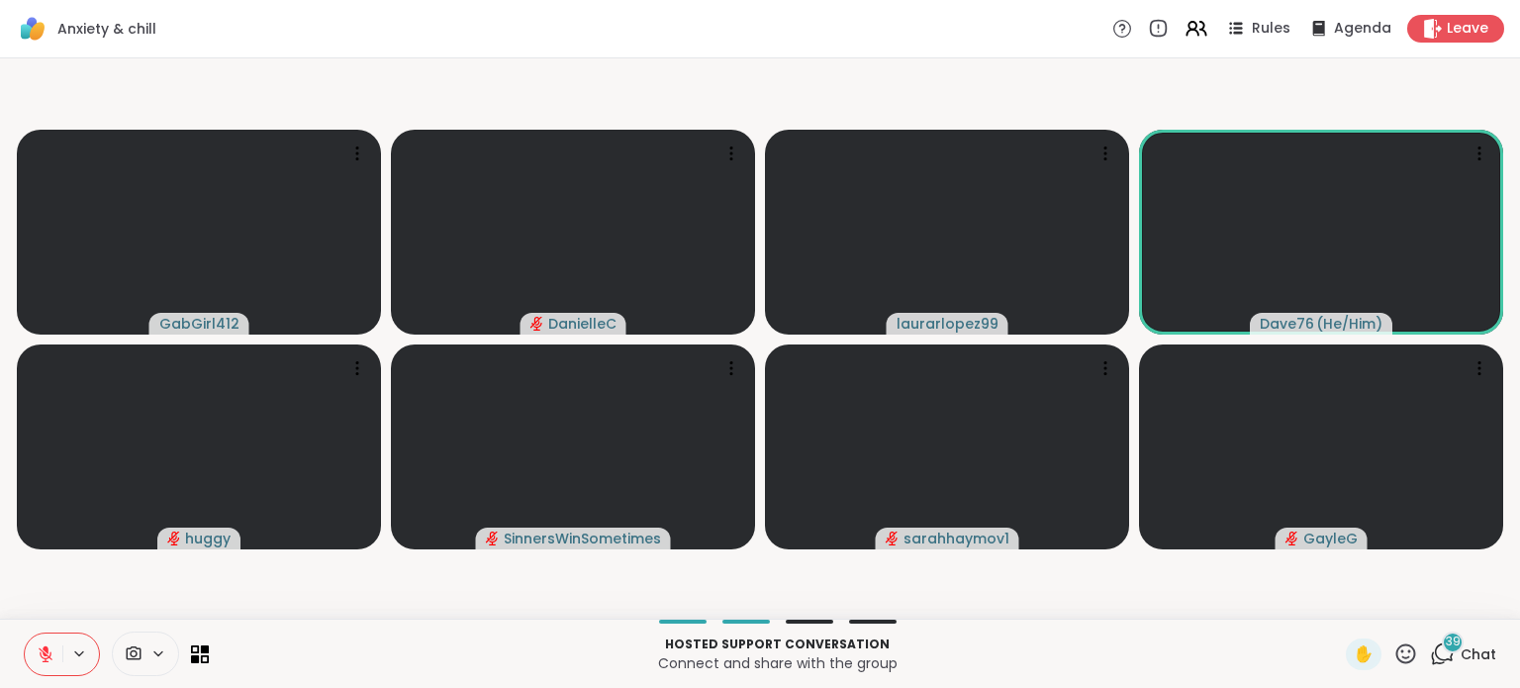
click at [47, 656] on icon at bounding box center [46, 654] width 18 height 18
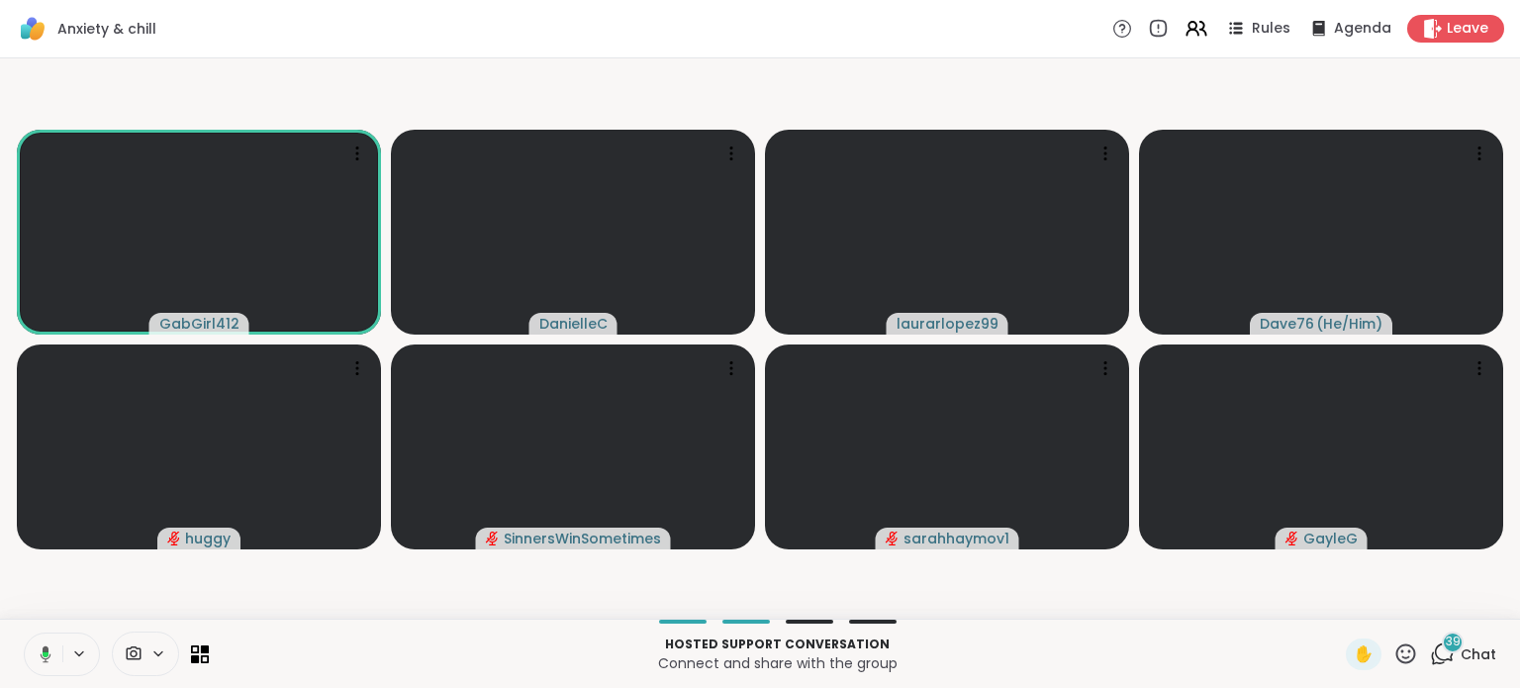
click at [47, 656] on icon at bounding box center [46, 653] width 6 height 5
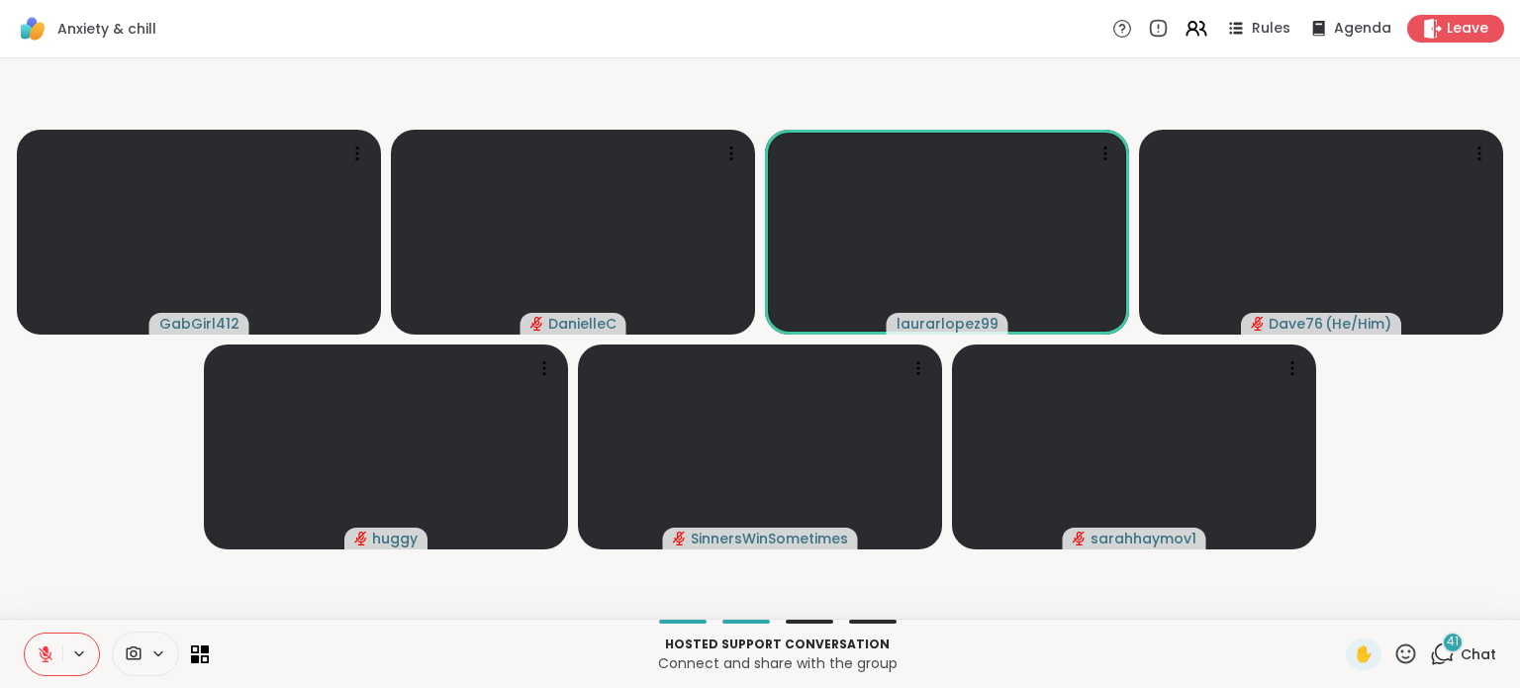
click at [44, 650] on icon at bounding box center [46, 649] width 6 height 8
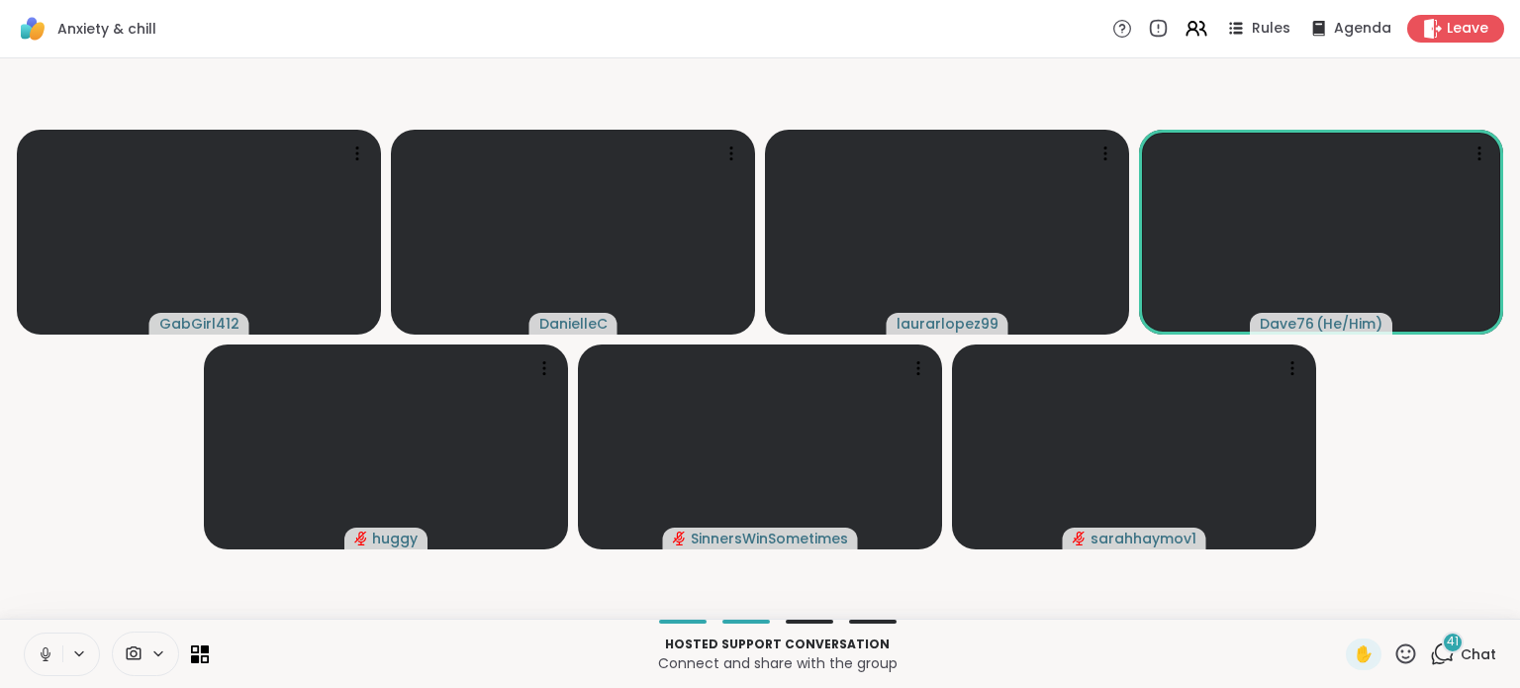
click at [44, 650] on icon at bounding box center [46, 654] width 18 height 18
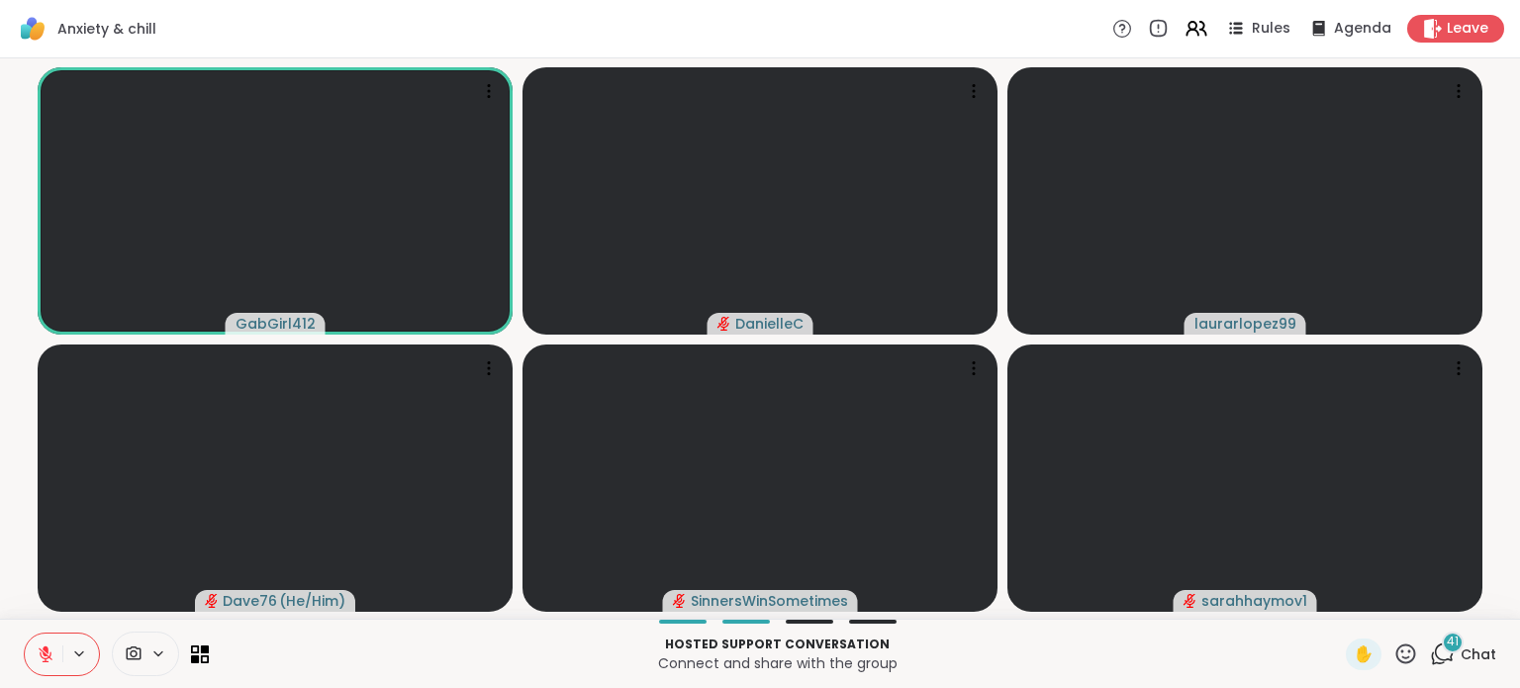
click at [44, 650] on icon at bounding box center [46, 649] width 6 height 8
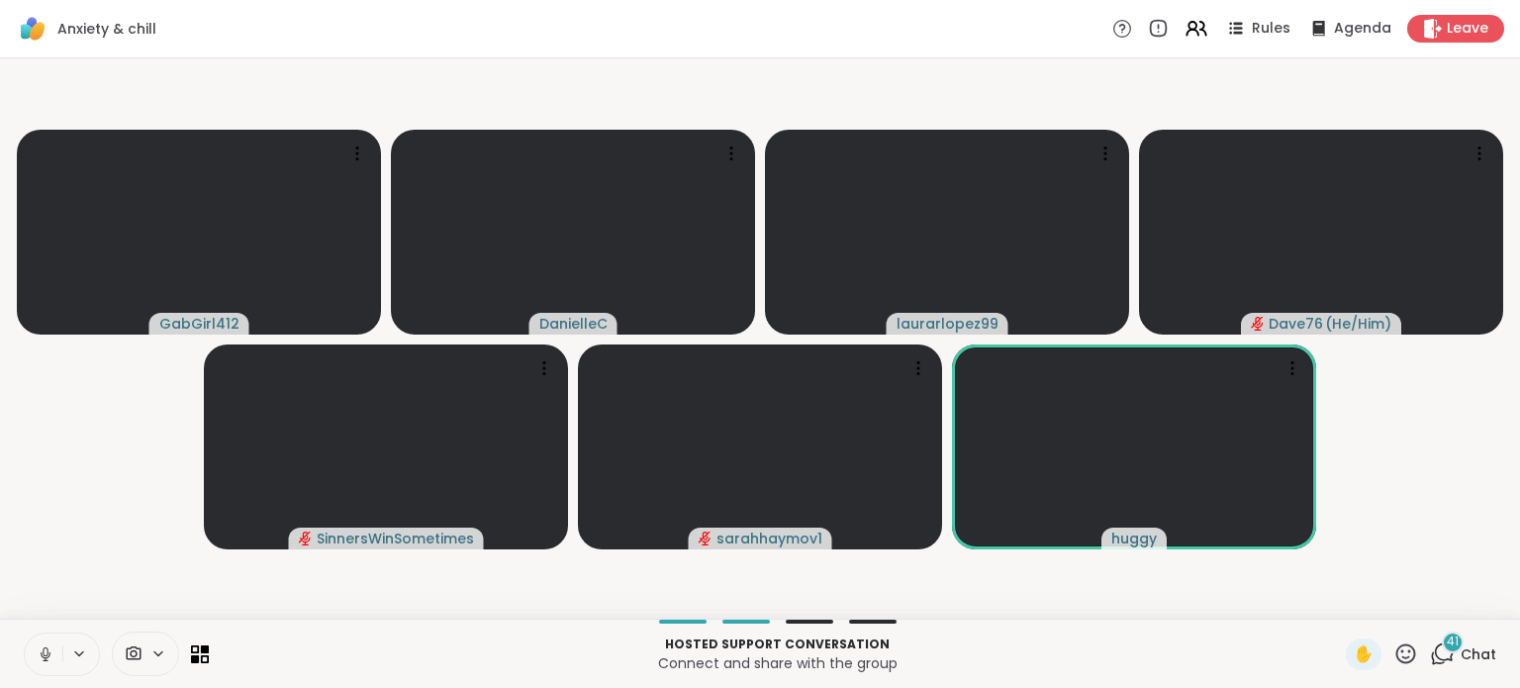
click at [44, 650] on icon at bounding box center [46, 654] width 18 height 18
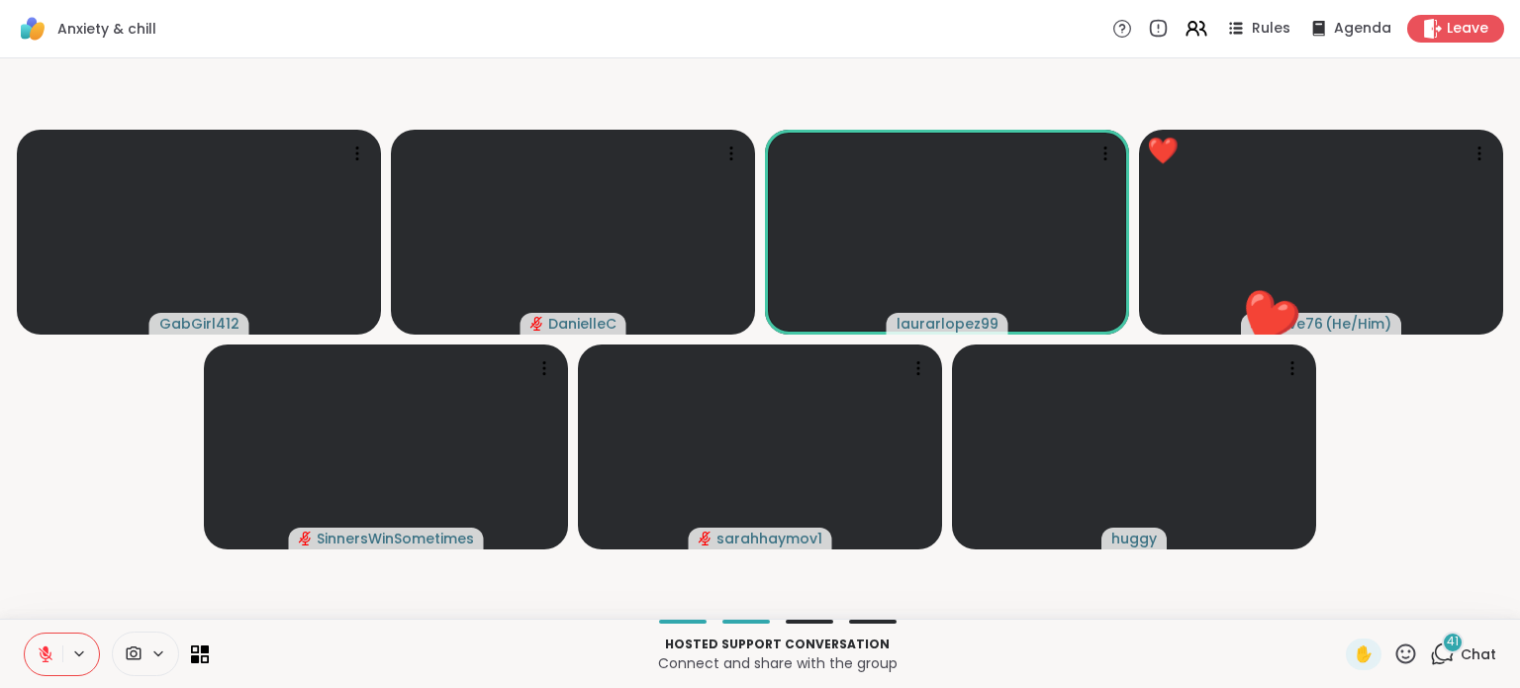
click at [44, 652] on icon at bounding box center [46, 654] width 14 height 14
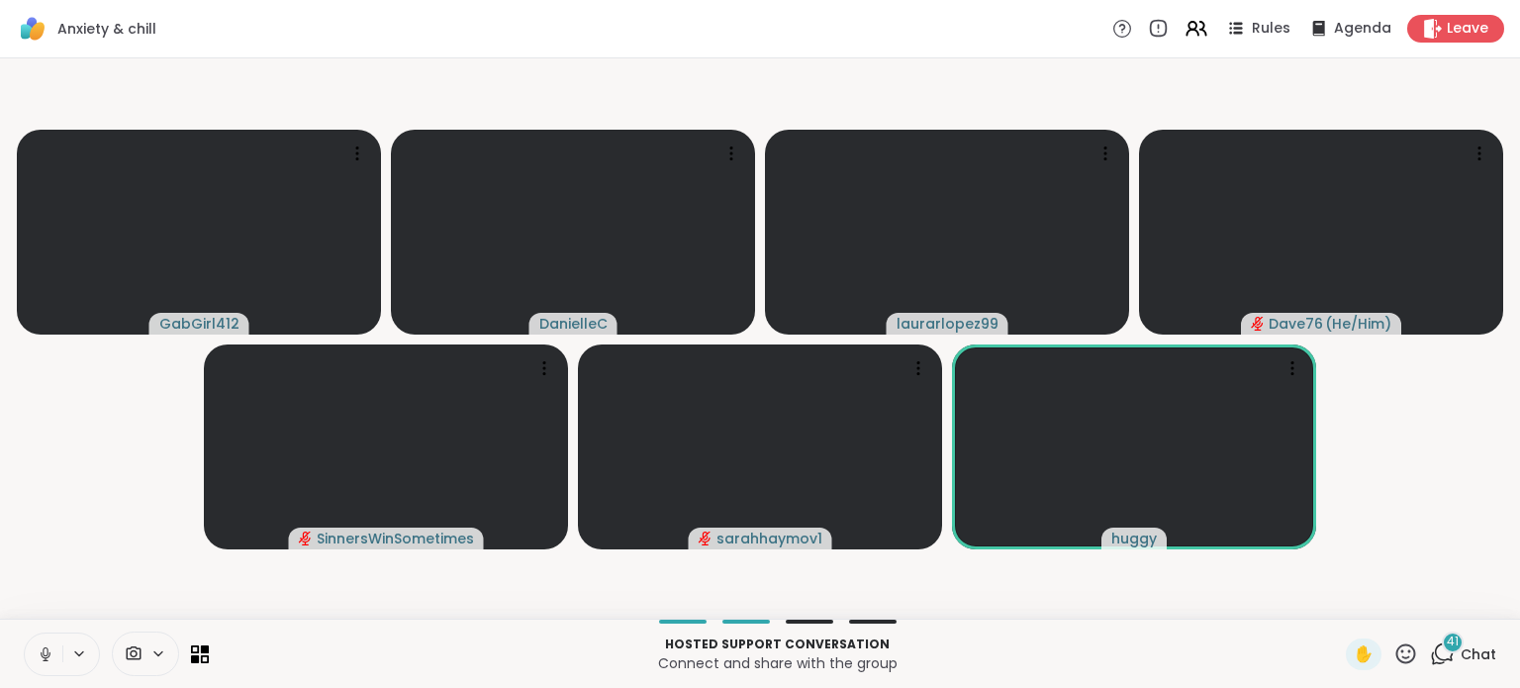
click at [44, 654] on icon at bounding box center [46, 654] width 18 height 18
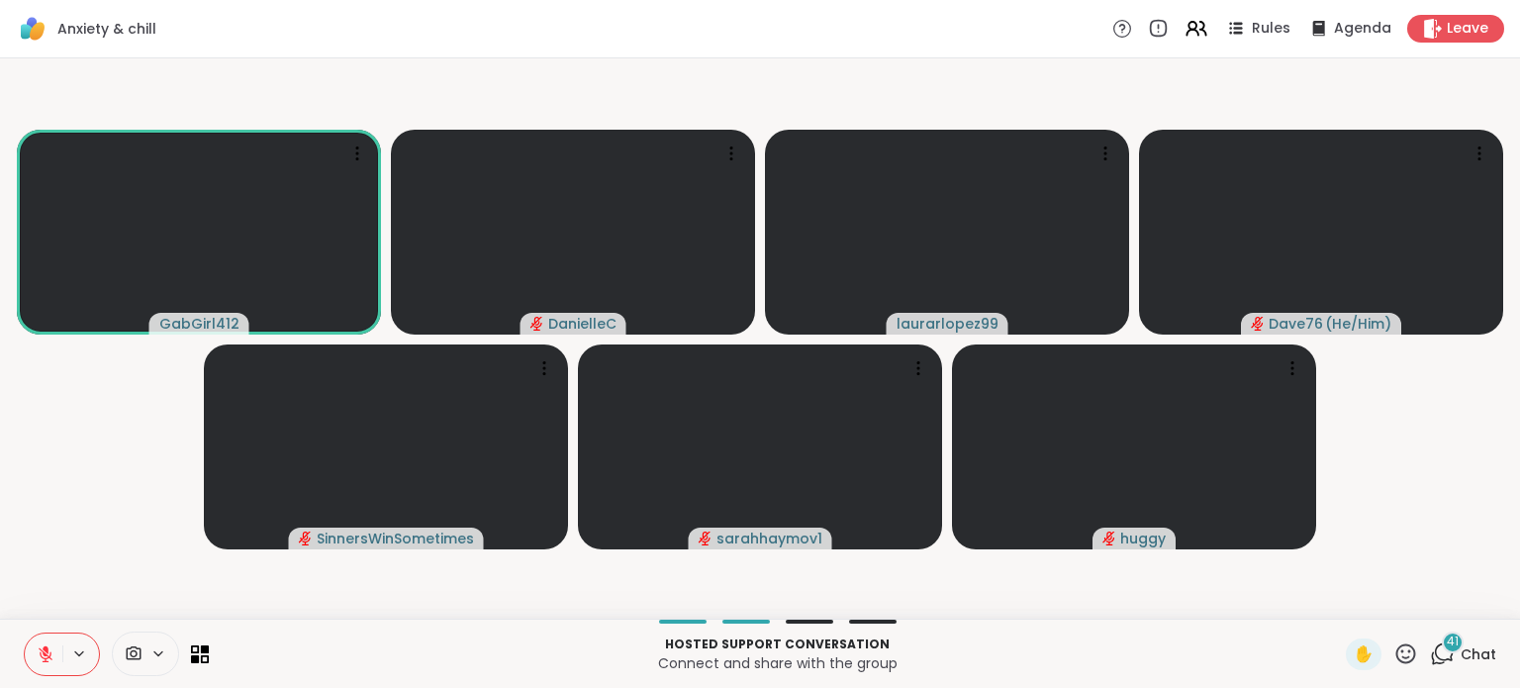
click at [44, 650] on icon at bounding box center [46, 649] width 6 height 8
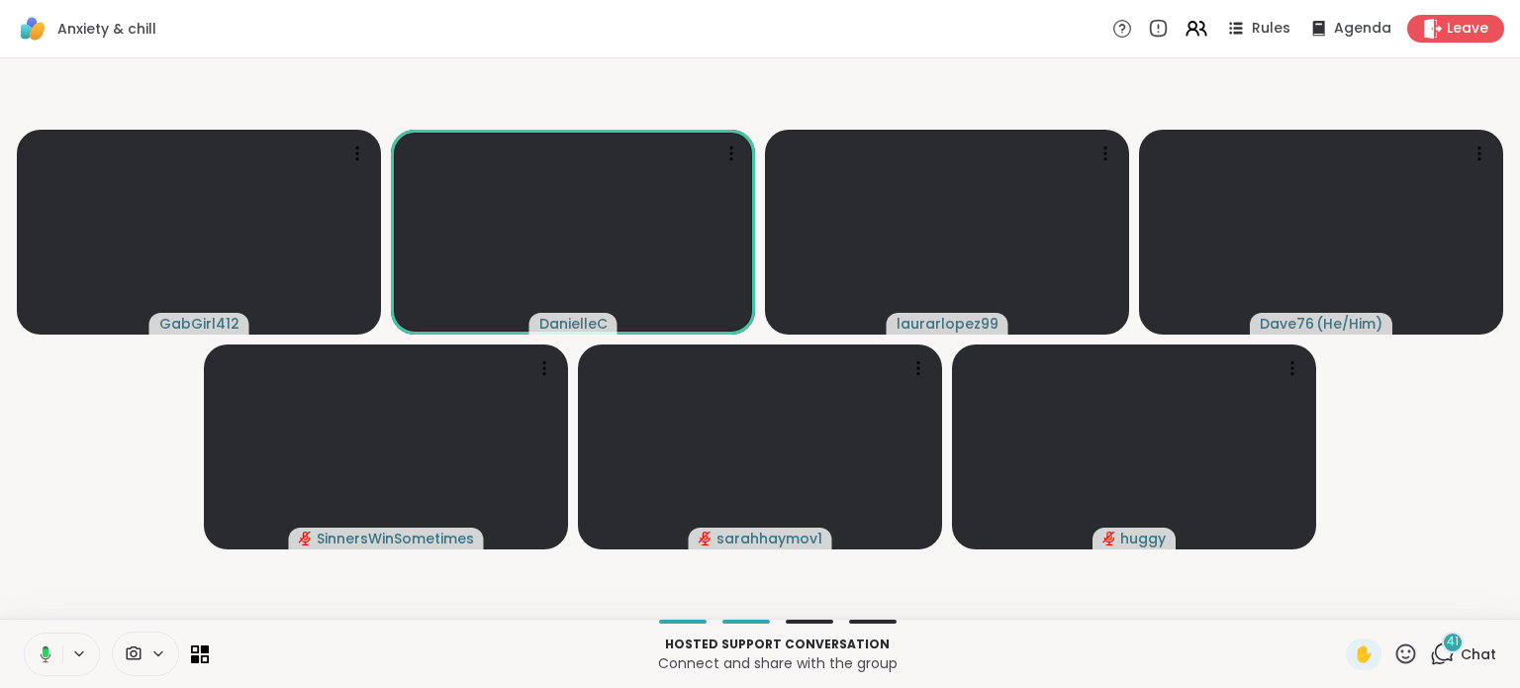
click at [46, 651] on rect at bounding box center [46, 652] width 6 height 9
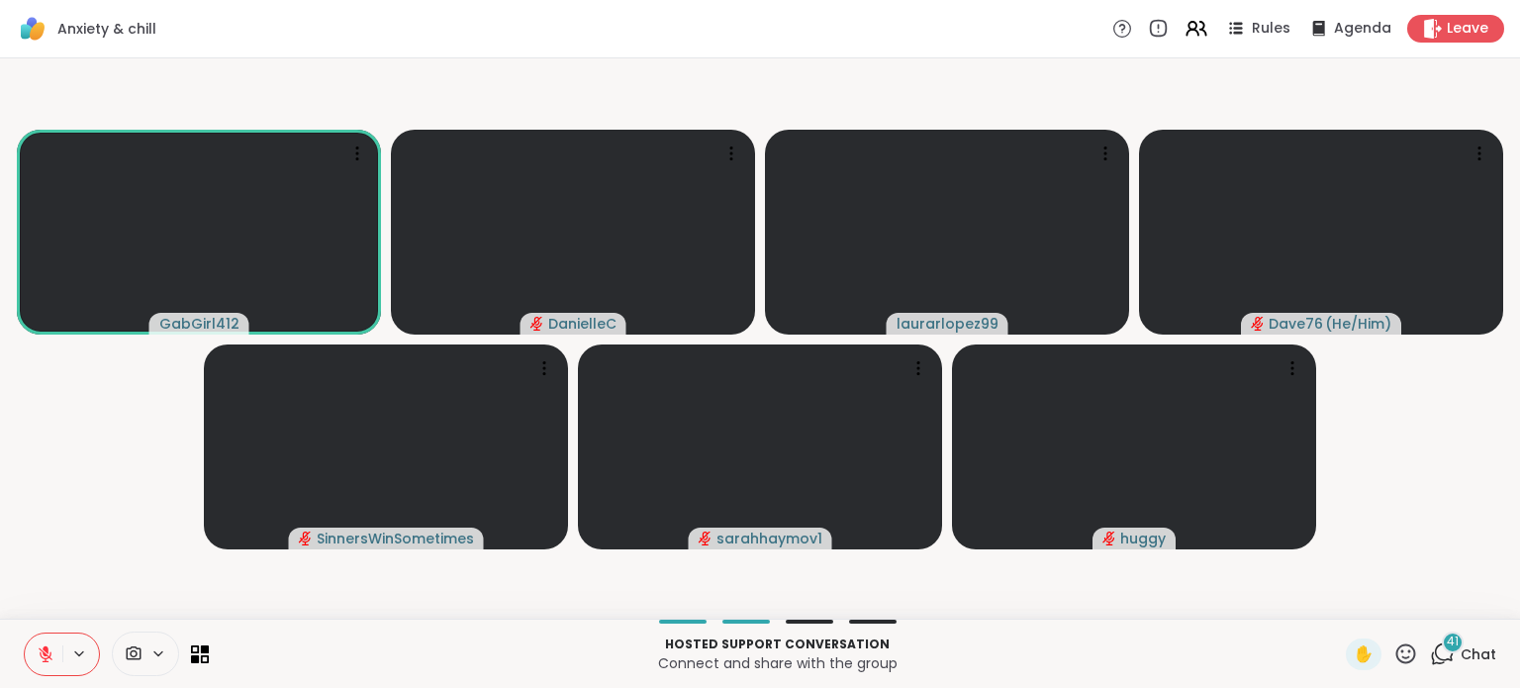
click at [49, 649] on icon at bounding box center [46, 654] width 18 height 18
click at [46, 652] on icon at bounding box center [46, 654] width 18 height 18
click at [1430, 656] on icon at bounding box center [1442, 653] width 25 height 25
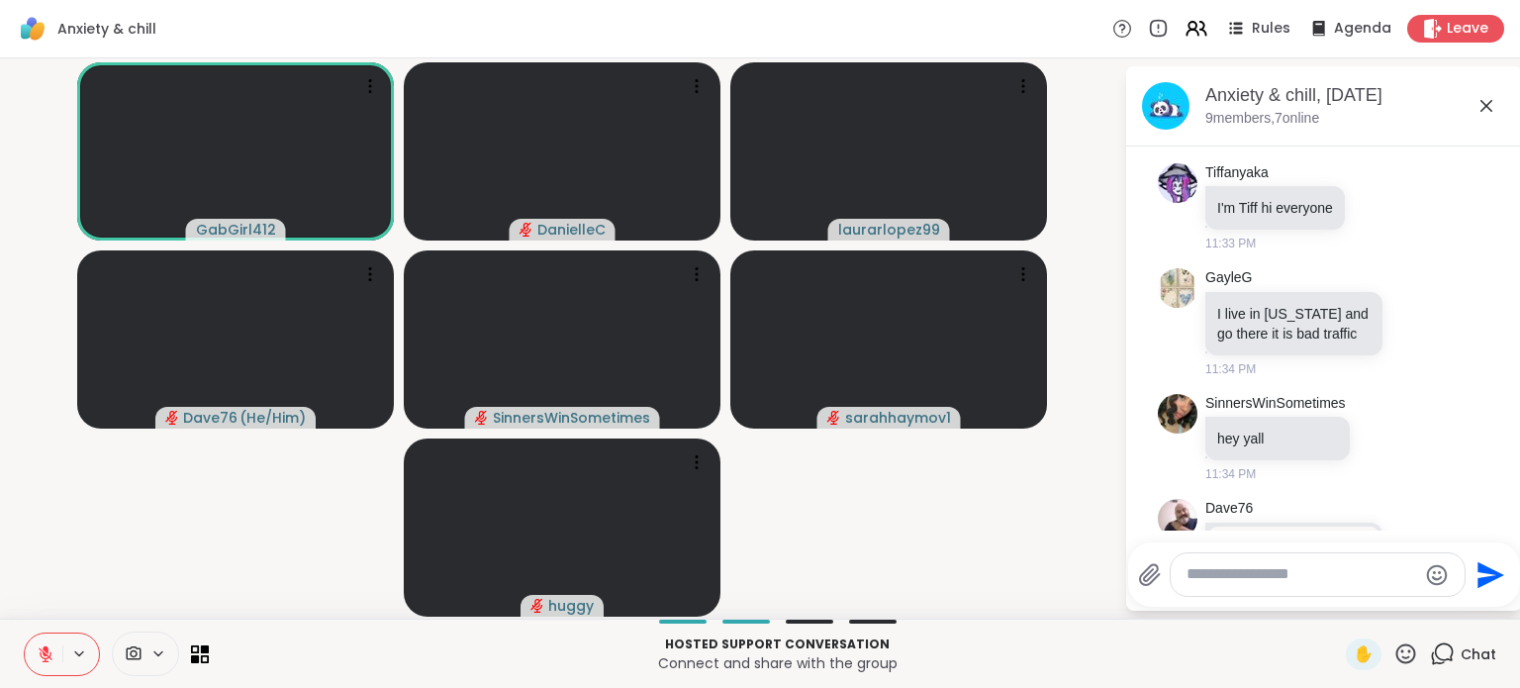
scroll to position [396, 0]
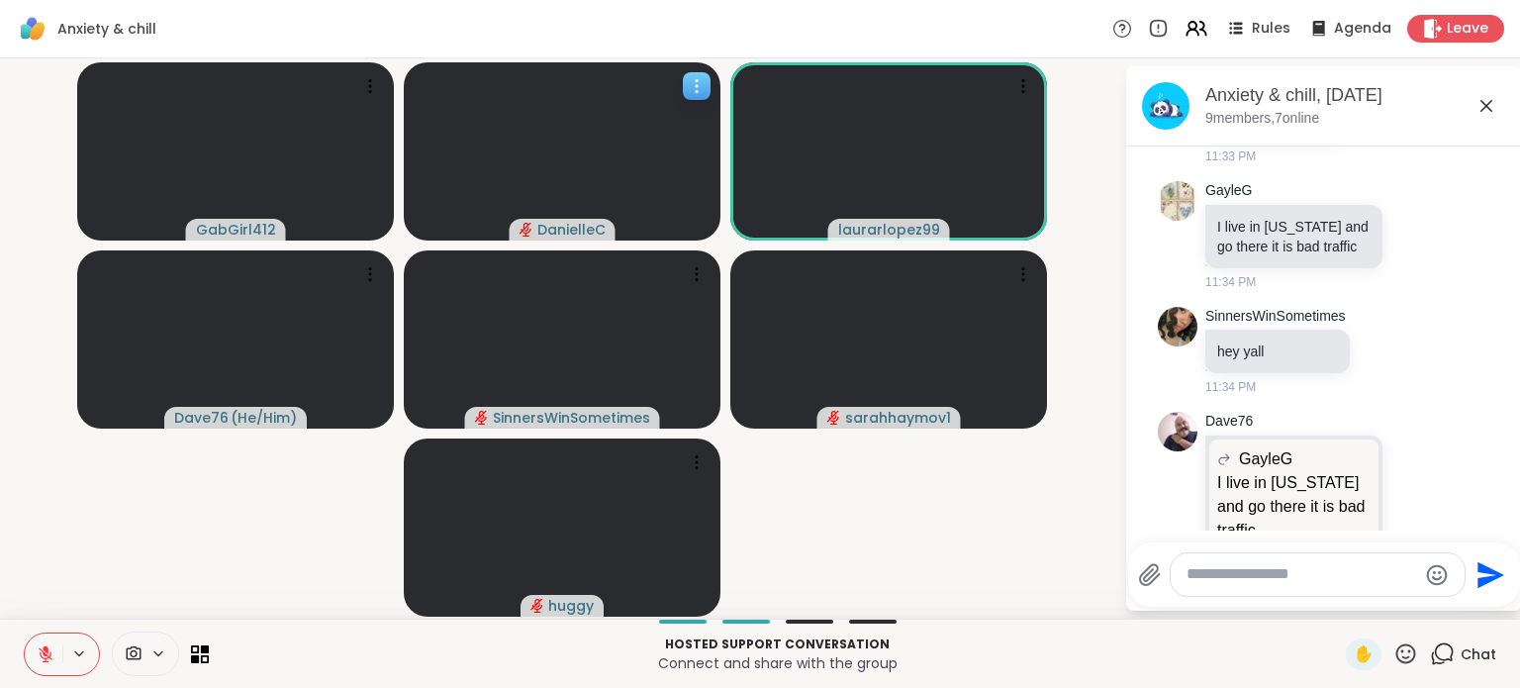
click at [697, 86] on icon at bounding box center [697, 86] width 20 height 20
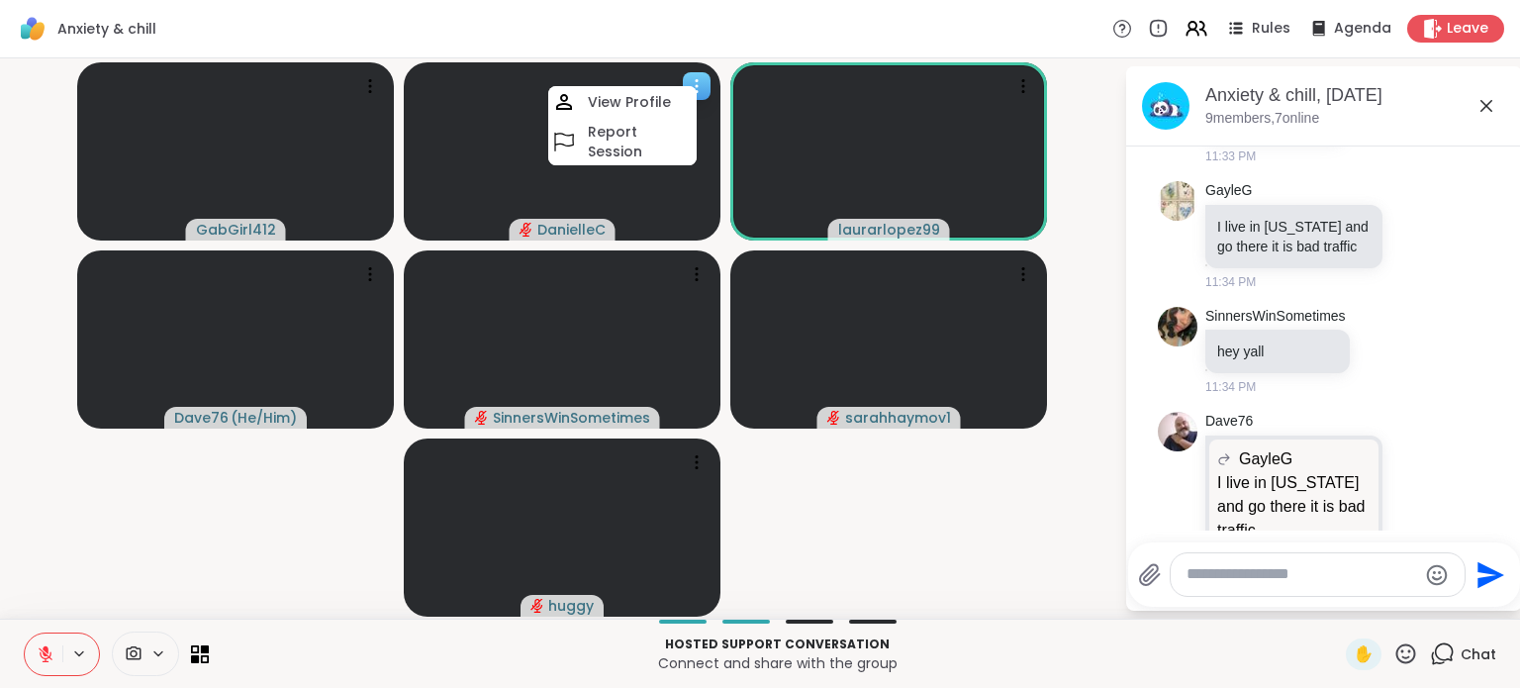
click at [697, 86] on icon at bounding box center [697, 86] width 2 height 2
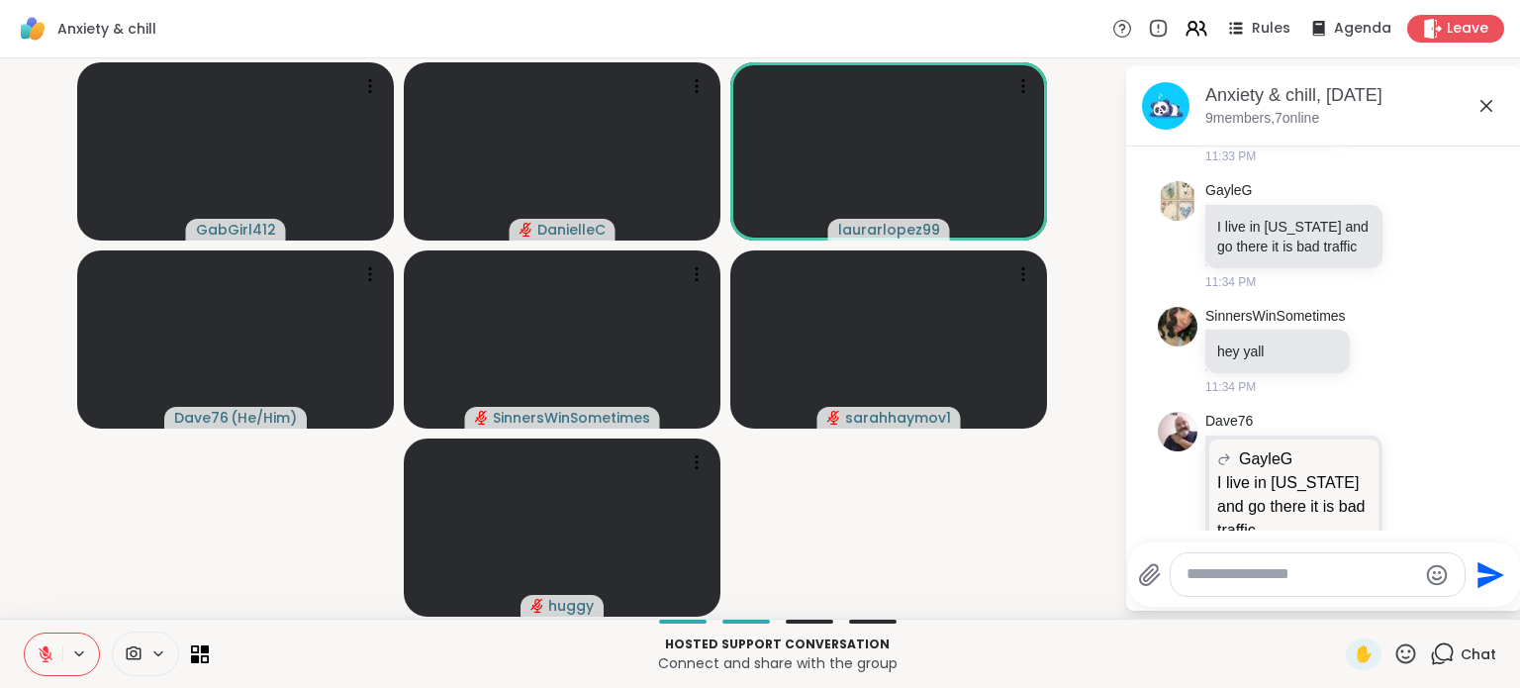
click at [159, 656] on icon at bounding box center [158, 653] width 16 height 17
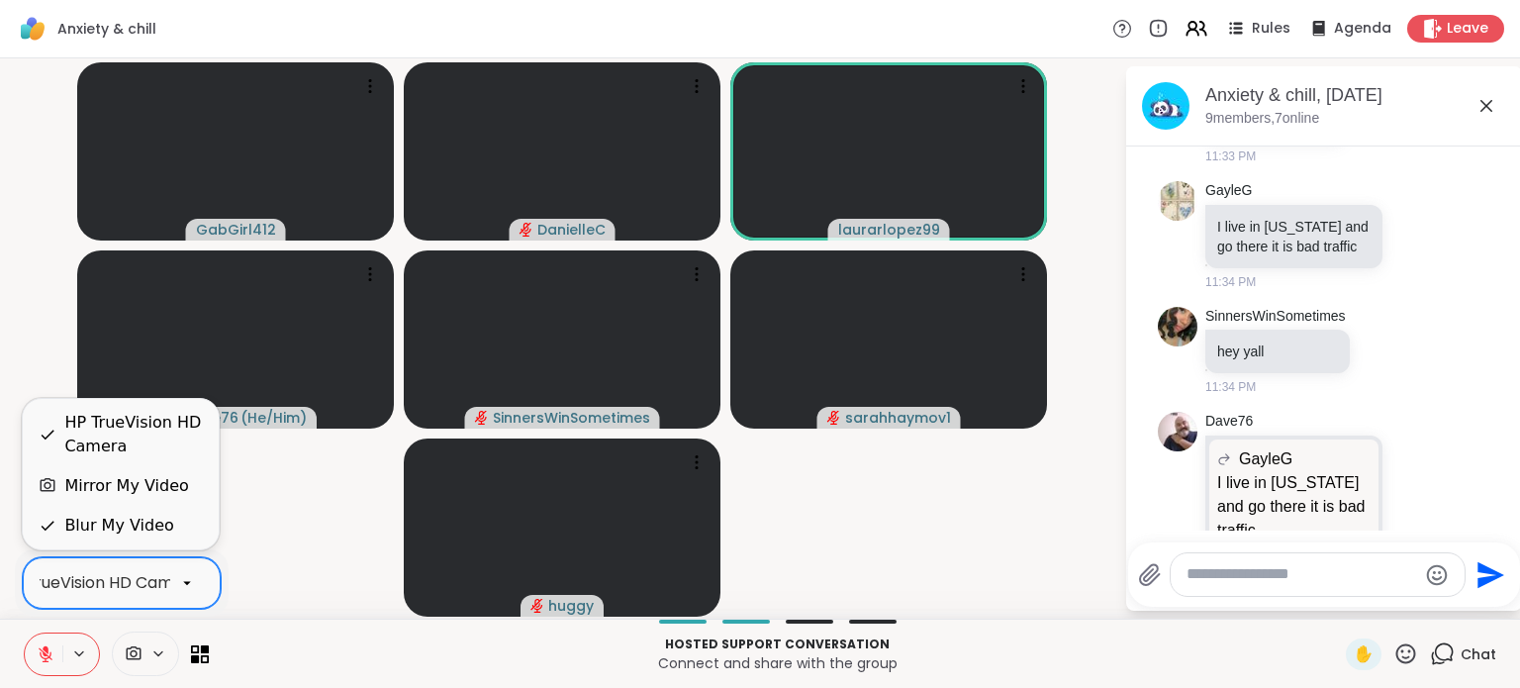
click at [176, 593] on div at bounding box center [187, 583] width 34 height 34
click at [151, 423] on div "HP TrueVision HD Camera" at bounding box center [133, 435] width 139 height 48
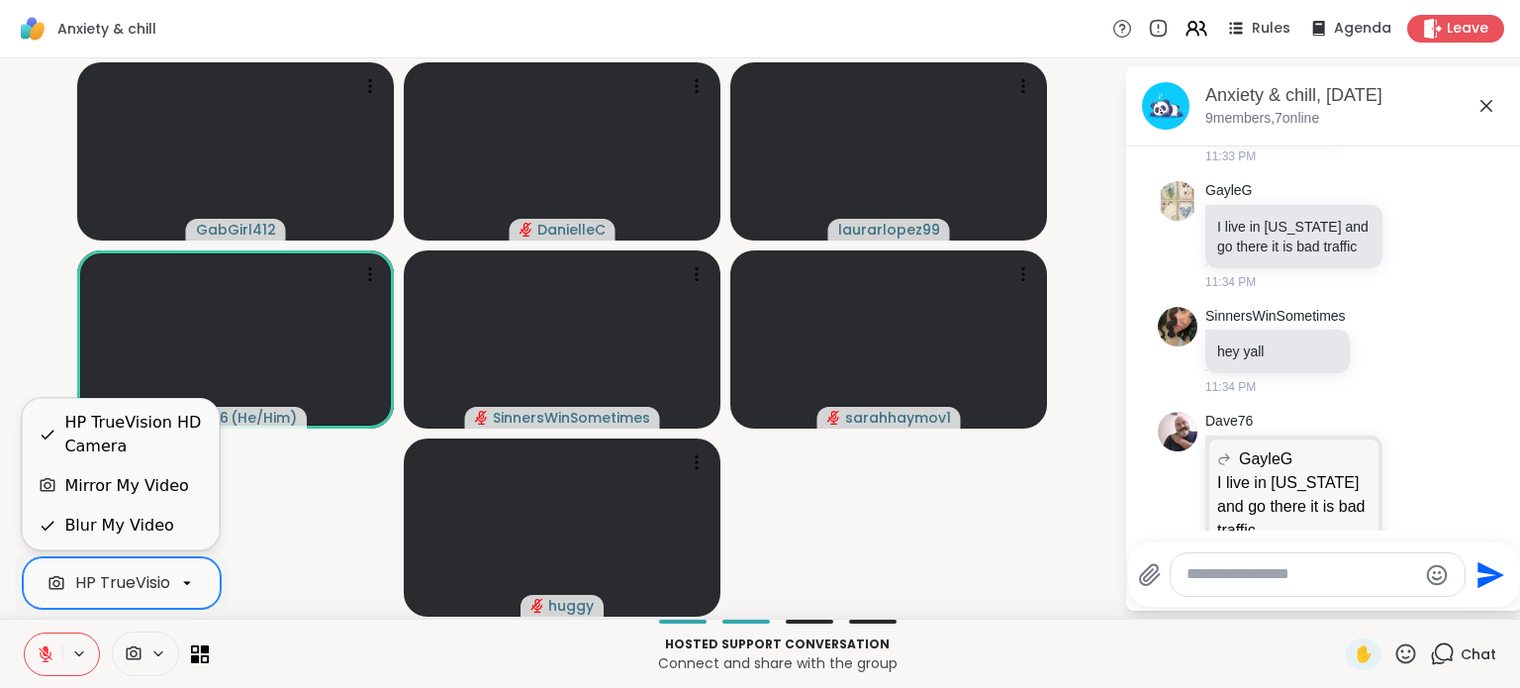
click at [135, 588] on div "HP TrueVision HD Camera" at bounding box center [175, 583] width 200 height 24
click at [132, 490] on div "Mirror My Video" at bounding box center [126, 486] width 124 height 24
click at [137, 592] on div "HP TrueVision HD Camera" at bounding box center [175, 583] width 200 height 24
click at [106, 486] on div "Mirror My Video" at bounding box center [126, 486] width 124 height 24
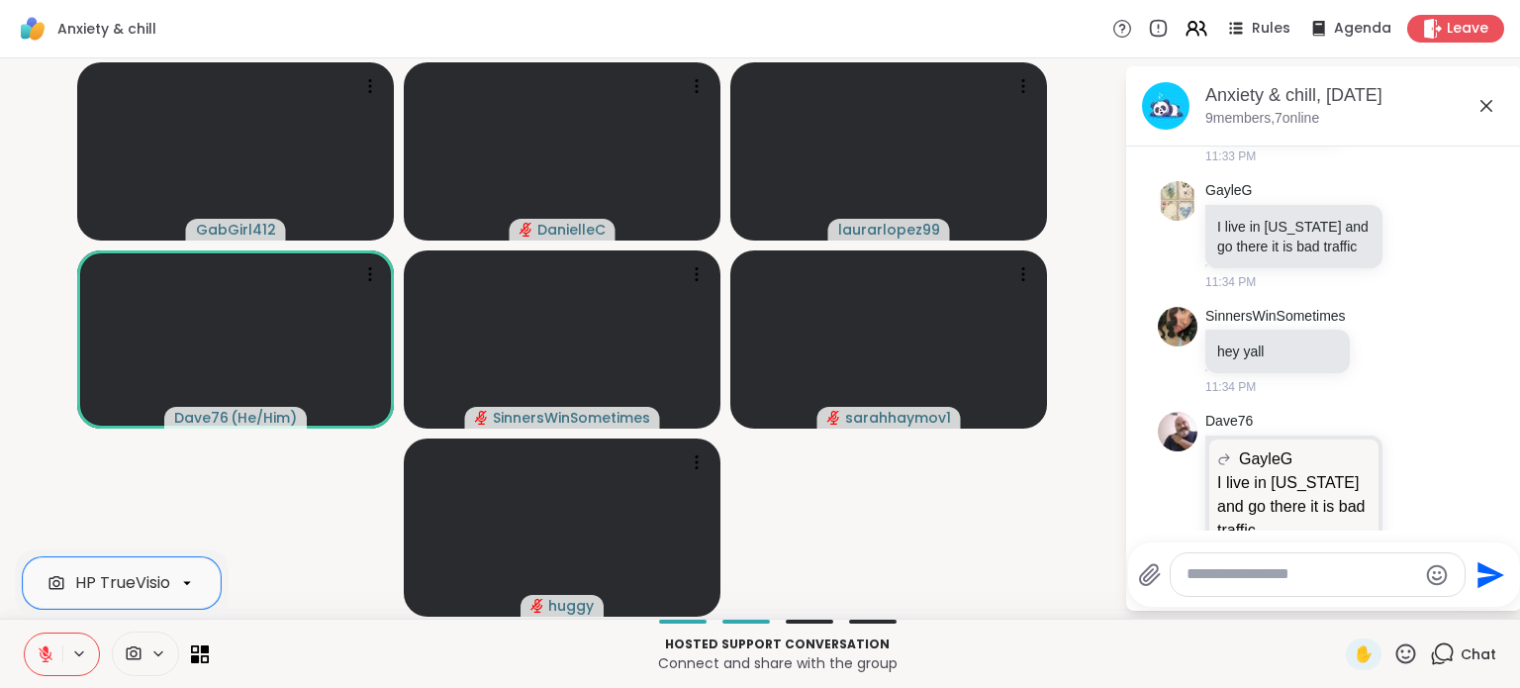
click at [135, 656] on icon at bounding box center [134, 653] width 15 height 14
click at [139, 655] on icon at bounding box center [134, 653] width 18 height 19
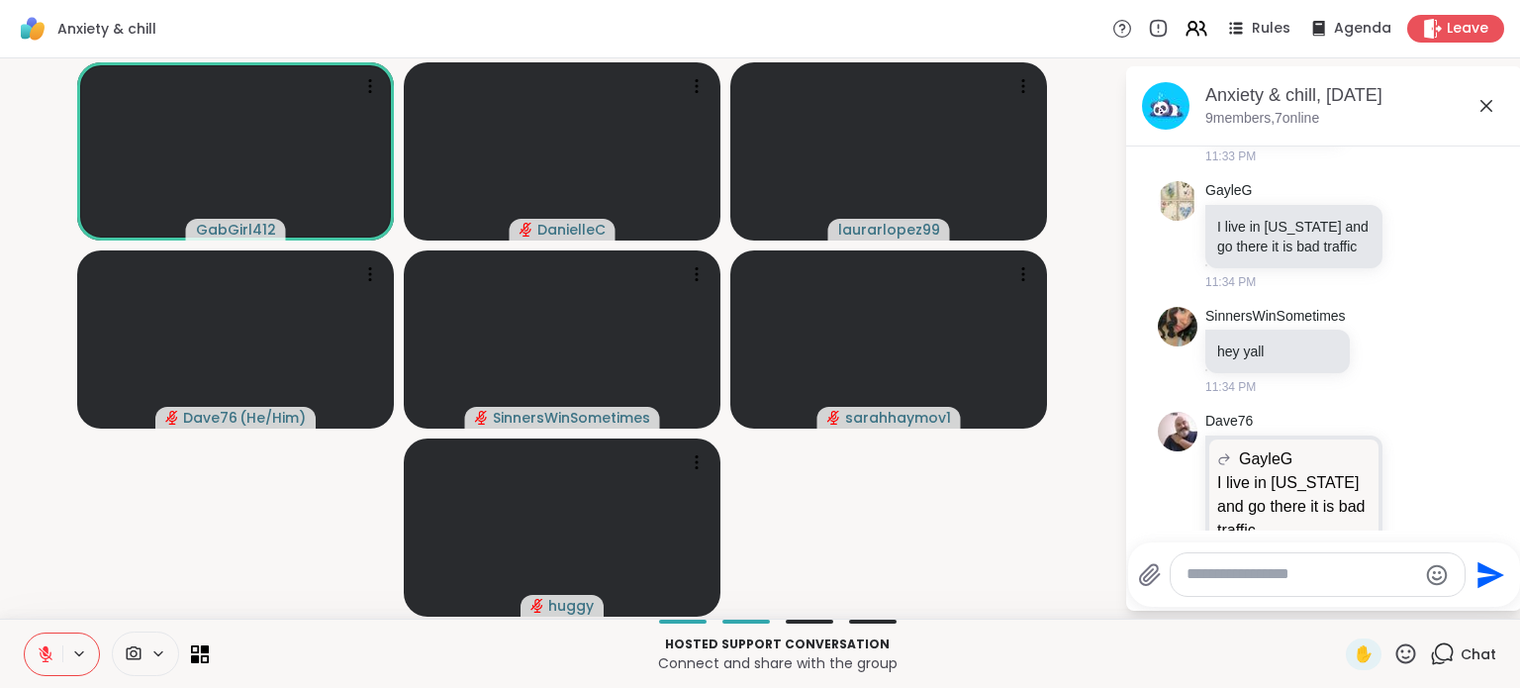
click at [153, 656] on icon at bounding box center [158, 653] width 16 height 17
click at [154, 656] on icon at bounding box center [158, 653] width 16 height 17
click at [155, 651] on icon at bounding box center [158, 653] width 16 height 17
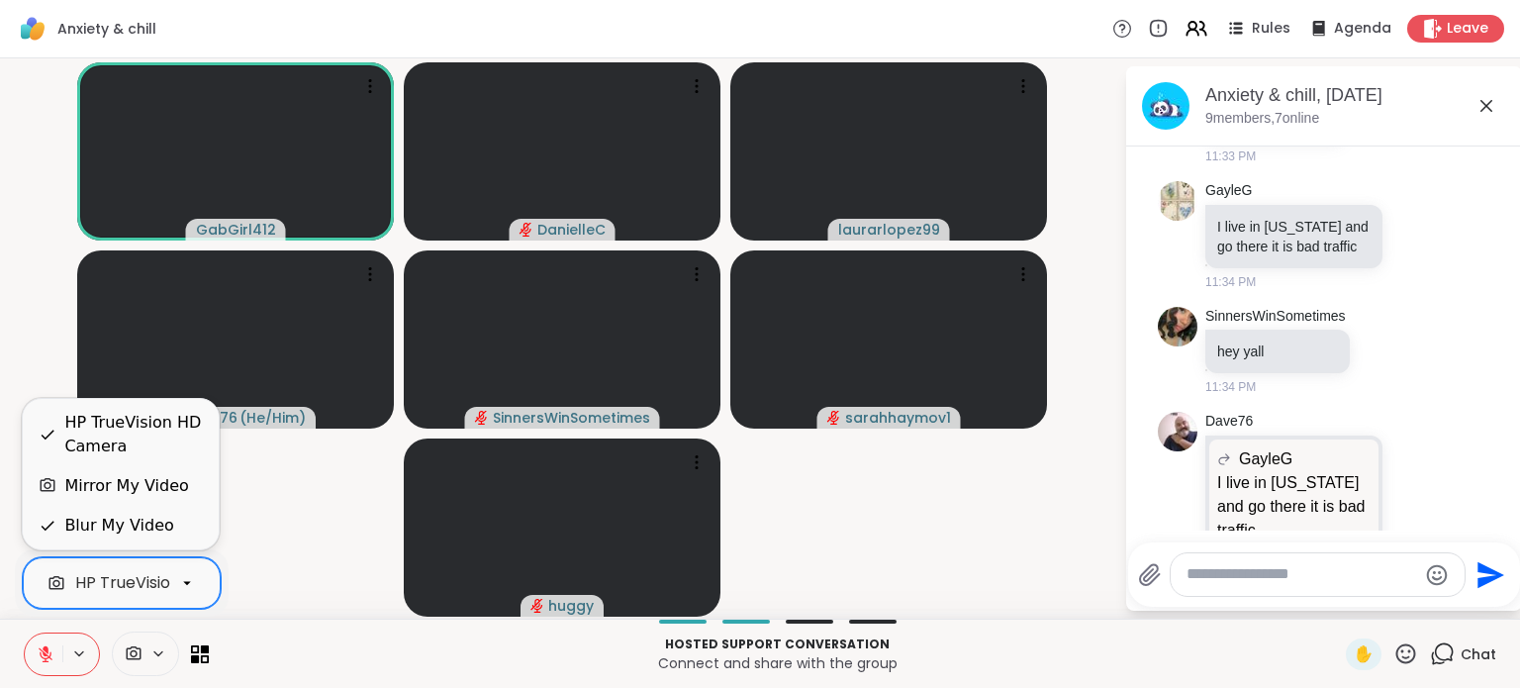
click at [158, 589] on div "HP TrueVision HD Camera" at bounding box center [175, 583] width 200 height 24
click at [139, 438] on div "HP TrueVision HD Camera" at bounding box center [133, 435] width 139 height 48
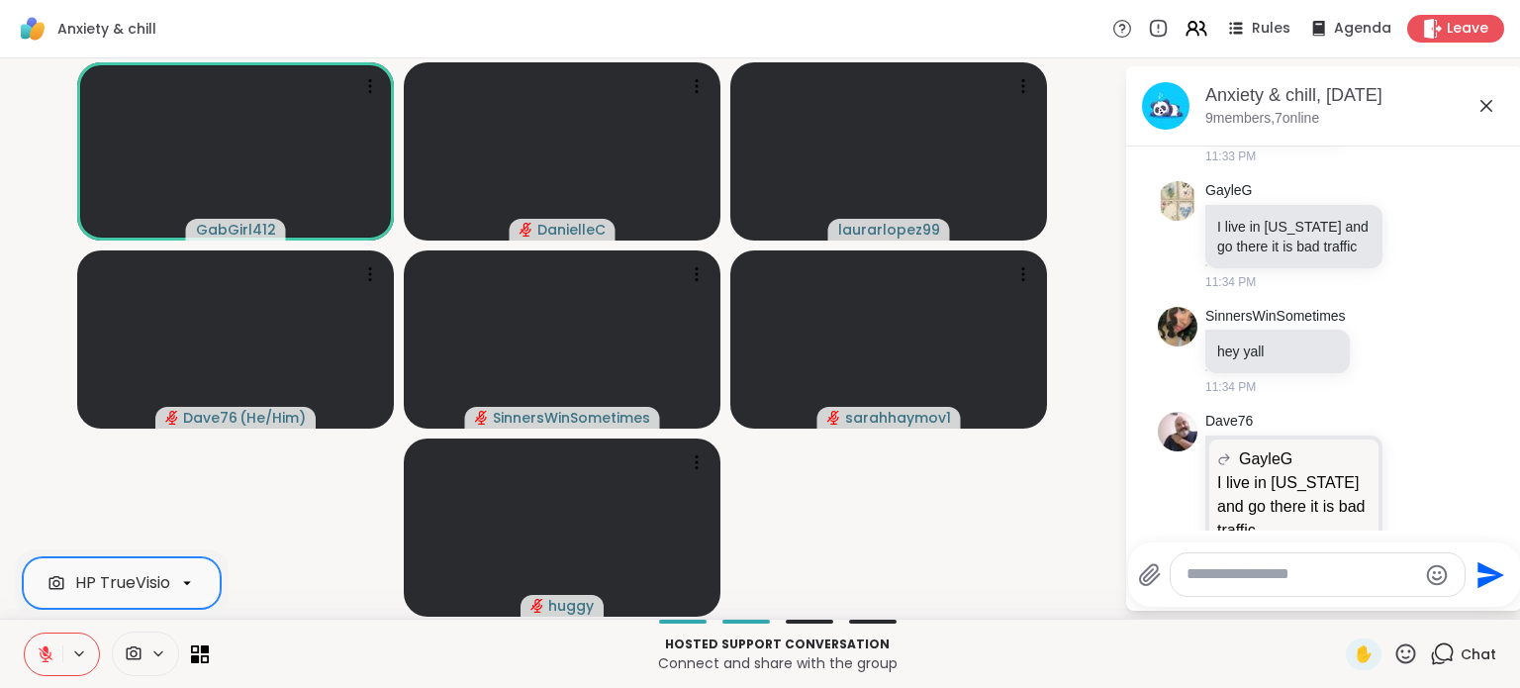
click at [1430, 652] on icon at bounding box center [1442, 653] width 25 height 25
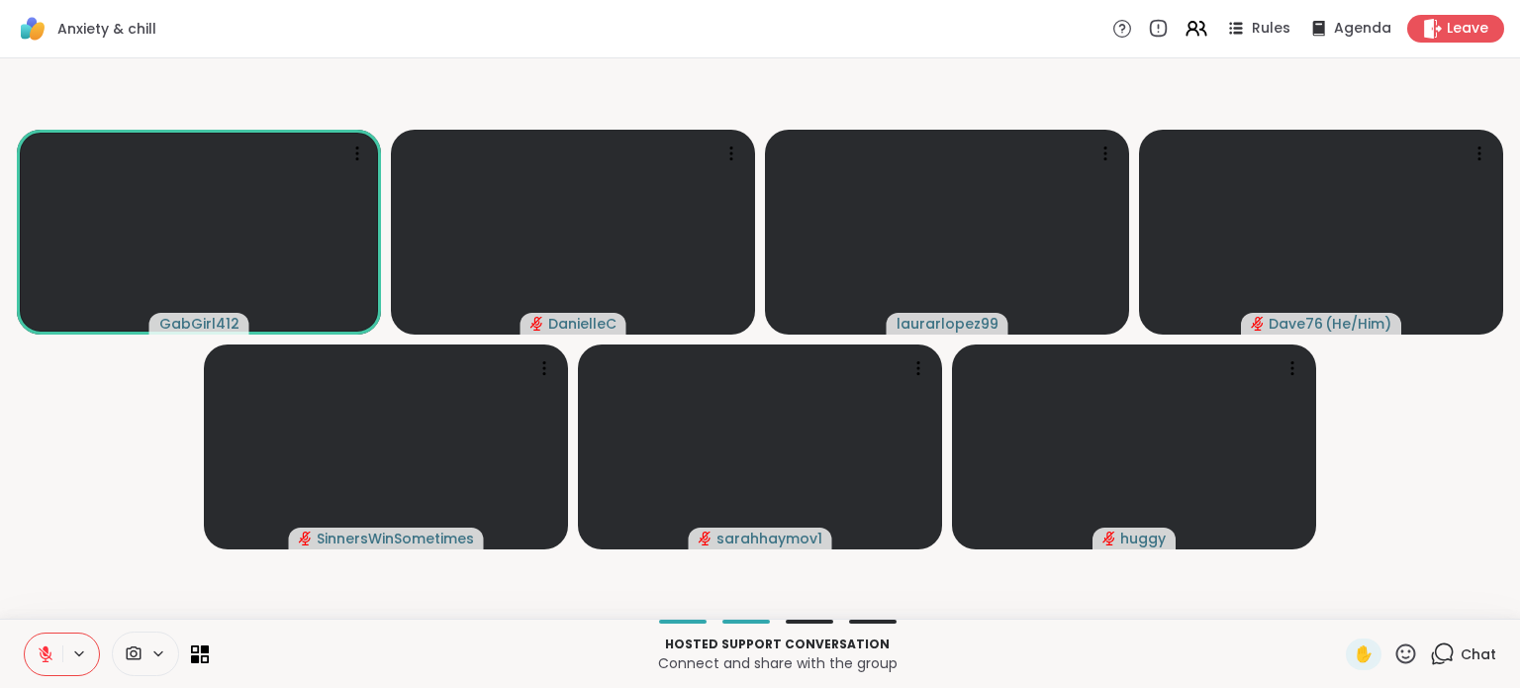
click at [59, 659] on button at bounding box center [44, 654] width 38 height 42
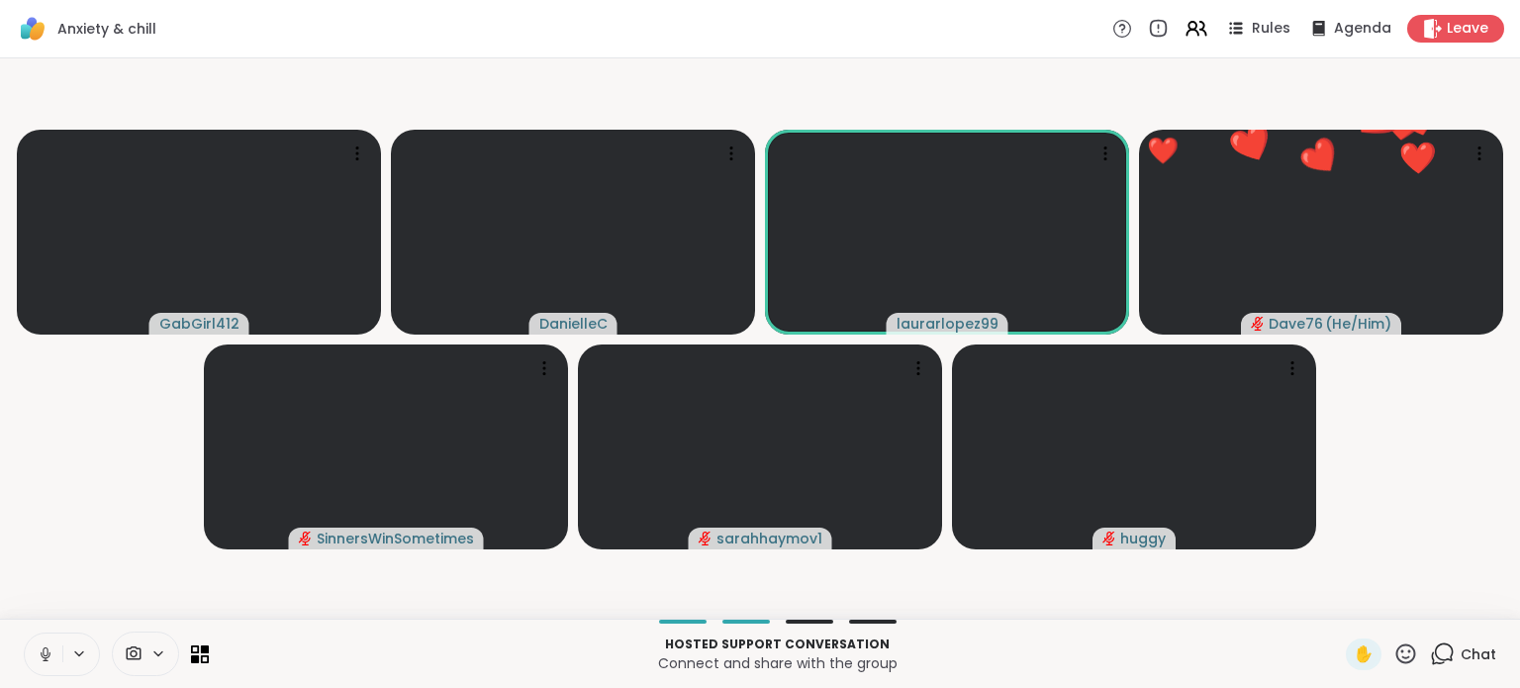
click at [46, 651] on icon at bounding box center [46, 654] width 18 height 18
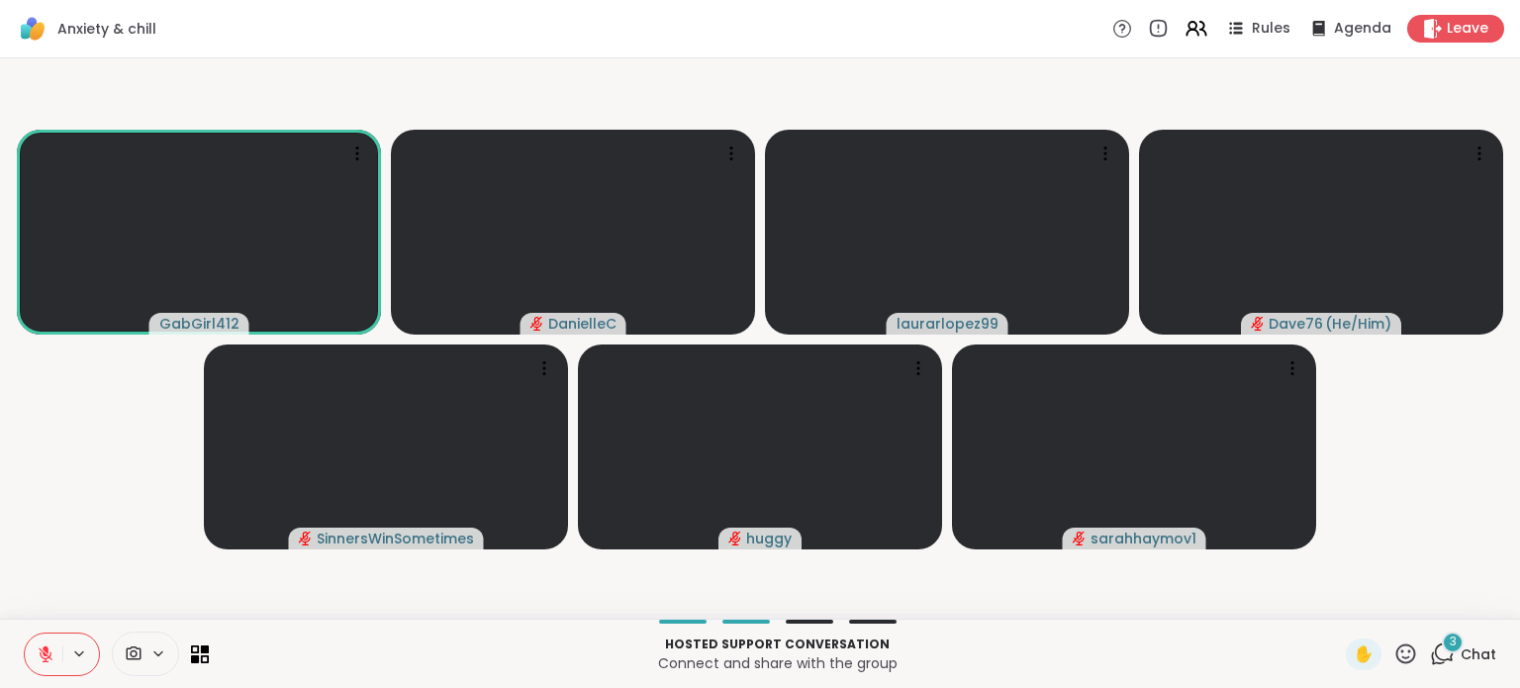
click at [1438, 655] on icon at bounding box center [1444, 652] width 19 height 18
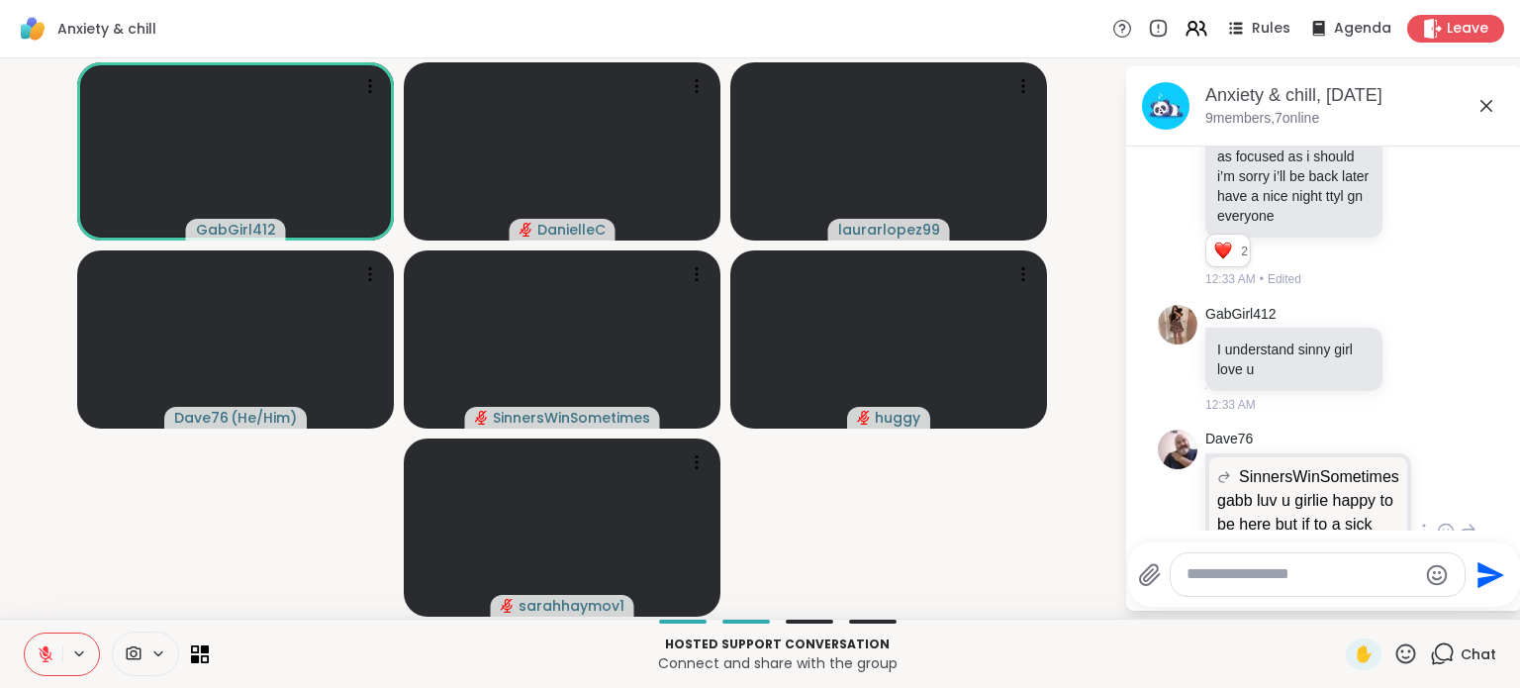
scroll to position [7273, 0]
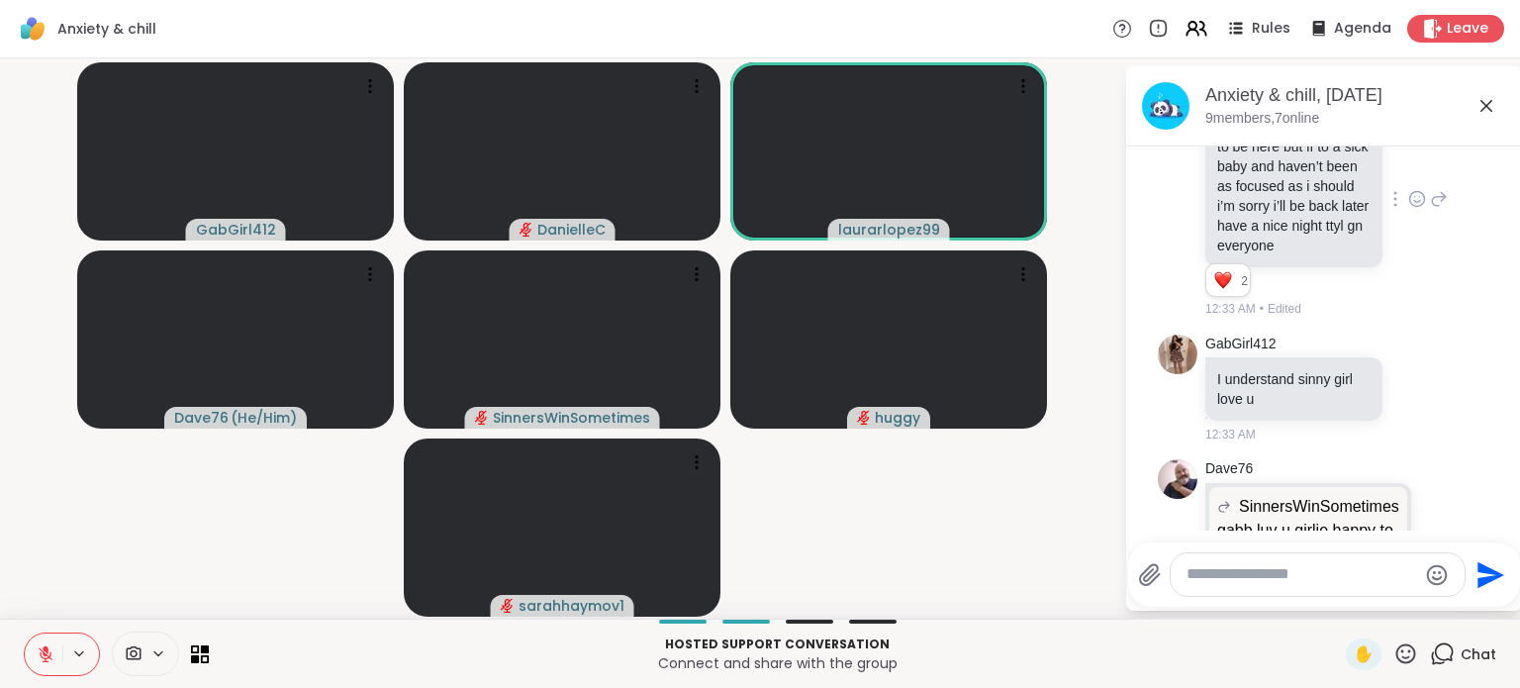
click at [1409, 209] on icon at bounding box center [1418, 199] width 18 height 20
click at [1409, 176] on div "Select Reaction: Heart" at bounding box center [1418, 167] width 18 height 18
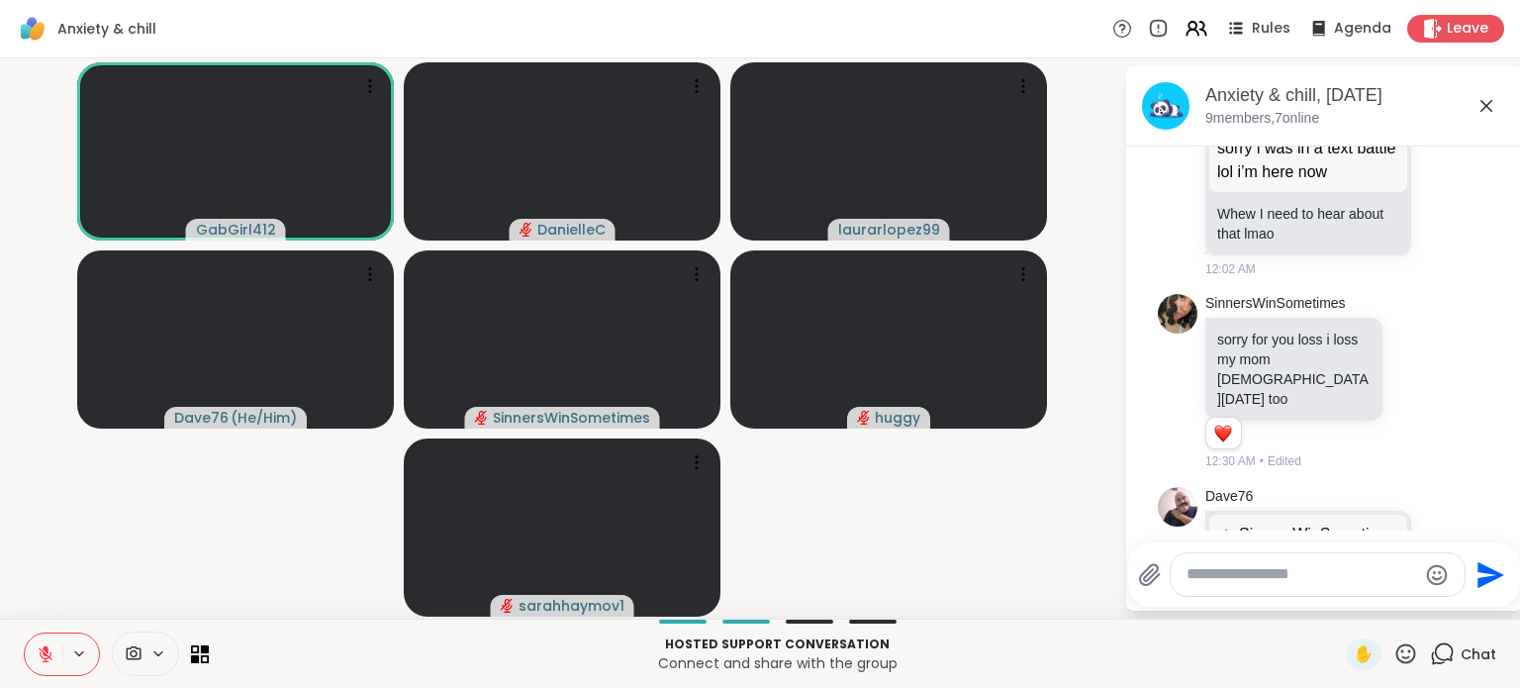
scroll to position [6778, 0]
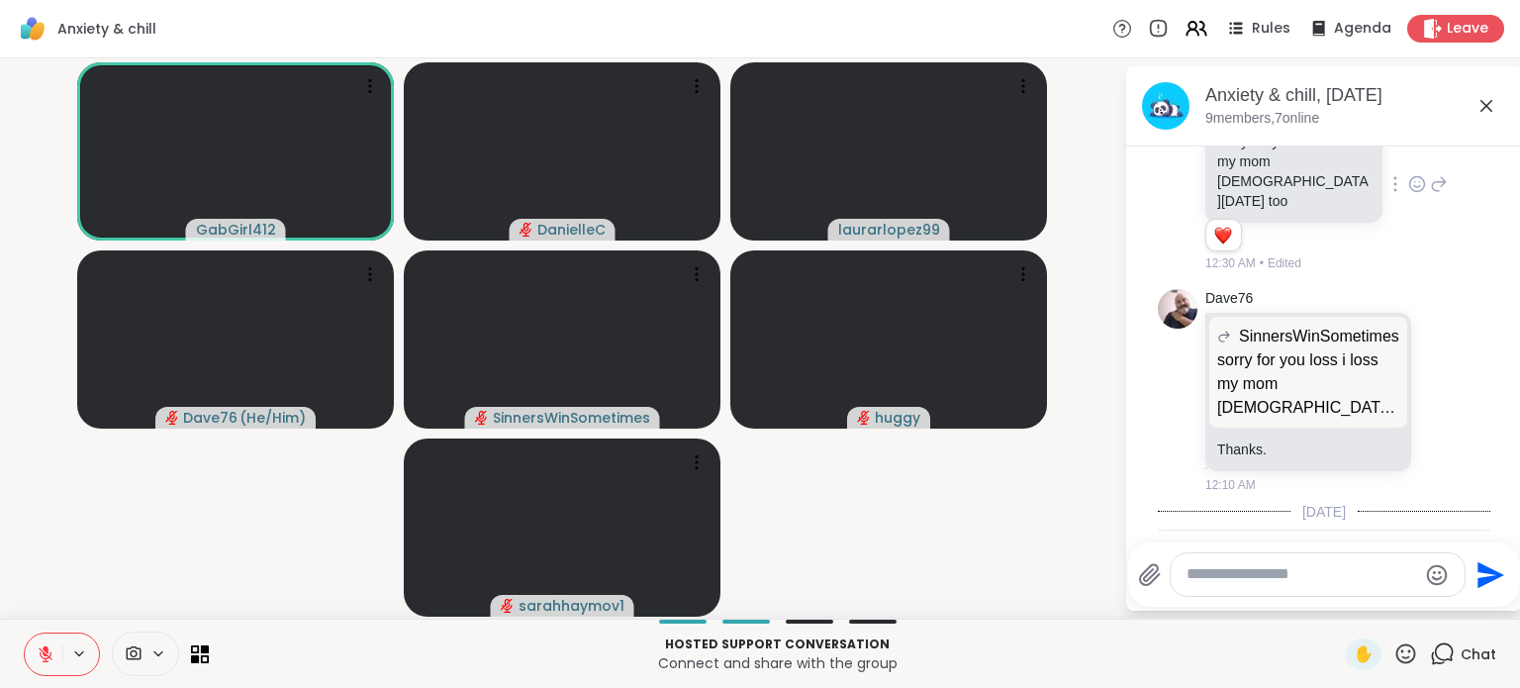
click at [1409, 194] on icon at bounding box center [1418, 184] width 18 height 20
click at [1409, 161] on div "Select Reaction: Heart" at bounding box center [1418, 153] width 18 height 18
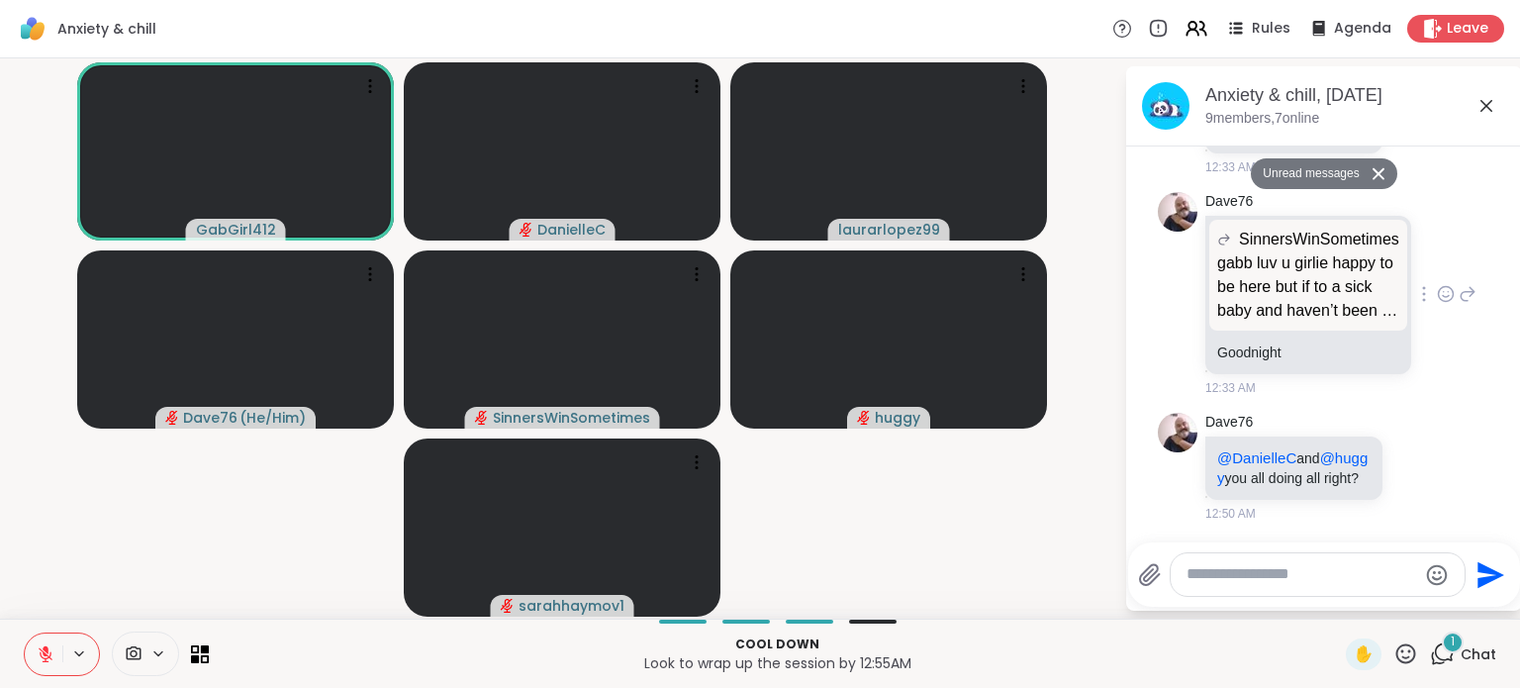
scroll to position [7668, 0]
click at [1228, 580] on textarea "Type your message" at bounding box center [1302, 574] width 231 height 21
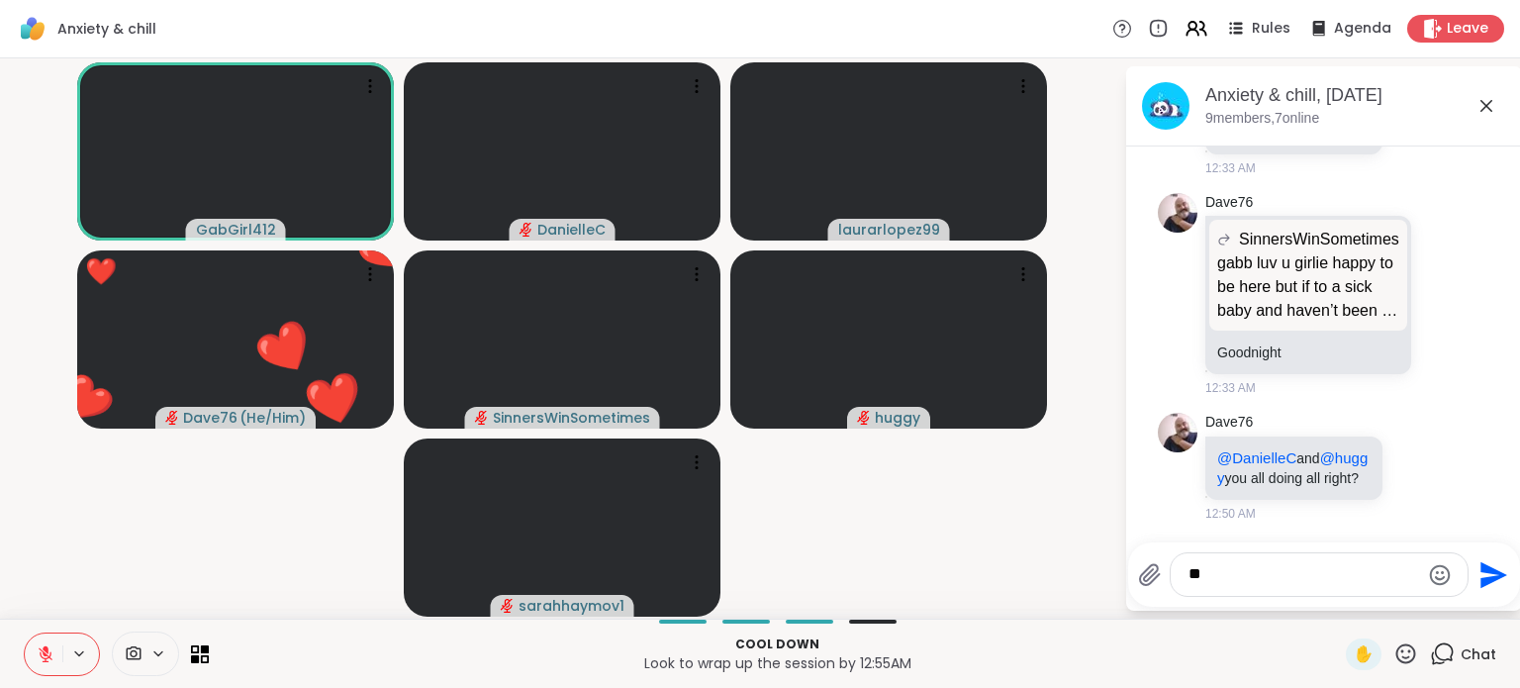
type textarea "***"
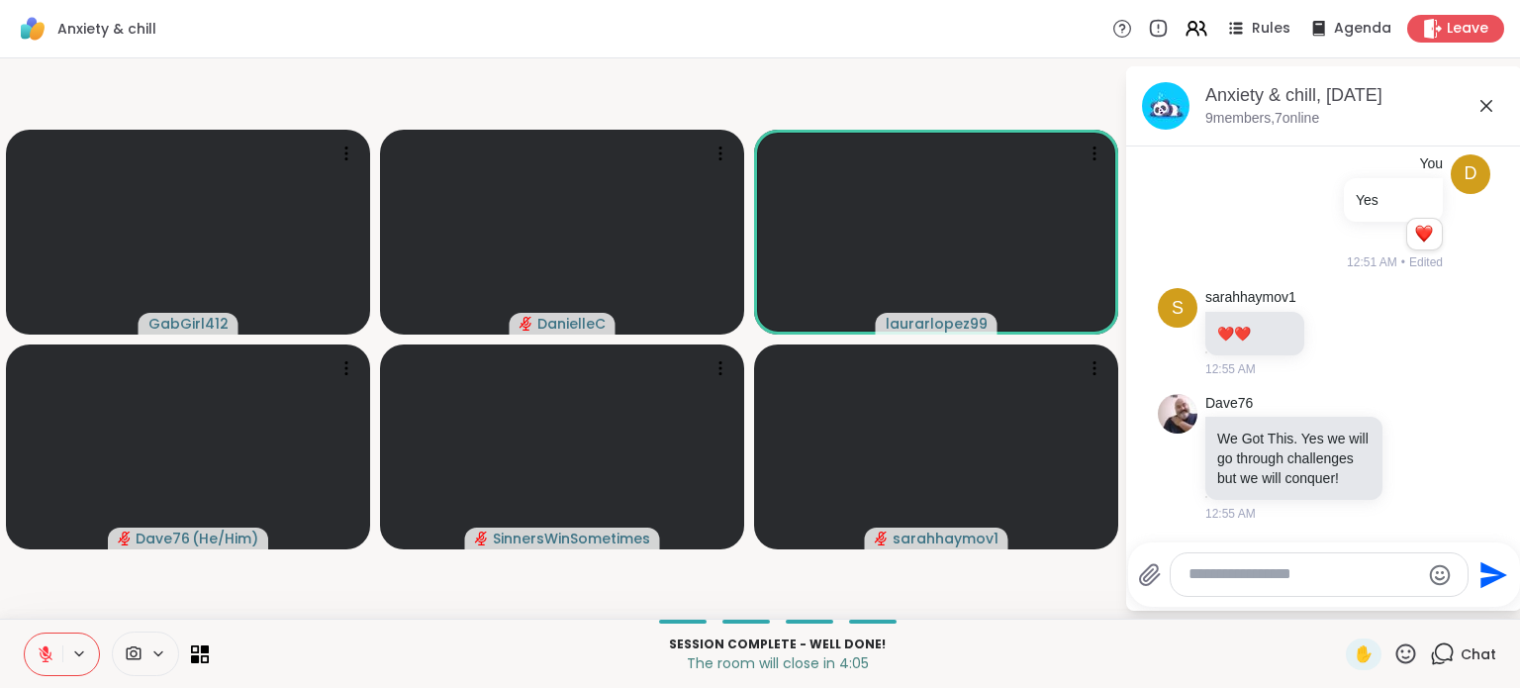
scroll to position [8071, 0]
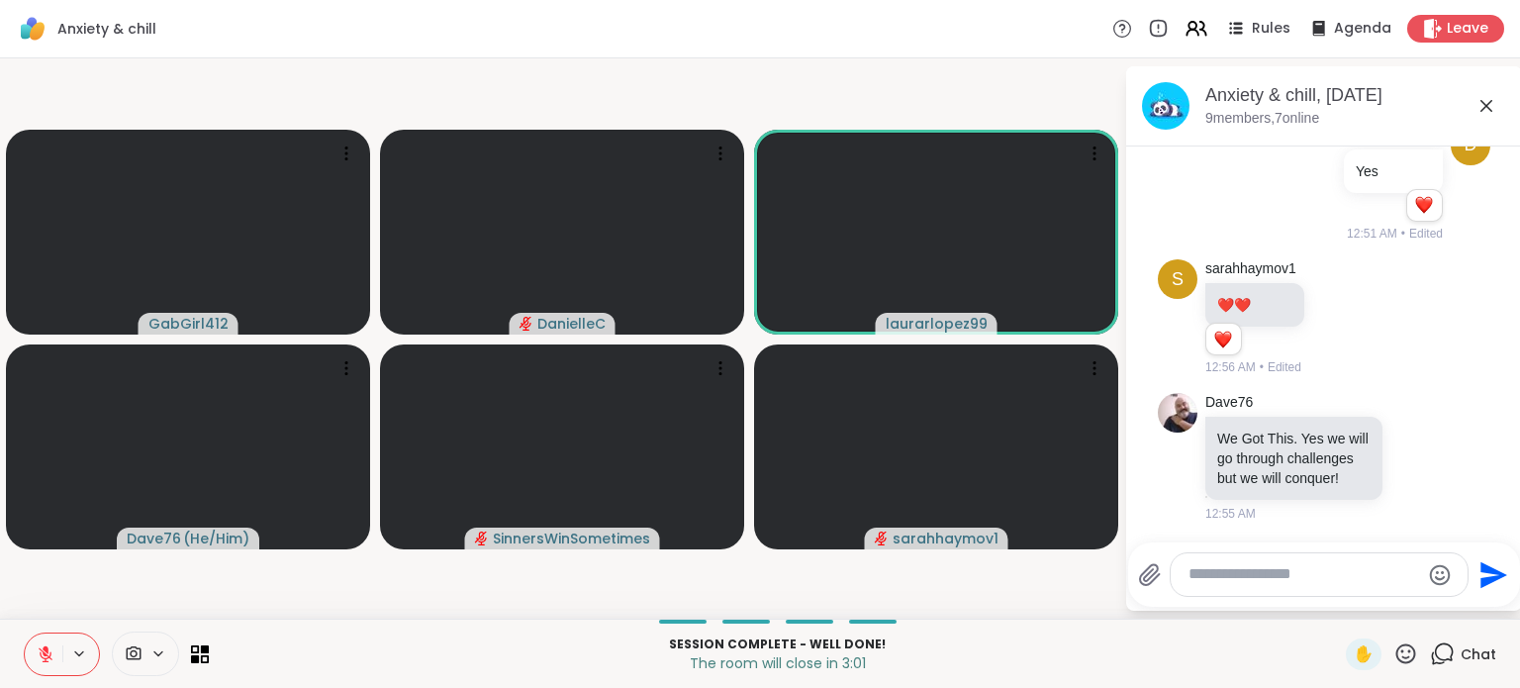
click at [56, 657] on button at bounding box center [44, 654] width 38 height 42
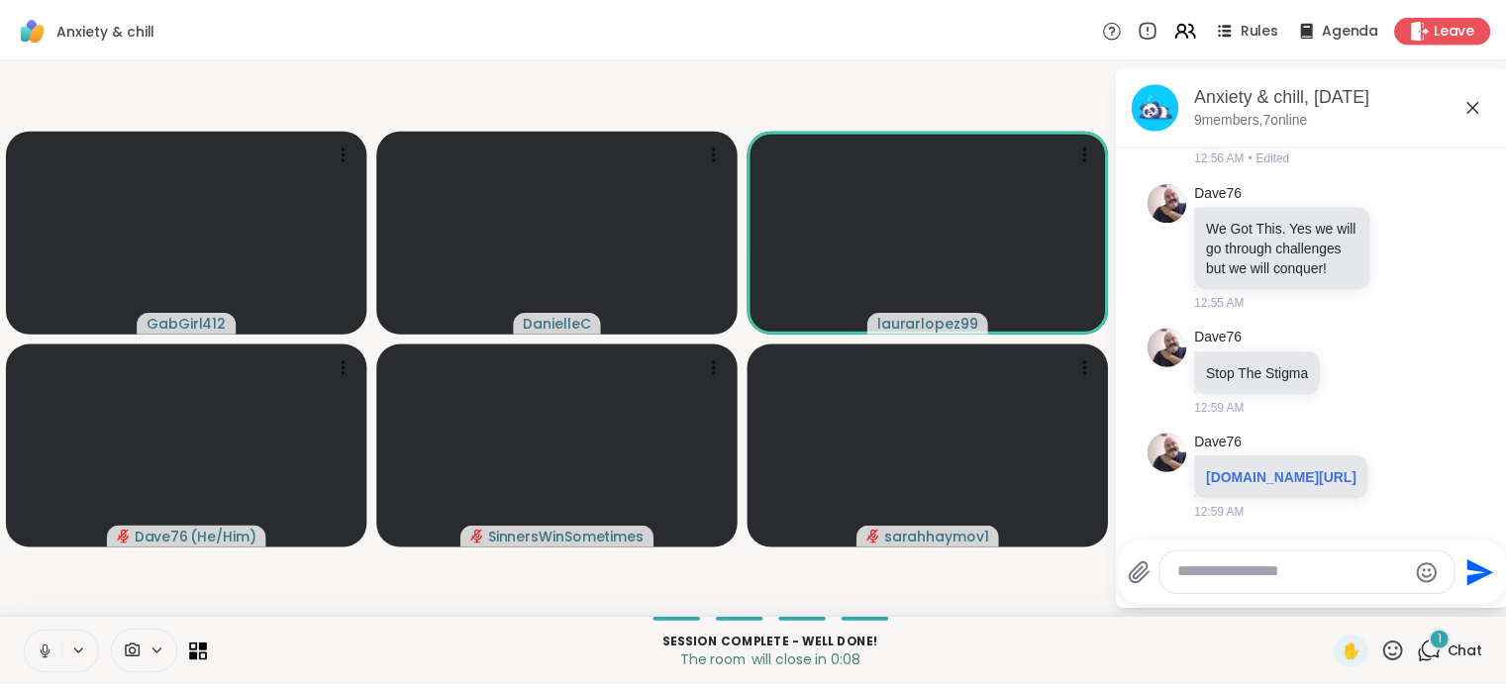
scroll to position [8330, 0]
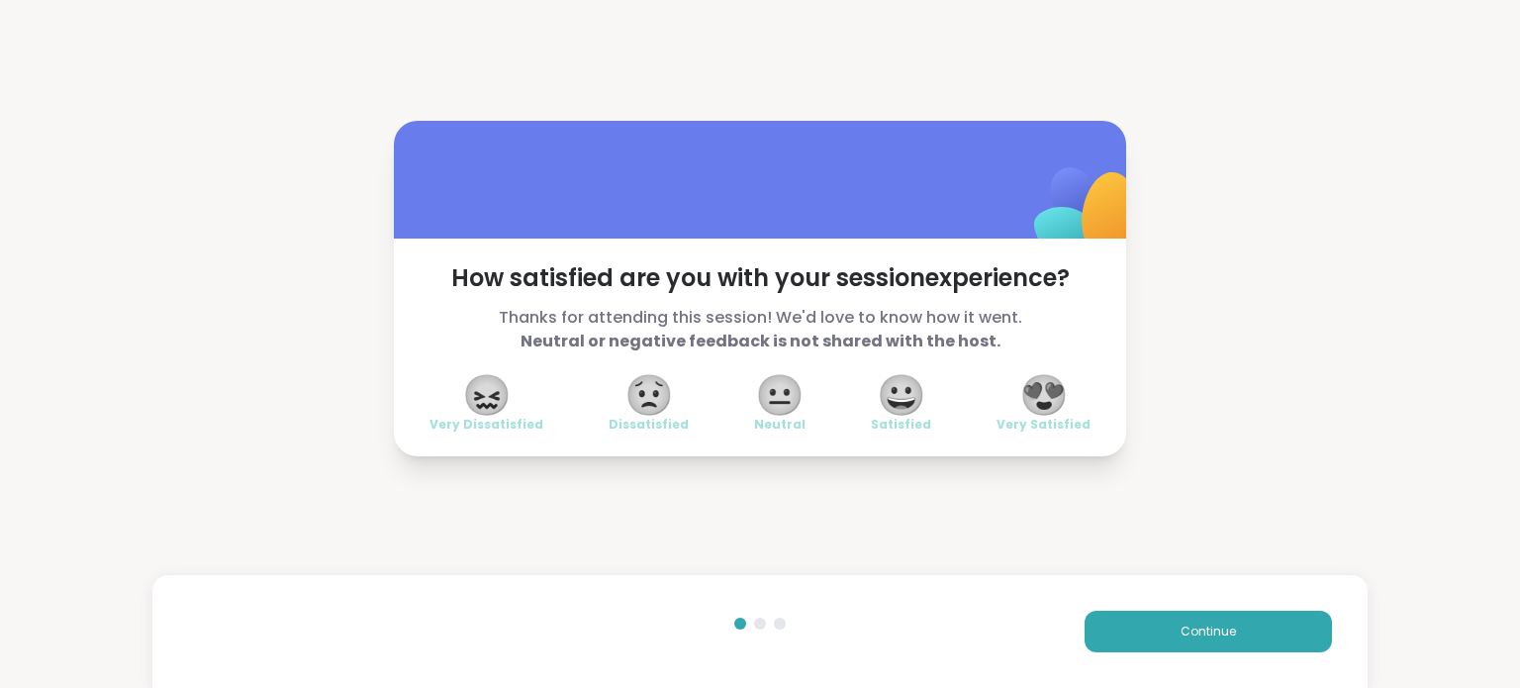
click at [1039, 391] on span "😍" at bounding box center [1044, 395] width 49 height 36
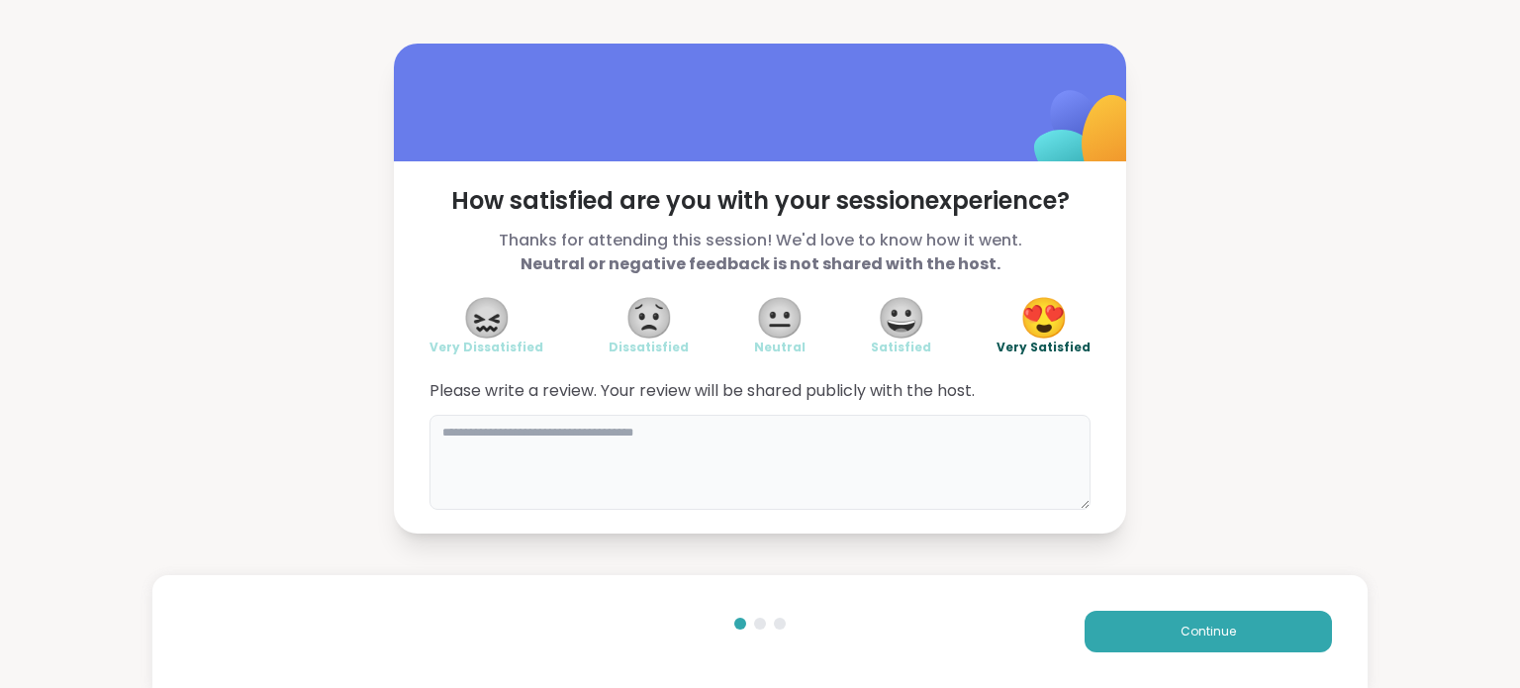
click at [736, 431] on textarea at bounding box center [760, 462] width 661 height 95
click at [738, 439] on textarea "**********" at bounding box center [760, 462] width 661 height 95
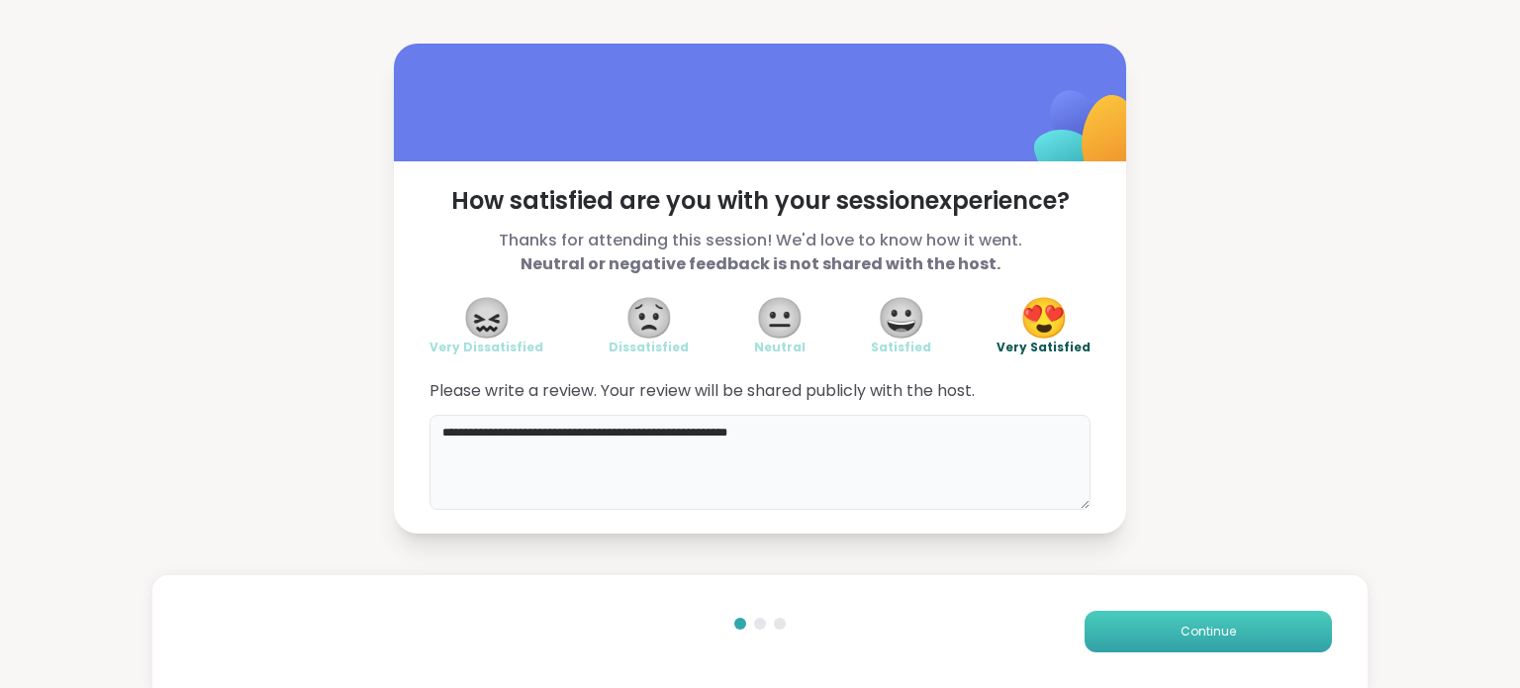
type textarea "**********"
click at [1179, 644] on button "Continue" at bounding box center [1208, 632] width 247 height 42
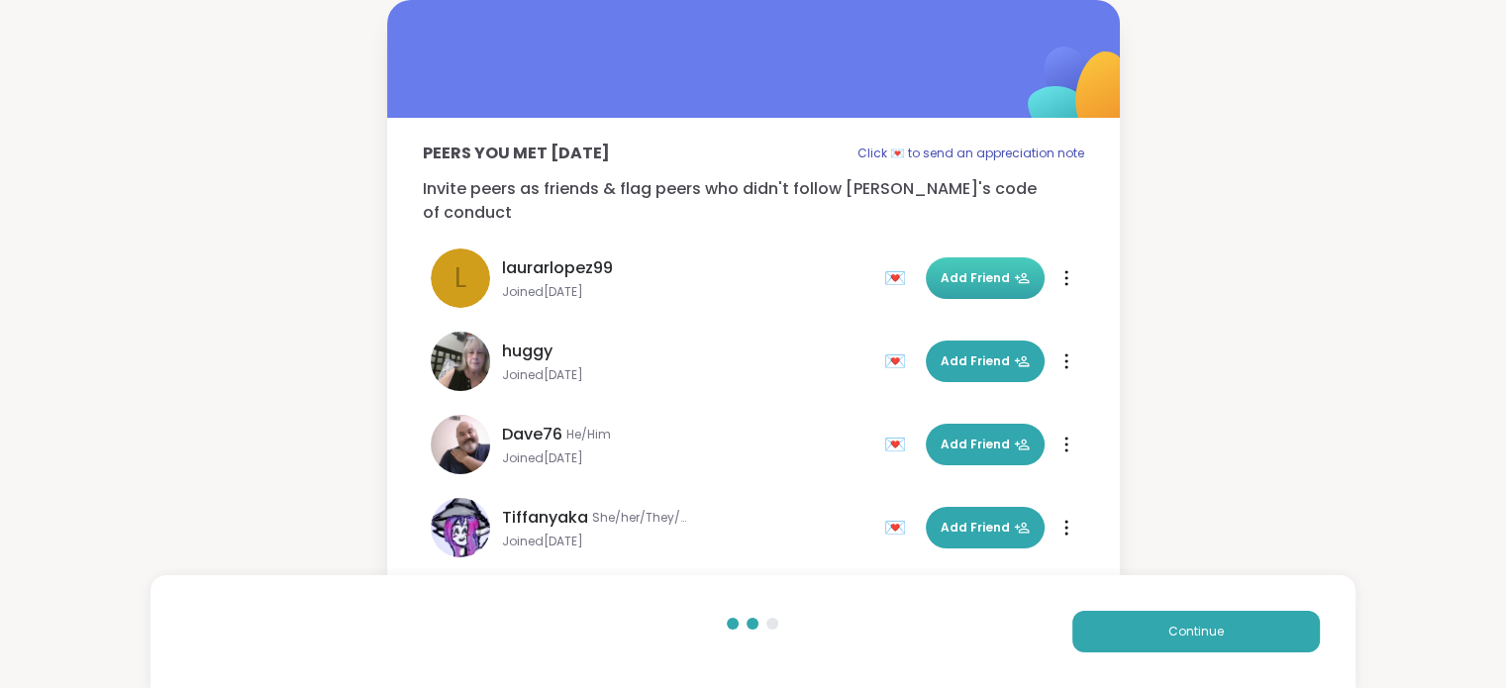
click at [977, 269] on span "Add Friend" at bounding box center [984, 278] width 89 height 18
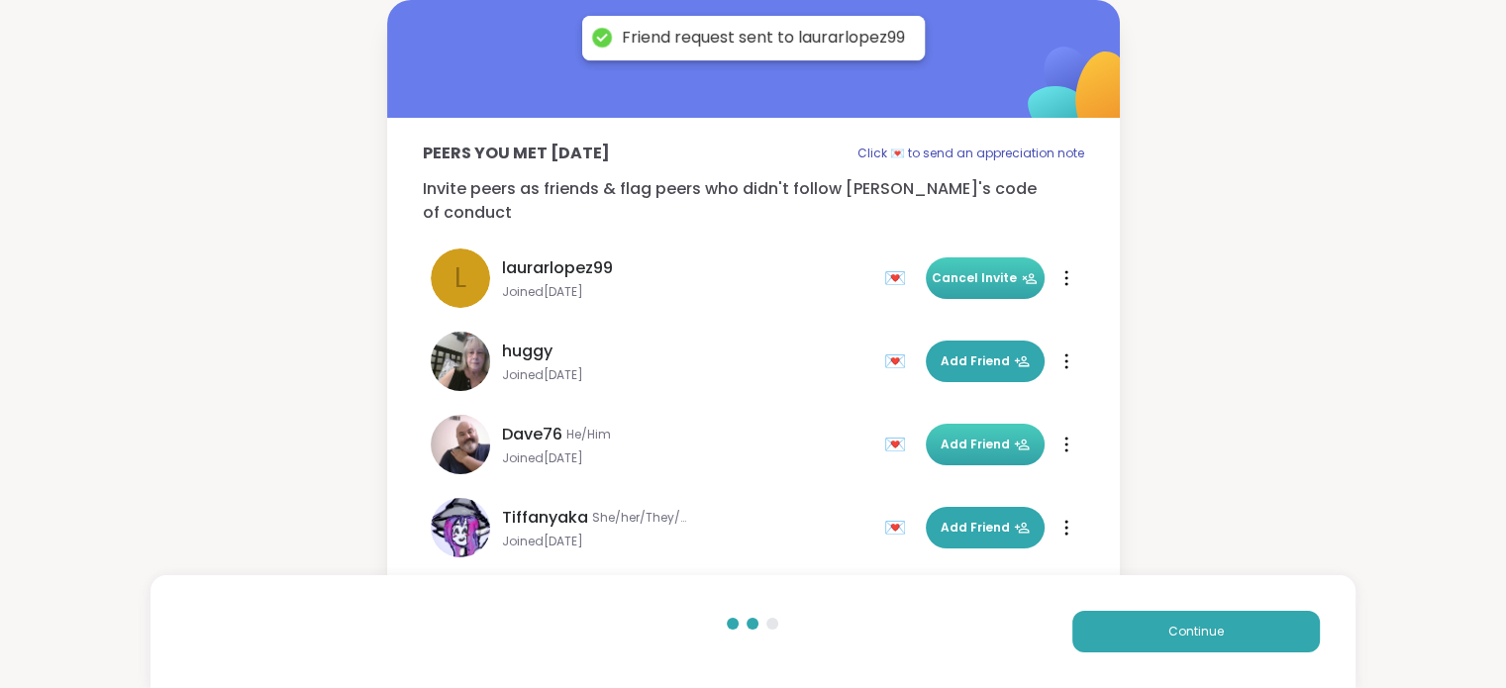
click at [972, 436] on span "Add Friend" at bounding box center [984, 445] width 89 height 18
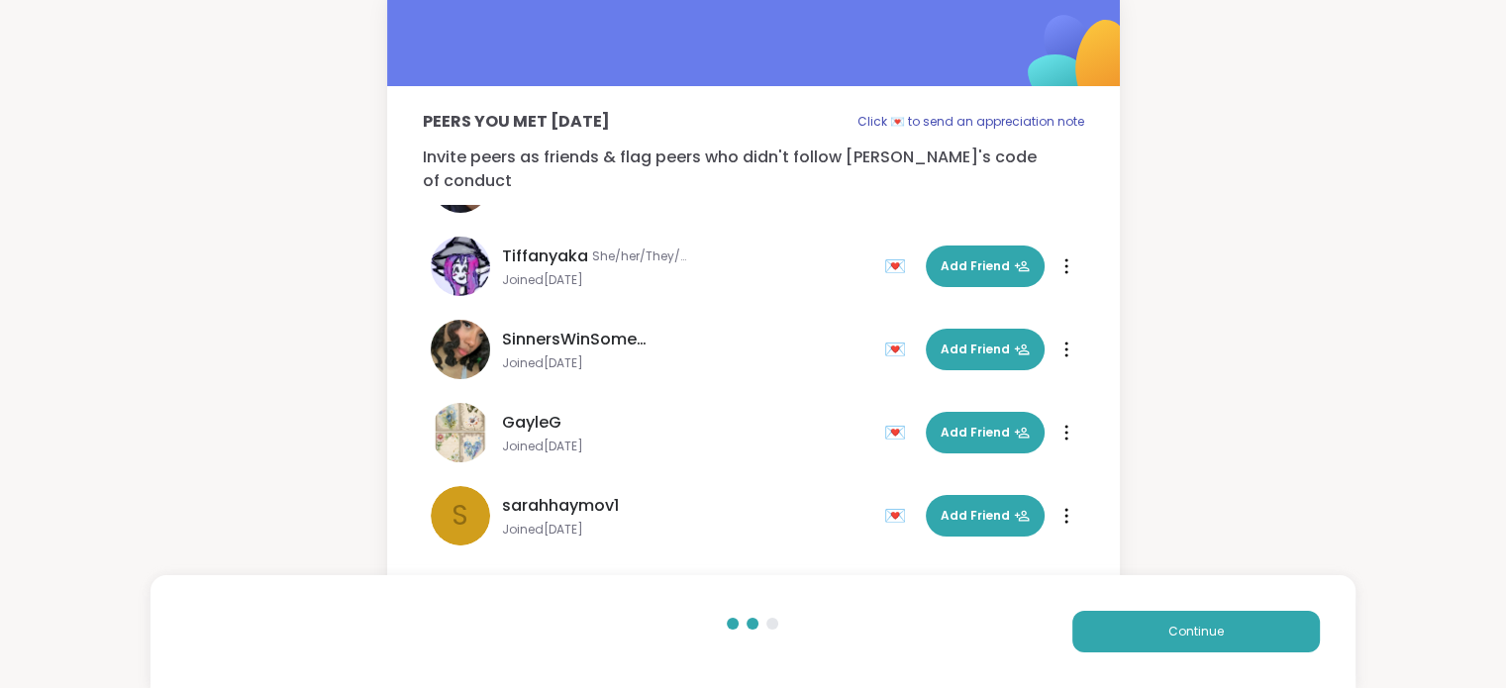
scroll to position [232, 0]
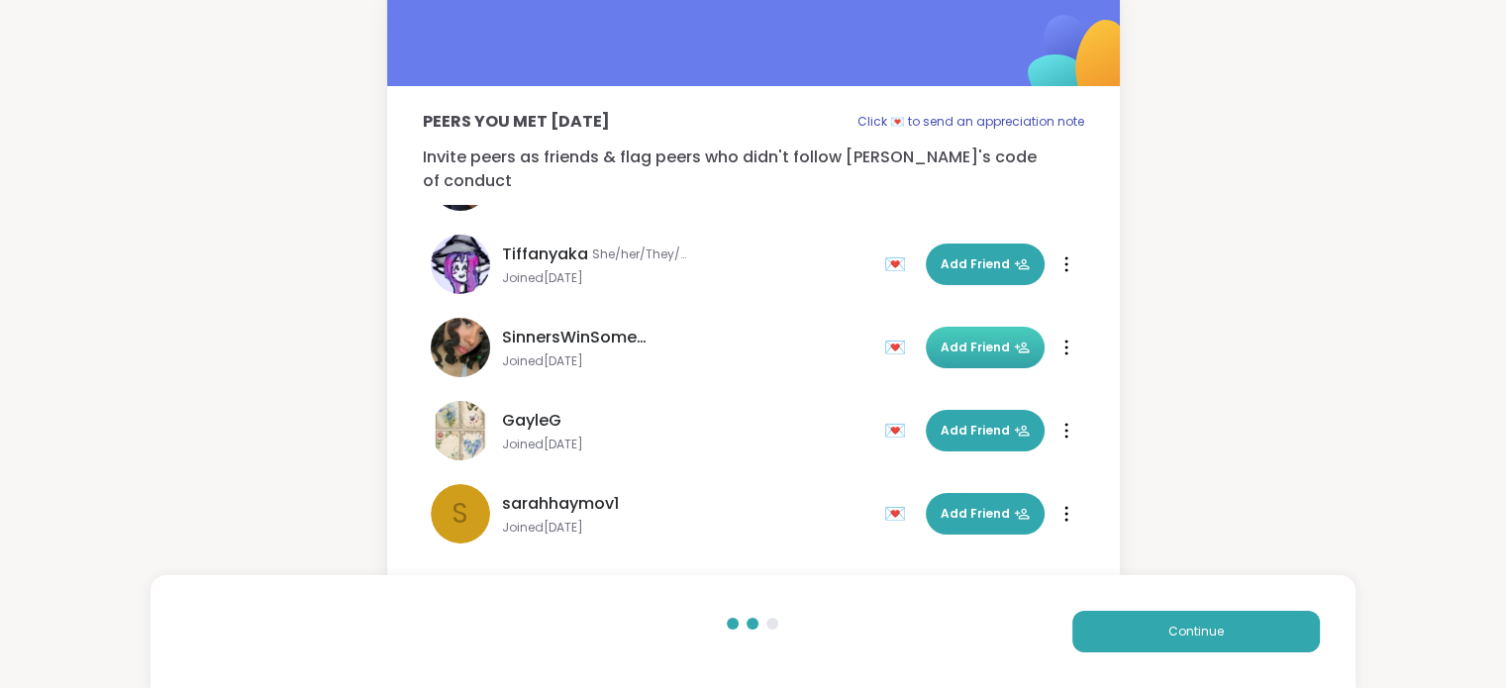
drag, startPoint x: 972, startPoint y: 322, endPoint x: 993, endPoint y: 340, distance: 27.4
click at [983, 339] on span "Add Friend" at bounding box center [984, 348] width 89 height 18
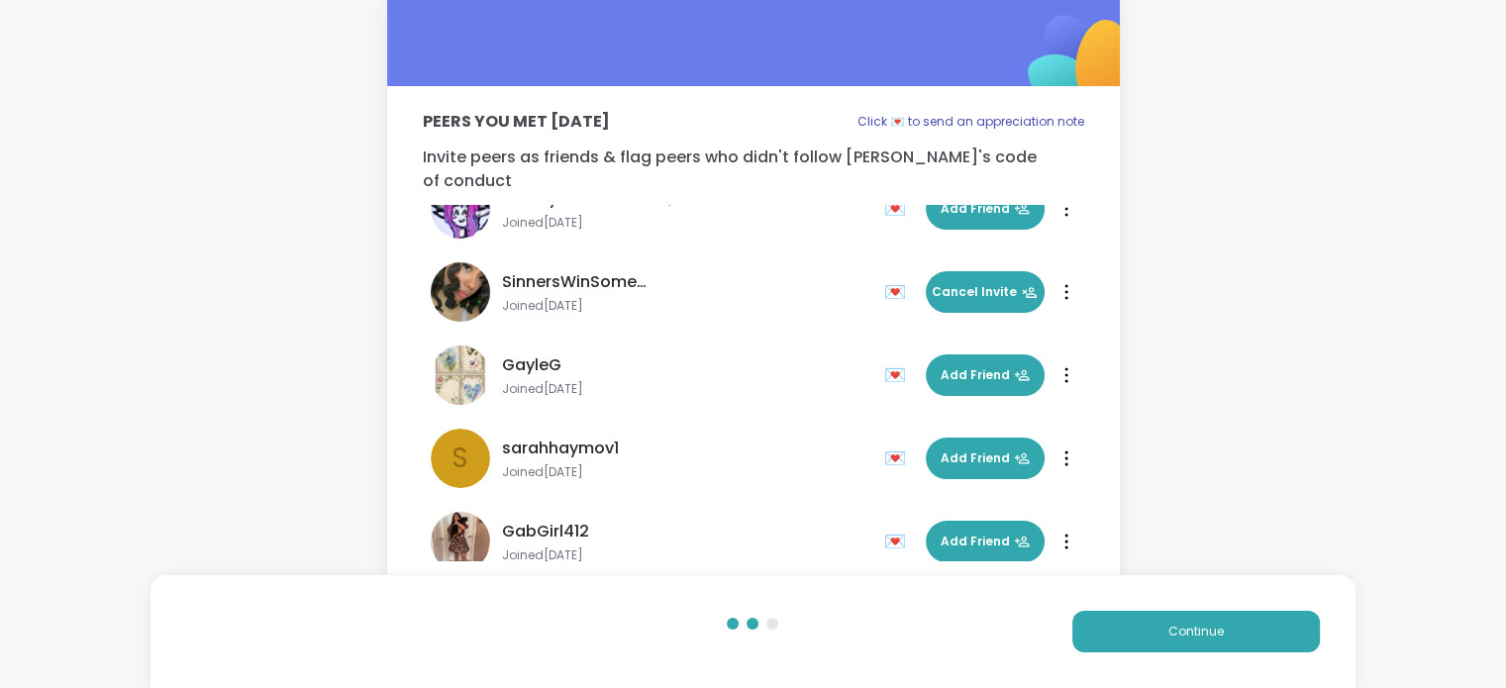
scroll to position [309, 0]
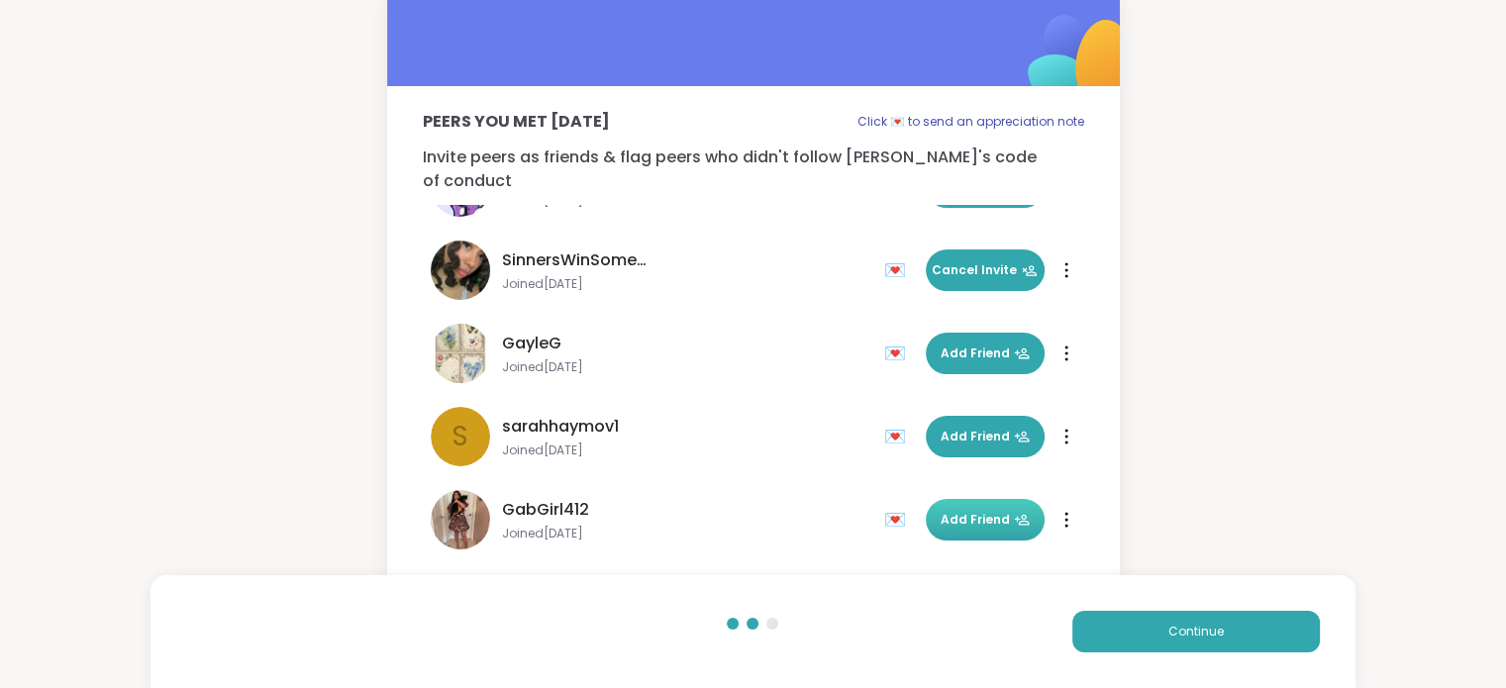
click at [951, 511] on span "Add Friend" at bounding box center [984, 520] width 89 height 18
click at [1196, 633] on span "Continue" at bounding box center [1195, 632] width 55 height 18
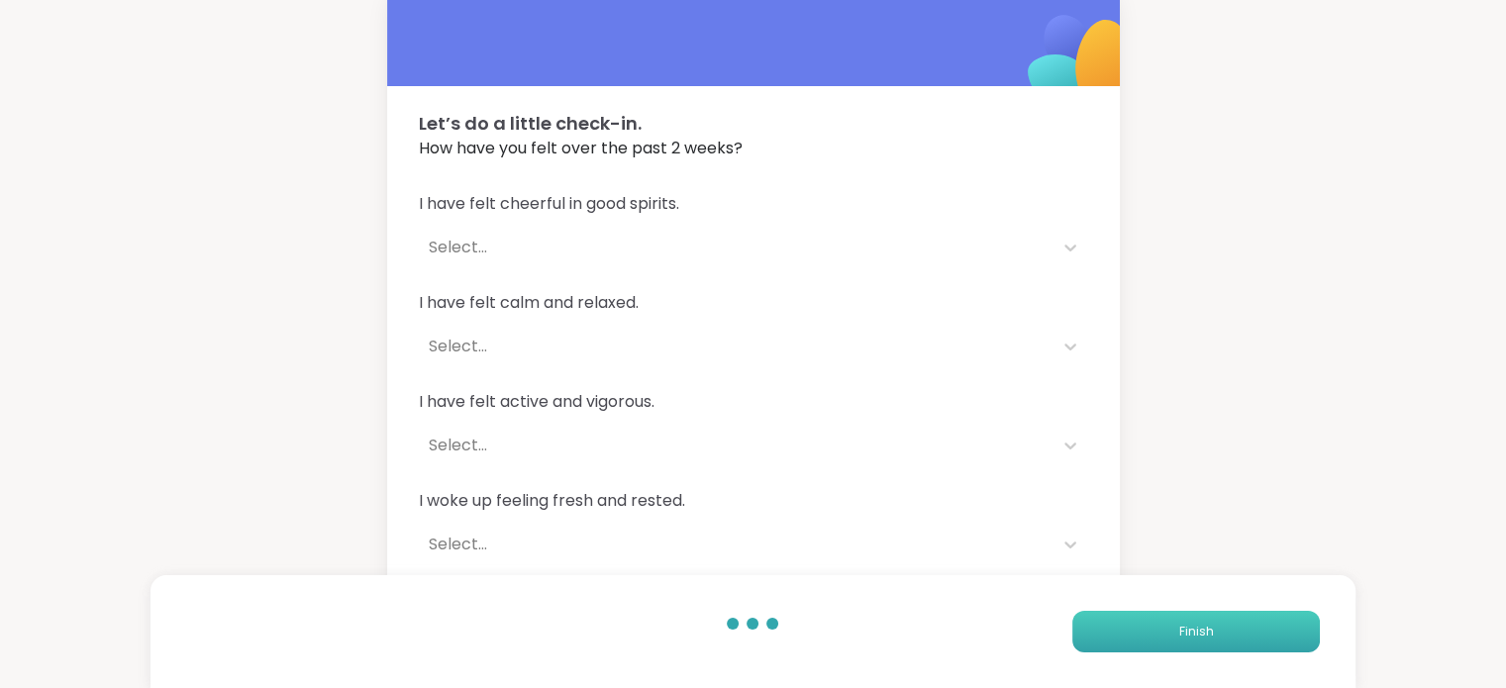
click at [1196, 633] on span "Finish" at bounding box center [1195, 632] width 35 height 18
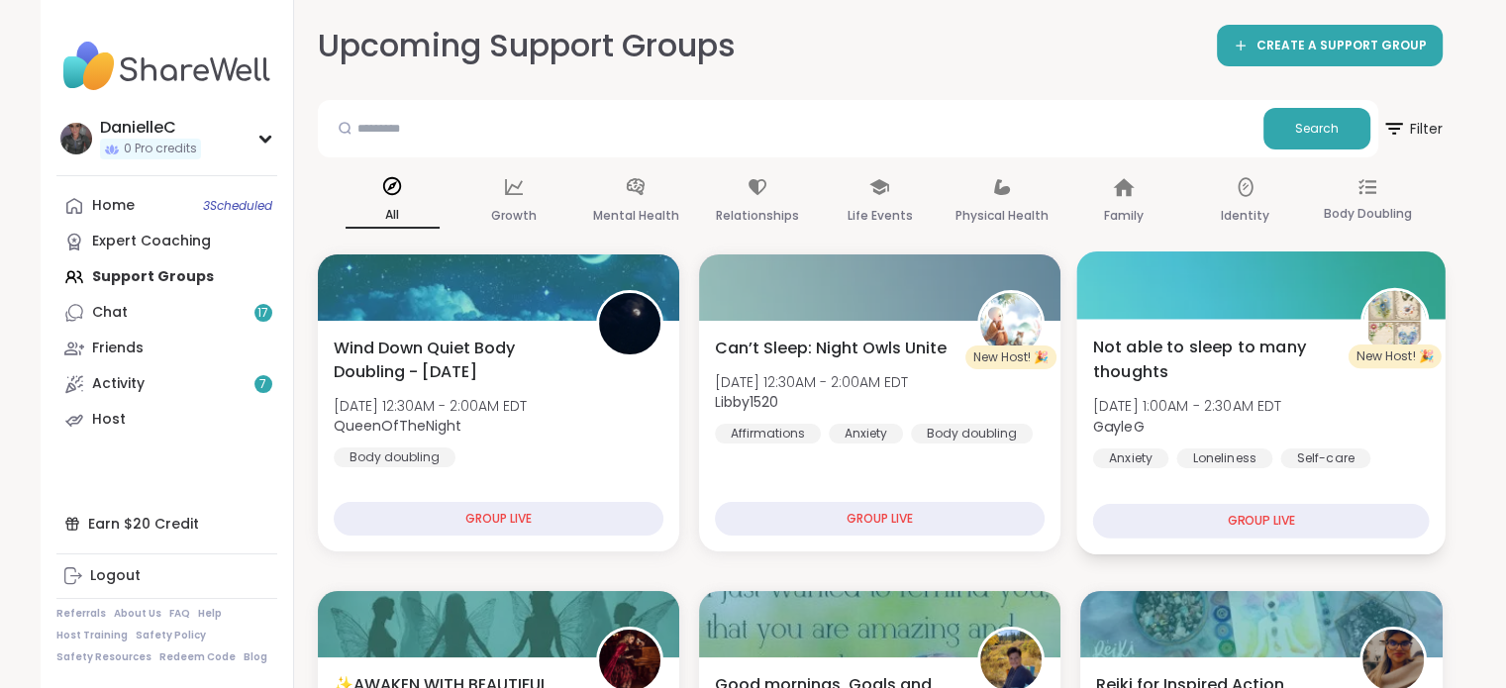
click at [1251, 517] on div "GROUP LIVE" at bounding box center [1261, 521] width 337 height 35
click at [1243, 523] on div "GROUP LIVE" at bounding box center [1261, 521] width 337 height 35
click at [1234, 344] on span "Not able to sleep to many thoughts" at bounding box center [1215, 359] width 245 height 49
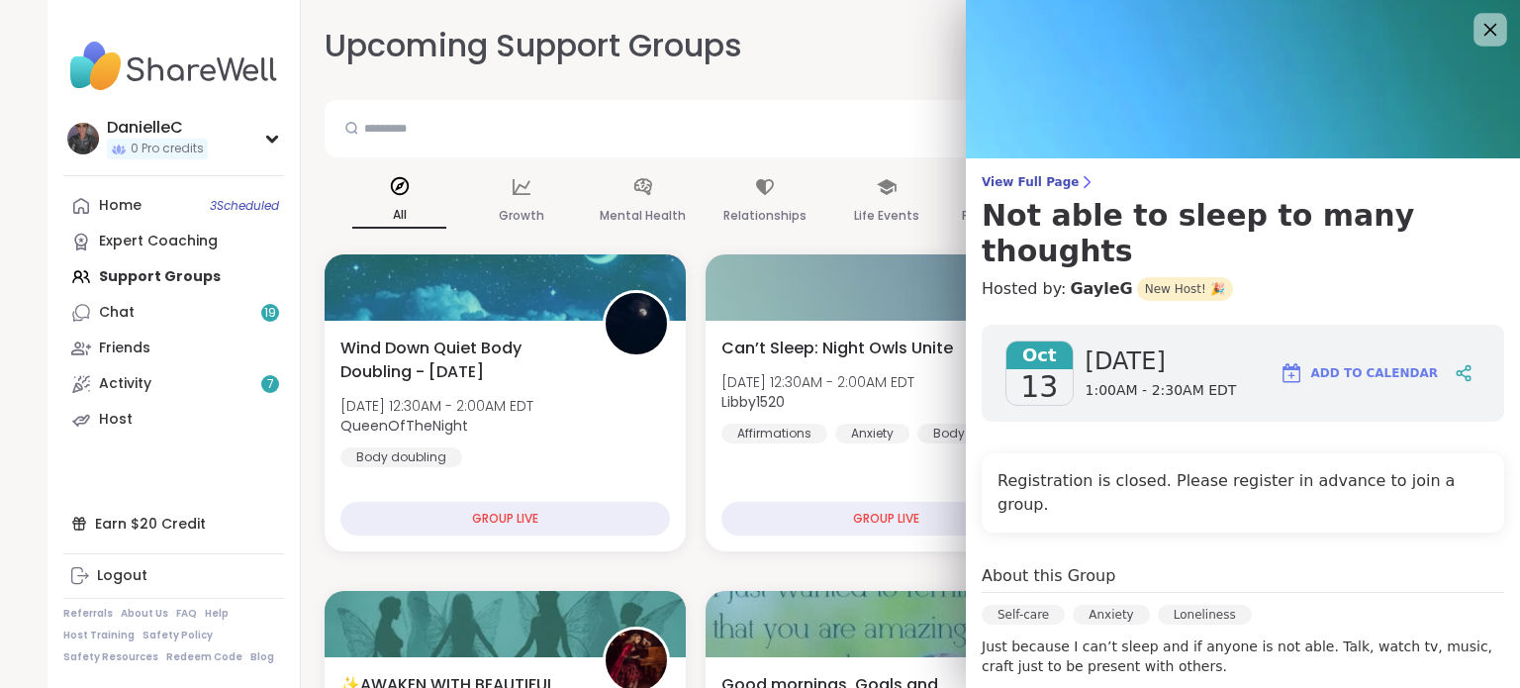
click at [1478, 35] on icon at bounding box center [1490, 29] width 25 height 25
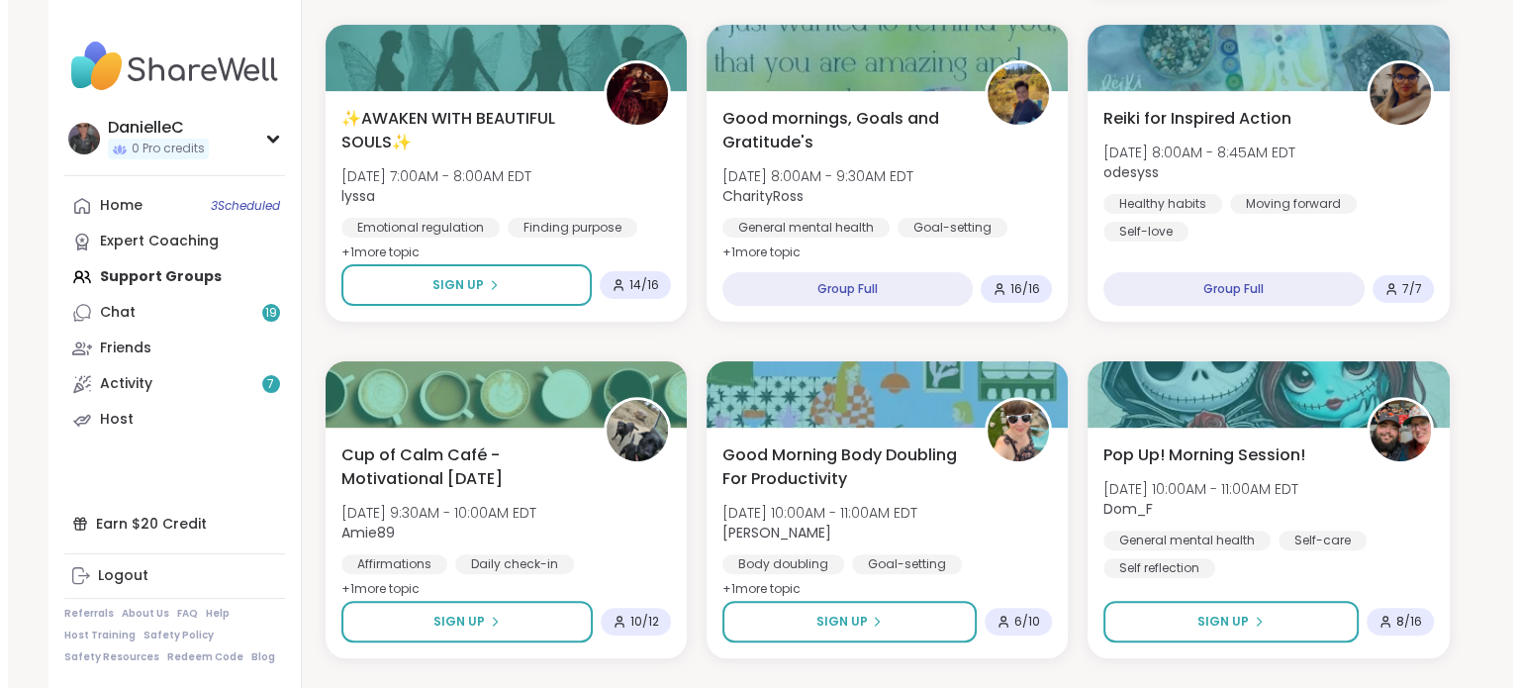
scroll to position [565, 0]
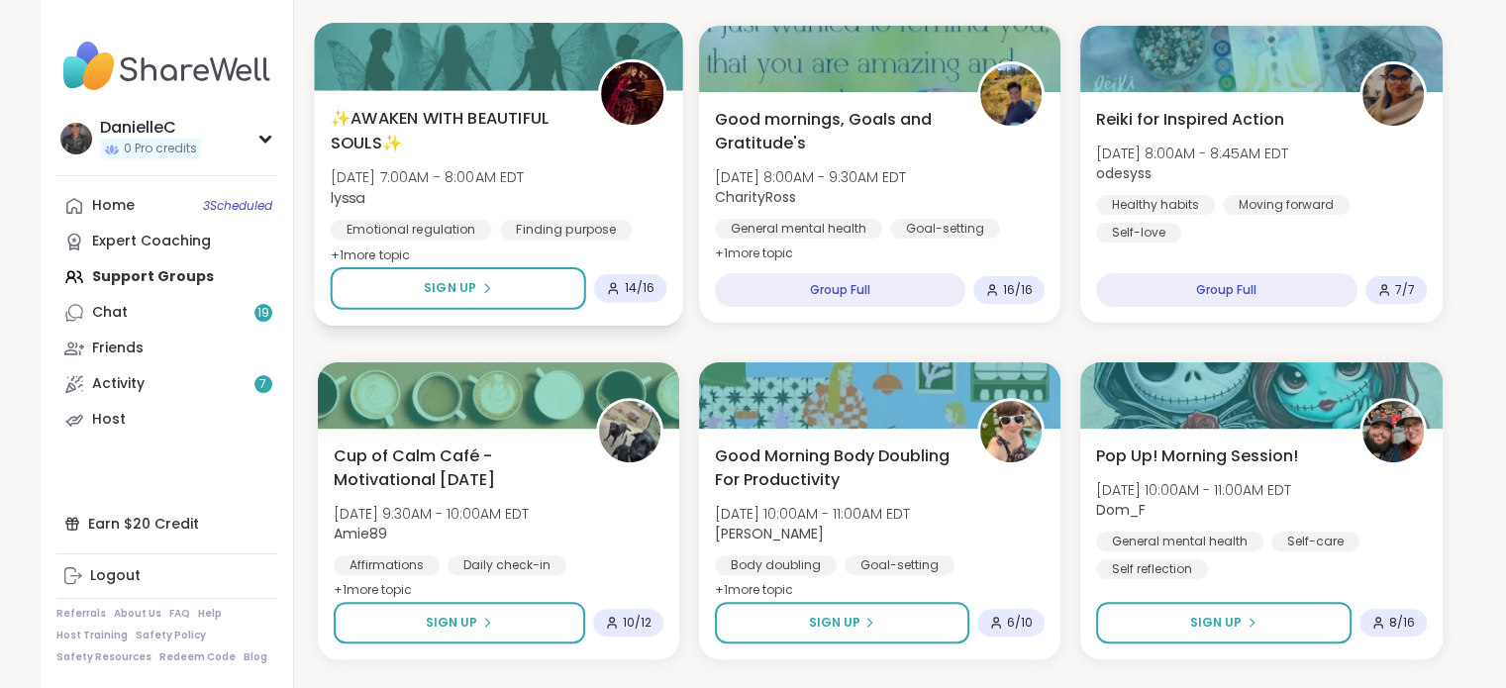
click at [450, 121] on span "✨AWAKEN WITH BEAUTIFUL SOULS✨" at bounding box center [452, 130] width 245 height 49
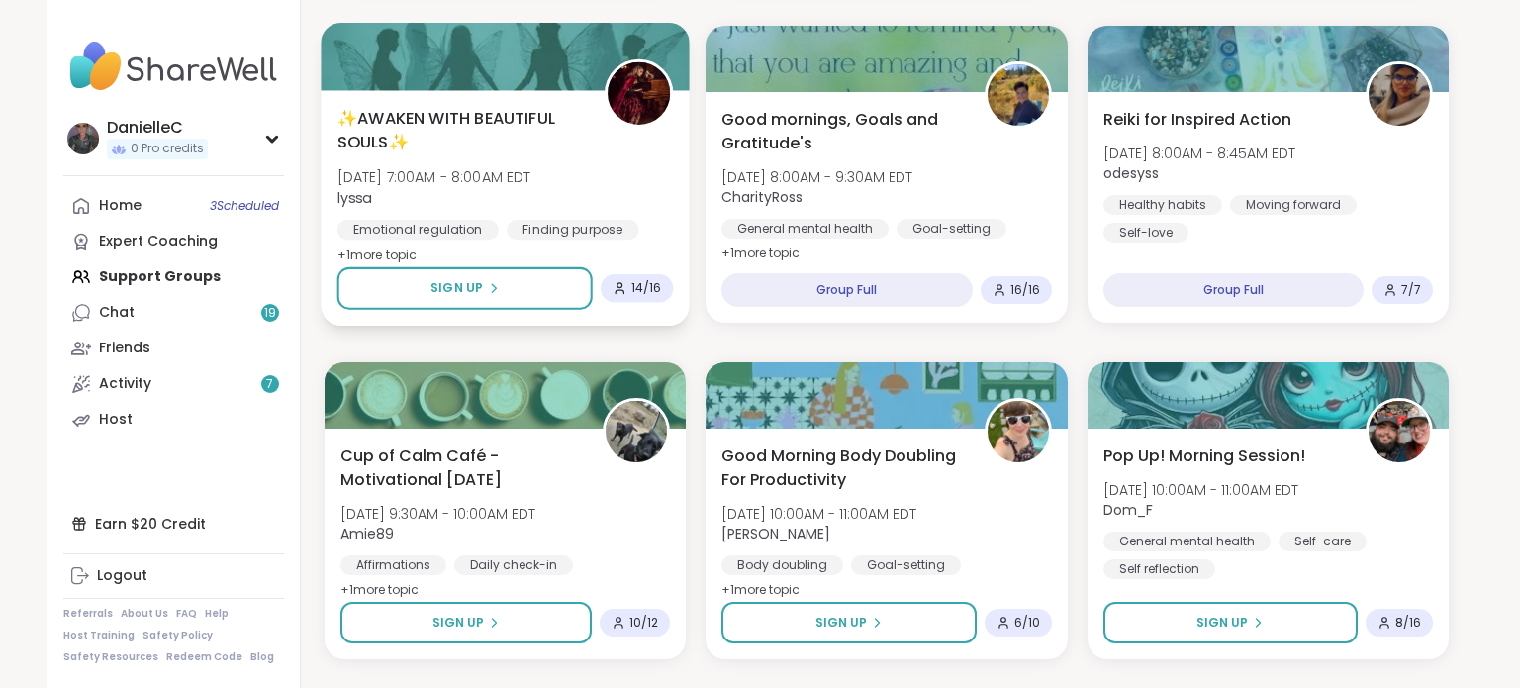
click at [450, 121] on span "✨AWAKEN WITH BEAUTIFUL SOULS✨" at bounding box center [460, 130] width 245 height 49
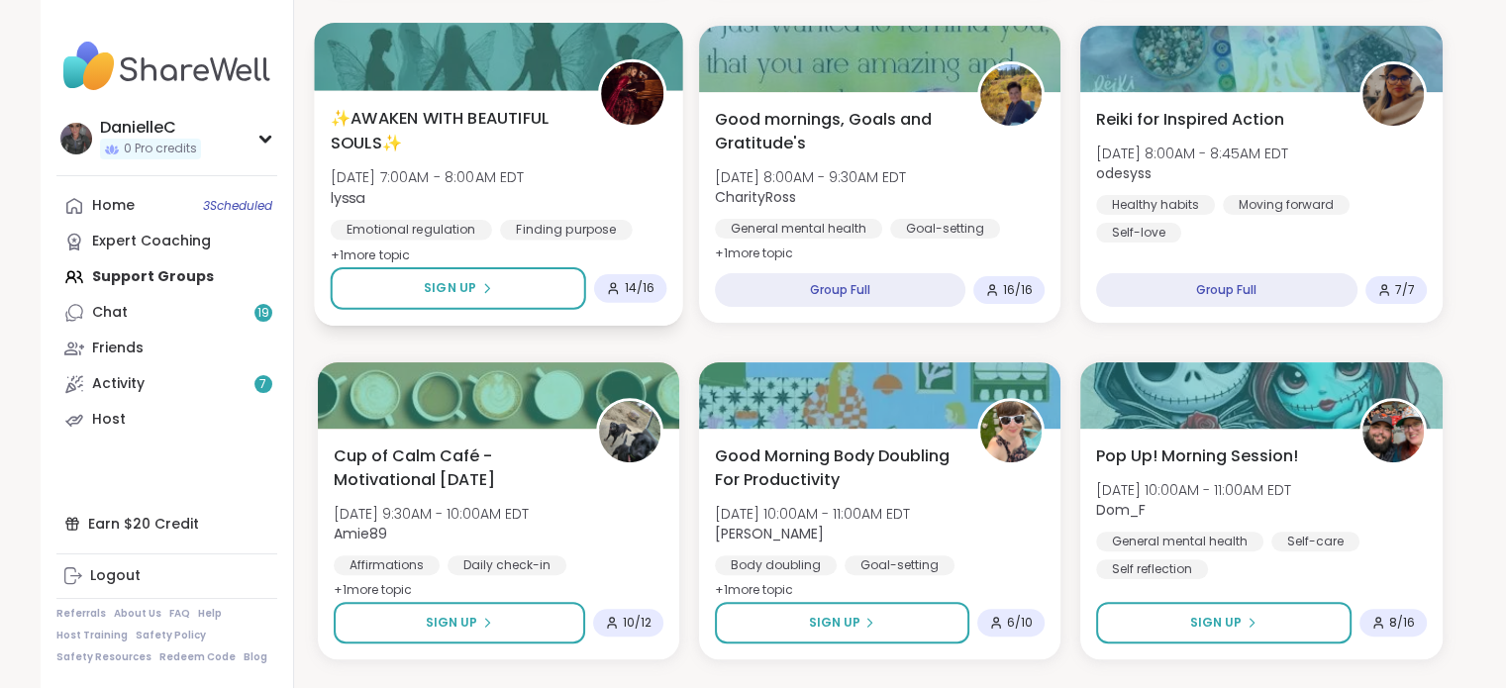
click at [450, 121] on span "✨AWAKEN WITH BEAUTIFUL SOULS✨" at bounding box center [452, 130] width 245 height 49
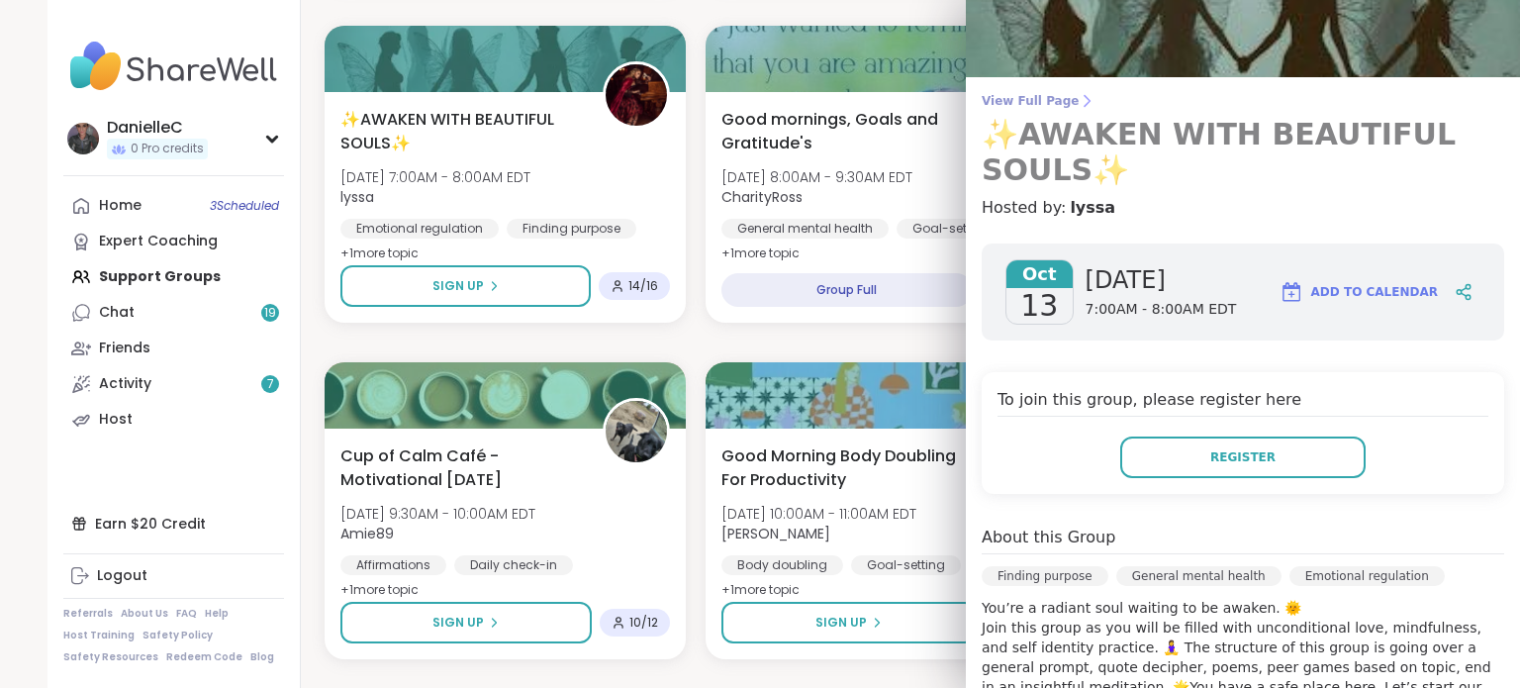
scroll to position [0, 0]
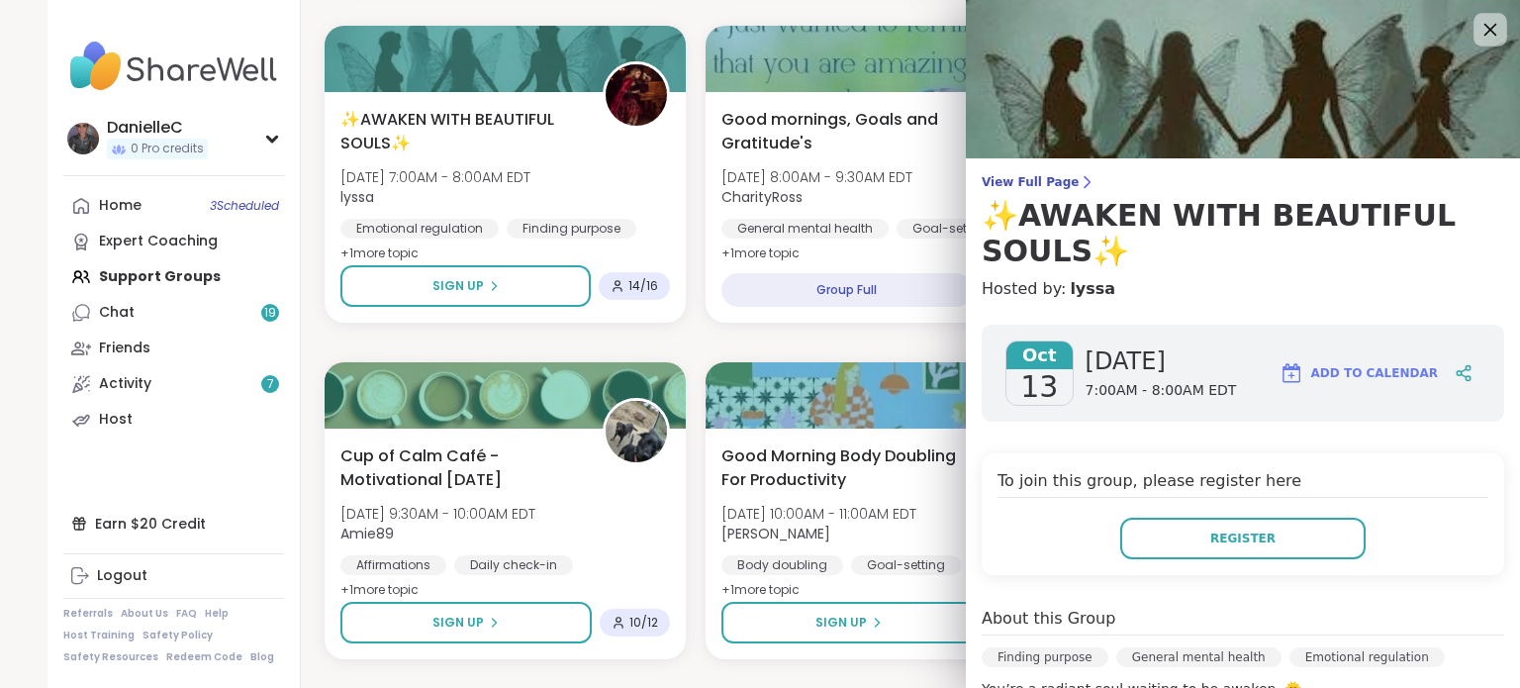
click at [1478, 24] on icon at bounding box center [1490, 29] width 25 height 25
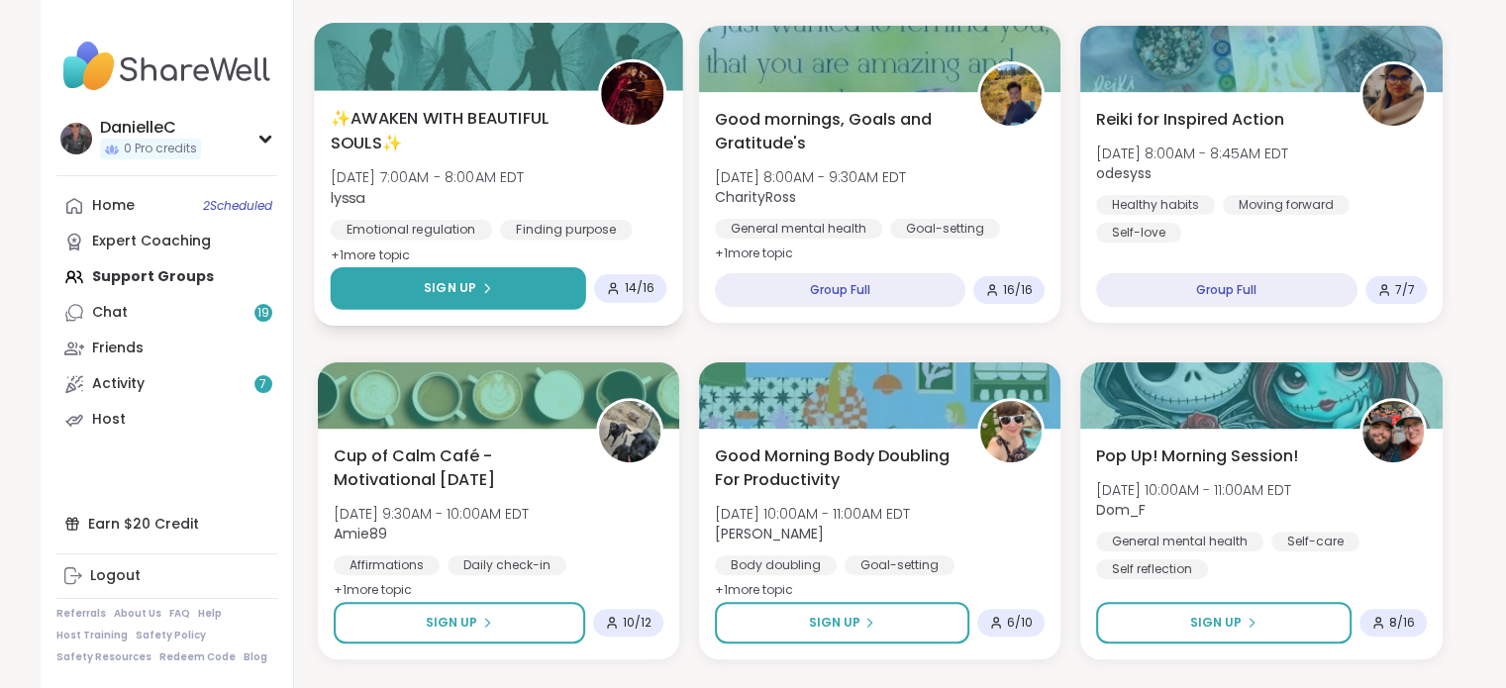
click at [507, 282] on button "Sign Up" at bounding box center [457, 288] width 255 height 43
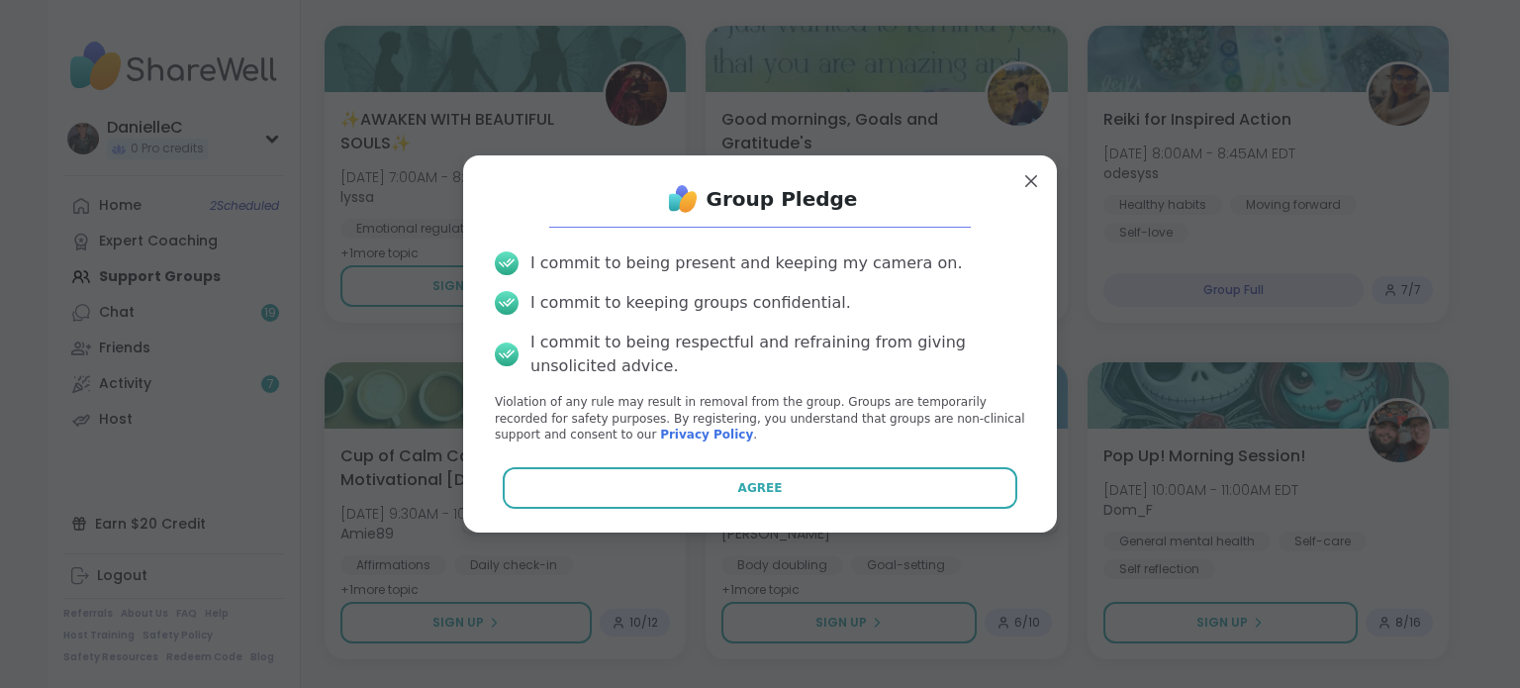
drag, startPoint x: 752, startPoint y: 486, endPoint x: 758, endPoint y: 459, distance: 27.4
click at [758, 459] on div "Group Pledge I commit to being present and keeping my camera on. I commit to ke…" at bounding box center [760, 343] width 562 height 345
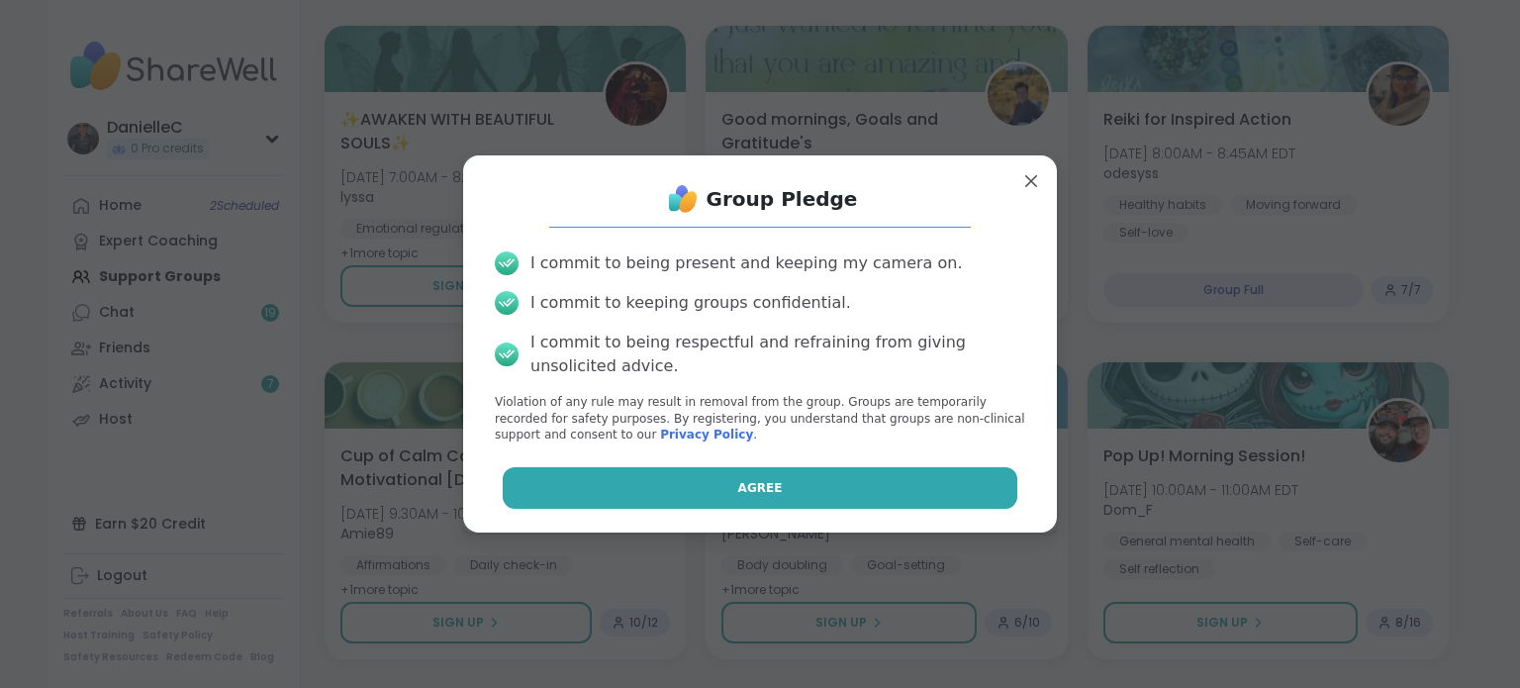
click at [754, 477] on button "Agree" at bounding box center [761, 488] width 516 height 42
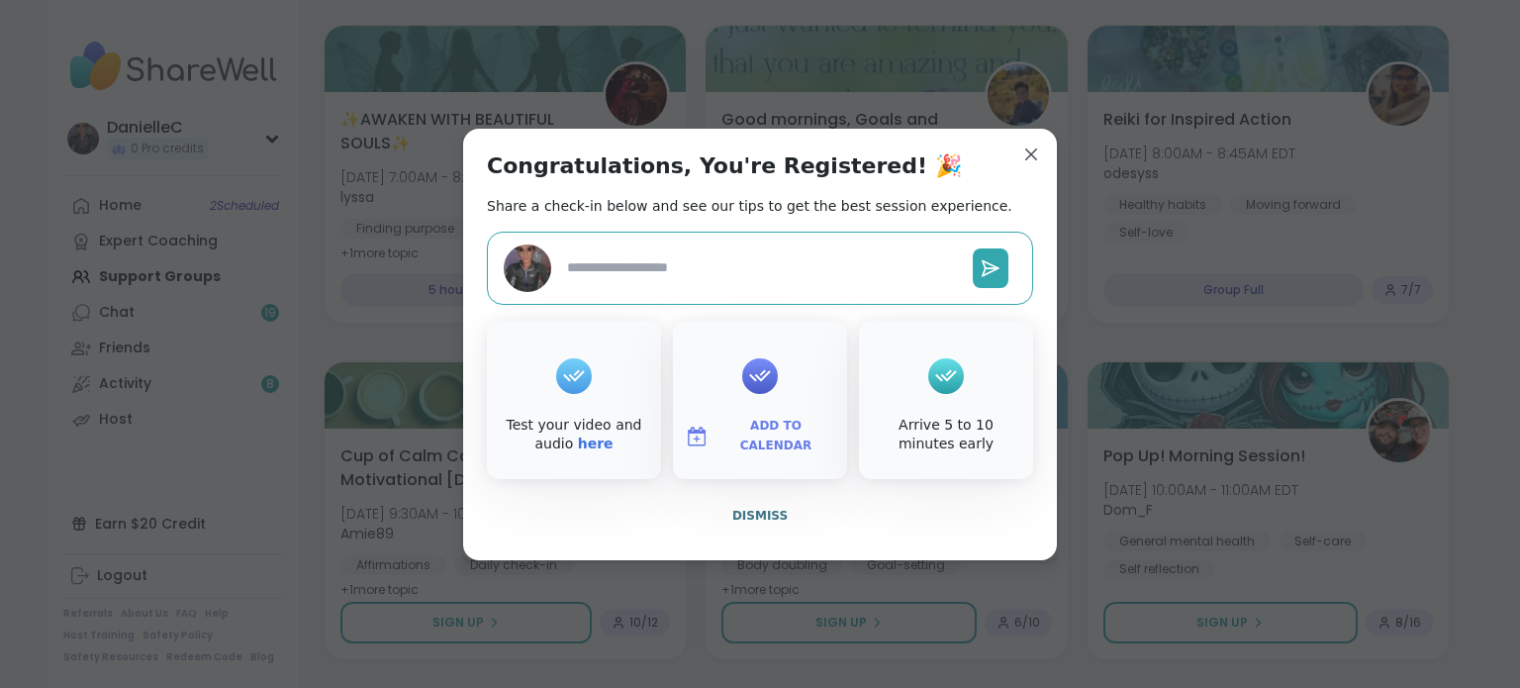
type textarea "*"
click at [752, 514] on span "Dismiss" at bounding box center [759, 516] width 55 height 14
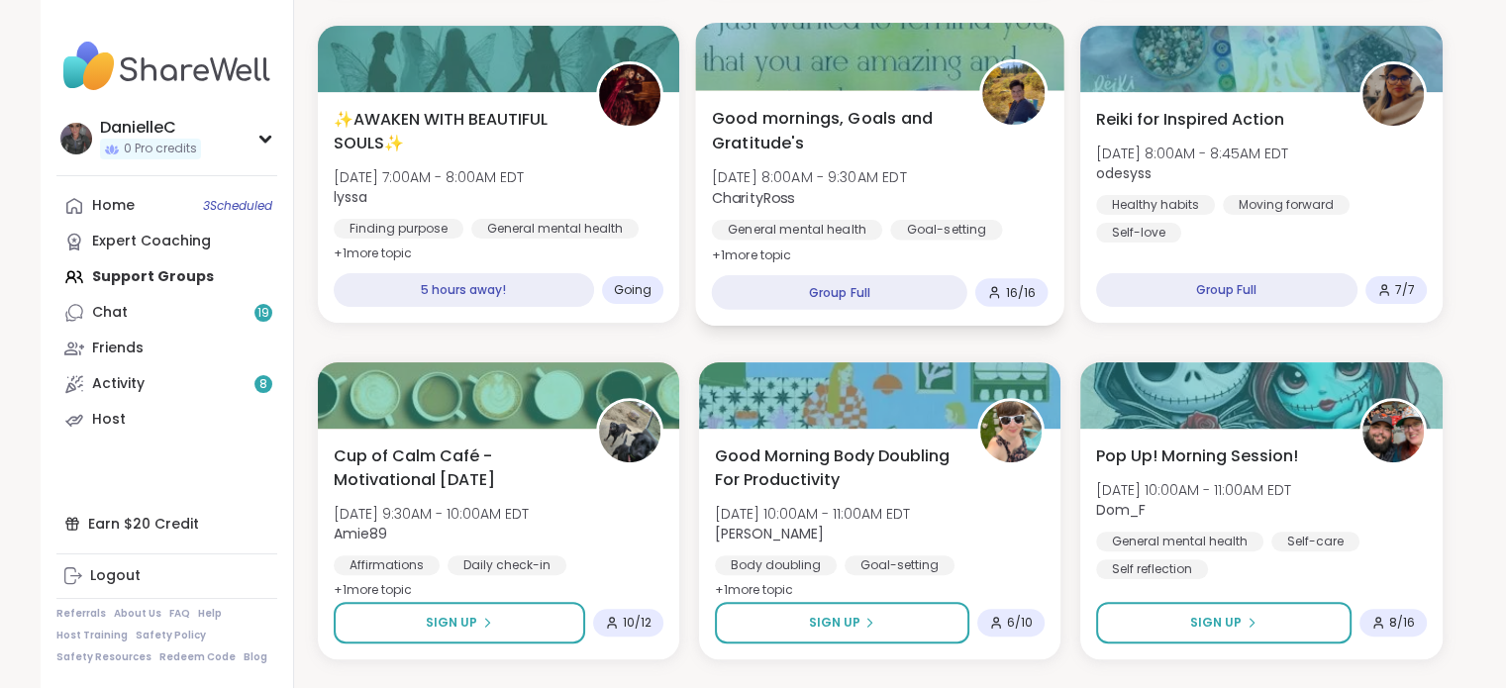
click at [801, 134] on span "Good mornings, Goals and Gratitude's" at bounding box center [833, 130] width 245 height 49
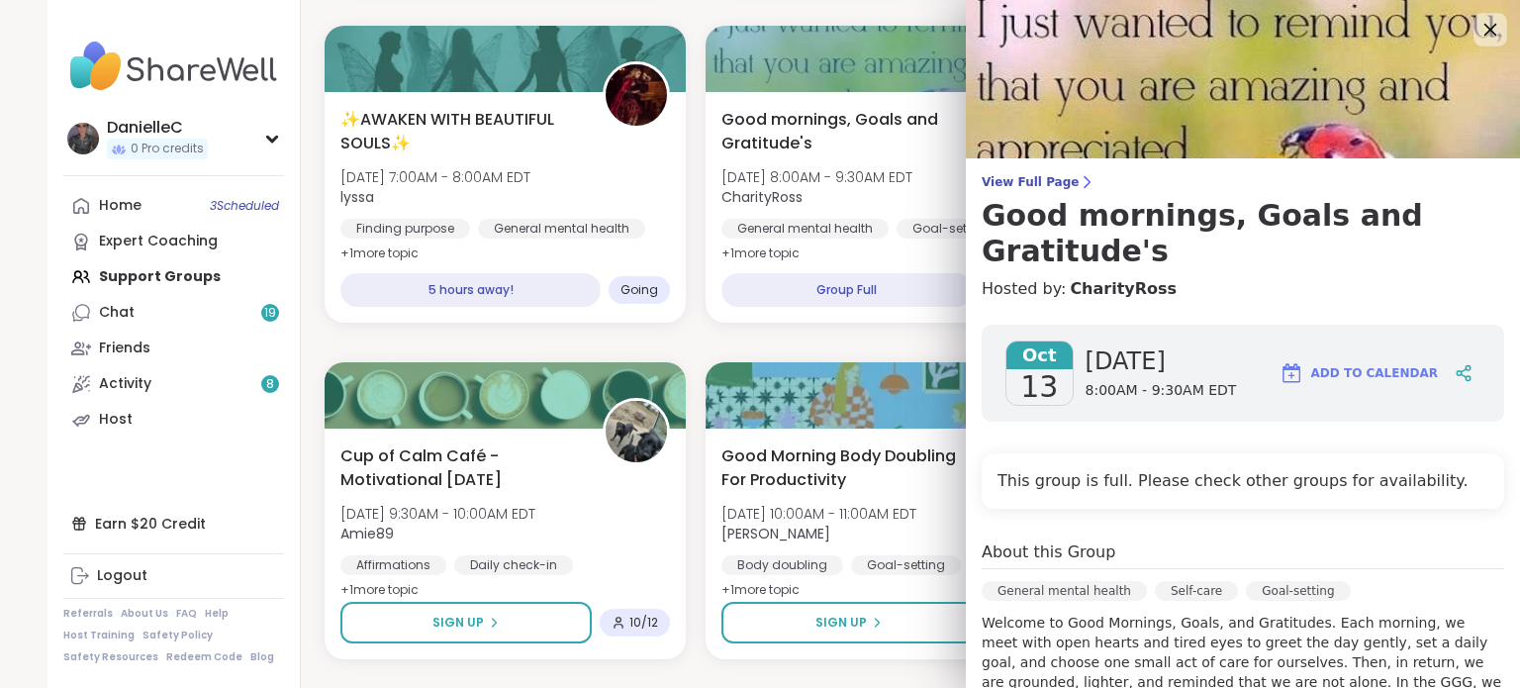
click at [1478, 30] on icon at bounding box center [1490, 29] width 25 height 25
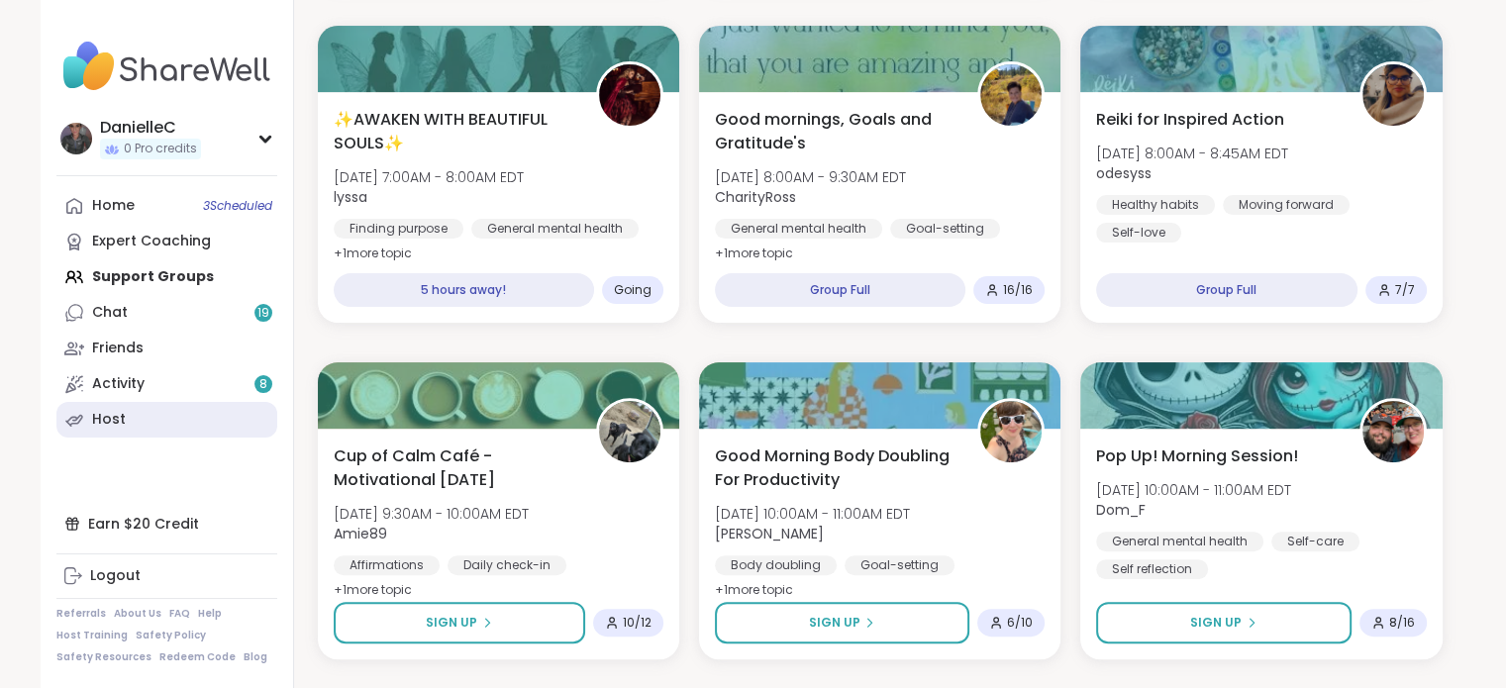
click at [111, 432] on link "Host" at bounding box center [166, 420] width 221 height 36
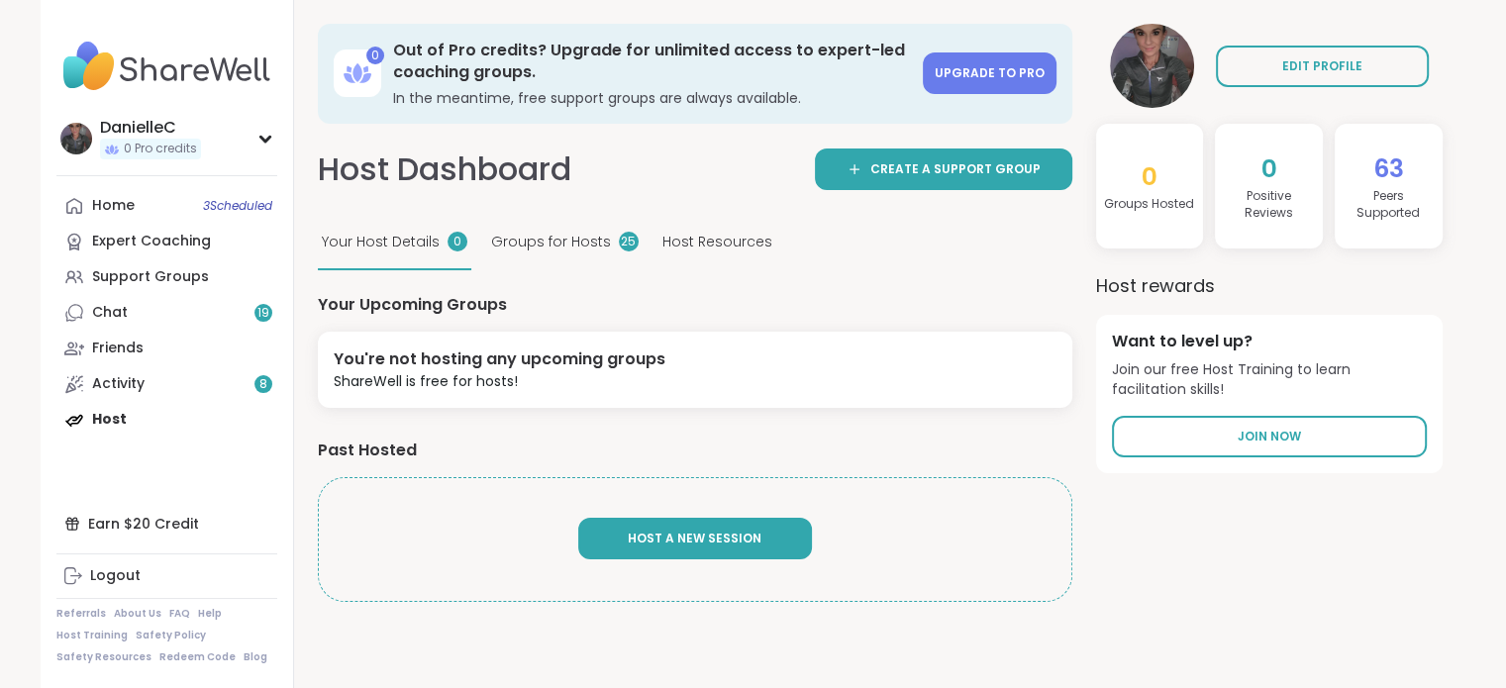
click at [683, 526] on button "Host A New Session" at bounding box center [695, 539] width 234 height 42
click at [134, 526] on div "Earn $20 Credit" at bounding box center [166, 524] width 221 height 36
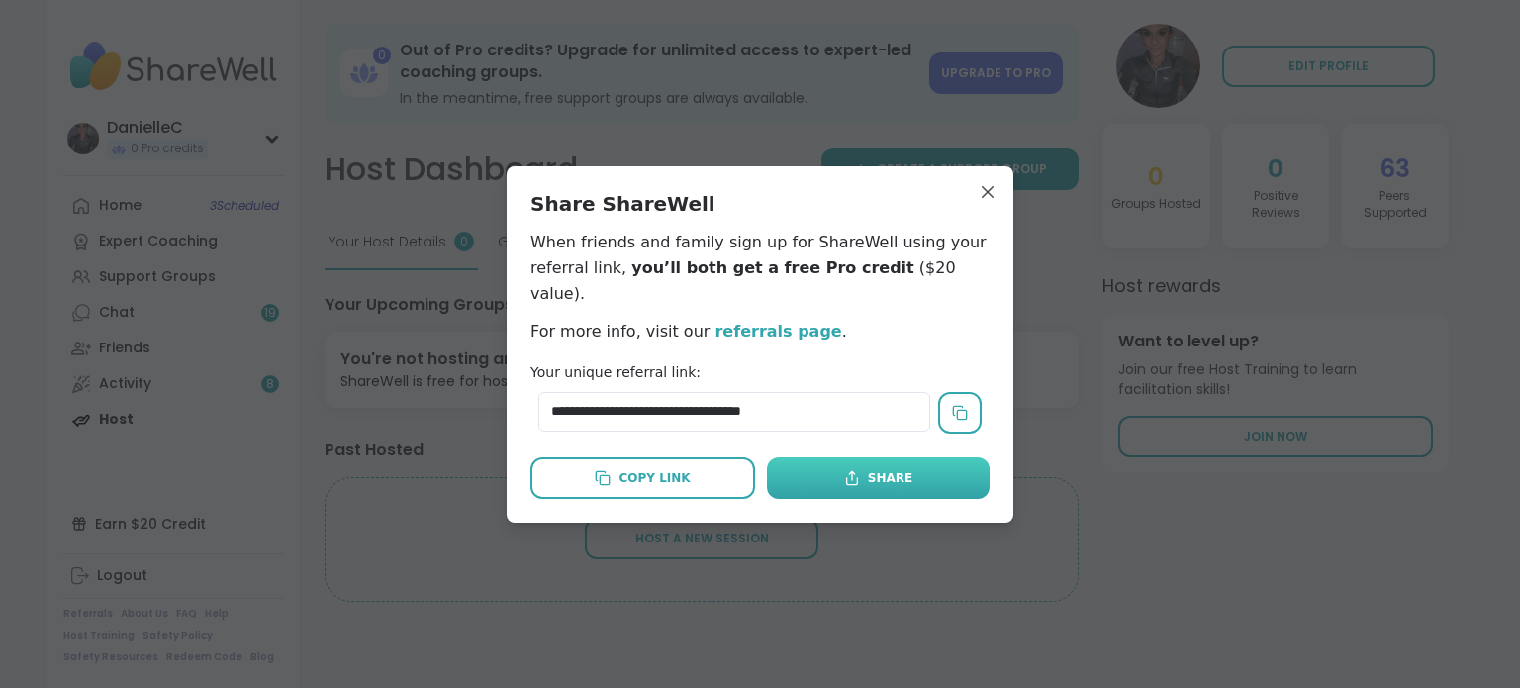
click at [824, 459] on button "Share" at bounding box center [878, 478] width 223 height 42
click at [866, 469] on div "Share" at bounding box center [878, 478] width 68 height 18
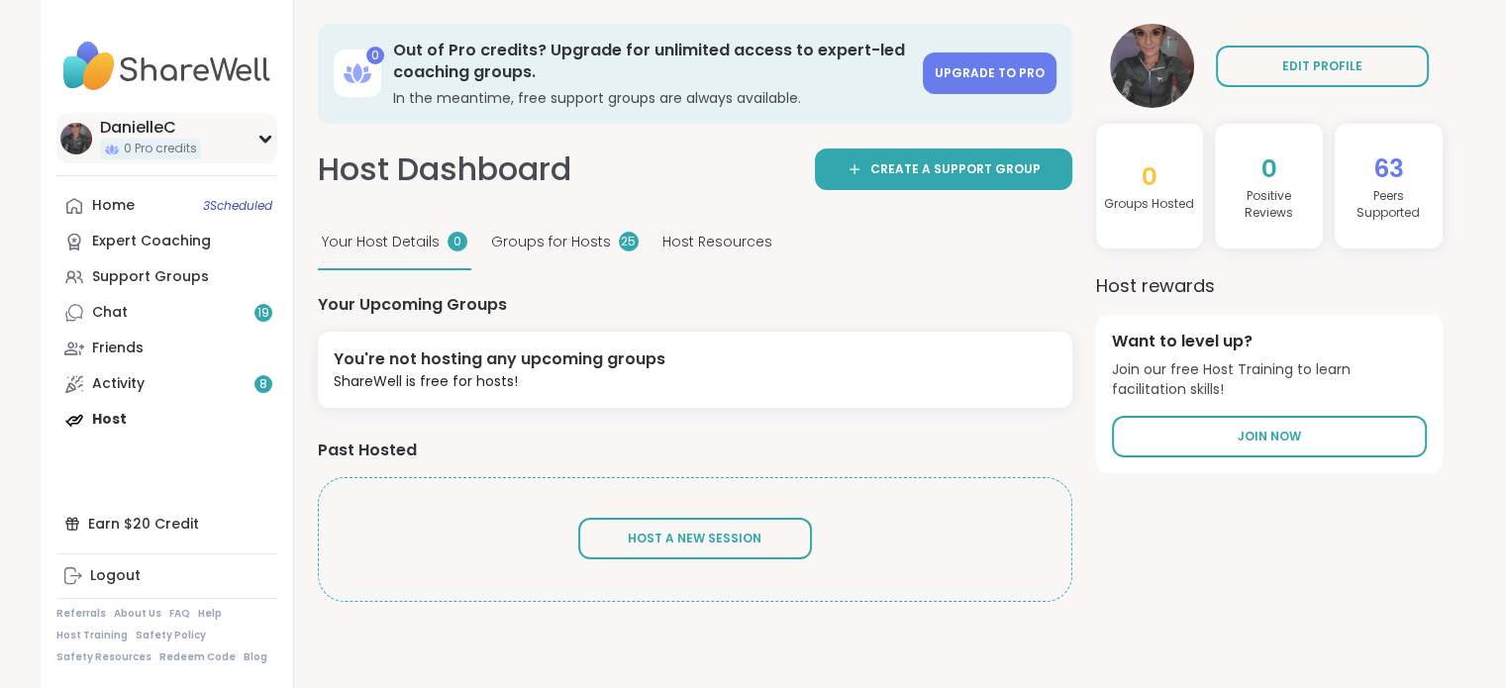
click at [265, 134] on icon at bounding box center [265, 139] width 16 height 10
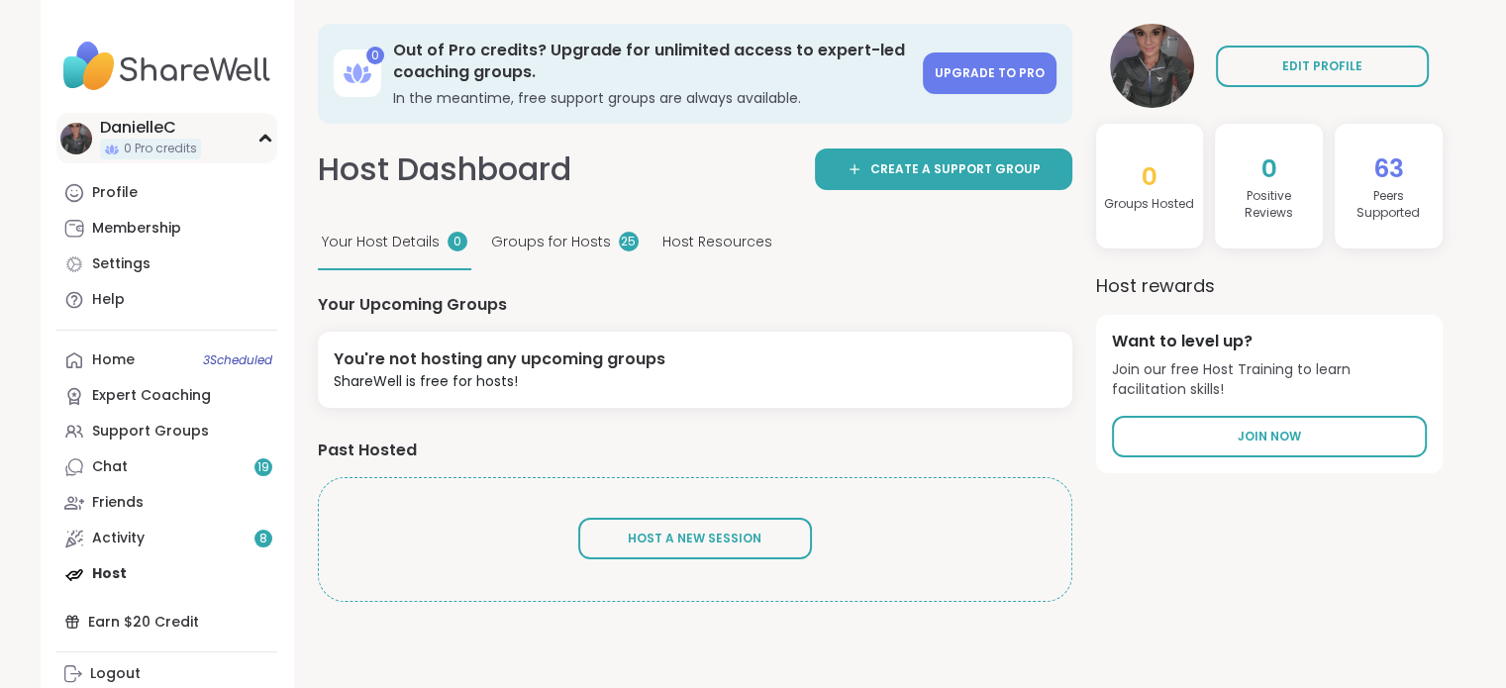
click at [174, 150] on span "0 Pro credits" at bounding box center [160, 149] width 73 height 17
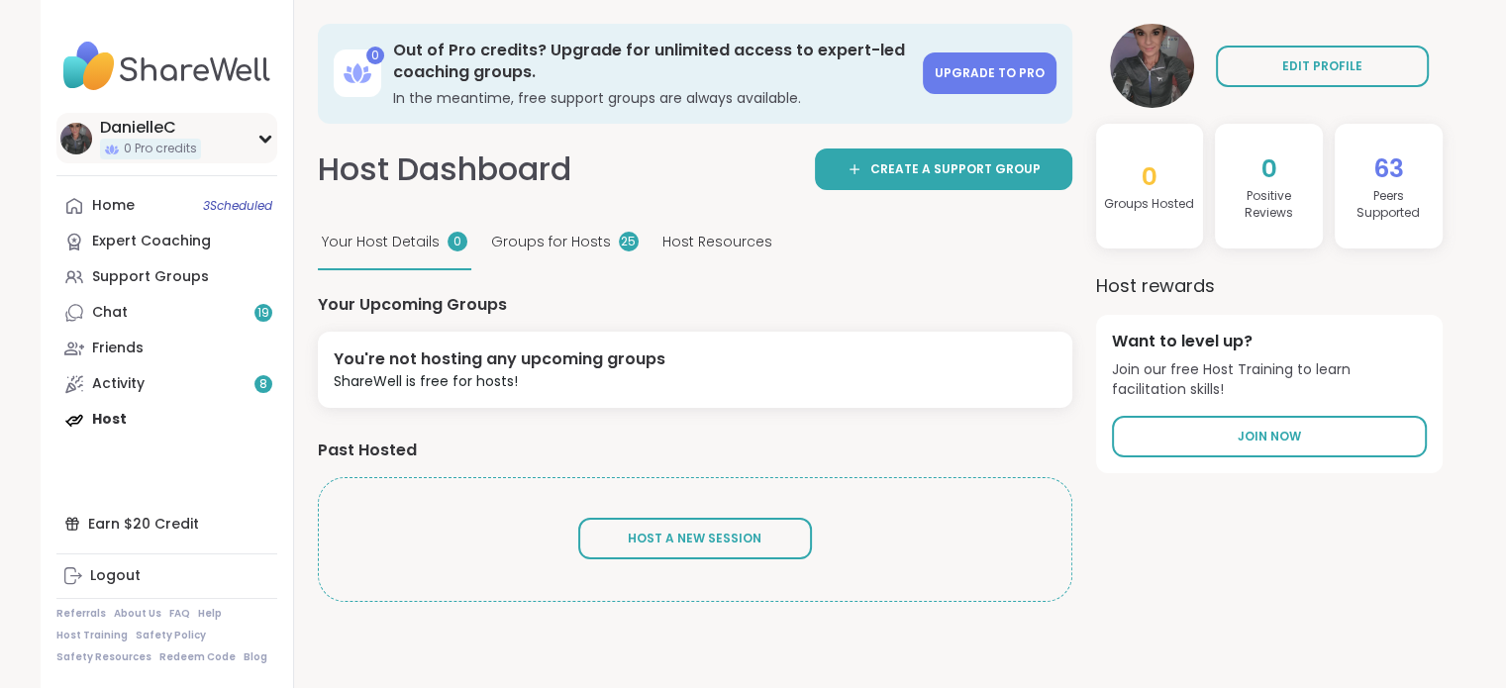
click at [174, 150] on span "0 Pro credits" at bounding box center [160, 149] width 73 height 17
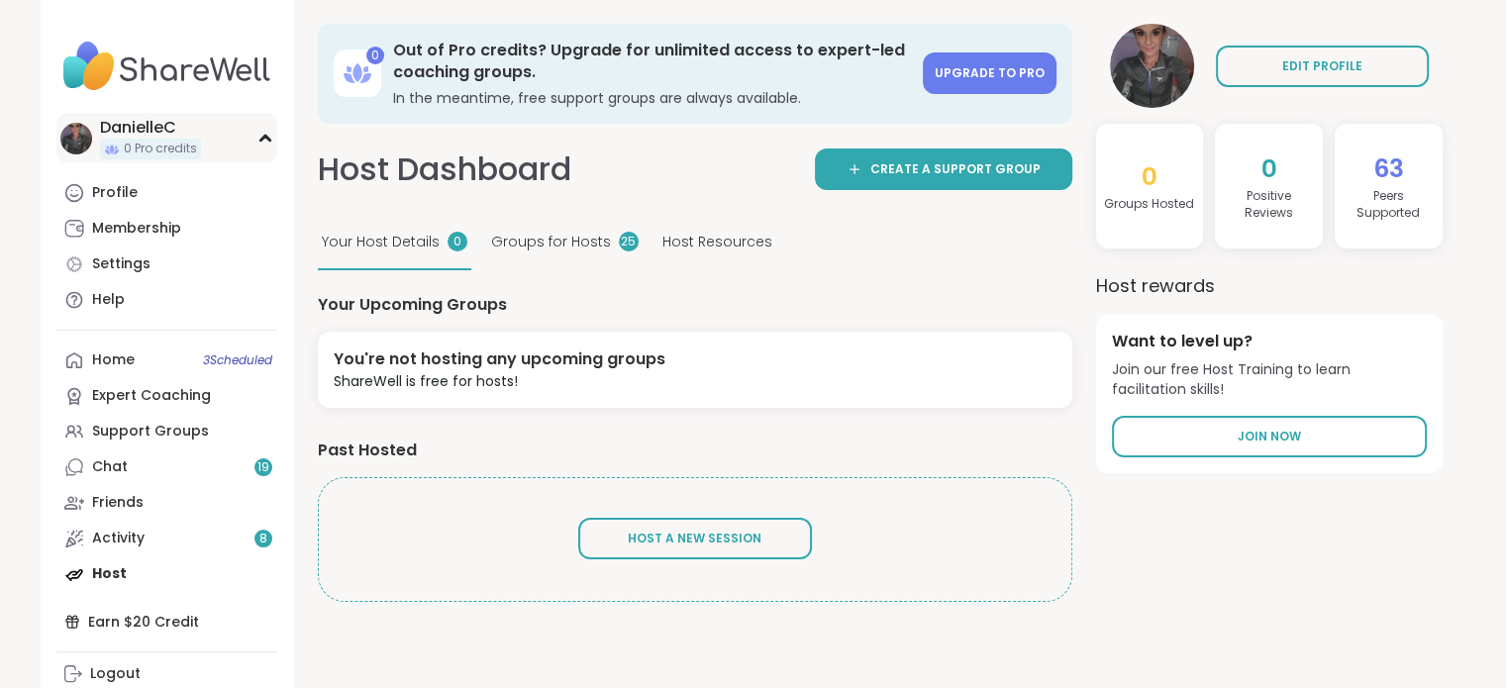
click at [174, 150] on span "0 Pro credits" at bounding box center [160, 149] width 73 height 17
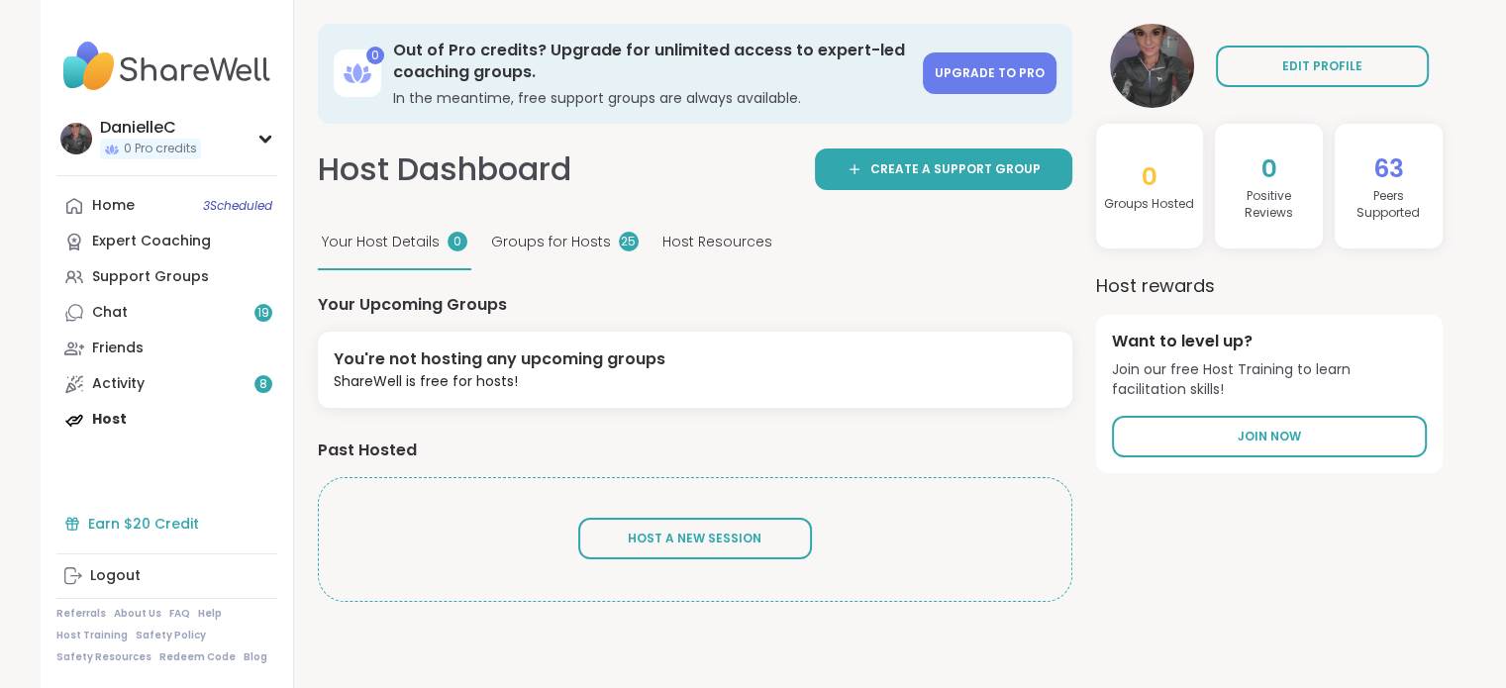
click at [149, 518] on div "Earn $20 Credit" at bounding box center [166, 524] width 221 height 36
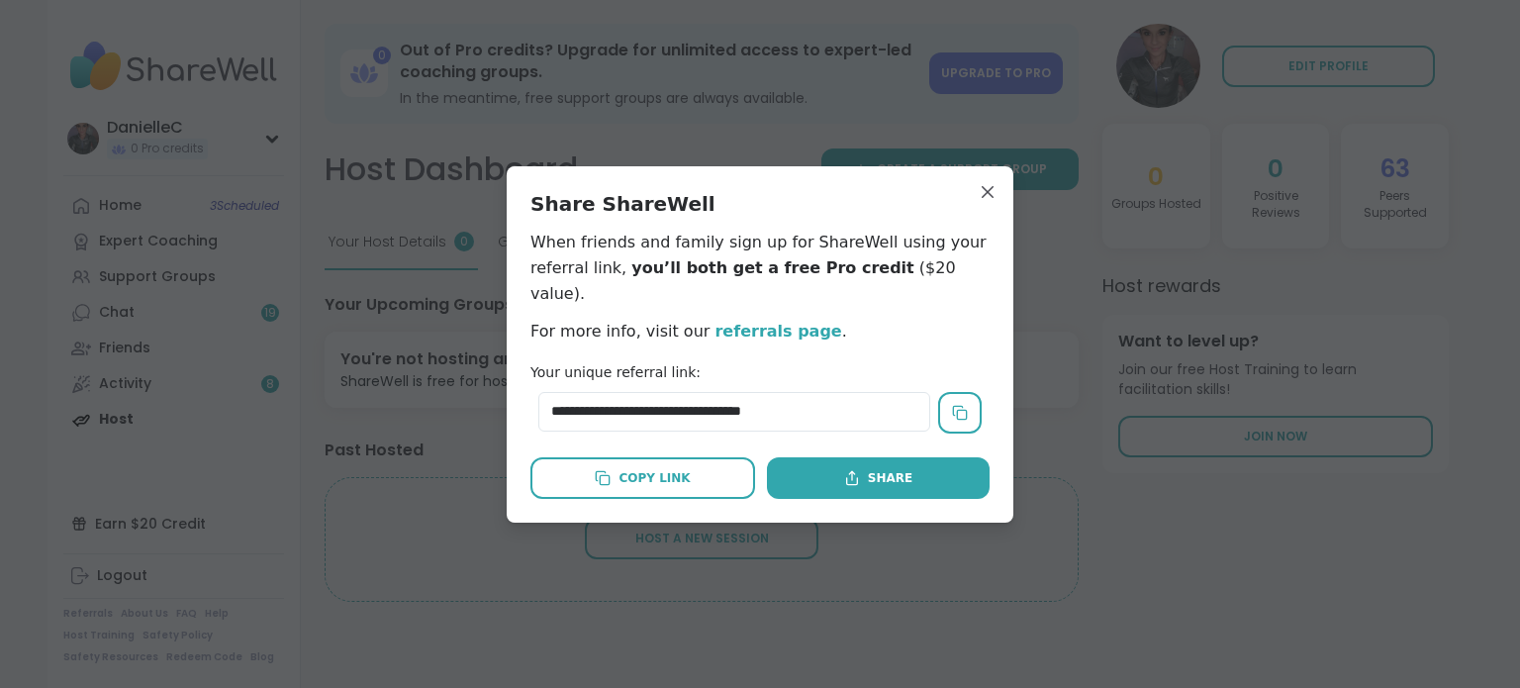
click at [745, 322] on link "referrals page" at bounding box center [778, 331] width 127 height 19
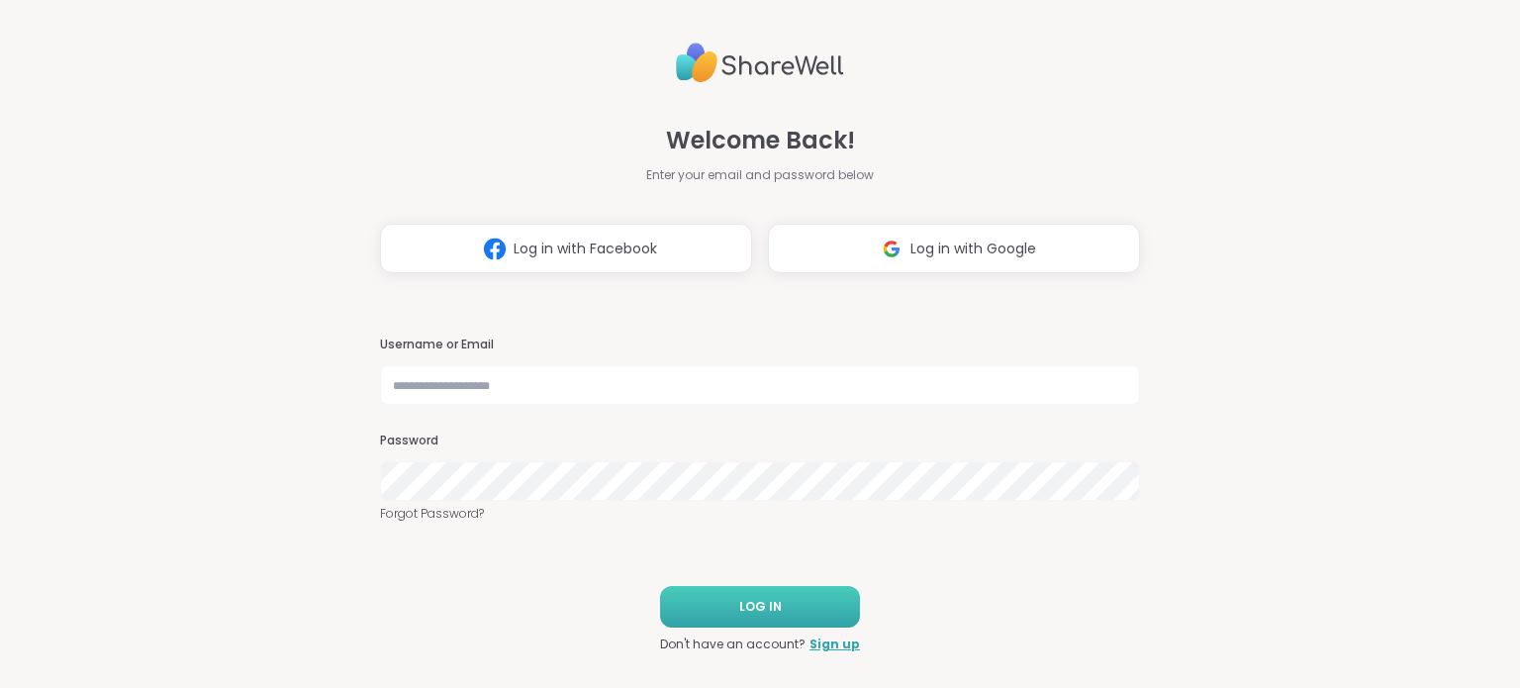
drag, startPoint x: 749, startPoint y: 608, endPoint x: 757, endPoint y: 600, distance: 11.2
click at [760, 599] on span "LOG IN" at bounding box center [760, 607] width 43 height 18
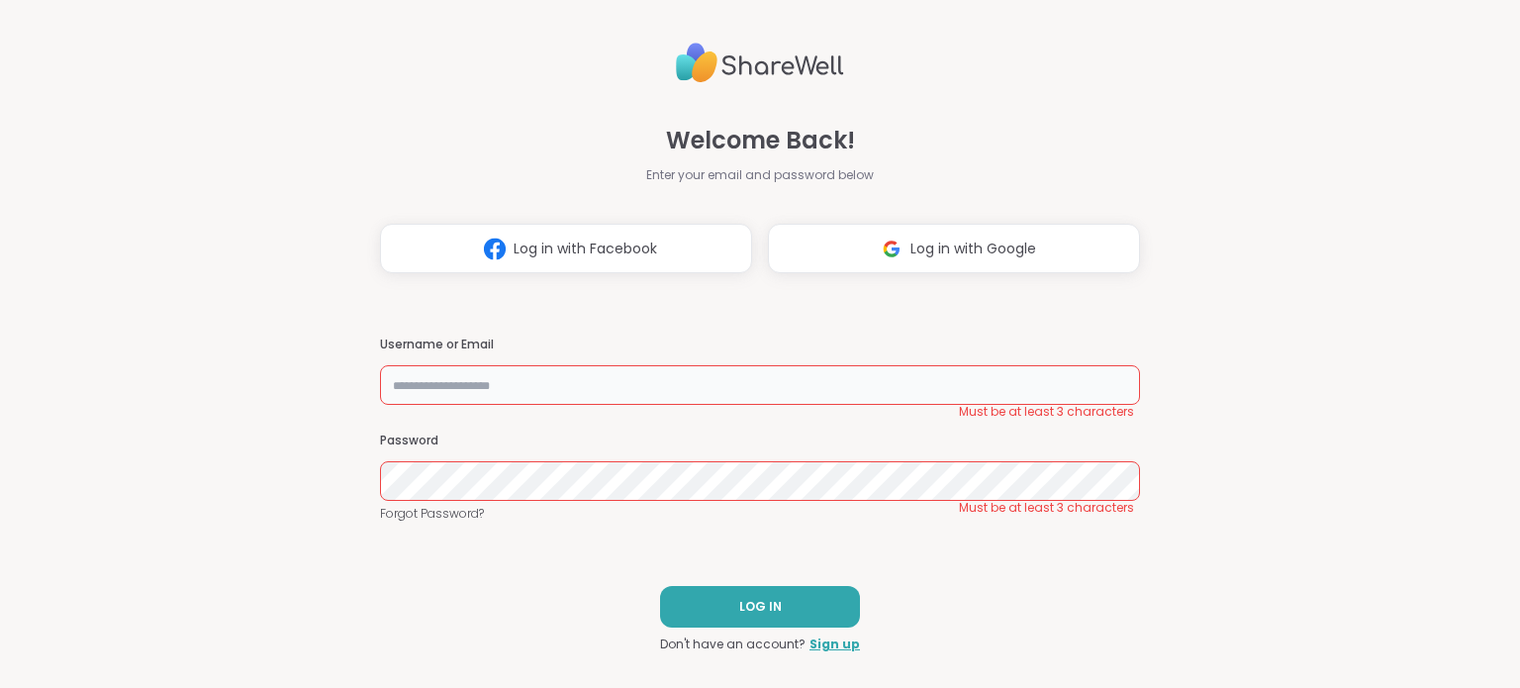
click at [650, 383] on input "text" at bounding box center [760, 385] width 760 height 40
type input "**********"
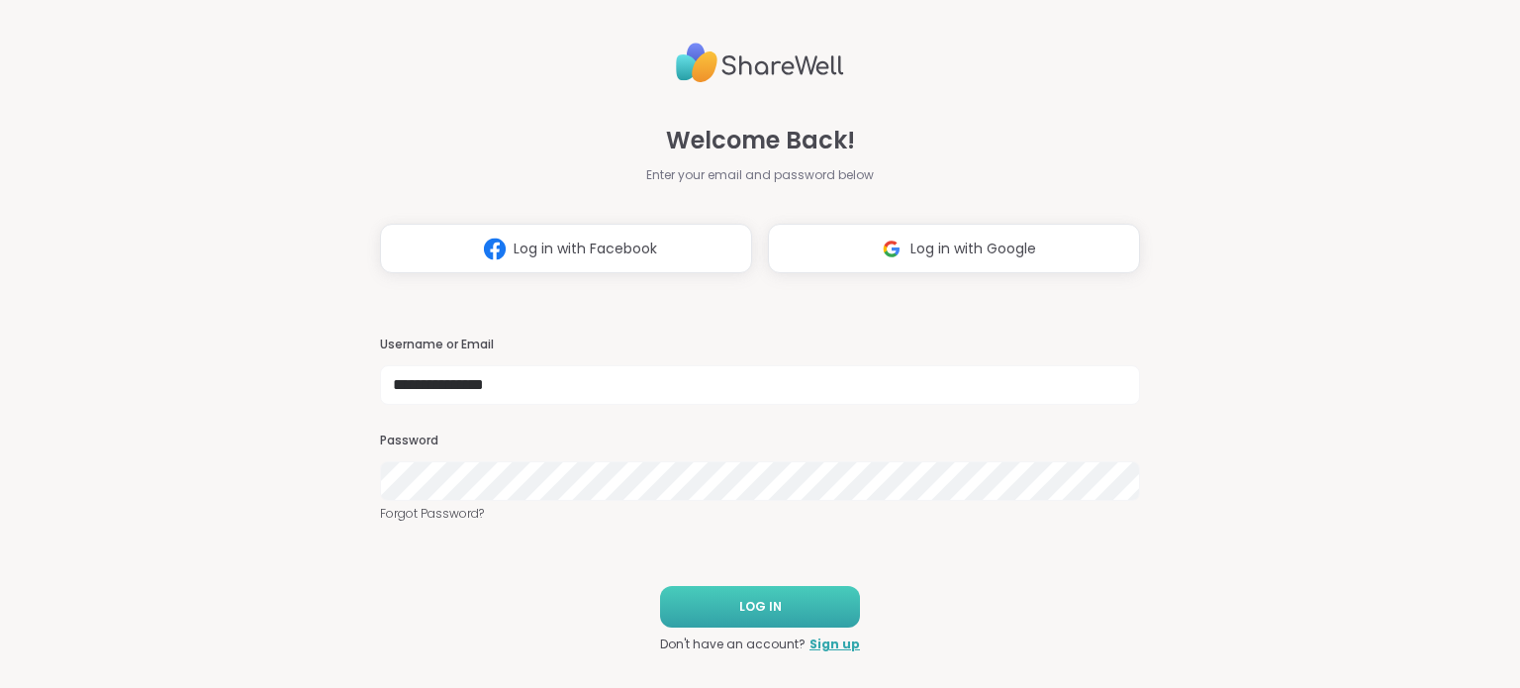
click at [721, 592] on button "LOG IN" at bounding box center [760, 607] width 200 height 42
